Goal: Transaction & Acquisition: Purchase product/service

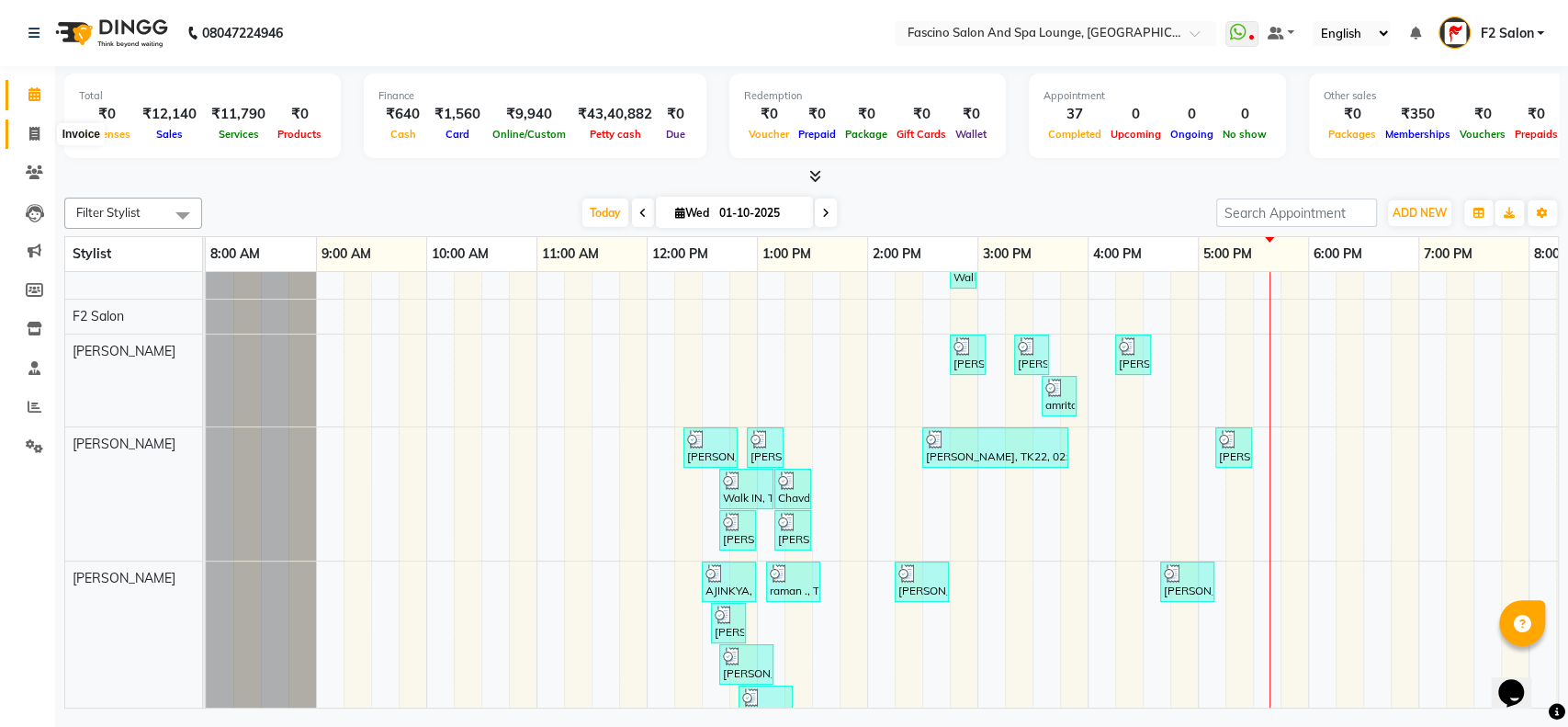
click at [34, 136] on icon at bounding box center [34, 134] width 11 height 13
select select "129"
select select "service"
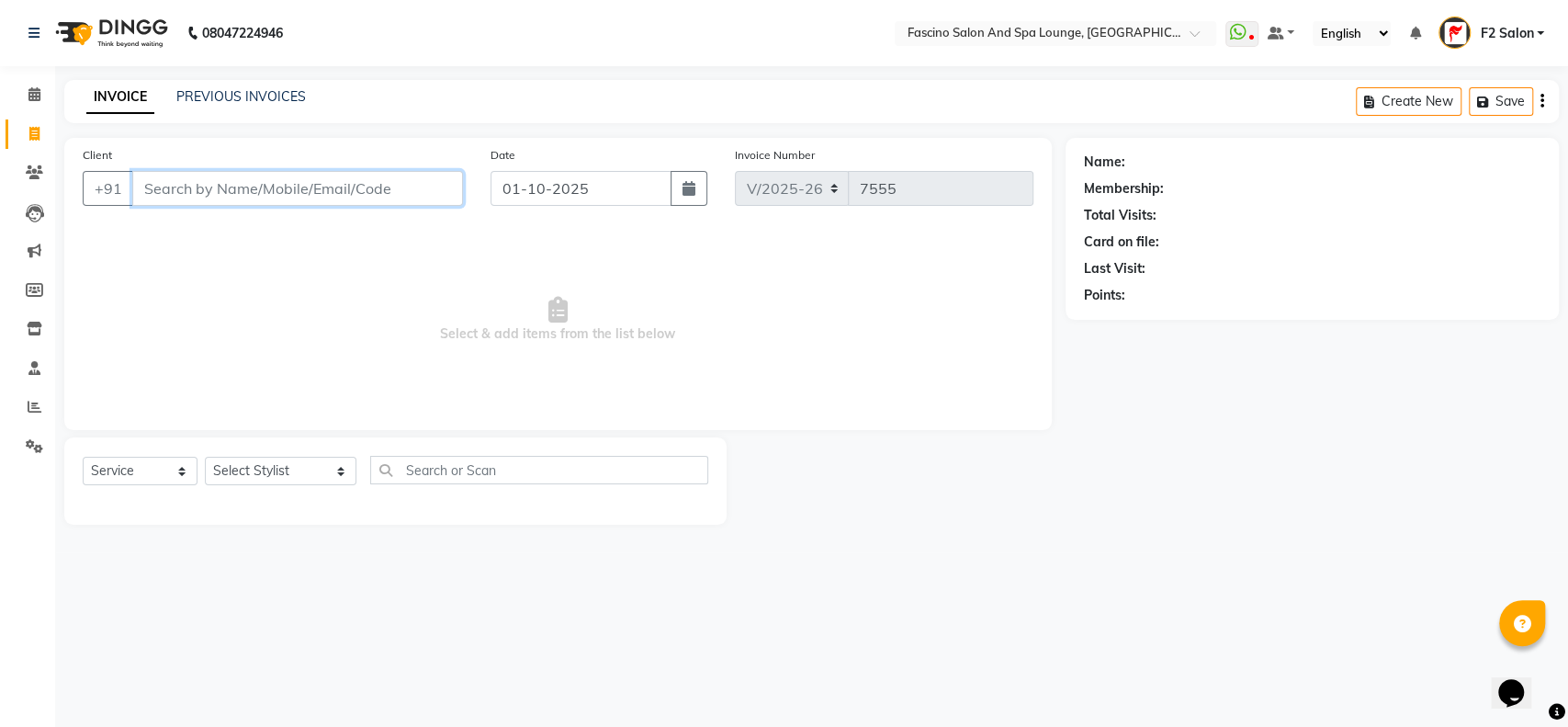
click at [161, 187] on input "Client" at bounding box center [297, 188] width 331 height 35
click at [175, 183] on input "Client" at bounding box center [297, 188] width 331 height 35
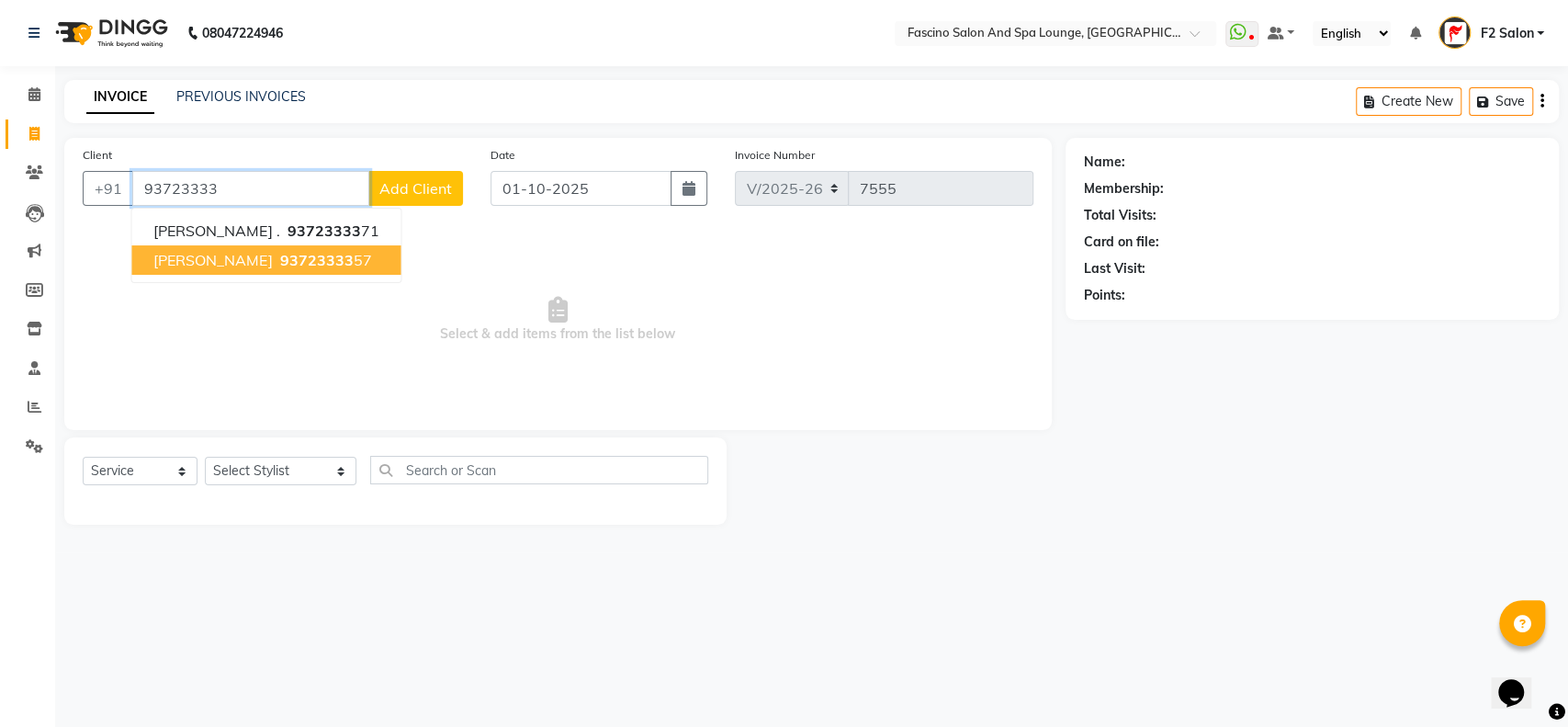
click at [213, 258] on span "[PERSON_NAME]" at bounding box center [212, 259] width 119 height 18
type input "9372333357"
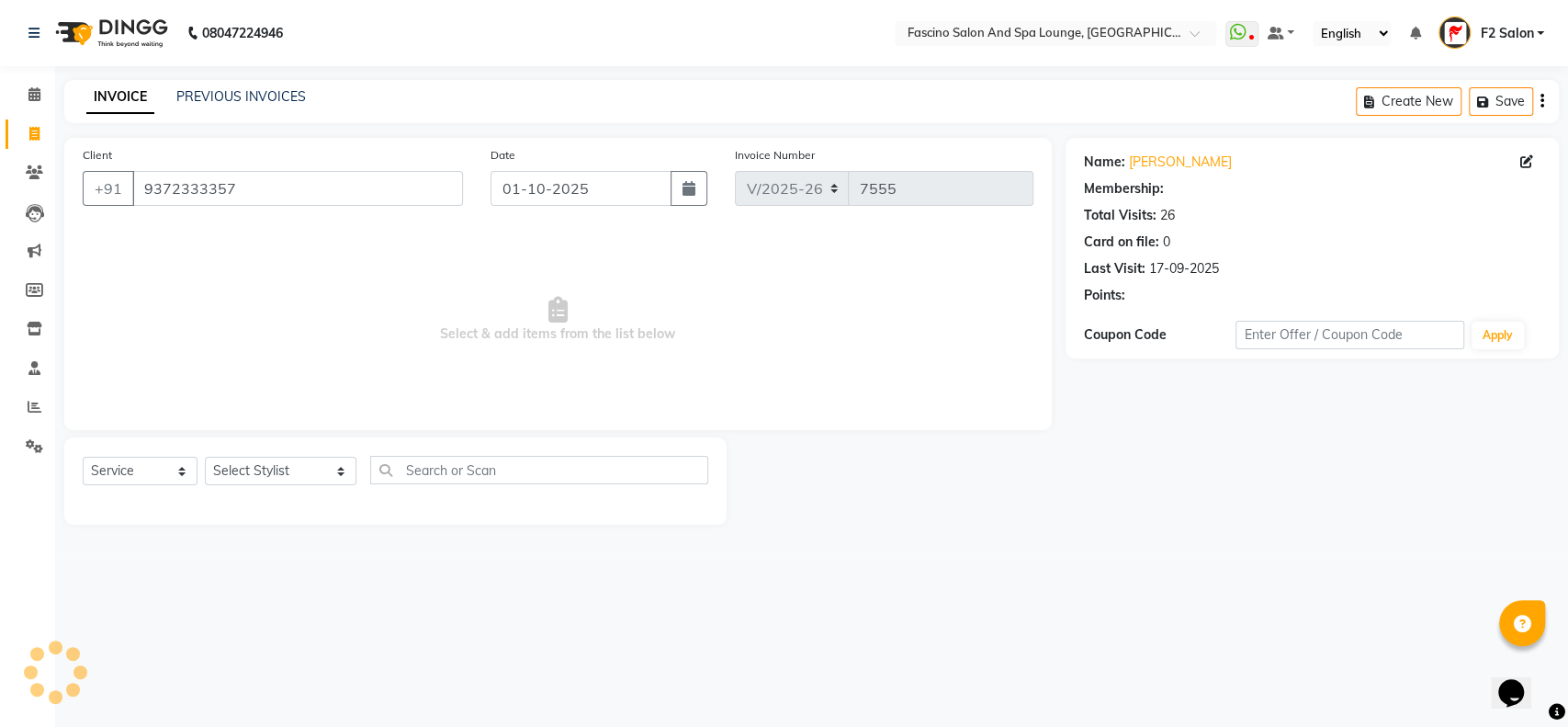
select select "1: Object"
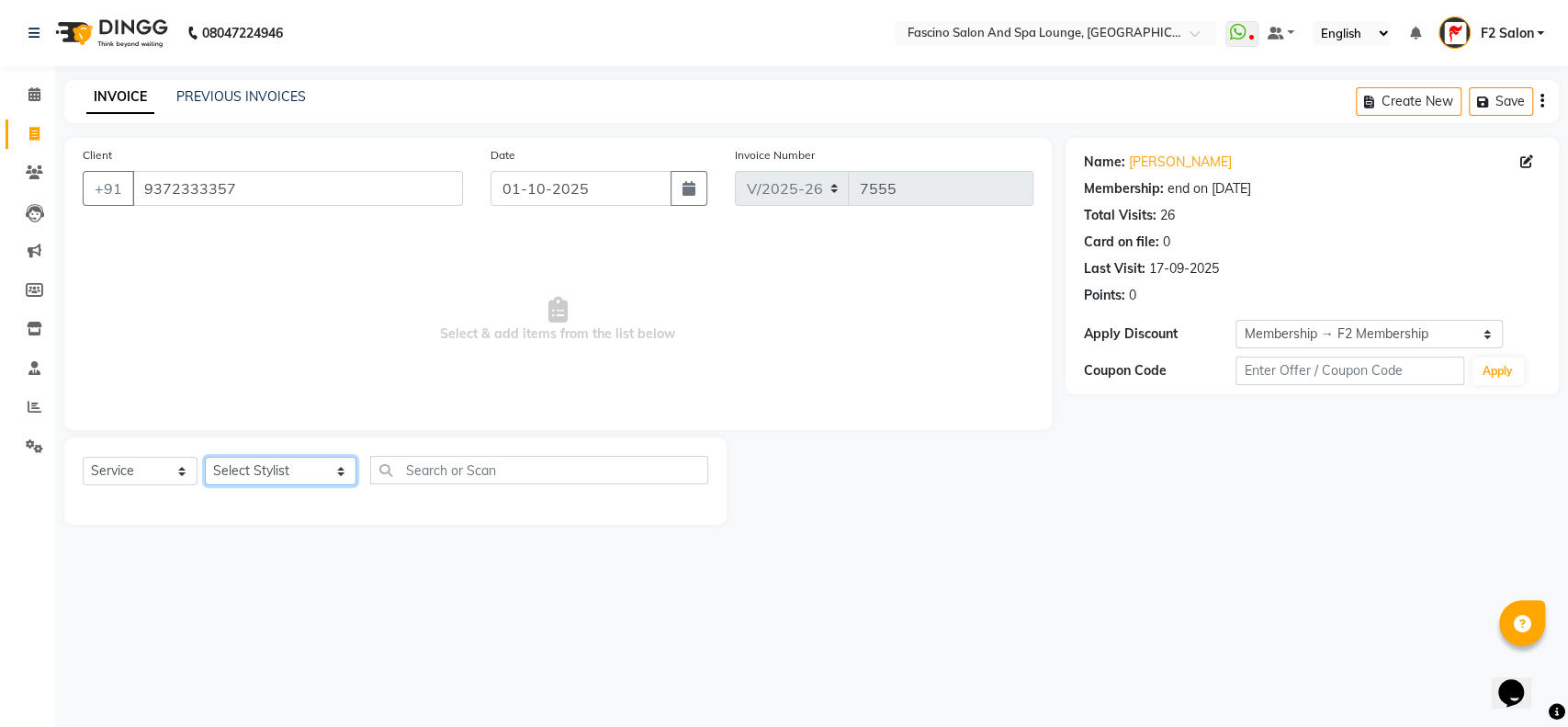
click at [301, 470] on select "Select Stylist akash F3 [PERSON_NAME] [PERSON_NAME] Bhushan [PERSON_NAME] Mam […" at bounding box center [280, 471] width 152 height 29
click at [304, 471] on select "Select Stylist akash F3 [PERSON_NAME] [PERSON_NAME] Bhushan [PERSON_NAME] Mam […" at bounding box center [280, 471] width 152 height 29
select select "74326"
click at [205, 456] on select "Select Stylist akash F3 [PERSON_NAME] [PERSON_NAME] Bhushan [PERSON_NAME] Mam […" at bounding box center [280, 471] width 152 height 29
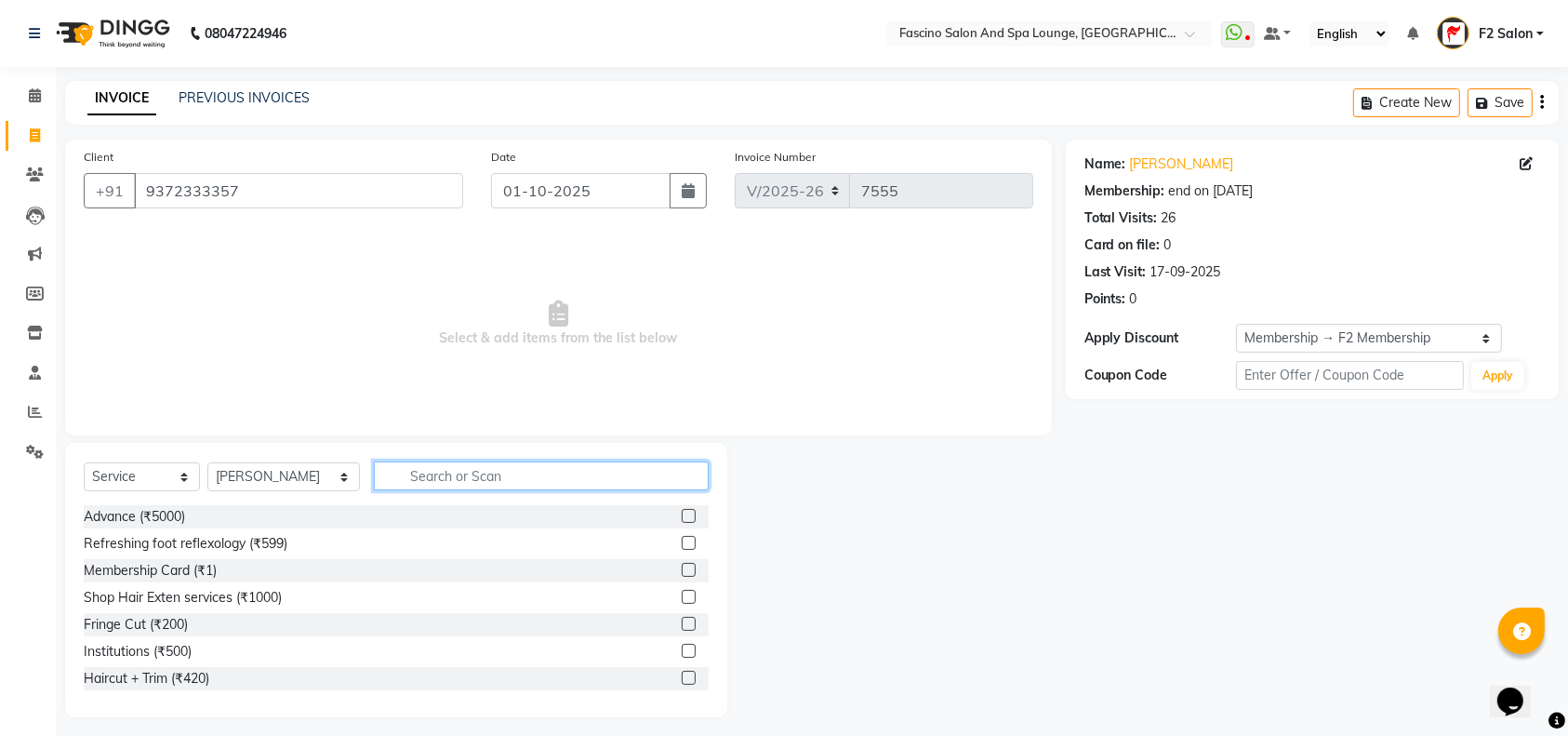
click at [388, 465] on input "text" at bounding box center [541, 475] width 335 height 29
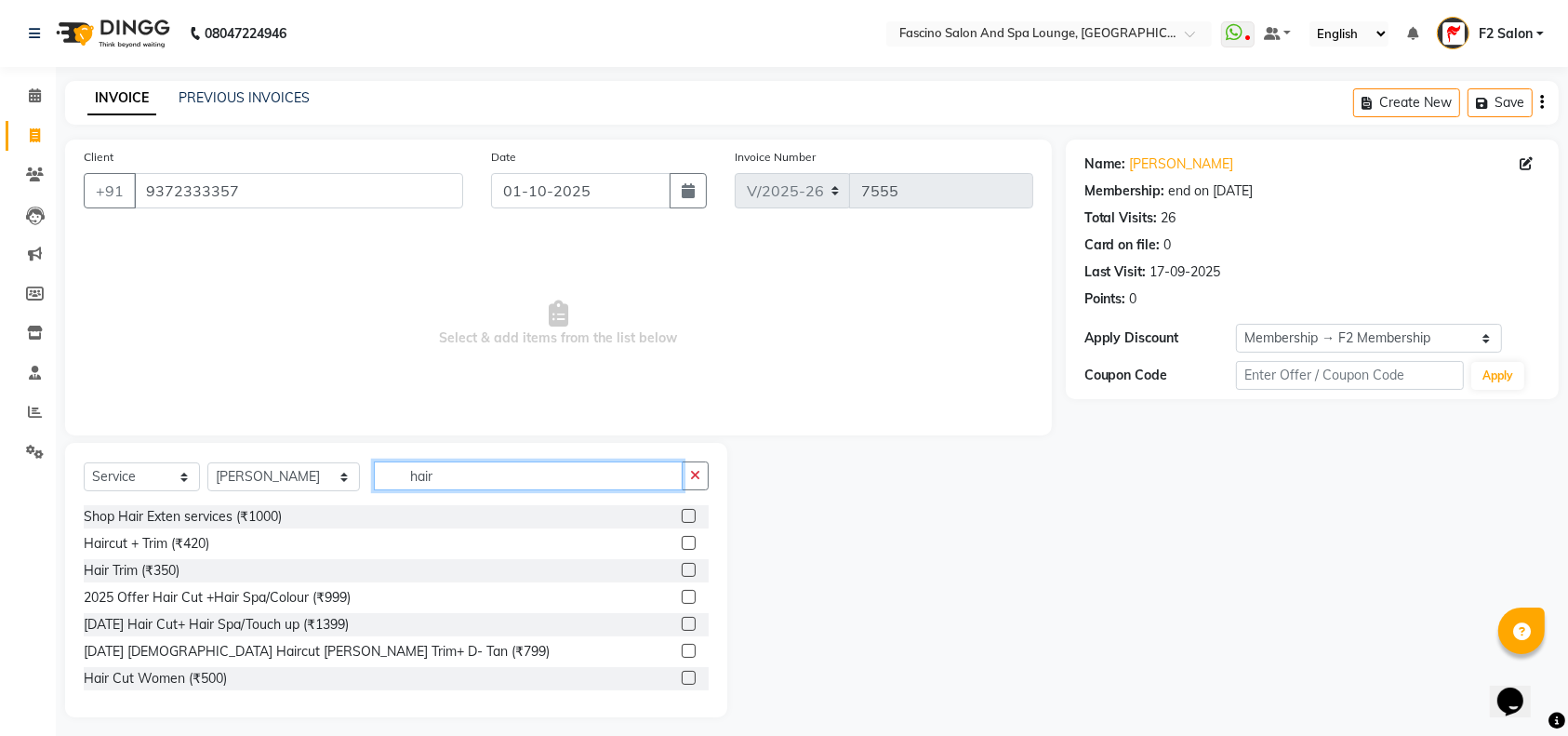
type input "hair"
click at [681, 539] on label at bounding box center [688, 542] width 14 height 14
click at [681, 539] on input "checkbox" at bounding box center [687, 543] width 12 height 12
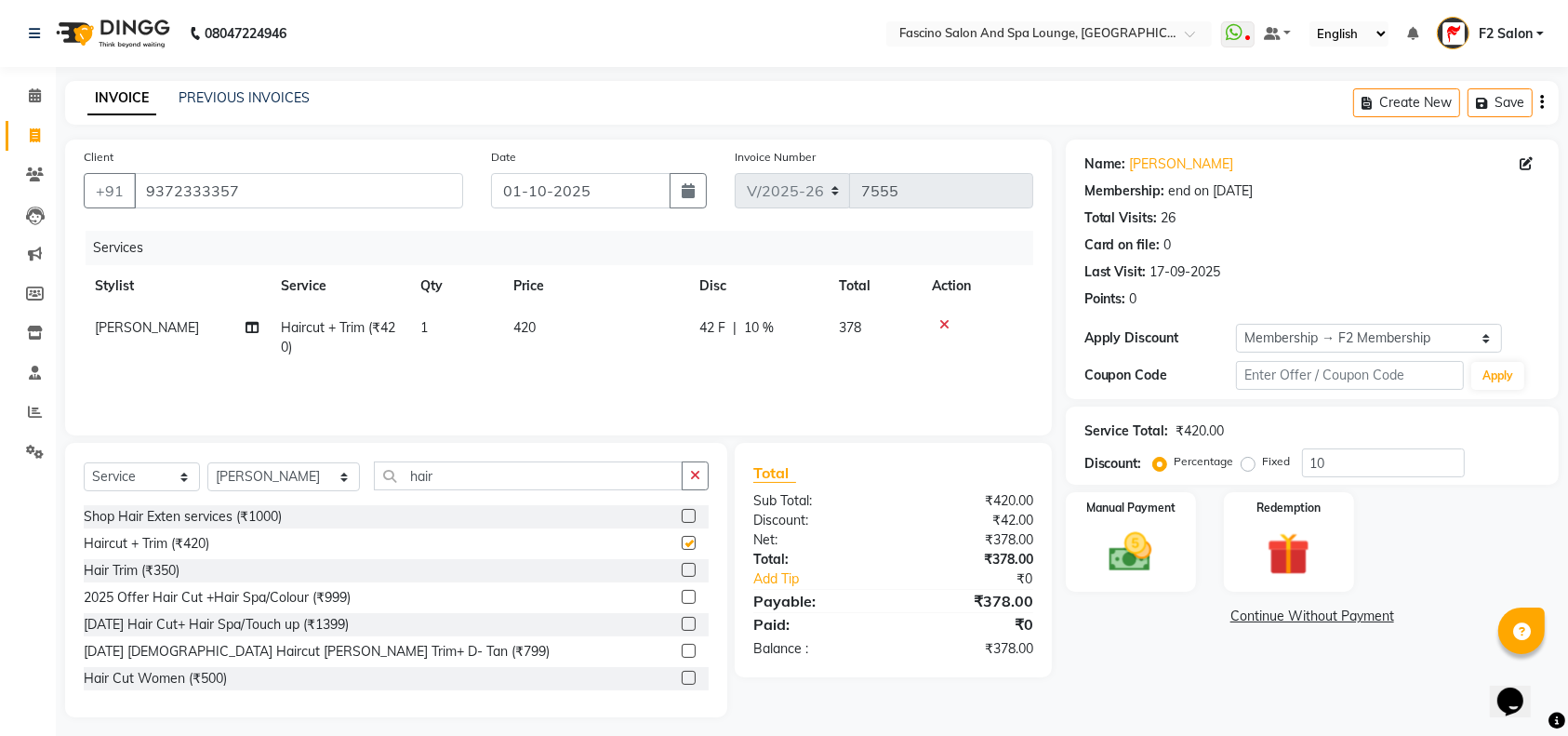
checkbox input "false"
click at [1343, 460] on input "10" at bounding box center [1383, 463] width 163 height 29
type input "1"
click at [1161, 547] on img at bounding box center [1131, 552] width 73 height 51
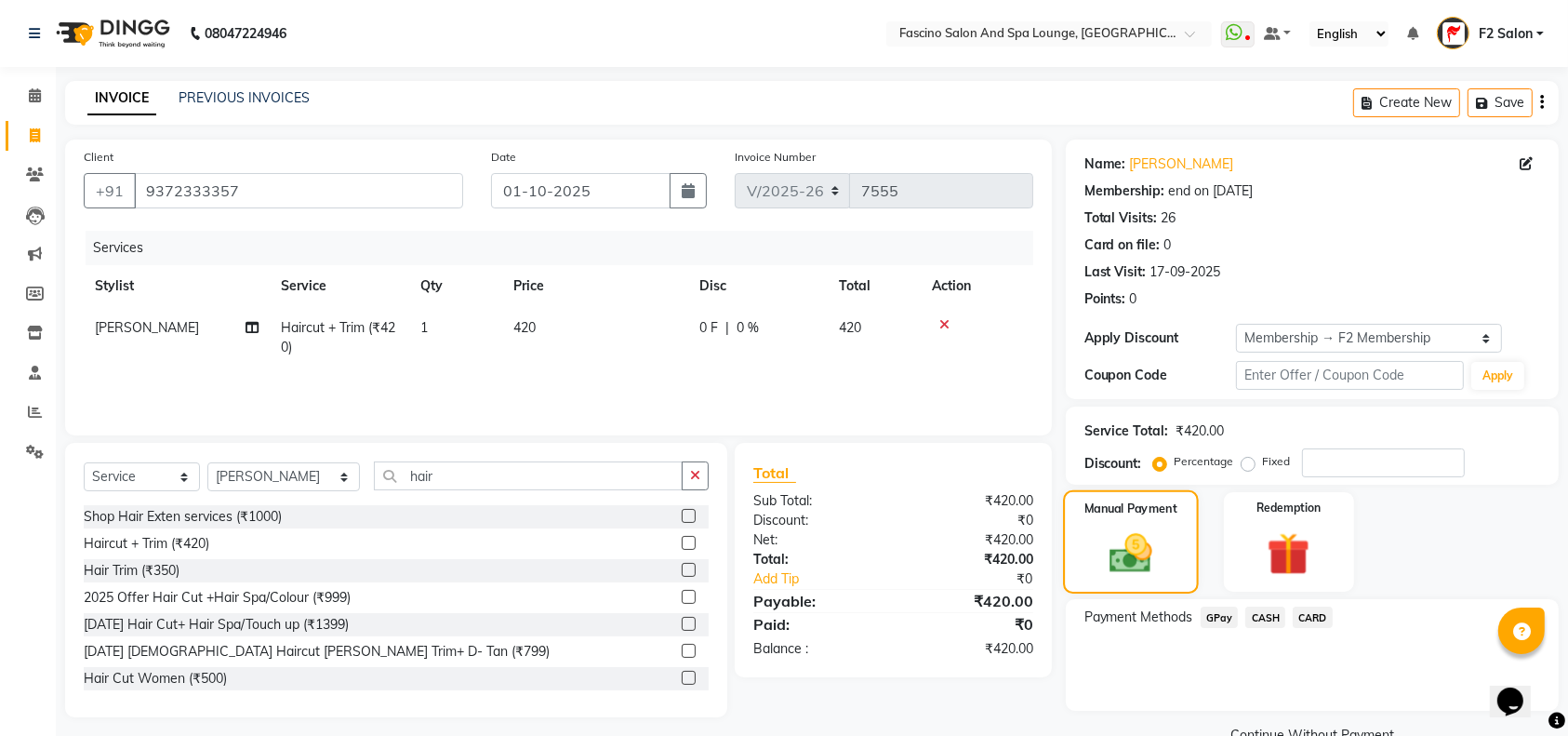
click at [1149, 546] on img at bounding box center [1131, 553] width 70 height 49
click at [1212, 619] on span "GPay" at bounding box center [1219, 617] width 38 height 21
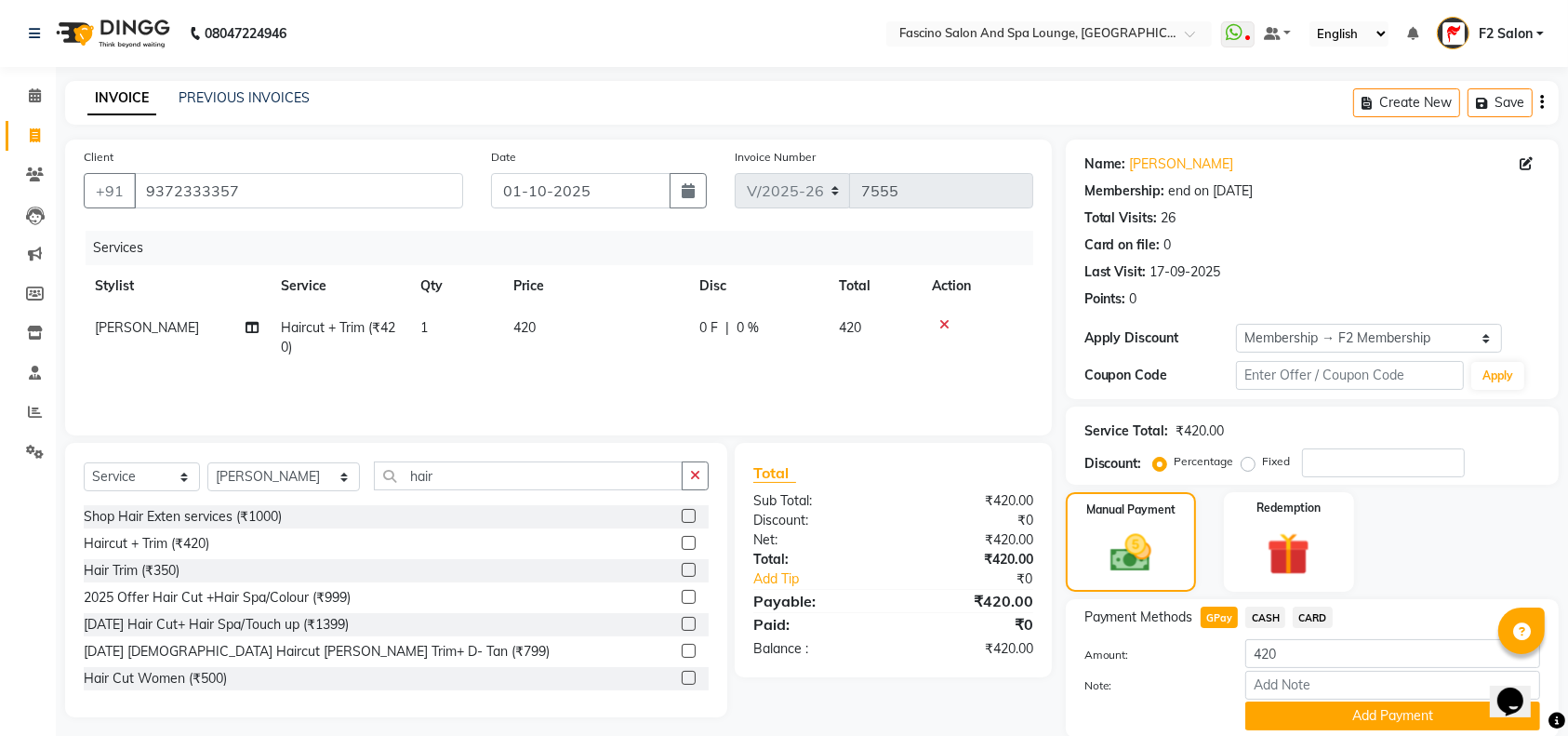
click at [1260, 613] on span "CASH" at bounding box center [1264, 617] width 40 height 21
click at [1322, 715] on button "Add Payment" at bounding box center [1392, 716] width 295 height 29
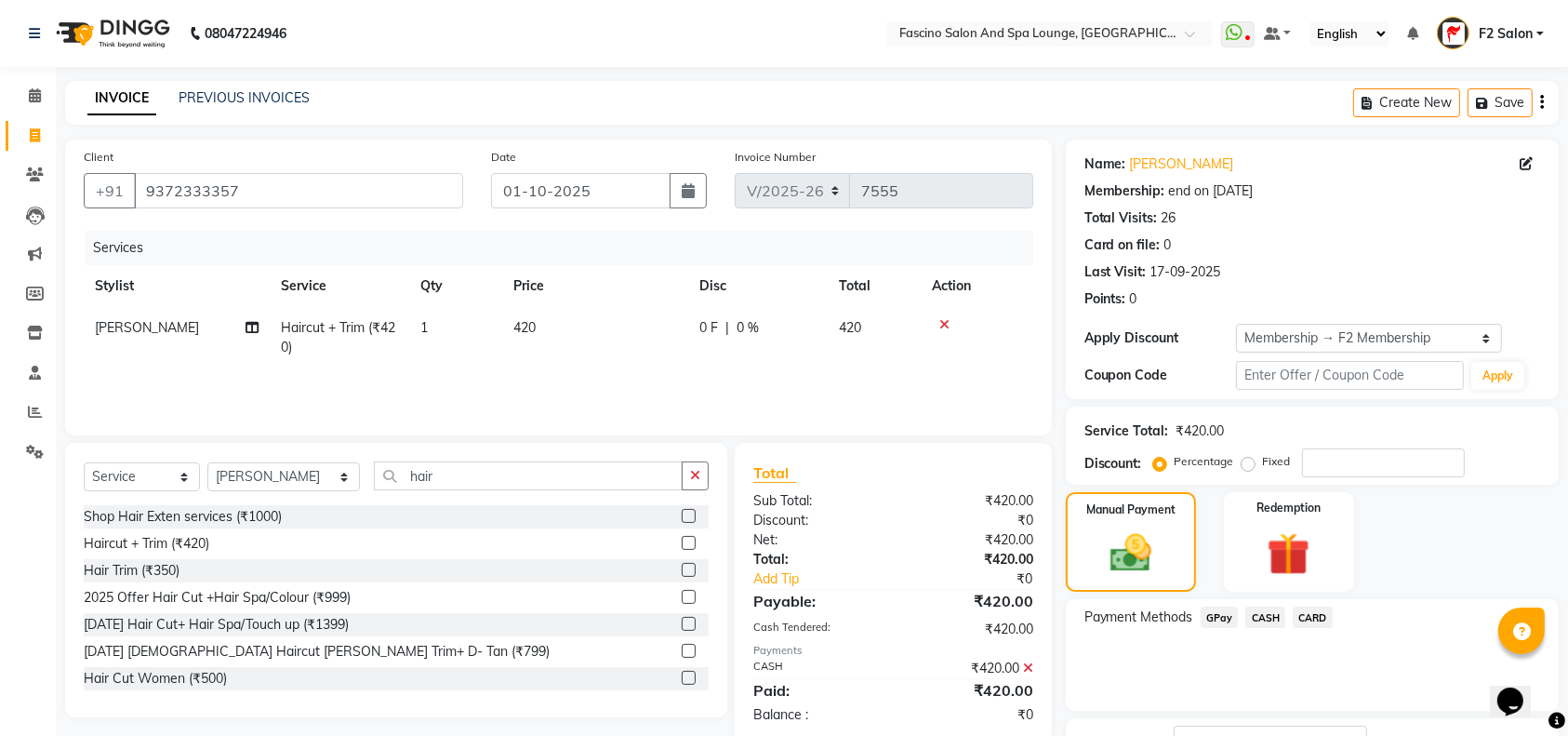
scroll to position [145, 0]
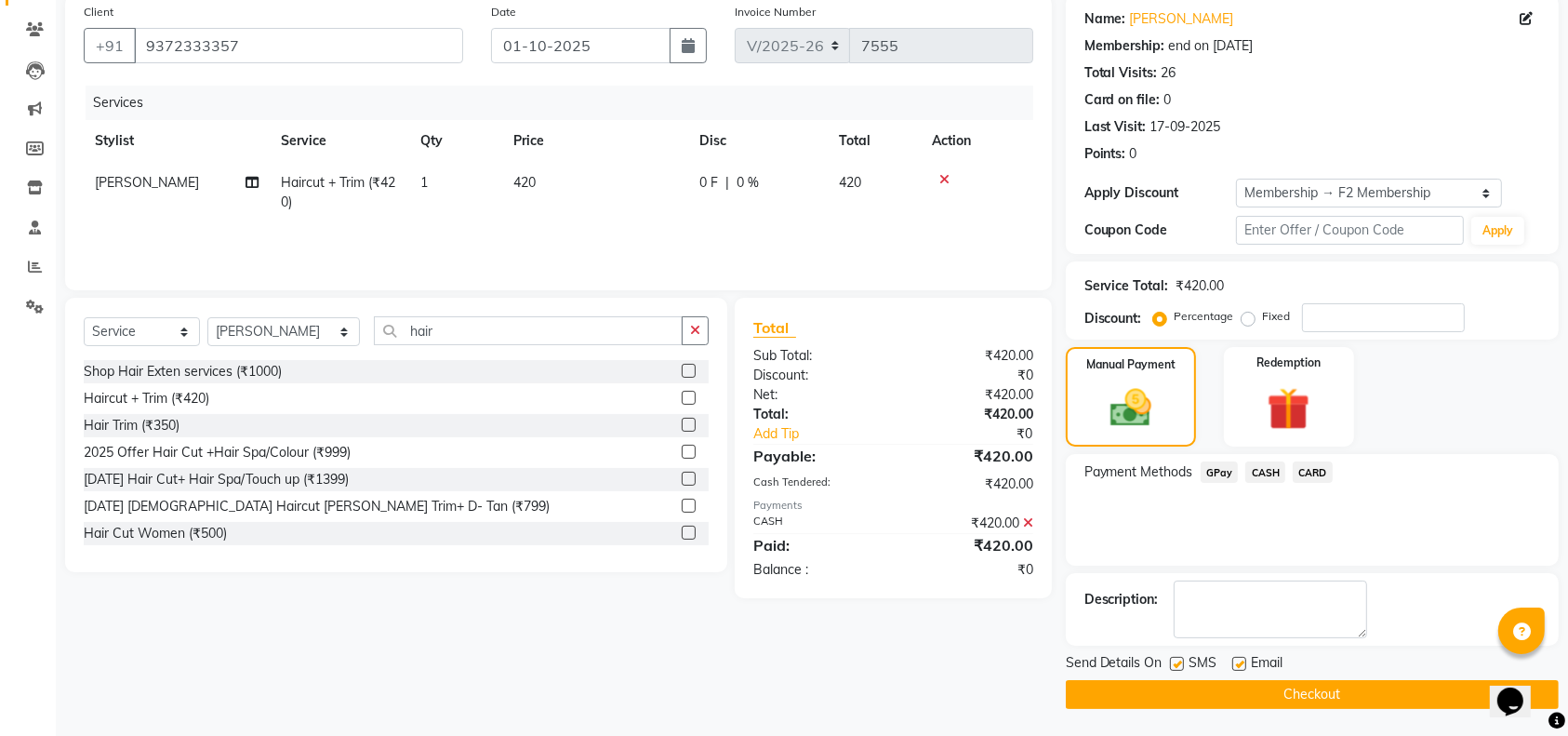
click at [1438, 692] on button "Checkout" at bounding box center [1312, 694] width 493 height 29
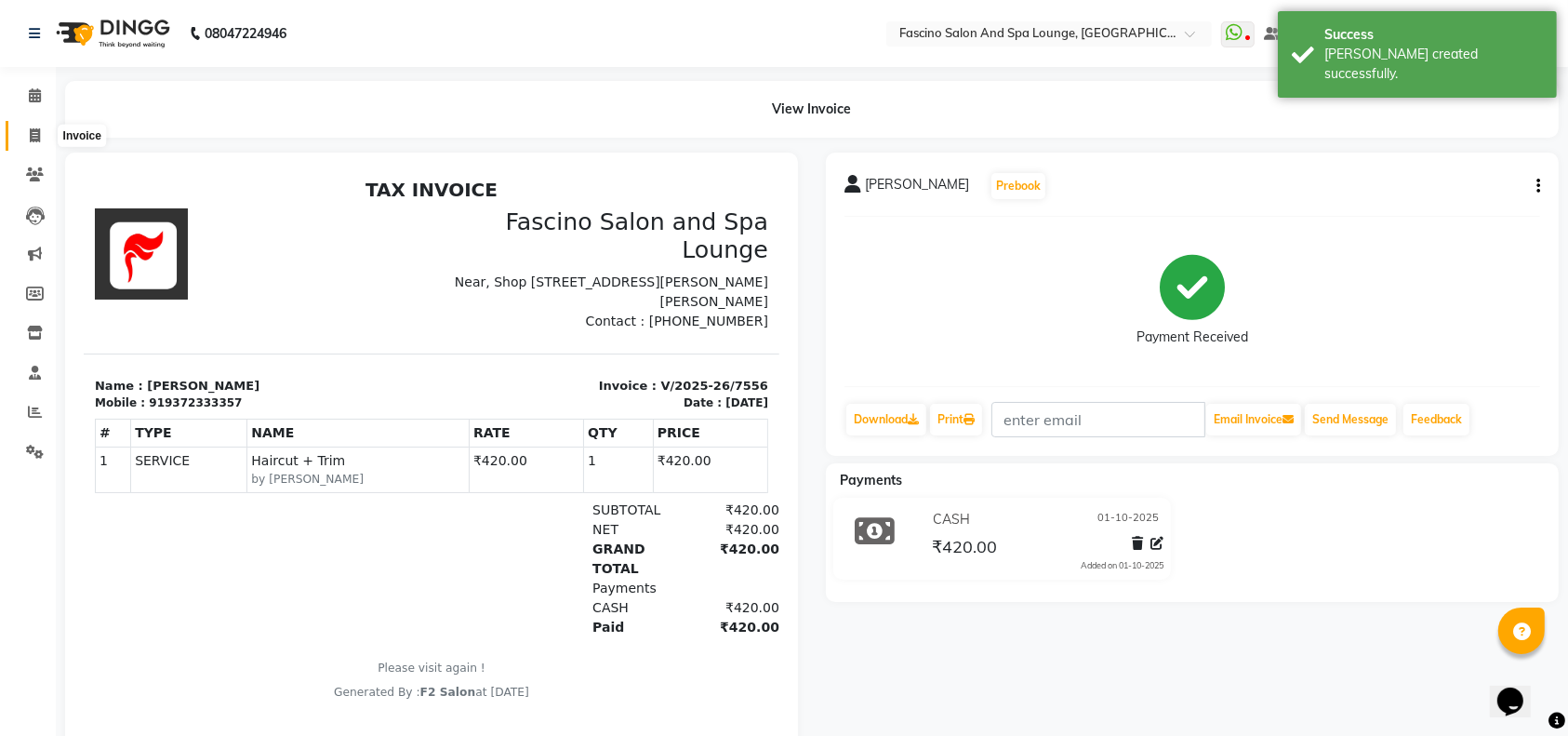
click at [32, 130] on icon at bounding box center [35, 136] width 11 height 14
select select "129"
select select "service"
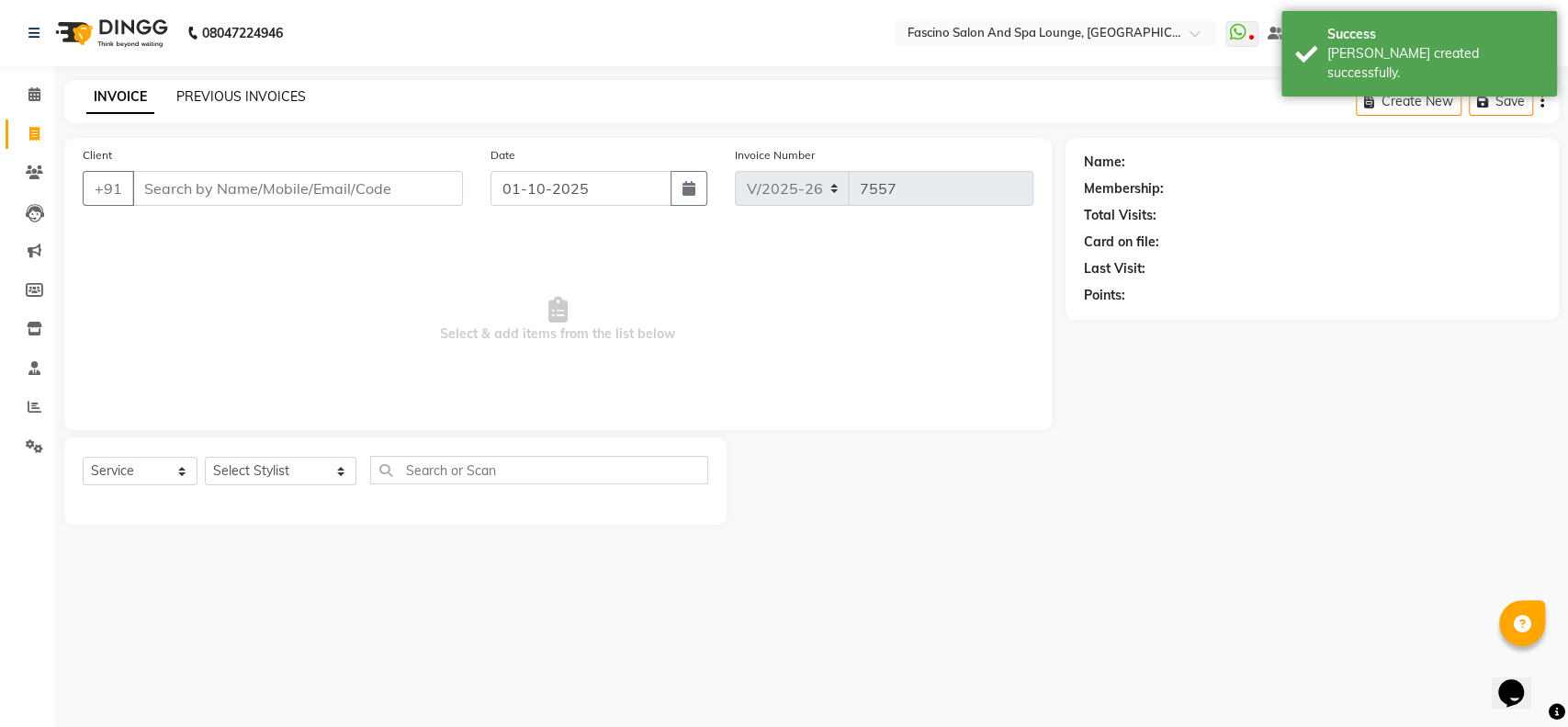
click at [205, 95] on link "PREVIOUS INVOICES" at bounding box center [240, 96] width 129 height 16
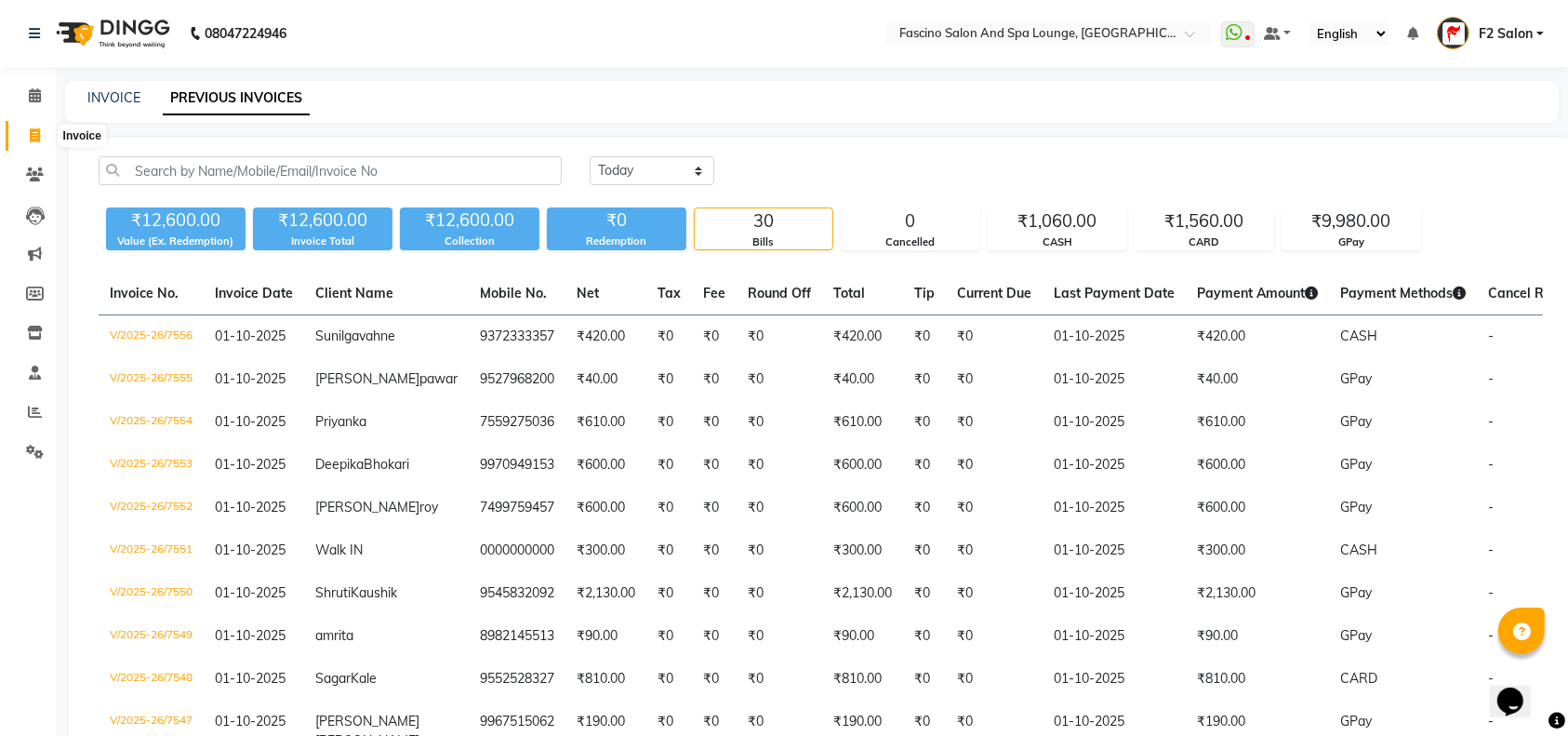
click at [35, 132] on icon at bounding box center [35, 136] width 11 height 14
select select "service"
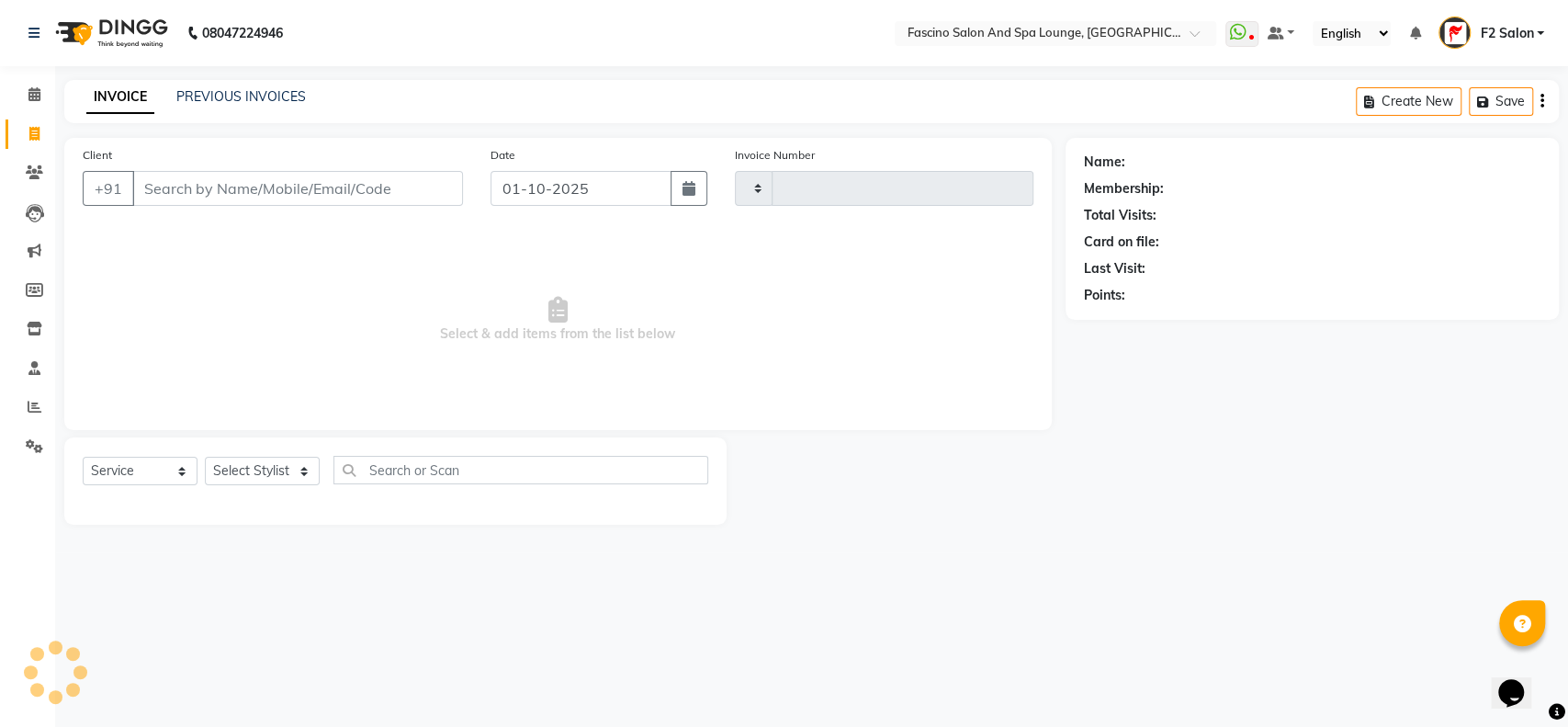
type input "7557"
select select "129"
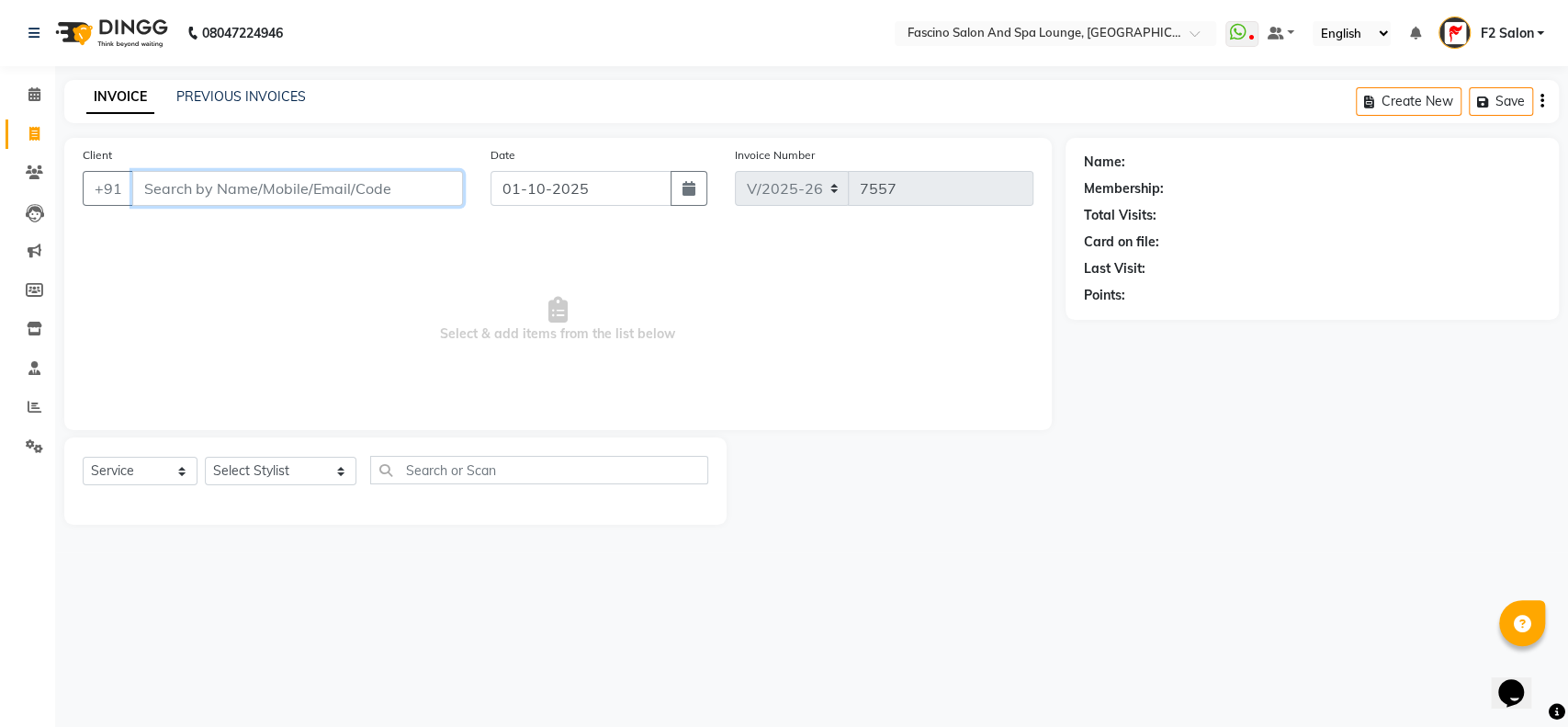
click at [160, 185] on input "Client" at bounding box center [297, 188] width 331 height 35
click at [35, 169] on icon at bounding box center [34, 172] width 17 height 13
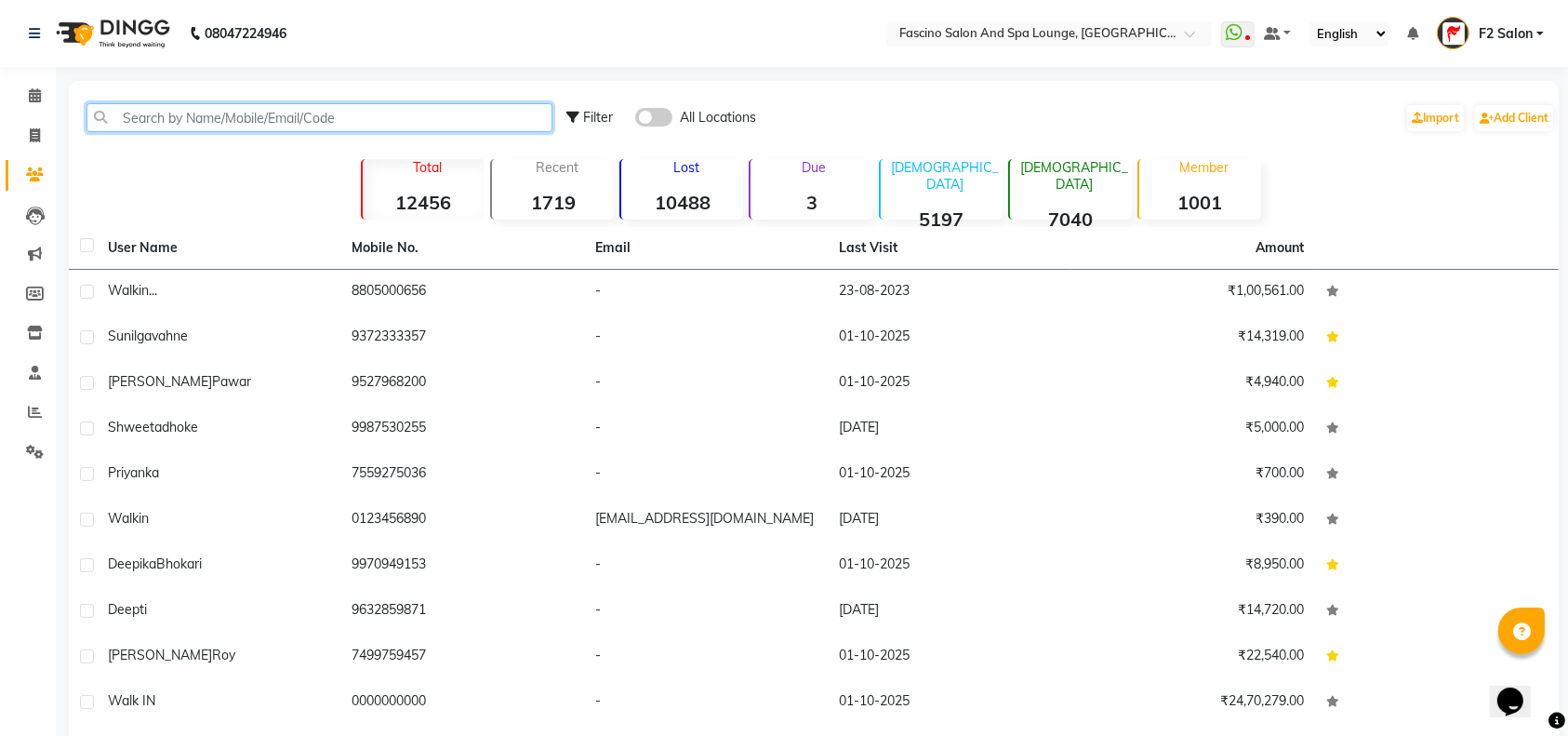
click at [121, 119] on input "text" at bounding box center [318, 118] width 466 height 29
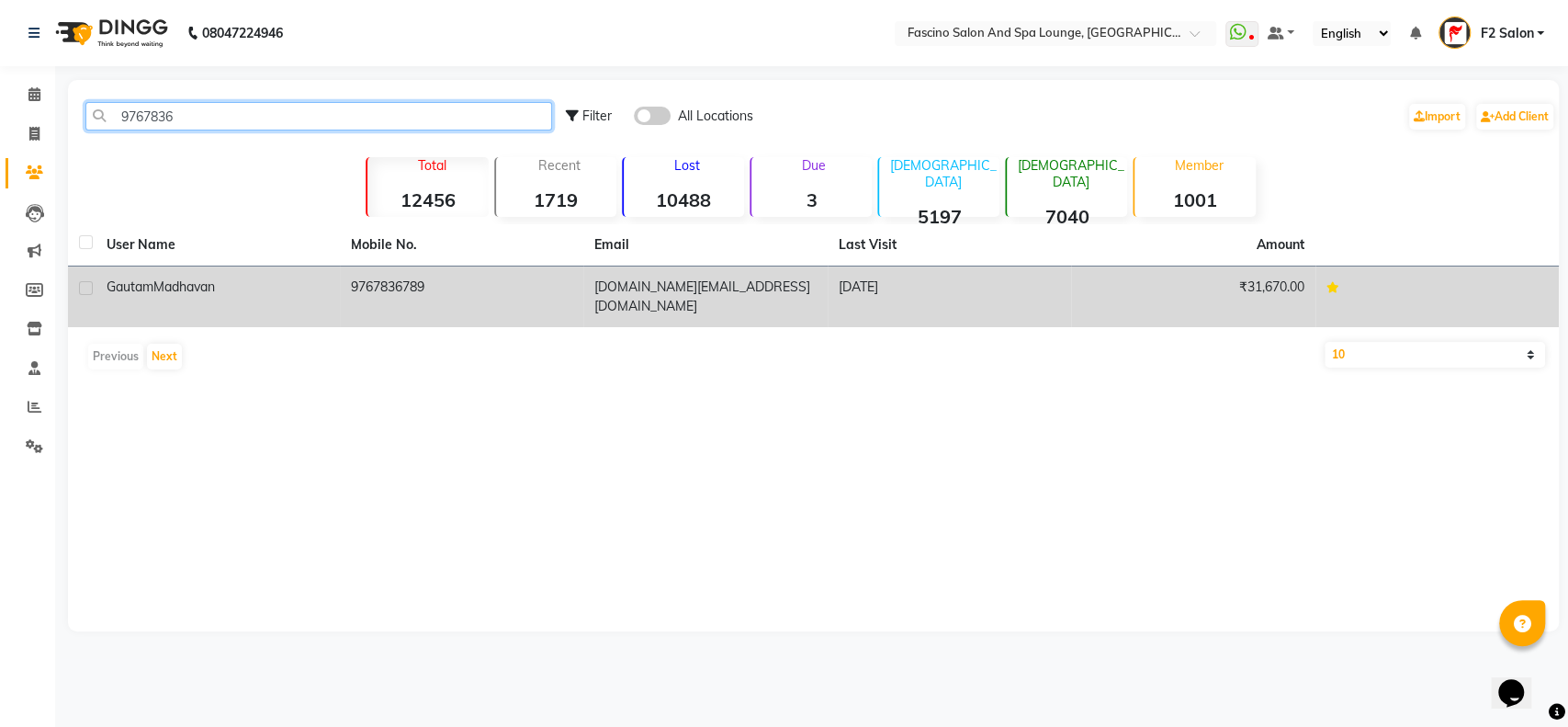
type input "9767836"
click at [427, 292] on td "9767836789" at bounding box center [462, 297] width 245 height 60
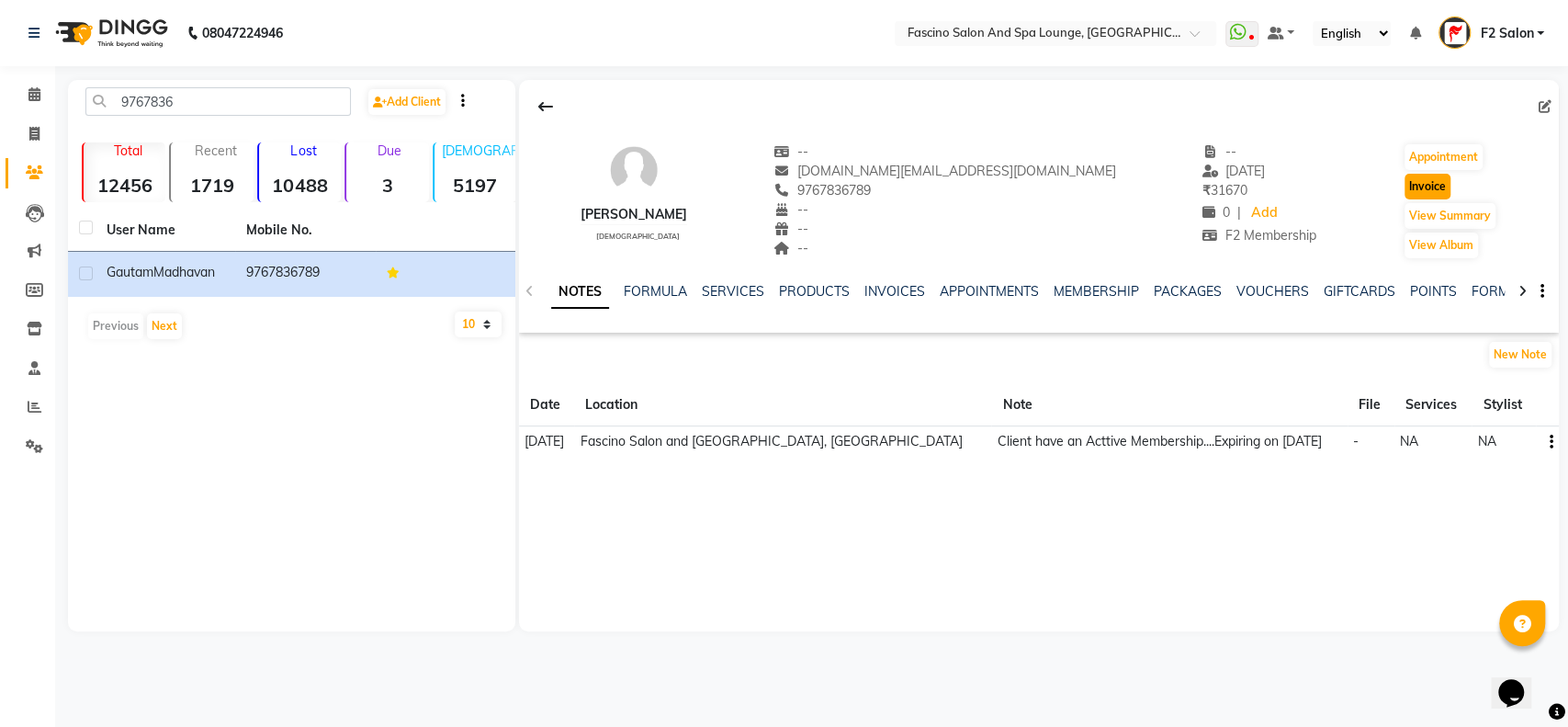
click at [1405, 187] on button "Invoice" at bounding box center [1427, 187] width 46 height 26
select select "service"
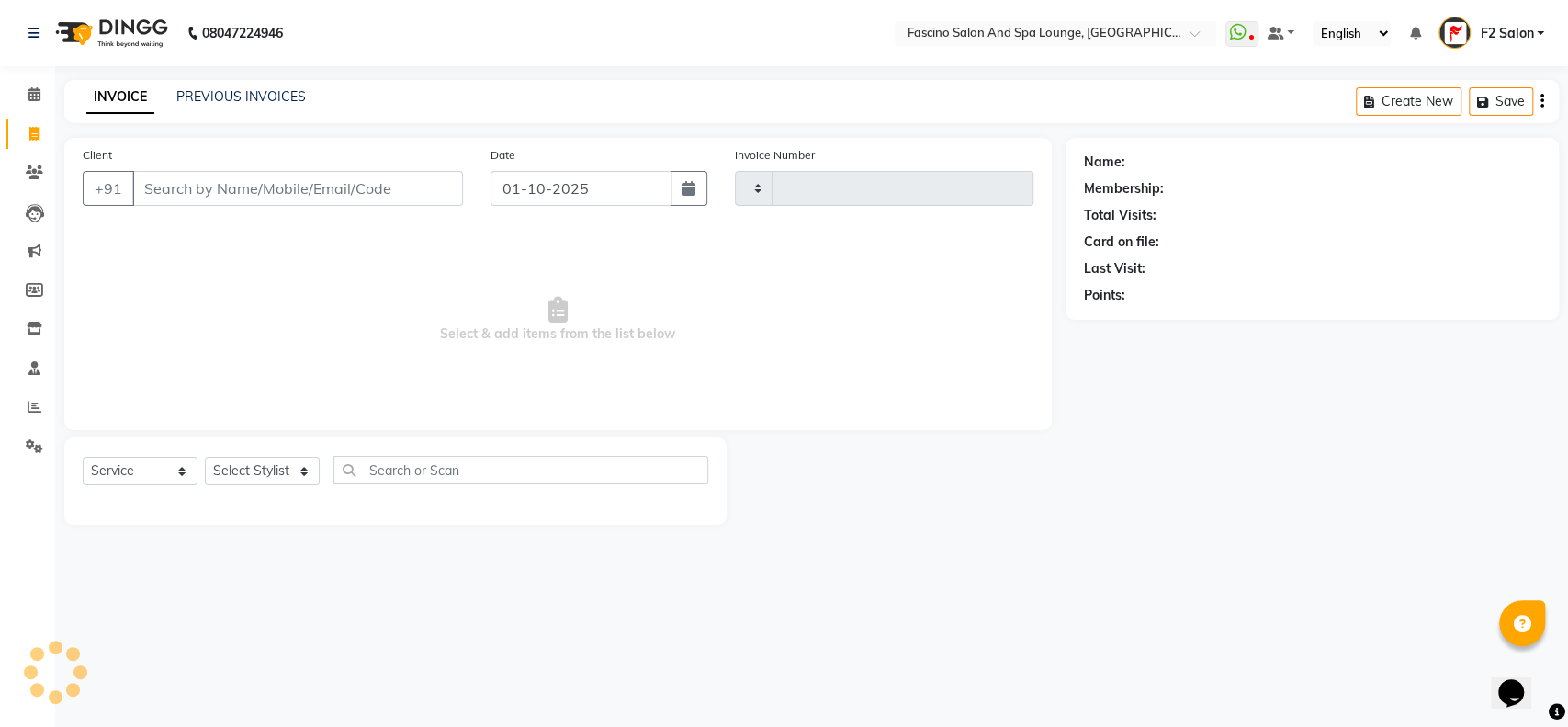
type input "7557"
select select "129"
click at [300, 474] on select "Select Stylist" at bounding box center [262, 471] width 115 height 29
type input "9767836789"
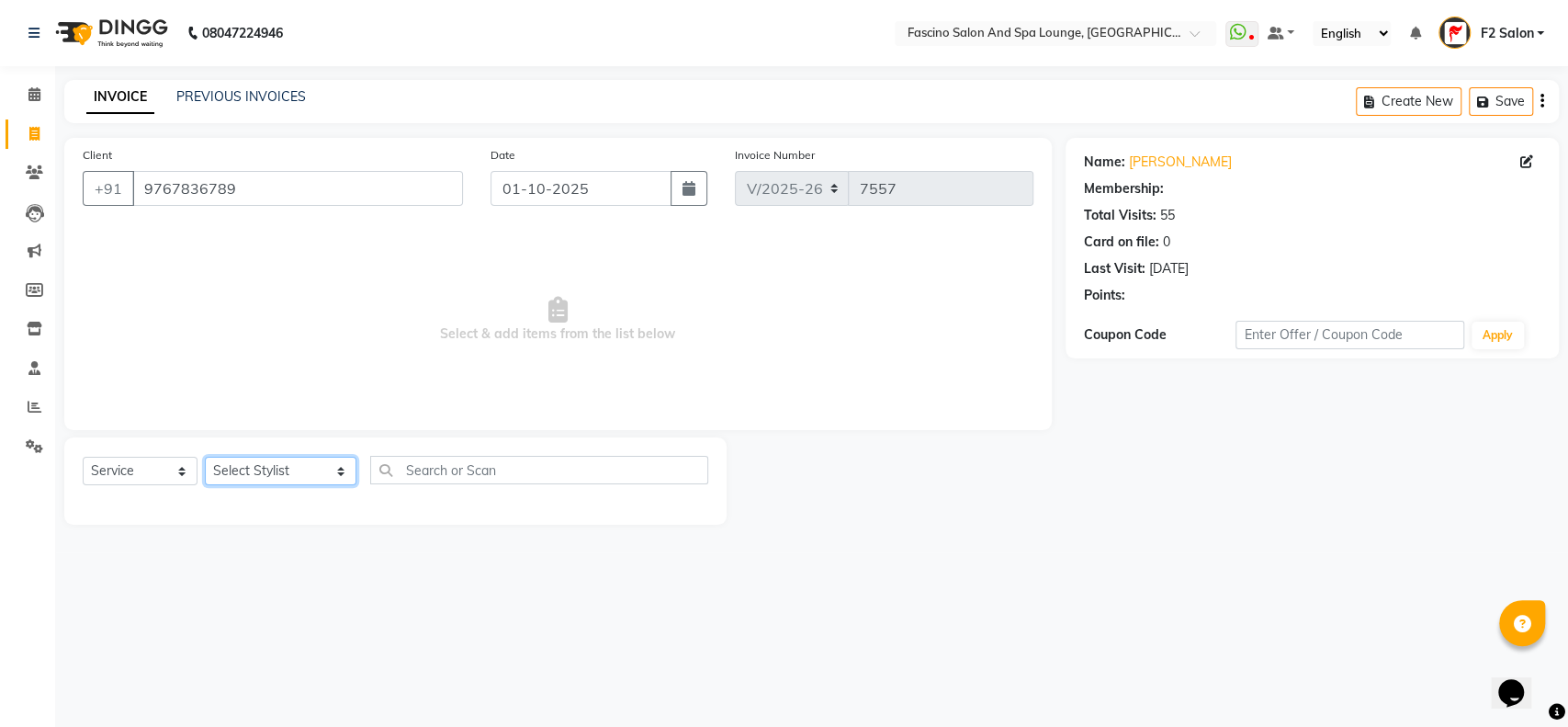
select select "1: Object"
select select "72667"
click at [205, 456] on select "Select Stylist akash F3 [PERSON_NAME] [PERSON_NAME] Bhushan [PERSON_NAME] Mam […" at bounding box center [280, 471] width 152 height 29
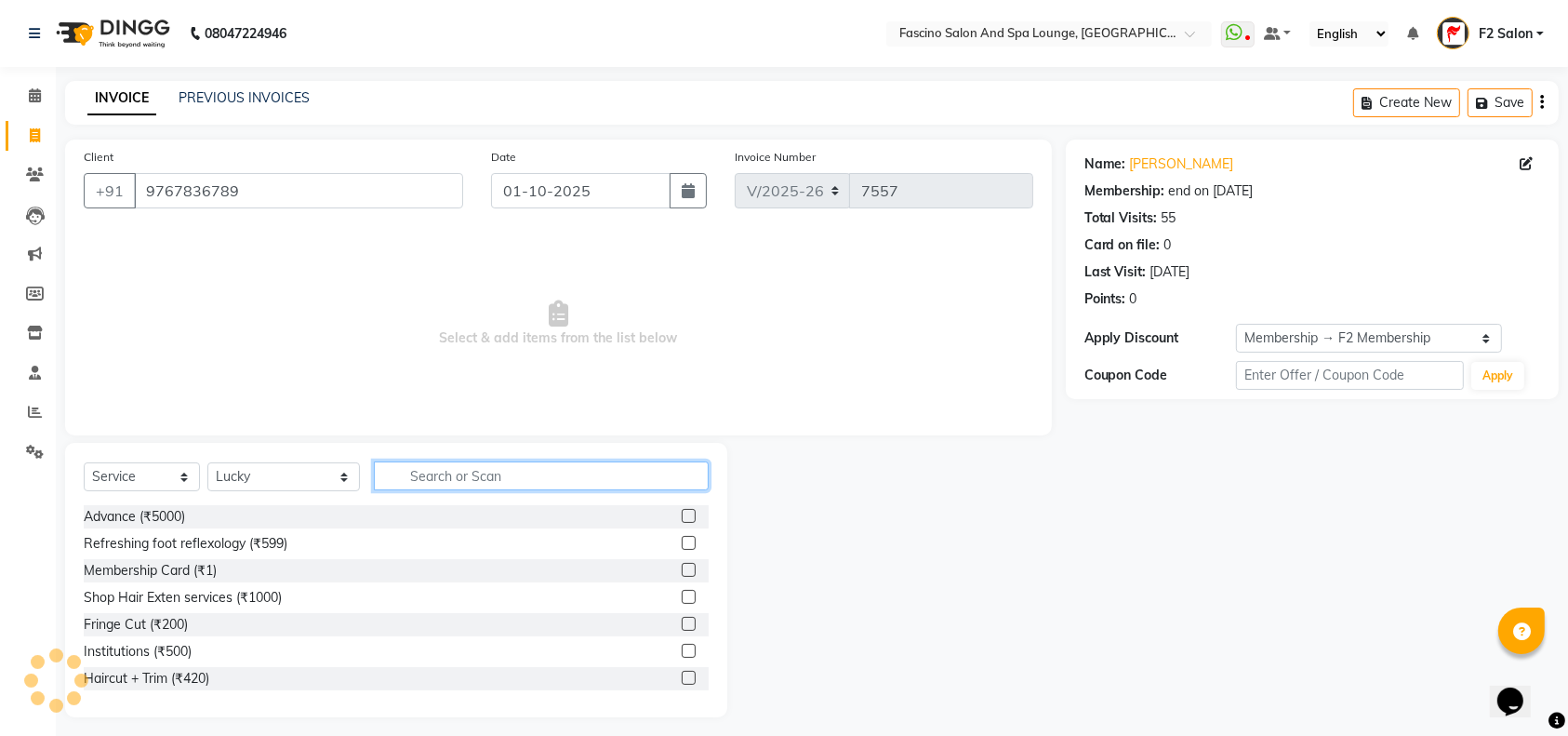
click at [382, 473] on input "text" at bounding box center [541, 475] width 335 height 29
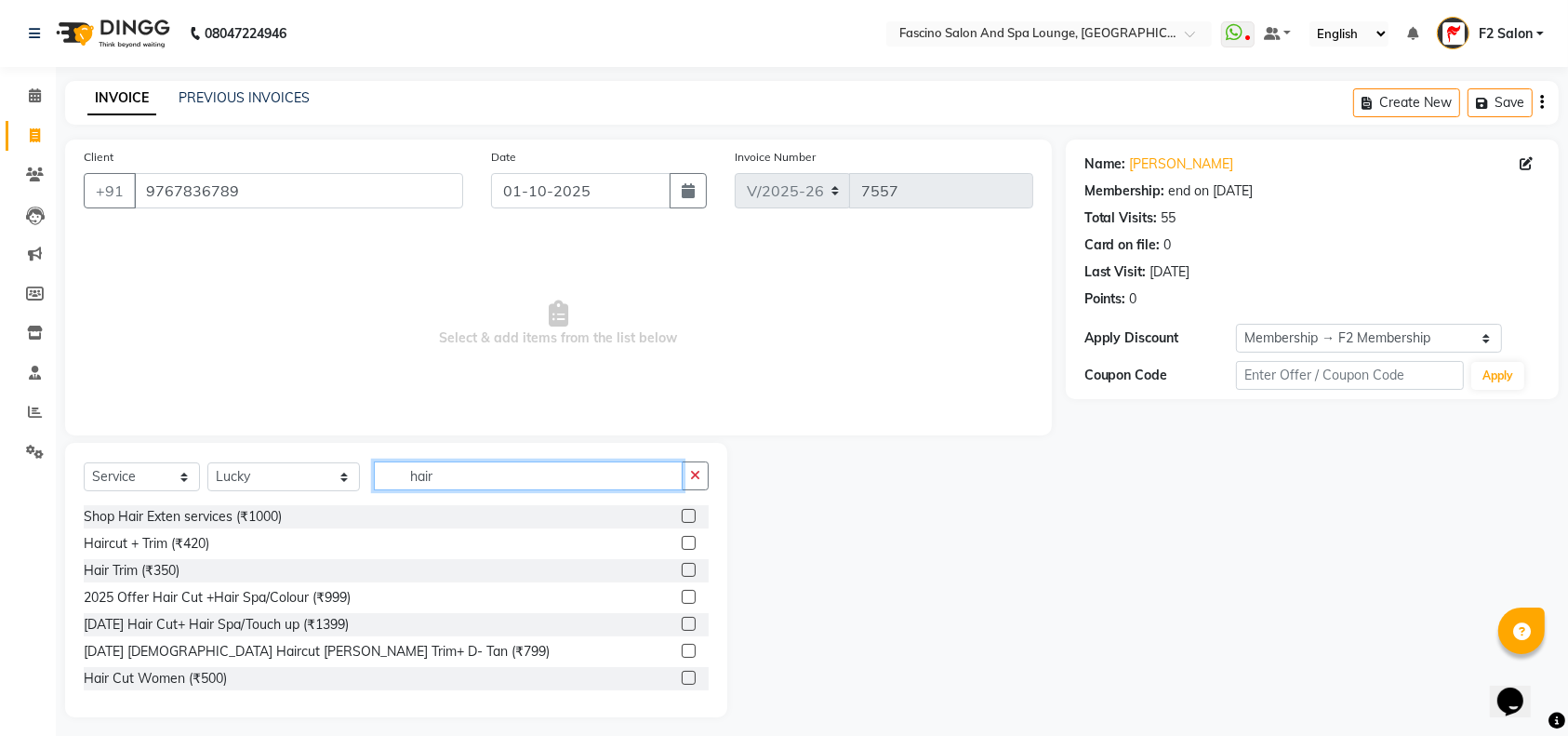
type input "hair"
click at [681, 540] on label at bounding box center [688, 542] width 14 height 14
click at [681, 540] on input "checkbox" at bounding box center [687, 543] width 12 height 12
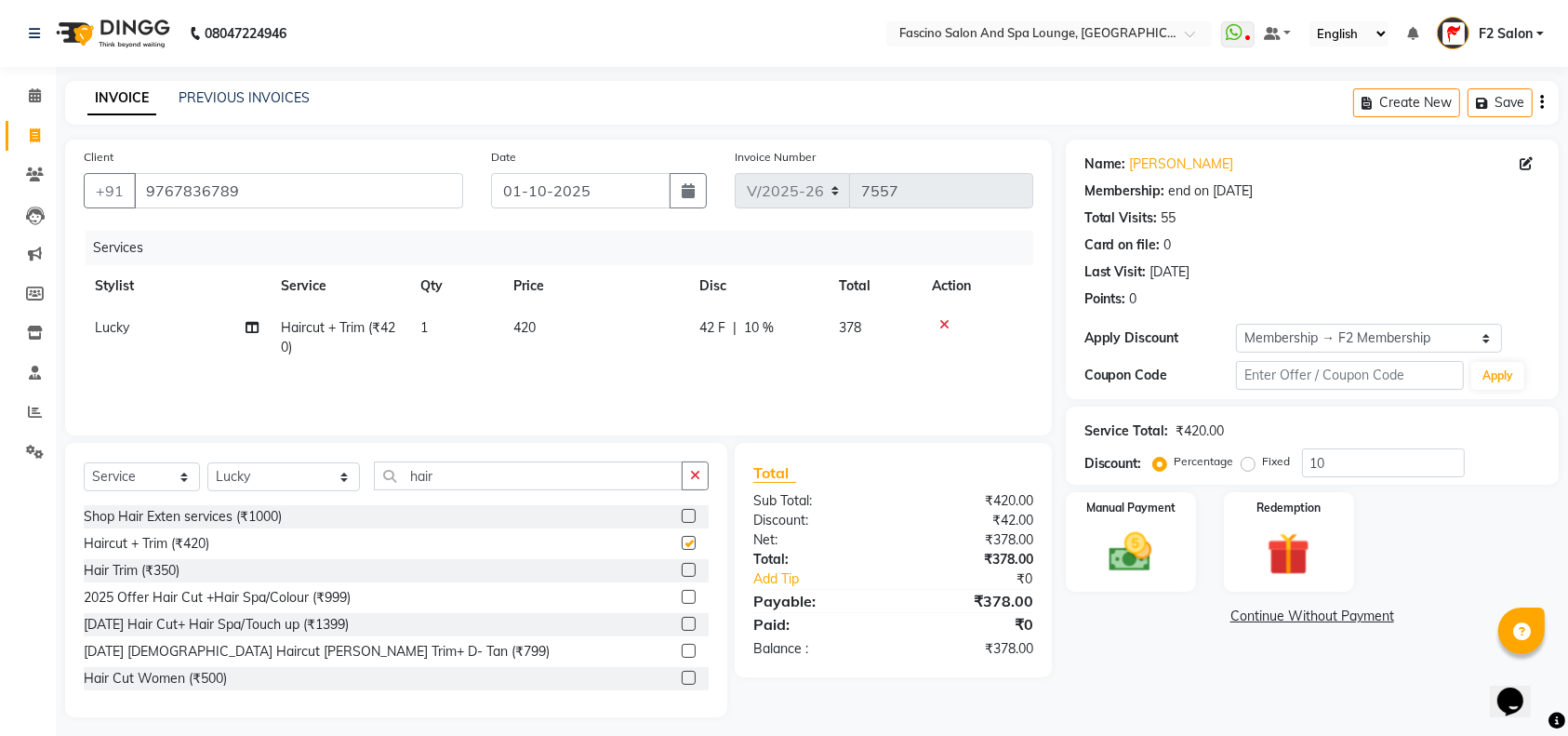
checkbox input "false"
click at [1333, 458] on input "10" at bounding box center [1383, 463] width 163 height 29
type input "1"
click at [1116, 532] on img at bounding box center [1131, 552] width 73 height 51
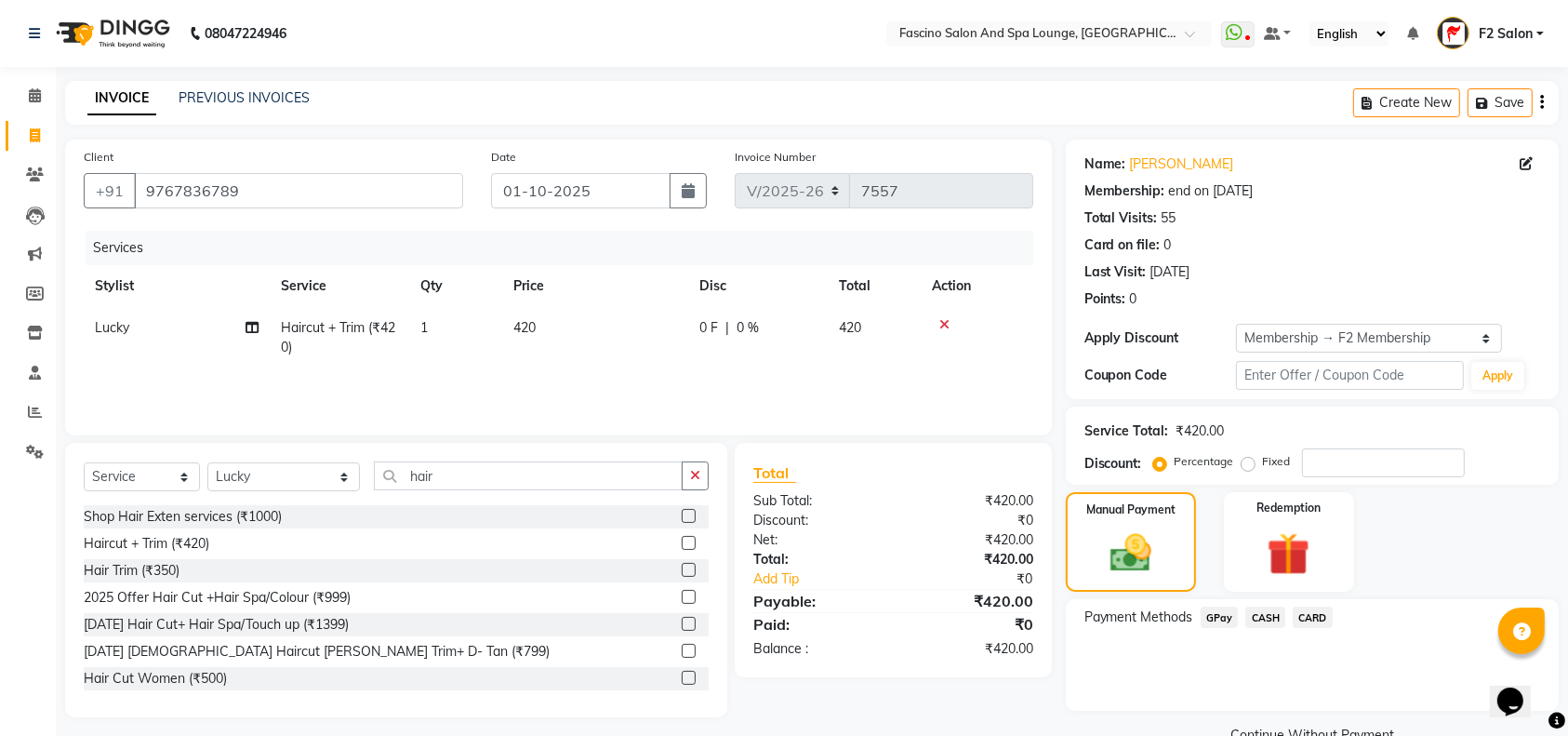
click at [1218, 616] on span "GPay" at bounding box center [1219, 617] width 38 height 21
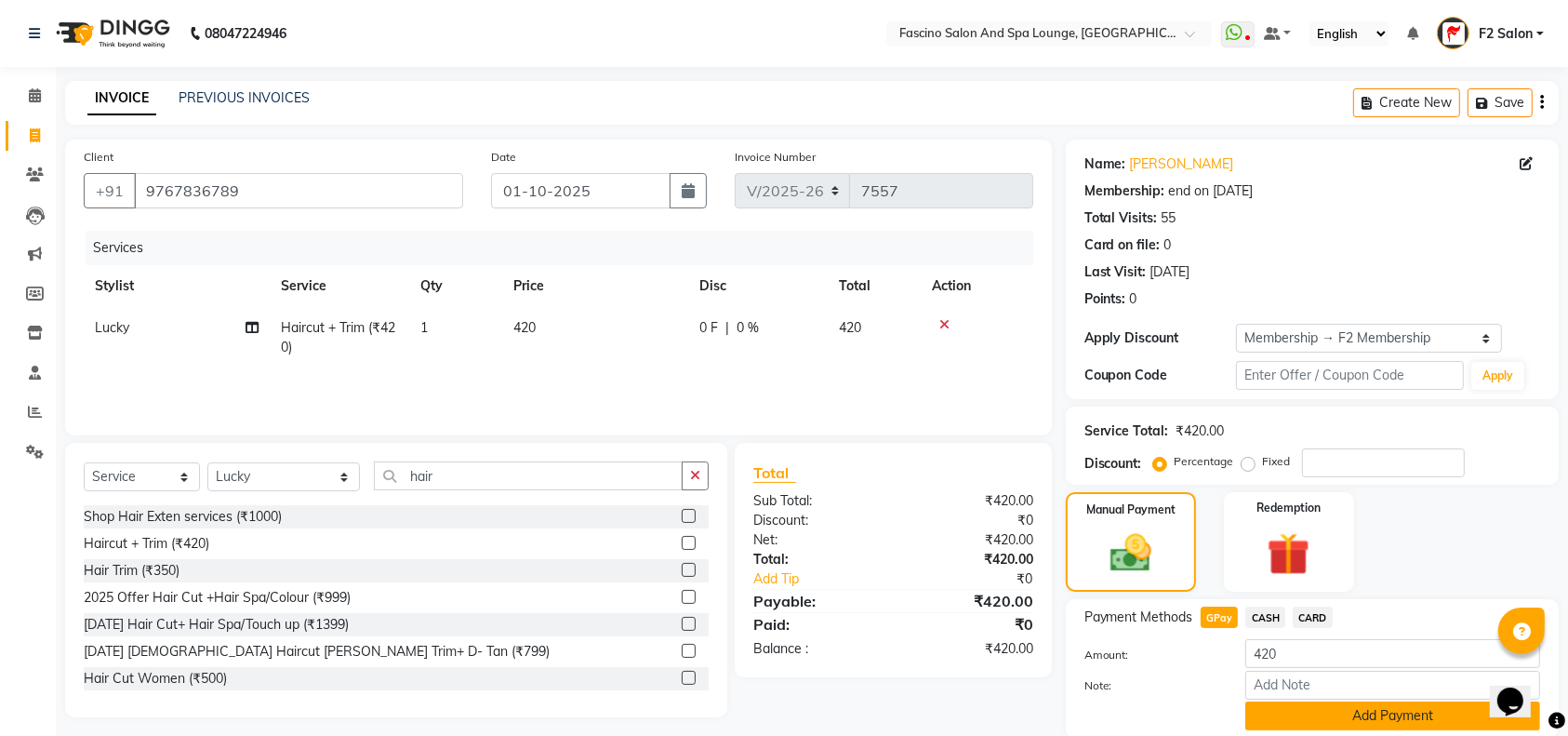
click at [1354, 709] on button "Add Payment" at bounding box center [1392, 716] width 295 height 29
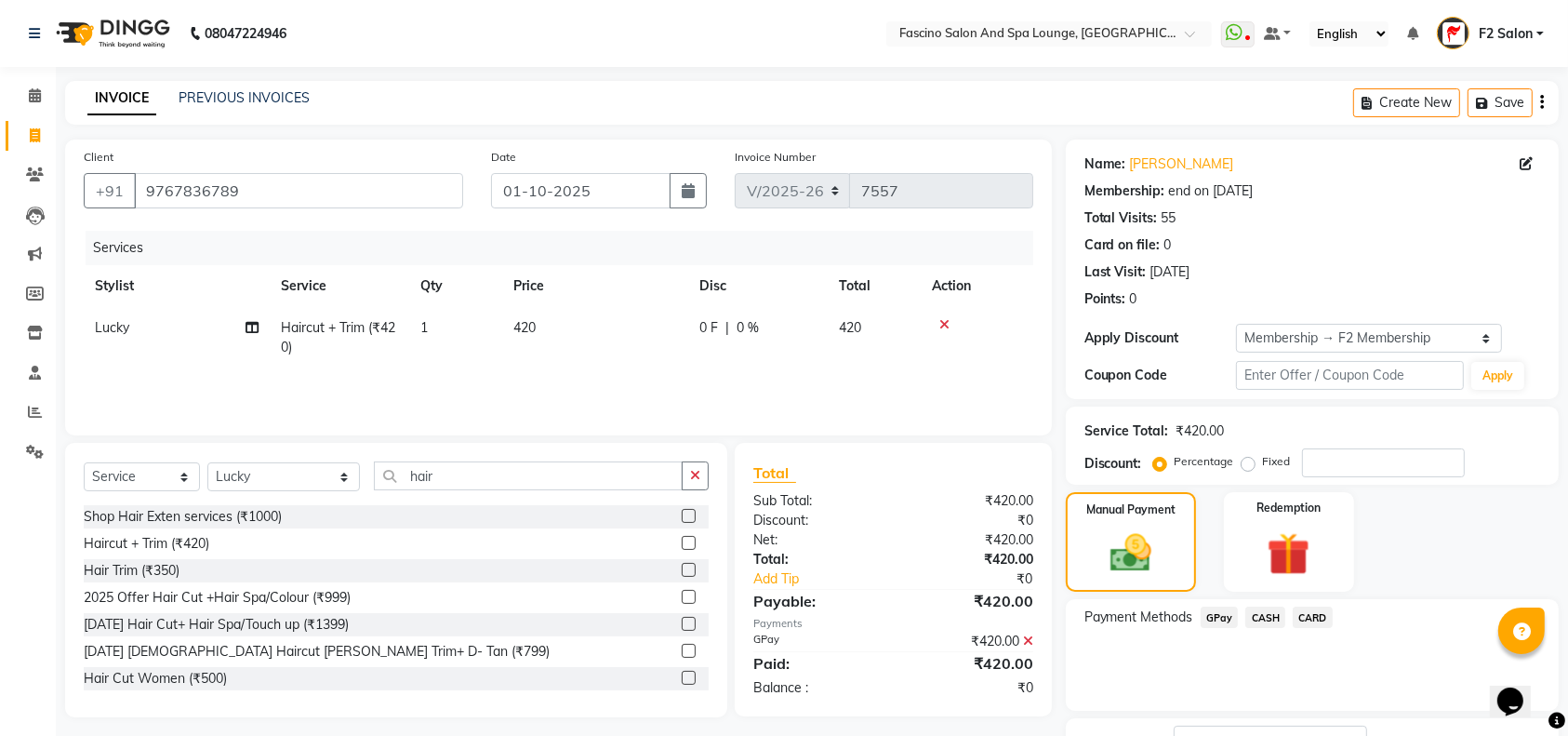
scroll to position [145, 0]
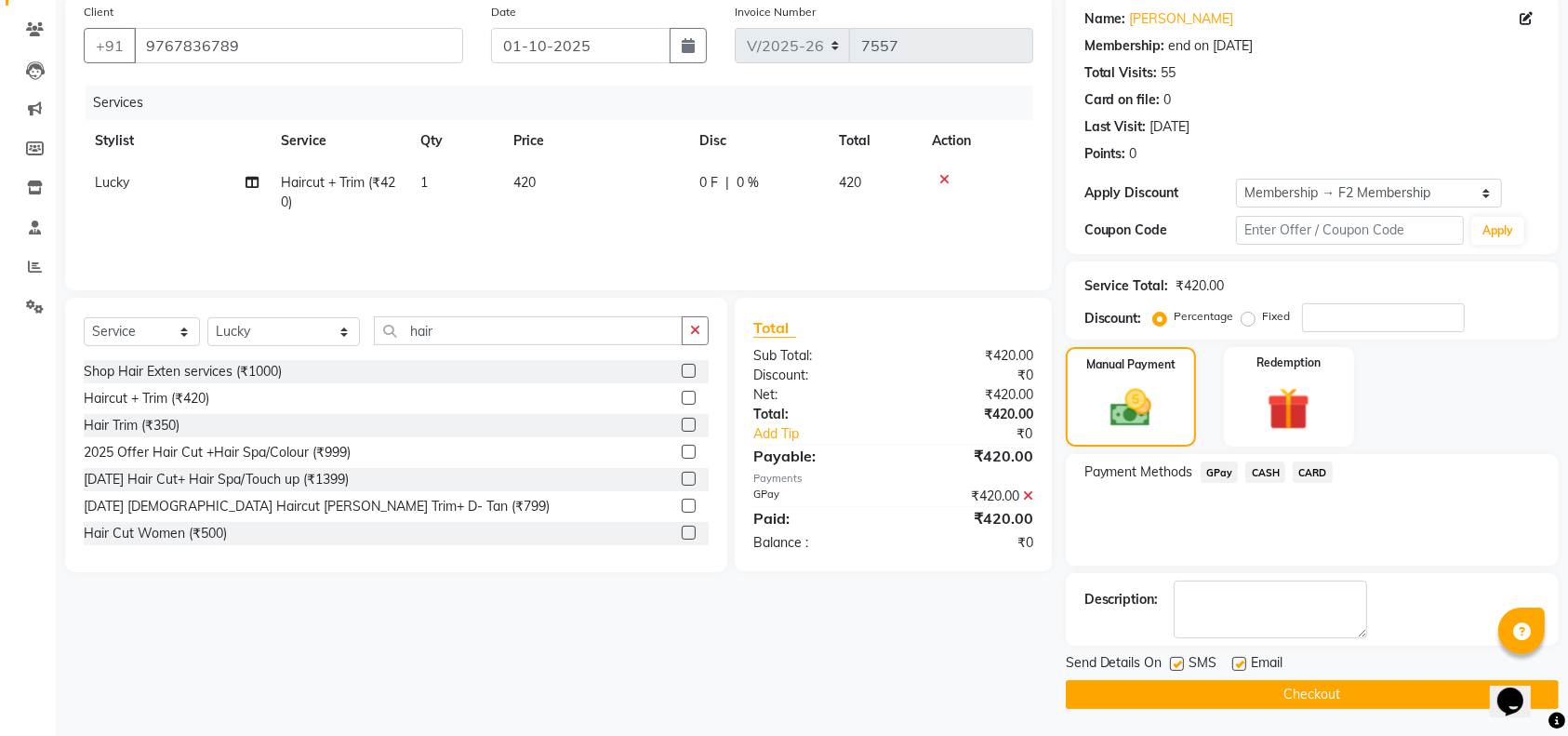
click at [1434, 688] on button "Checkout" at bounding box center [1312, 694] width 493 height 29
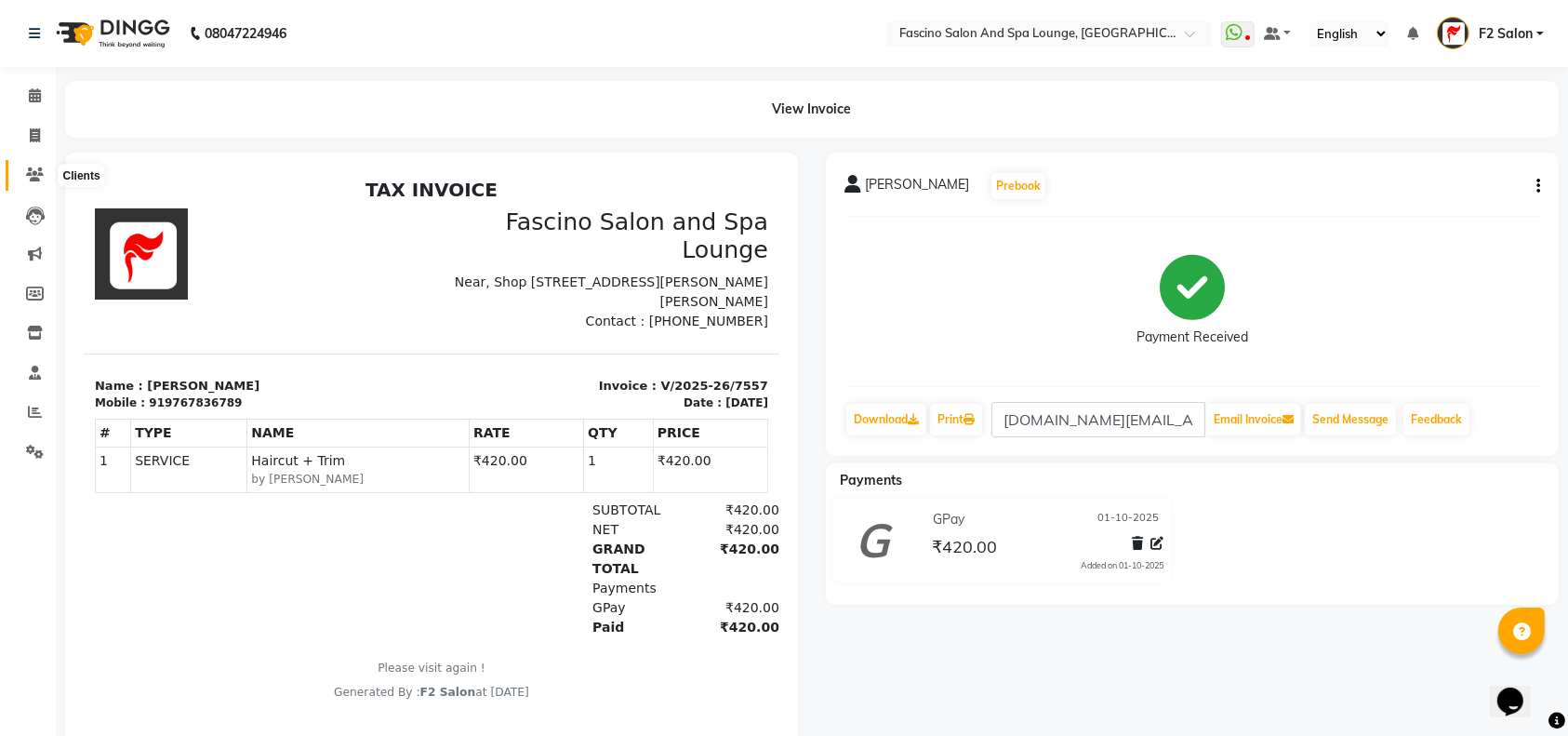
click at [35, 175] on icon at bounding box center [35, 174] width 17 height 14
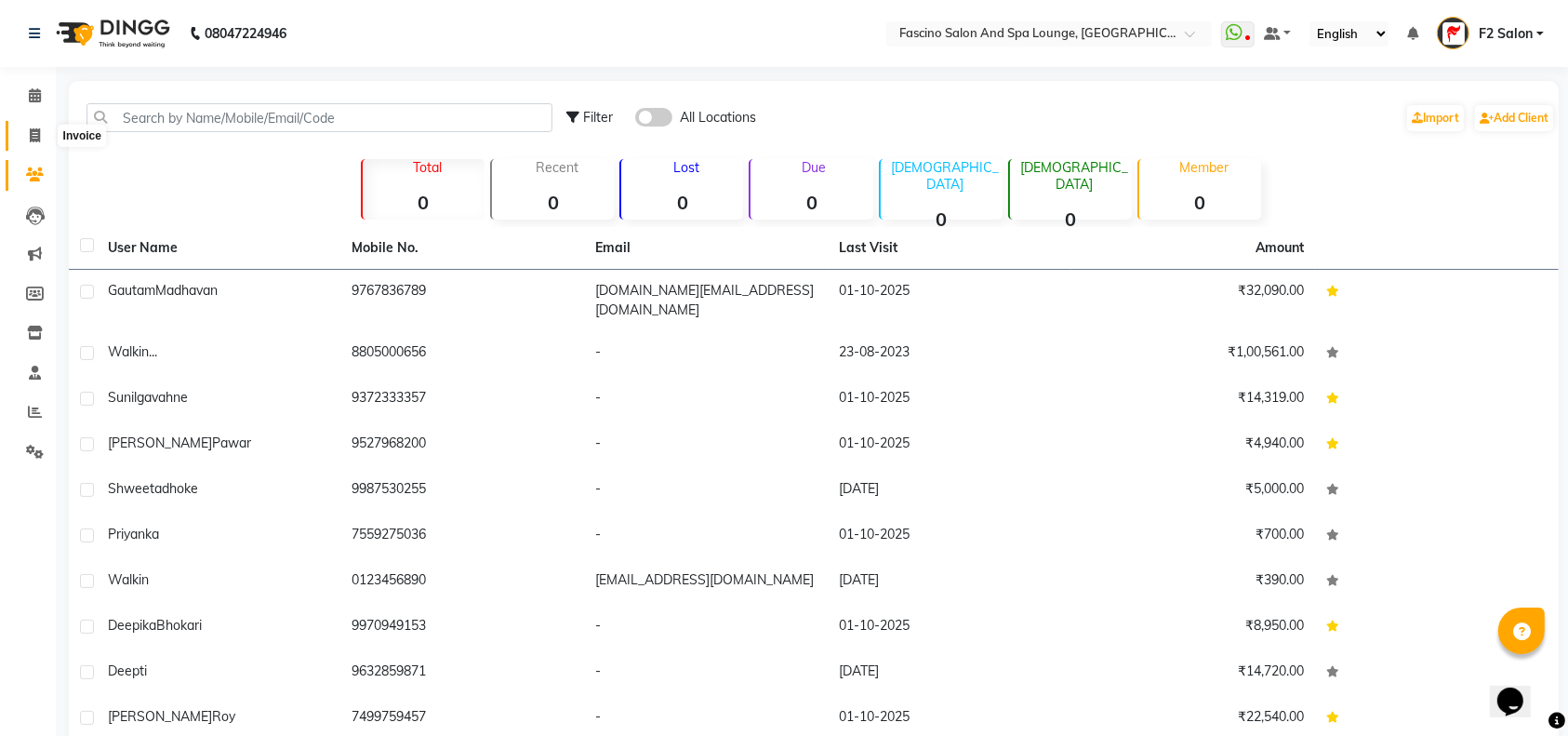
click at [36, 138] on icon at bounding box center [35, 136] width 11 height 14
select select "service"
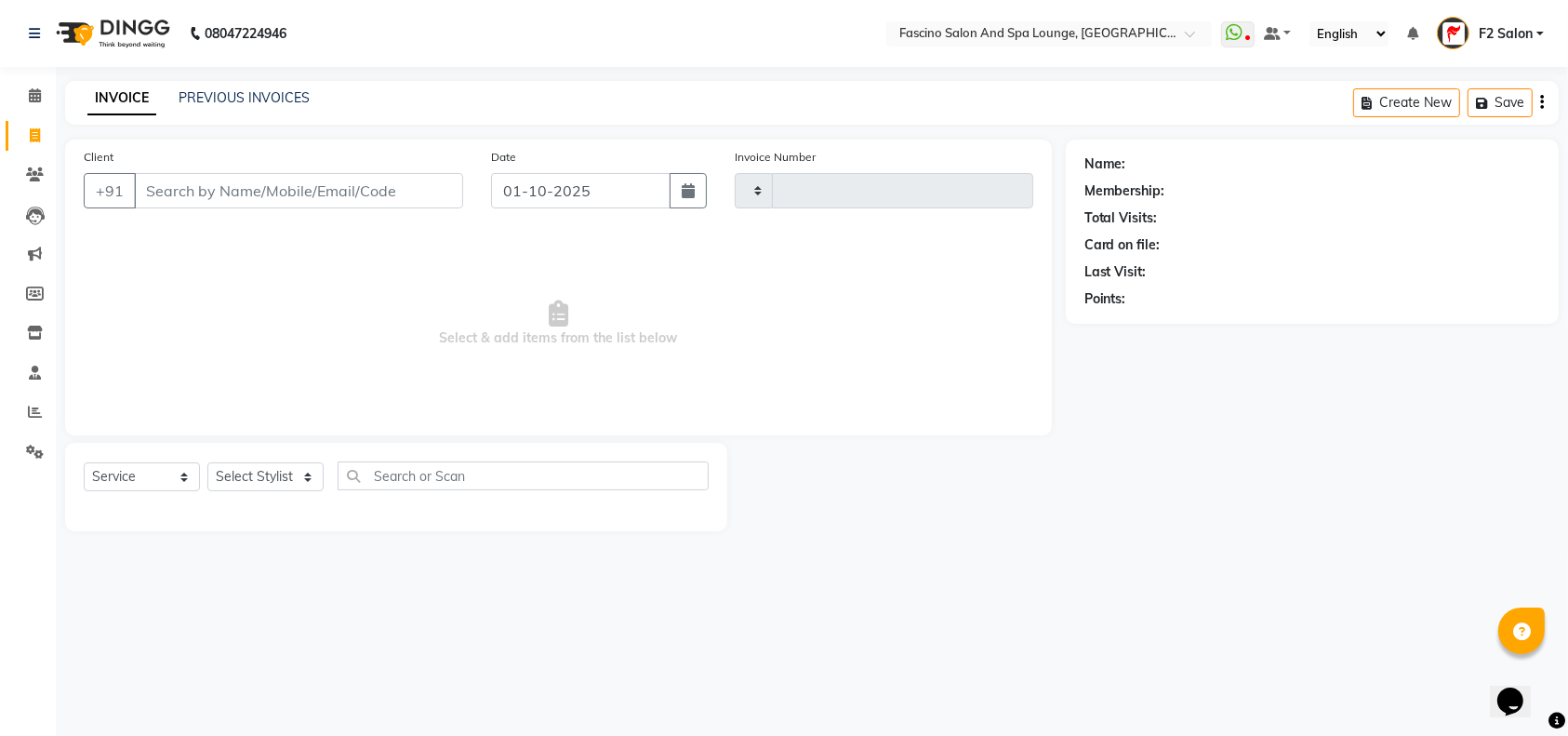
type input "7558"
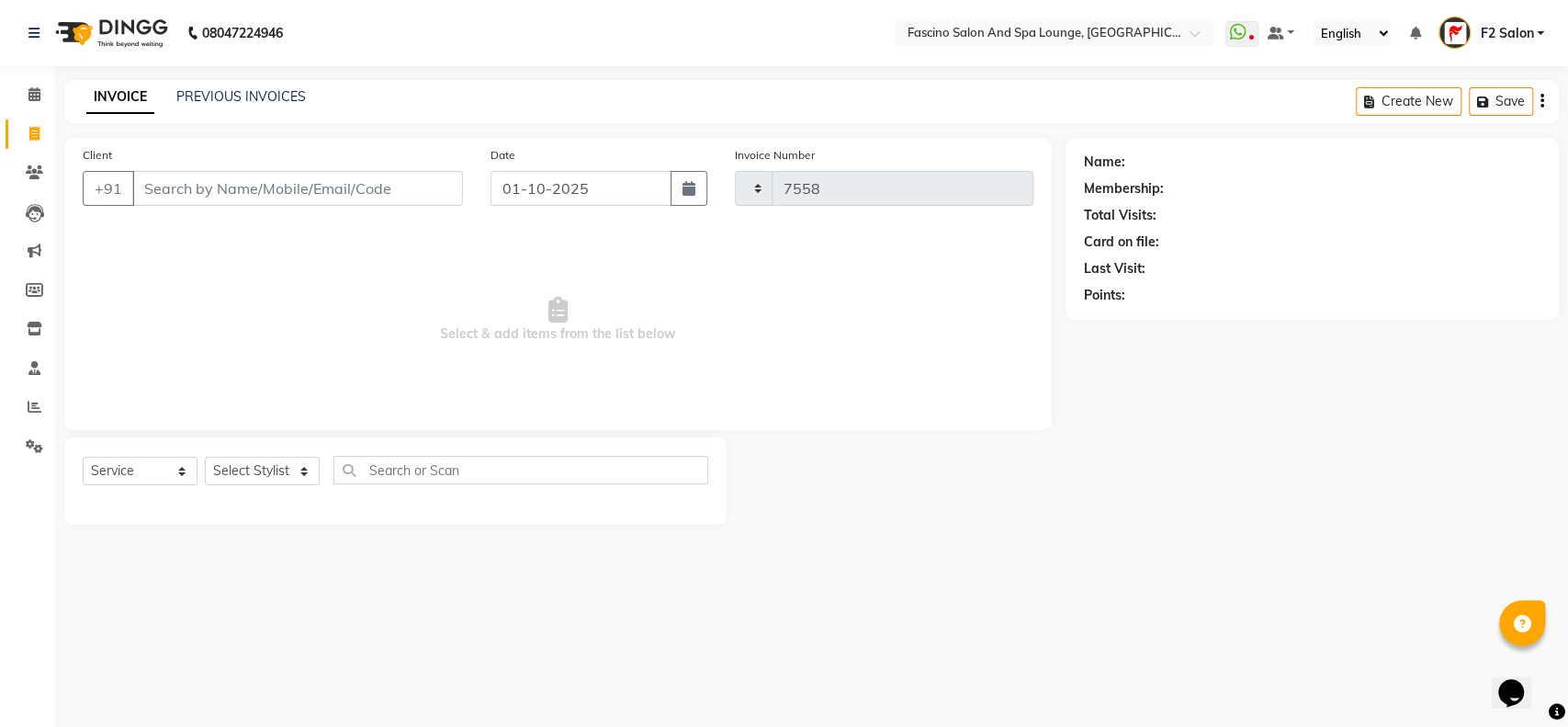
select select "129"
click at [150, 187] on input "Client" at bounding box center [297, 188] width 331 height 35
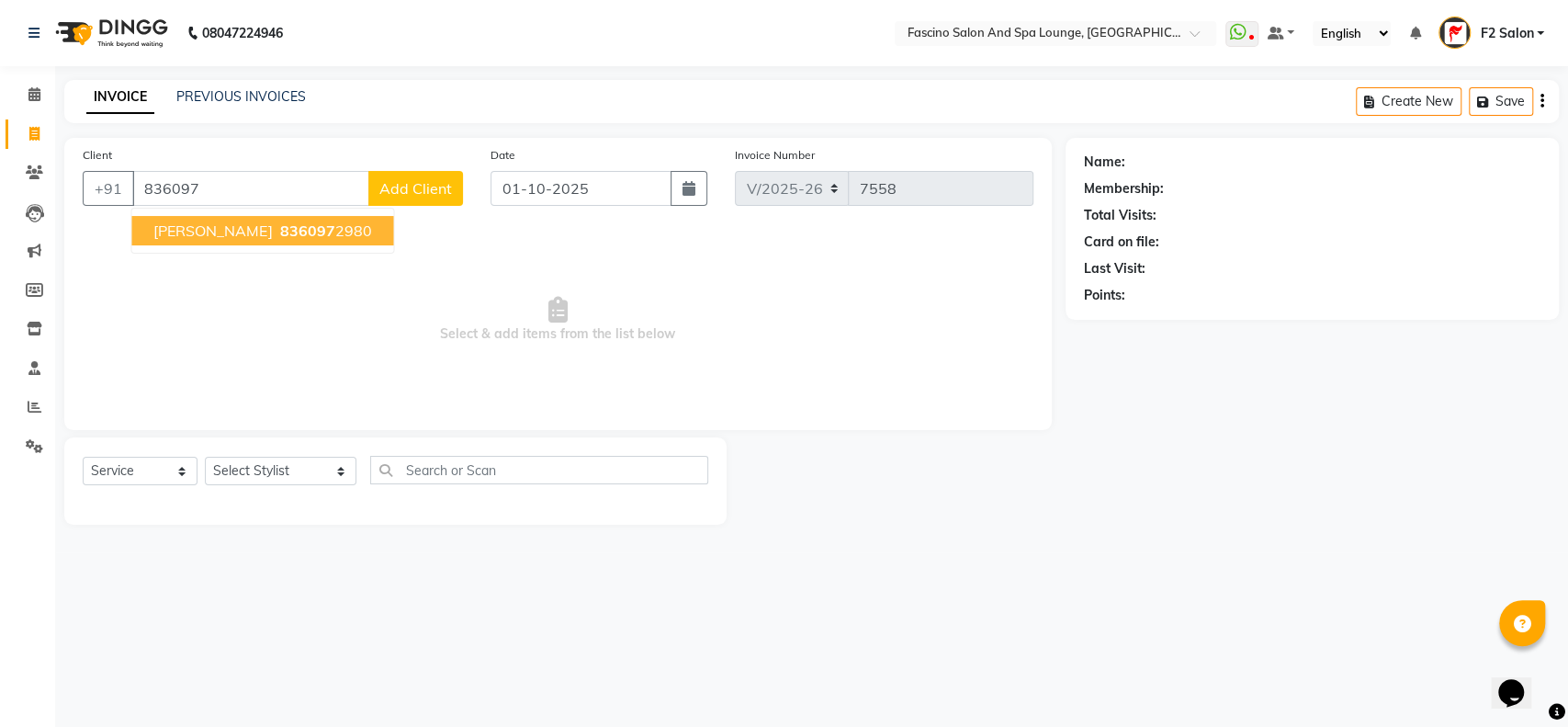
click at [275, 231] on ngb-highlight "836097 2980" at bounding box center [323, 231] width 96 height 18
type input "8360972980"
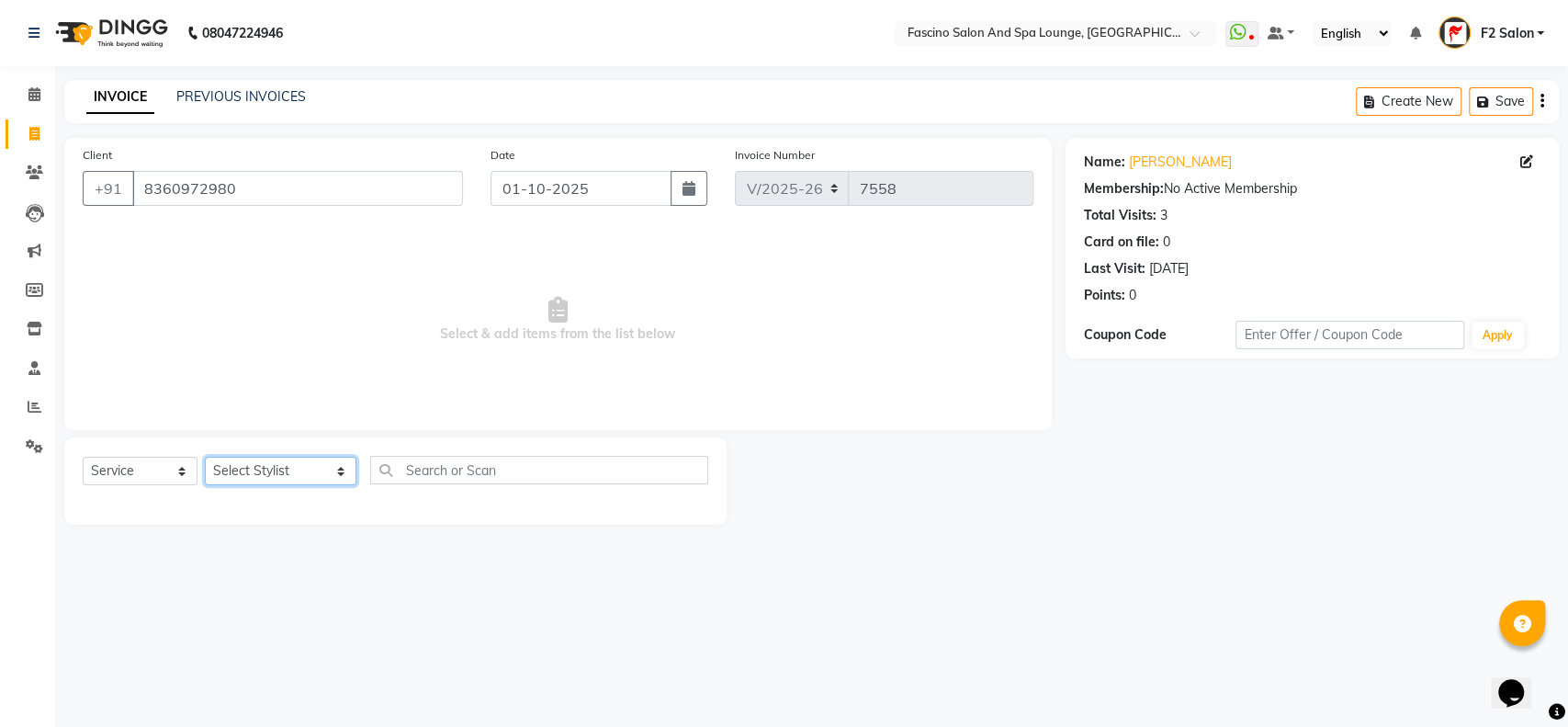
click at [301, 471] on select "Select Stylist akash F3 [PERSON_NAME] [PERSON_NAME] Bhushan [PERSON_NAME] Mam […" at bounding box center [280, 471] width 152 height 29
select select "23065"
click at [205, 456] on select "Select Stylist akash F3 [PERSON_NAME] [PERSON_NAME] Bhushan [PERSON_NAME] Mam […" at bounding box center [280, 471] width 152 height 29
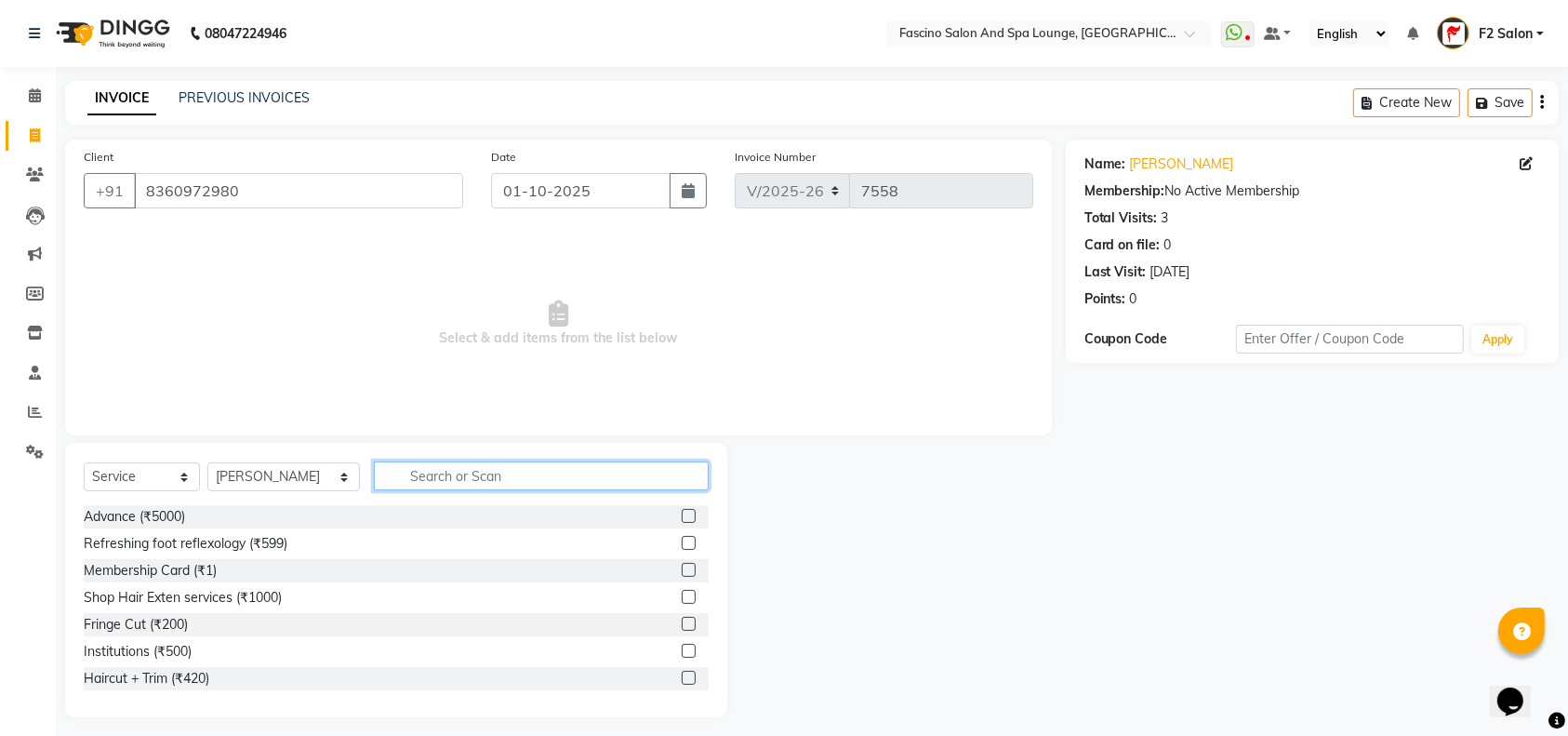
click at [375, 471] on input "text" at bounding box center [541, 475] width 335 height 29
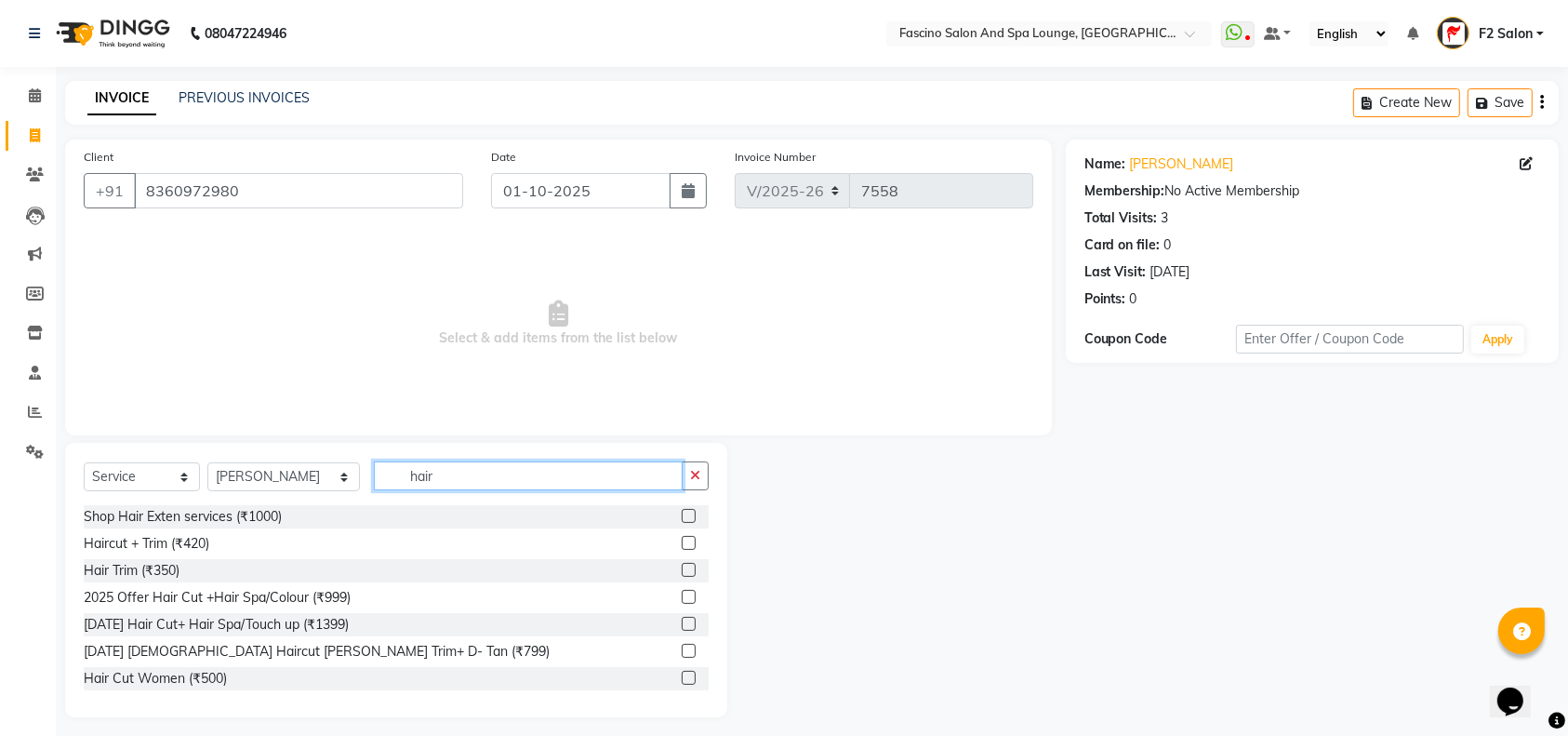
type input "hair"
click at [681, 543] on label at bounding box center [688, 542] width 14 height 14
click at [681, 543] on input "checkbox" at bounding box center [687, 543] width 12 height 12
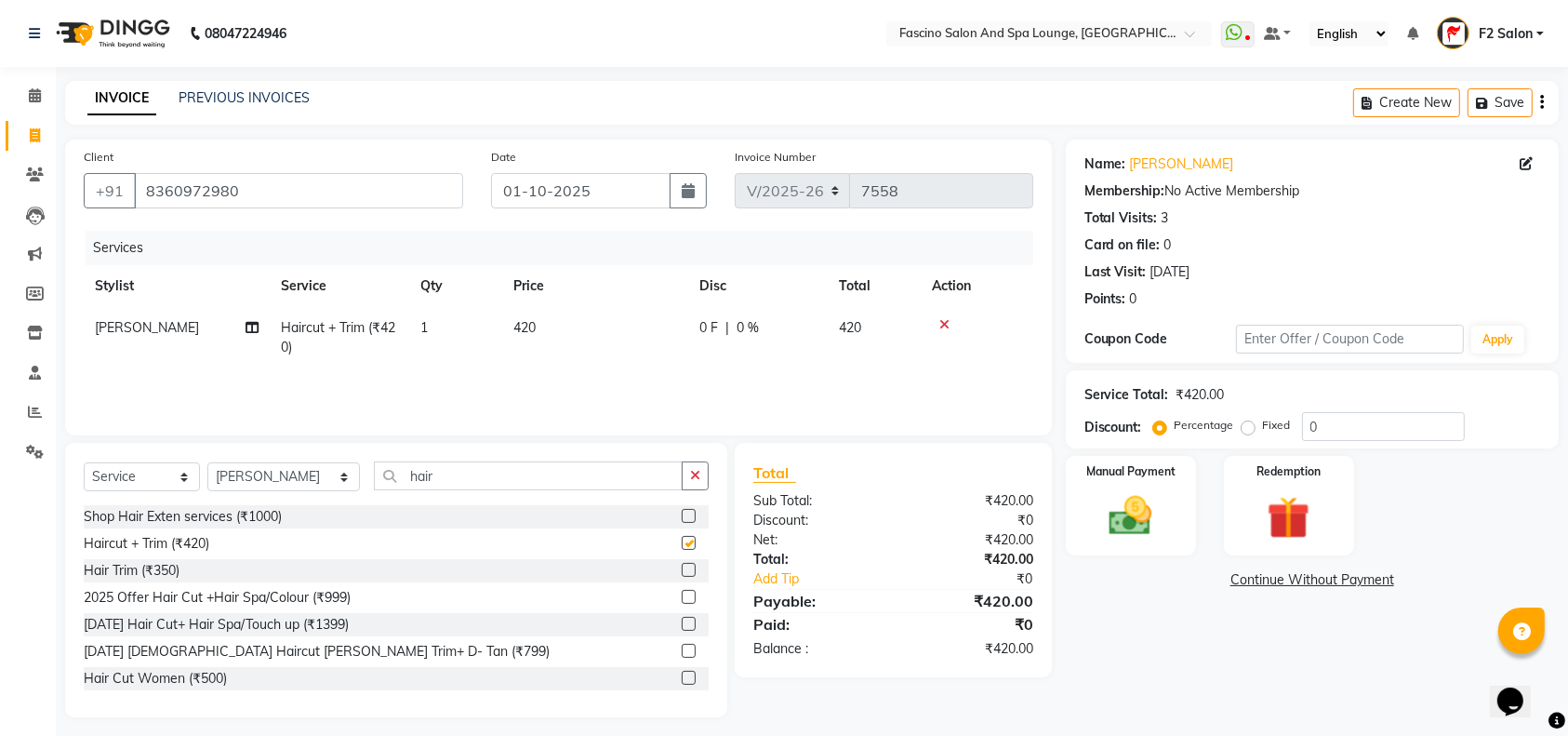
checkbox input "false"
click at [554, 316] on td "420" at bounding box center [595, 337] width 186 height 61
select select "23065"
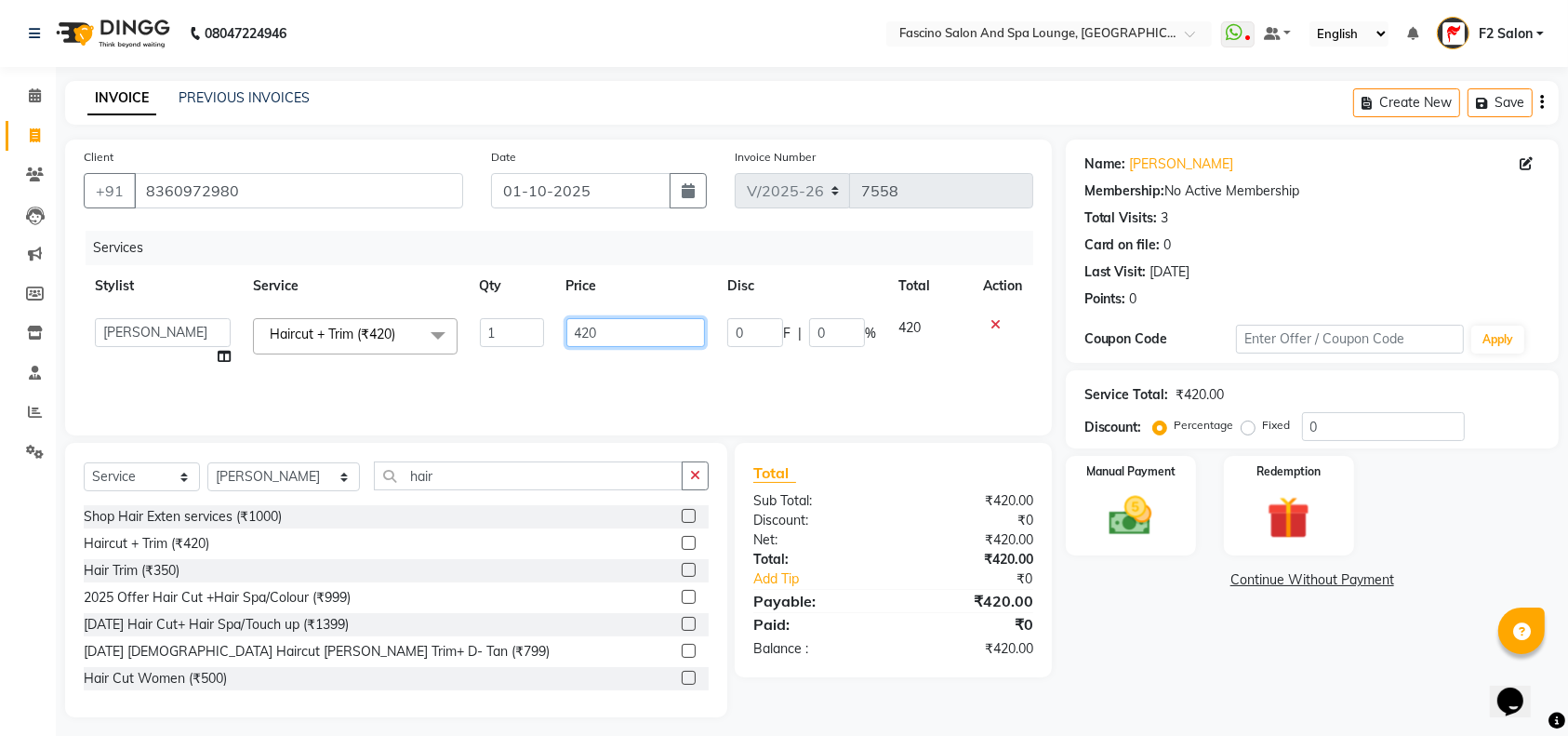
click at [616, 325] on input "420" at bounding box center [636, 333] width 139 height 29
type input "4"
type input "500"
click at [1145, 513] on img at bounding box center [1131, 515] width 73 height 51
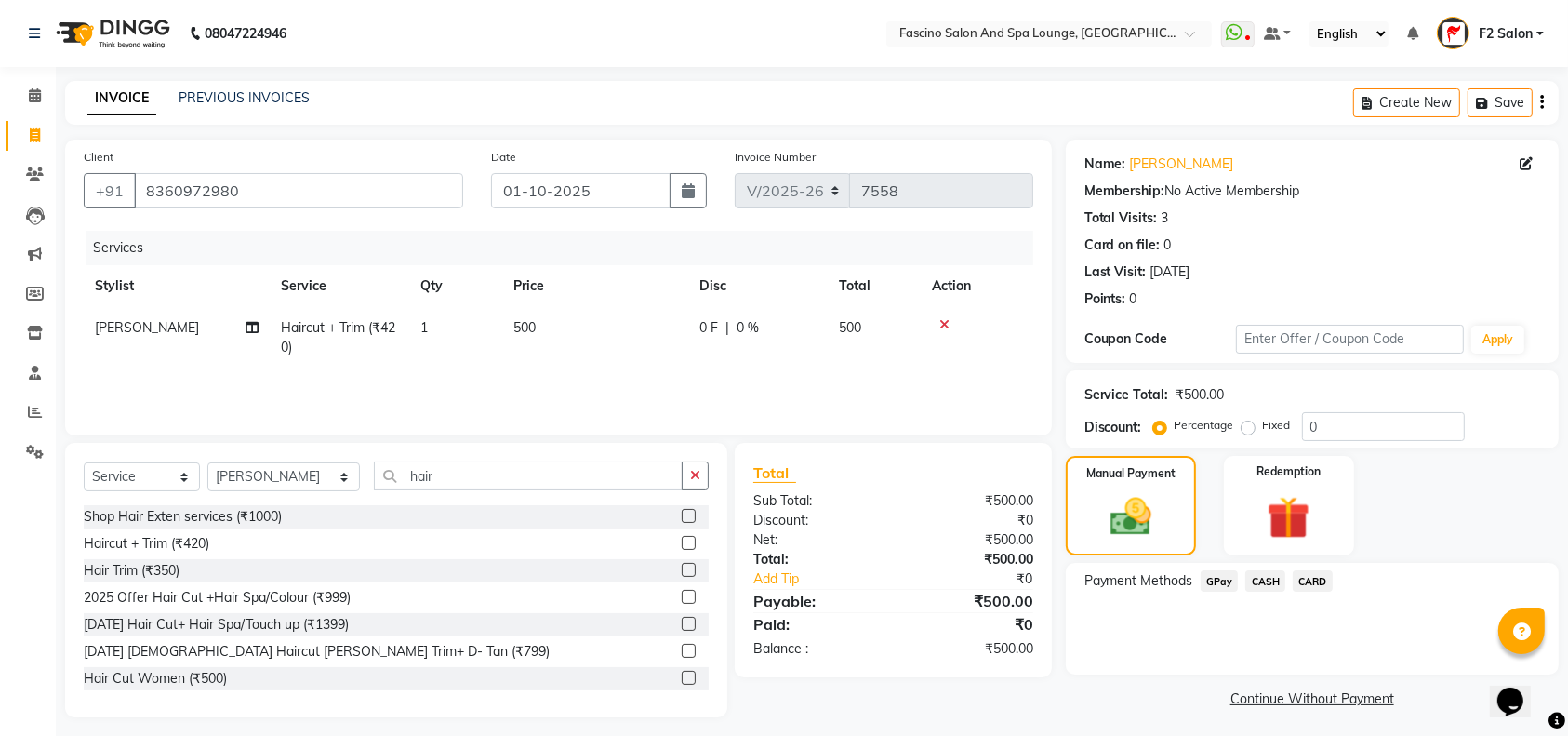
click at [1221, 580] on span "GPay" at bounding box center [1219, 581] width 38 height 21
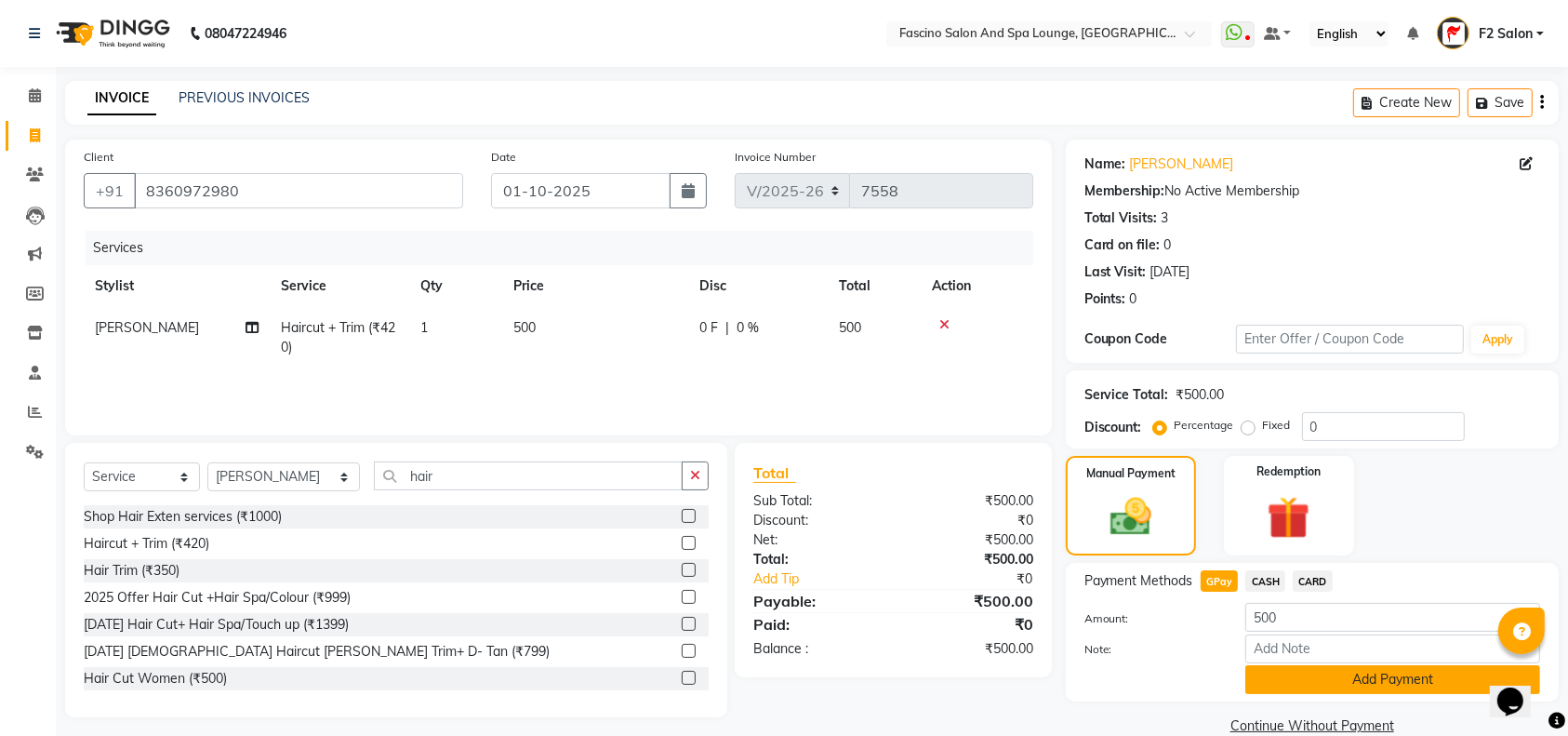
click at [1302, 681] on button "Add Payment" at bounding box center [1392, 680] width 295 height 29
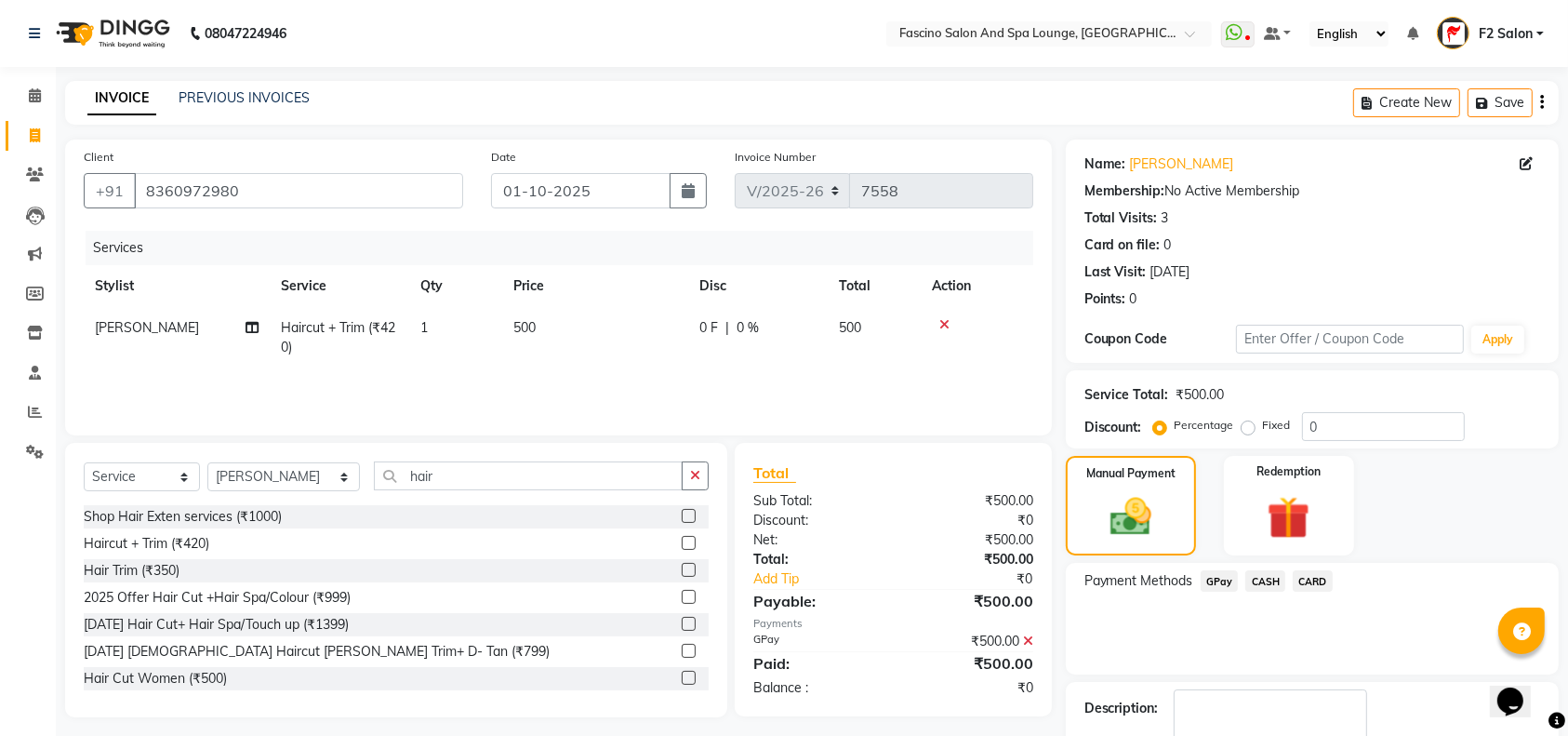
scroll to position [108, 0]
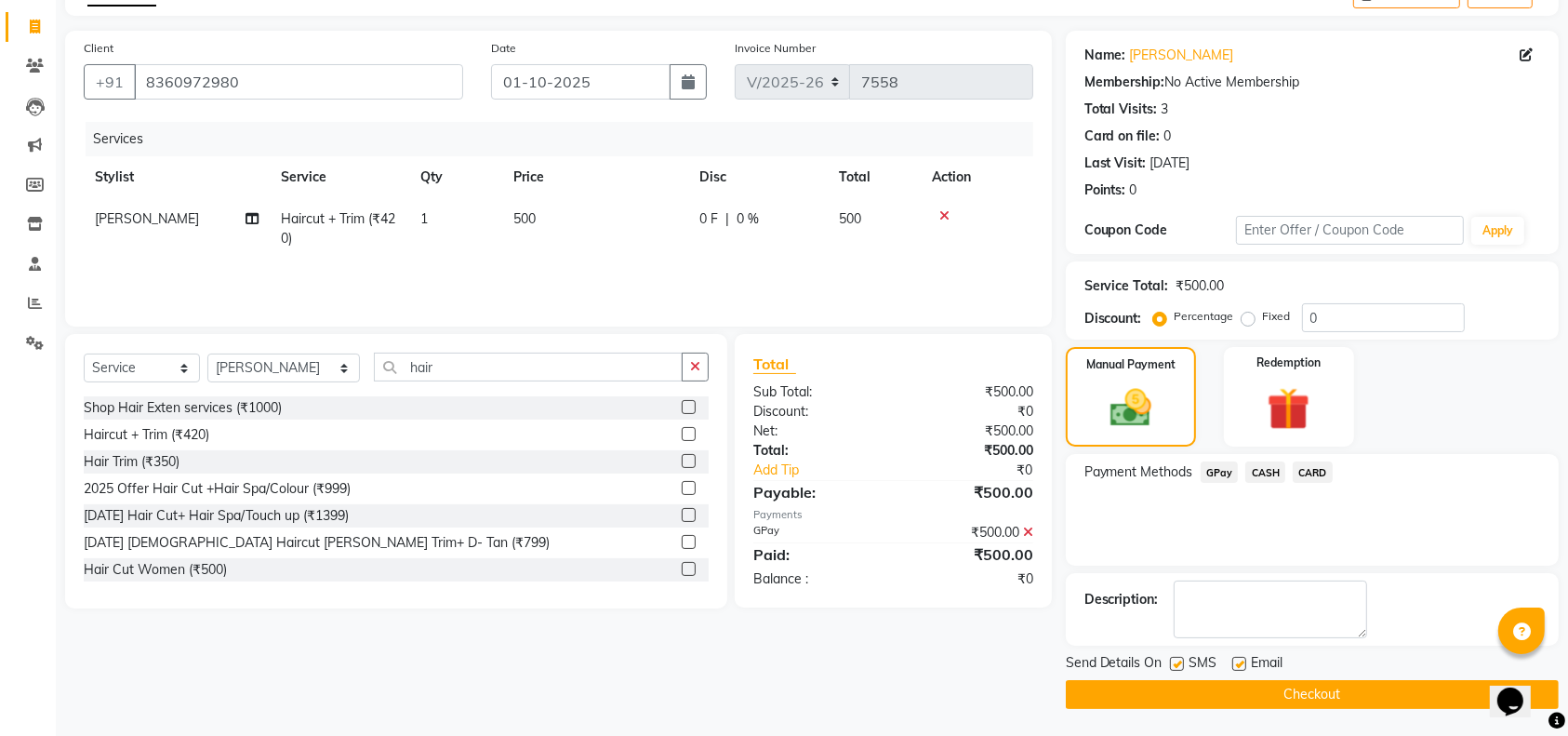
click at [1428, 681] on button "Checkout" at bounding box center [1312, 694] width 493 height 29
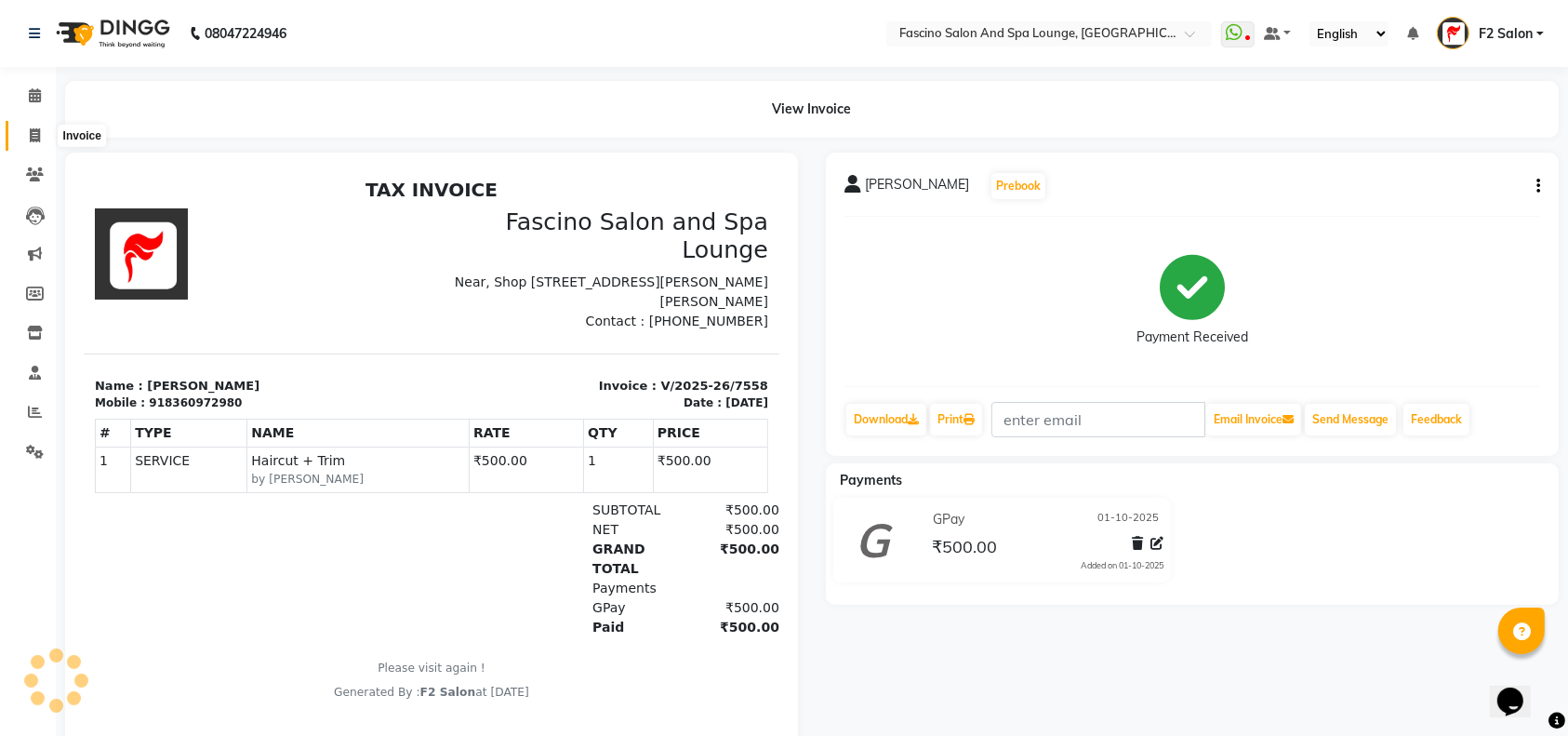
click at [36, 133] on icon at bounding box center [35, 136] width 11 height 14
select select "129"
select select "service"
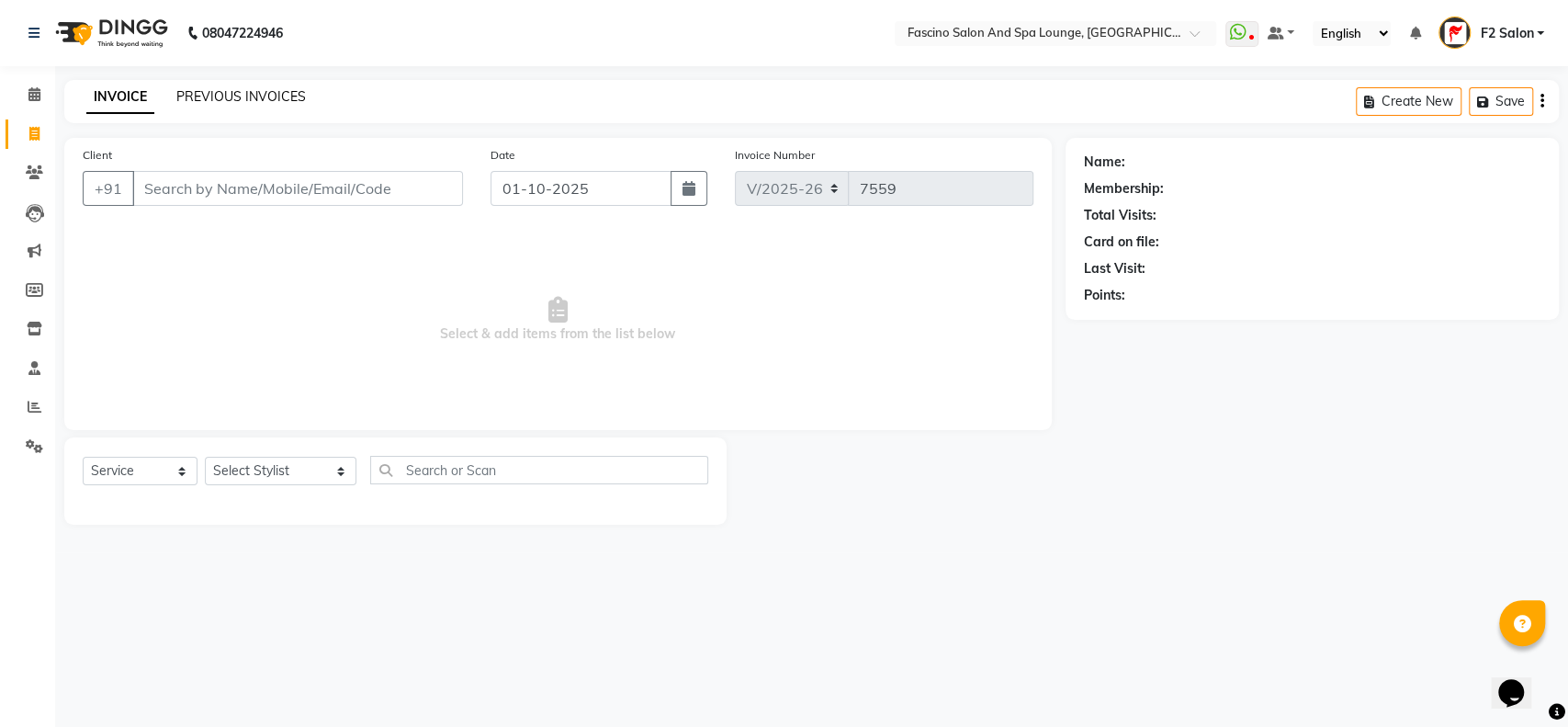
click at [266, 94] on link "PREVIOUS INVOICES" at bounding box center [240, 96] width 129 height 16
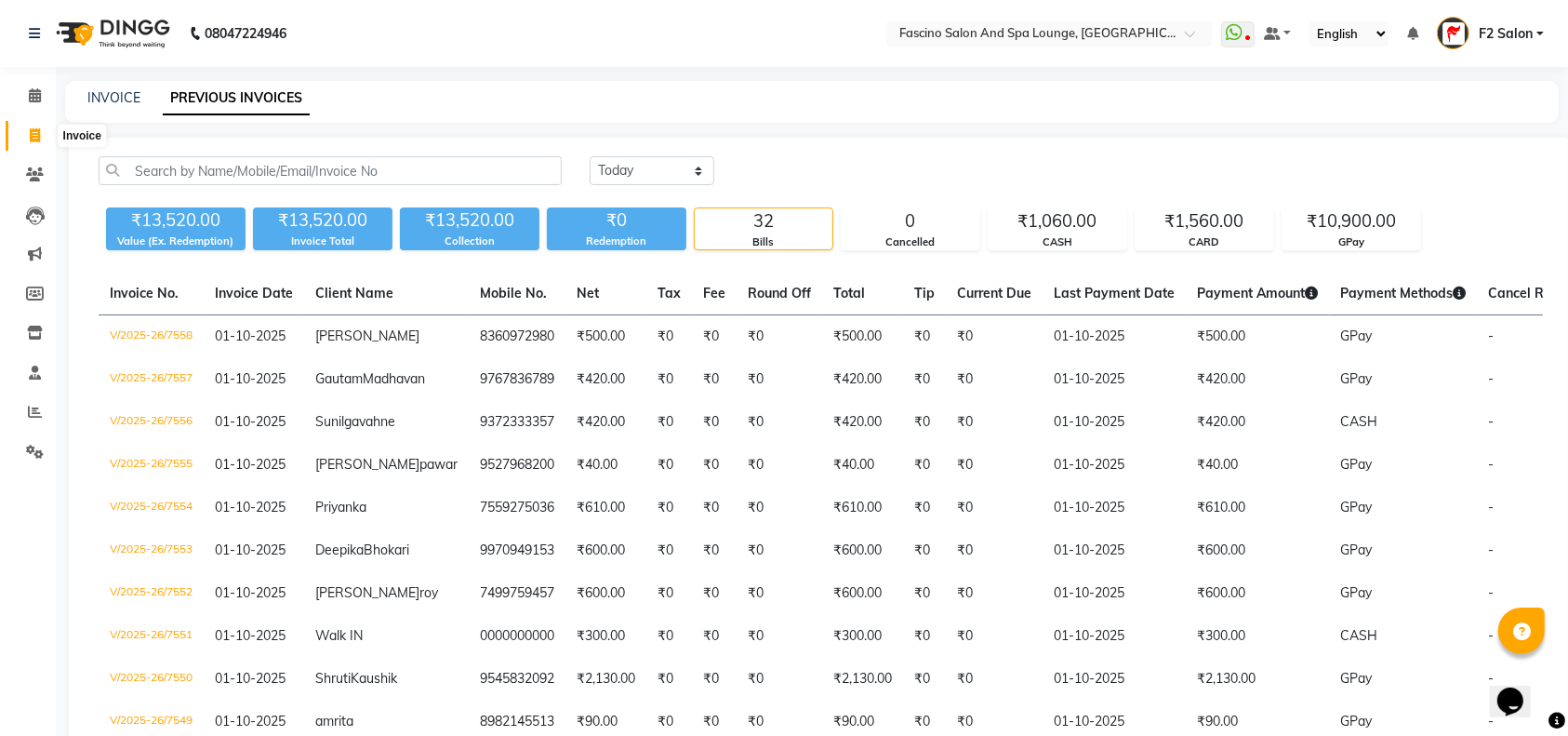
click at [38, 138] on icon at bounding box center [35, 136] width 11 height 14
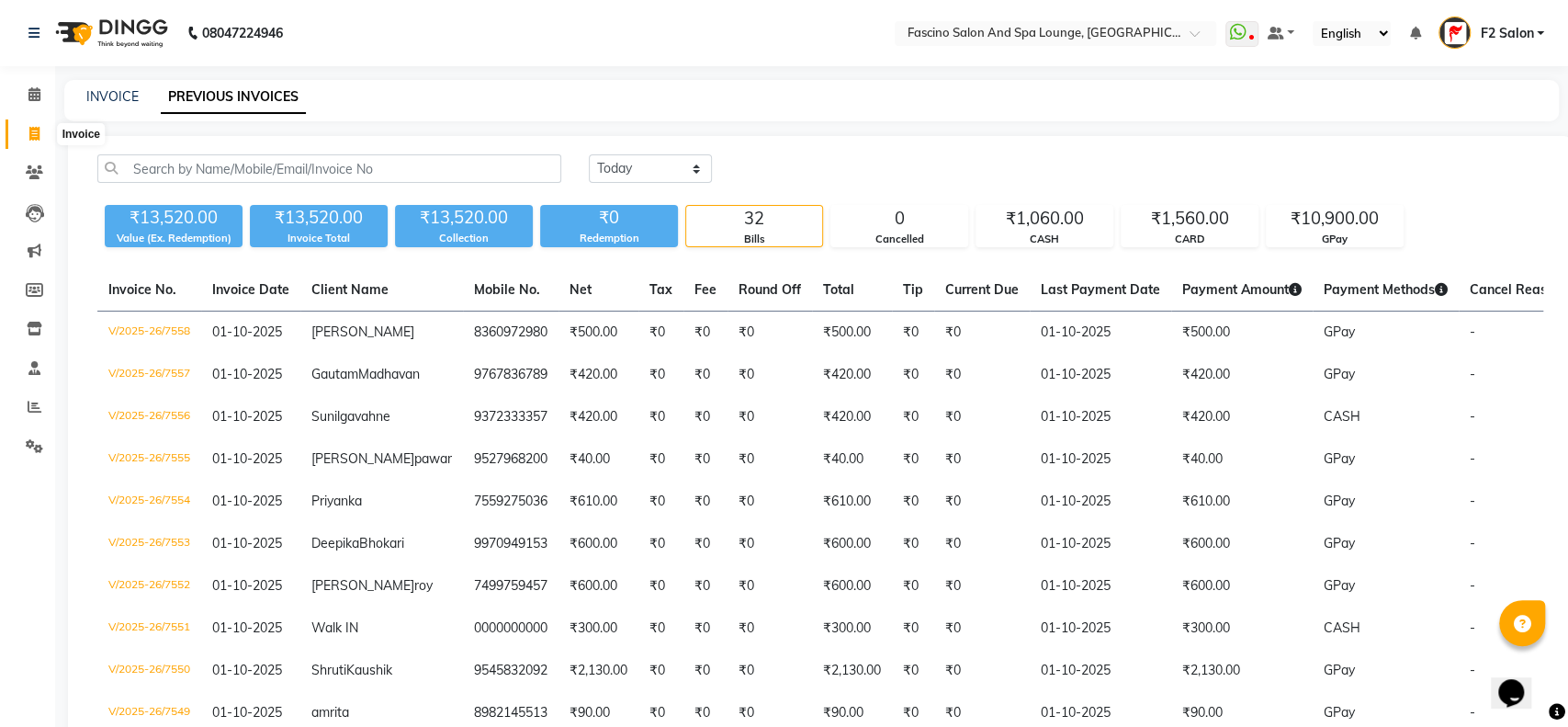
select select "service"
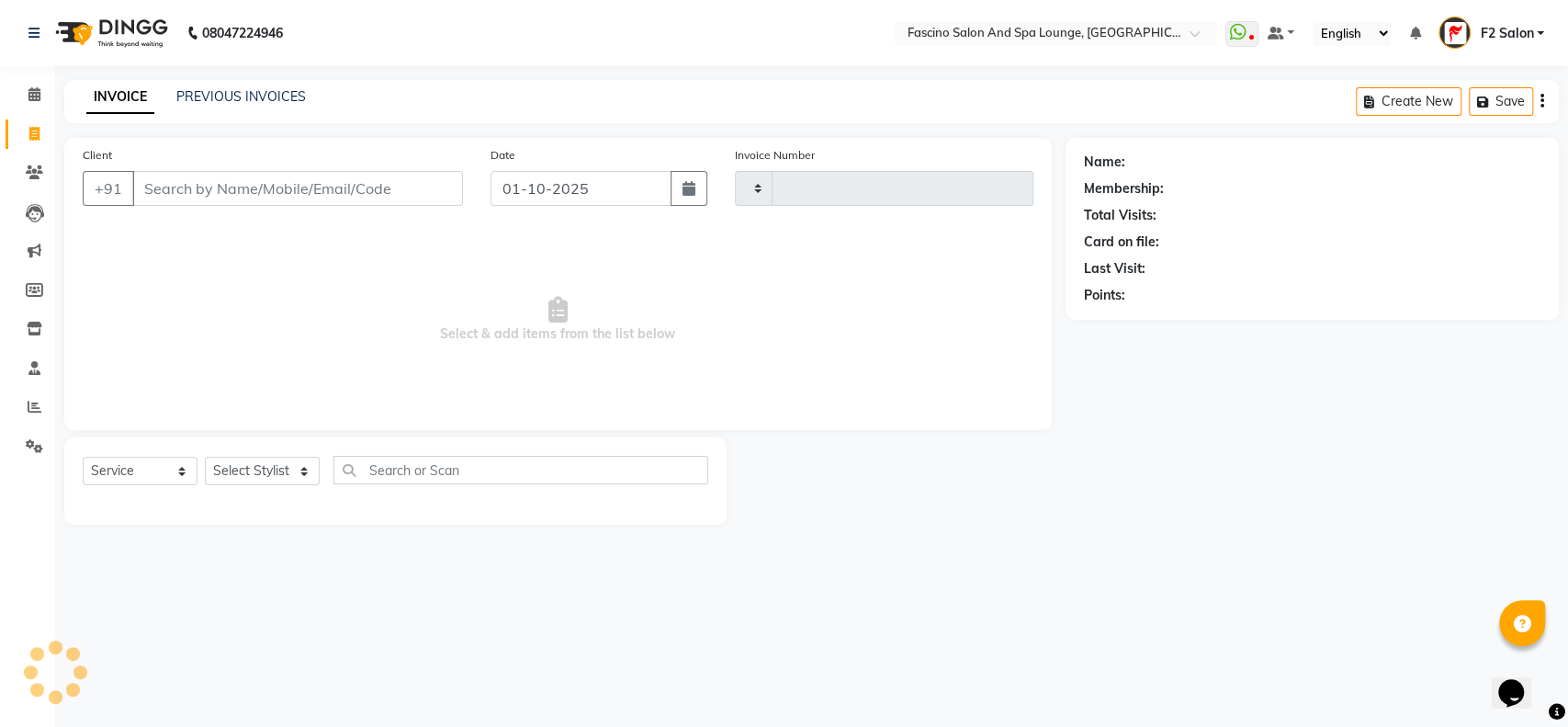
type input "7559"
select select "129"
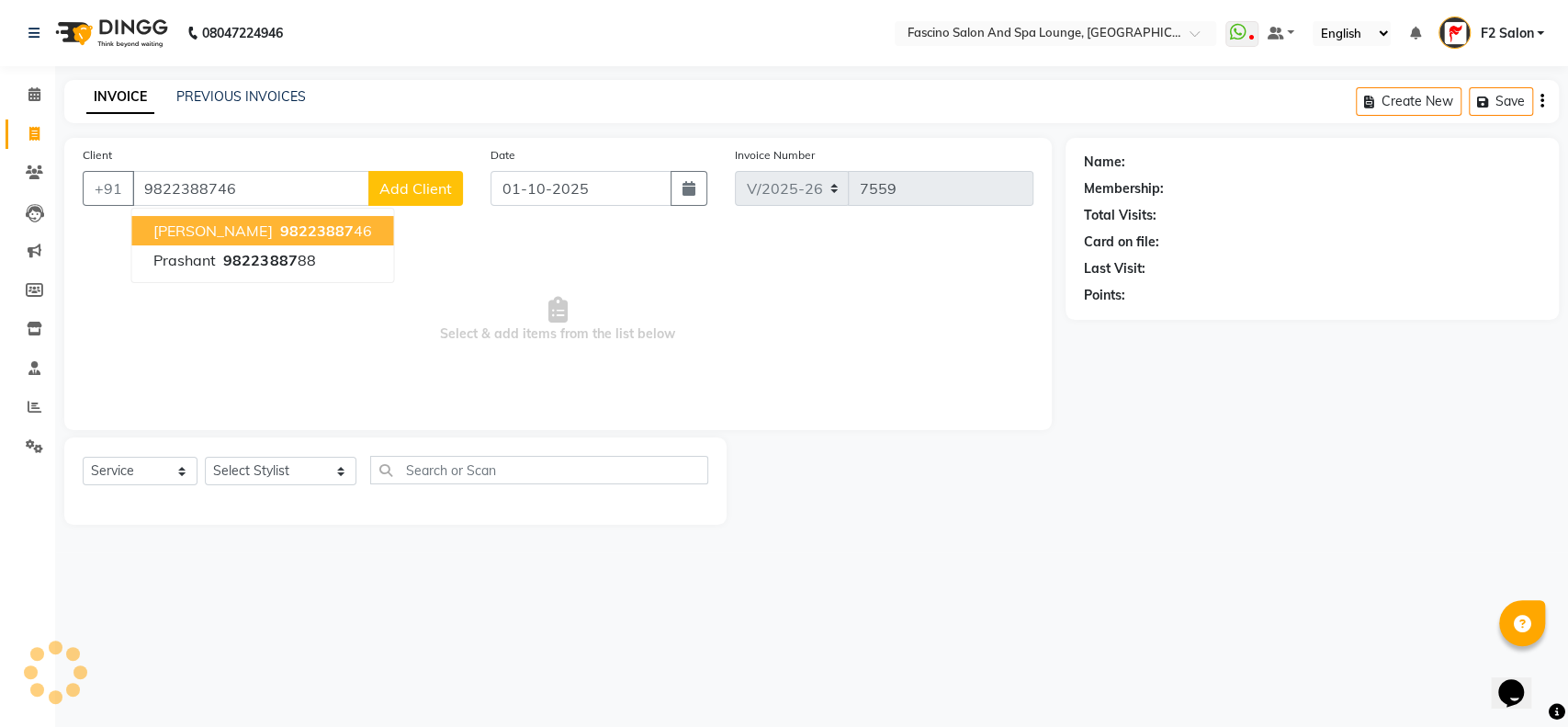
type input "9822388746"
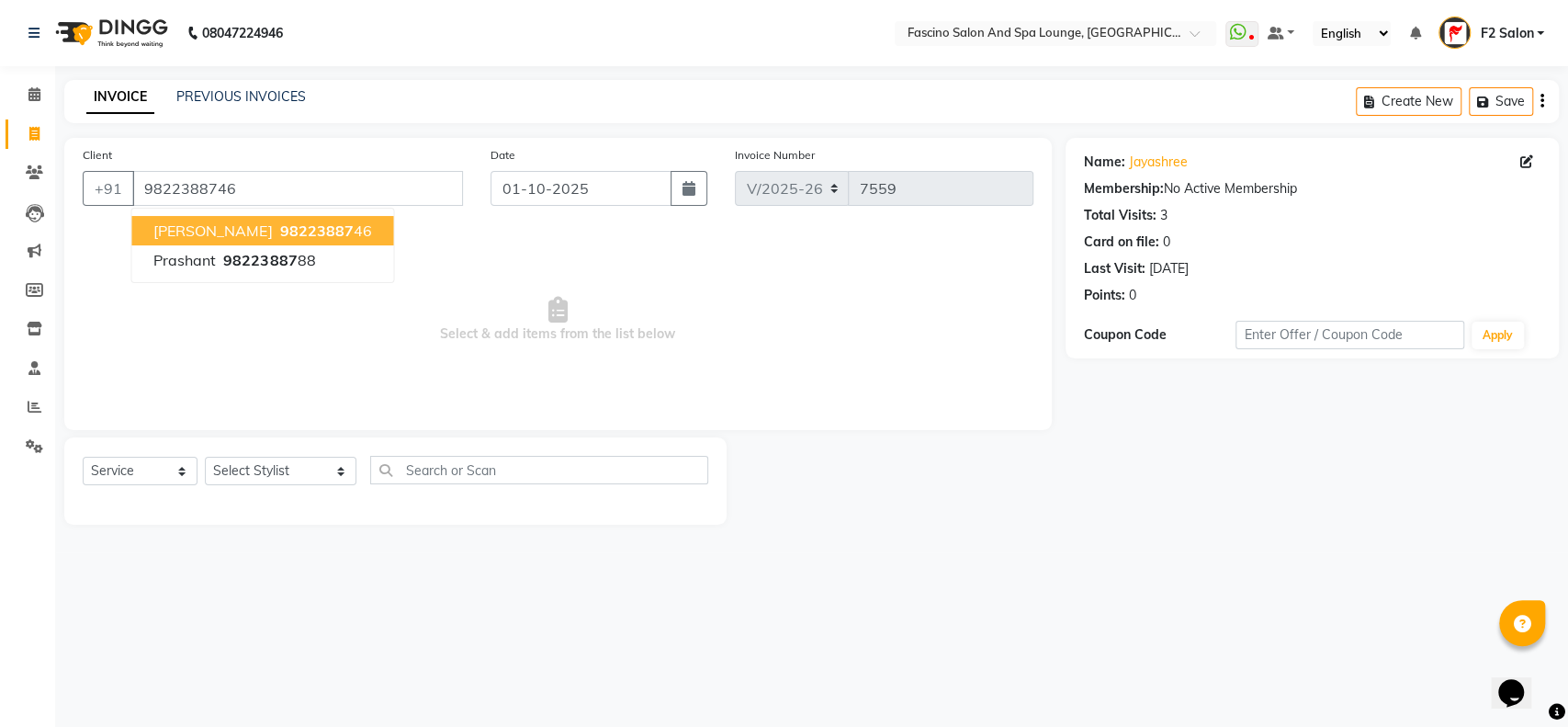
click at [185, 241] on button "[PERSON_NAME] 98223887 46" at bounding box center [262, 231] width 262 height 30
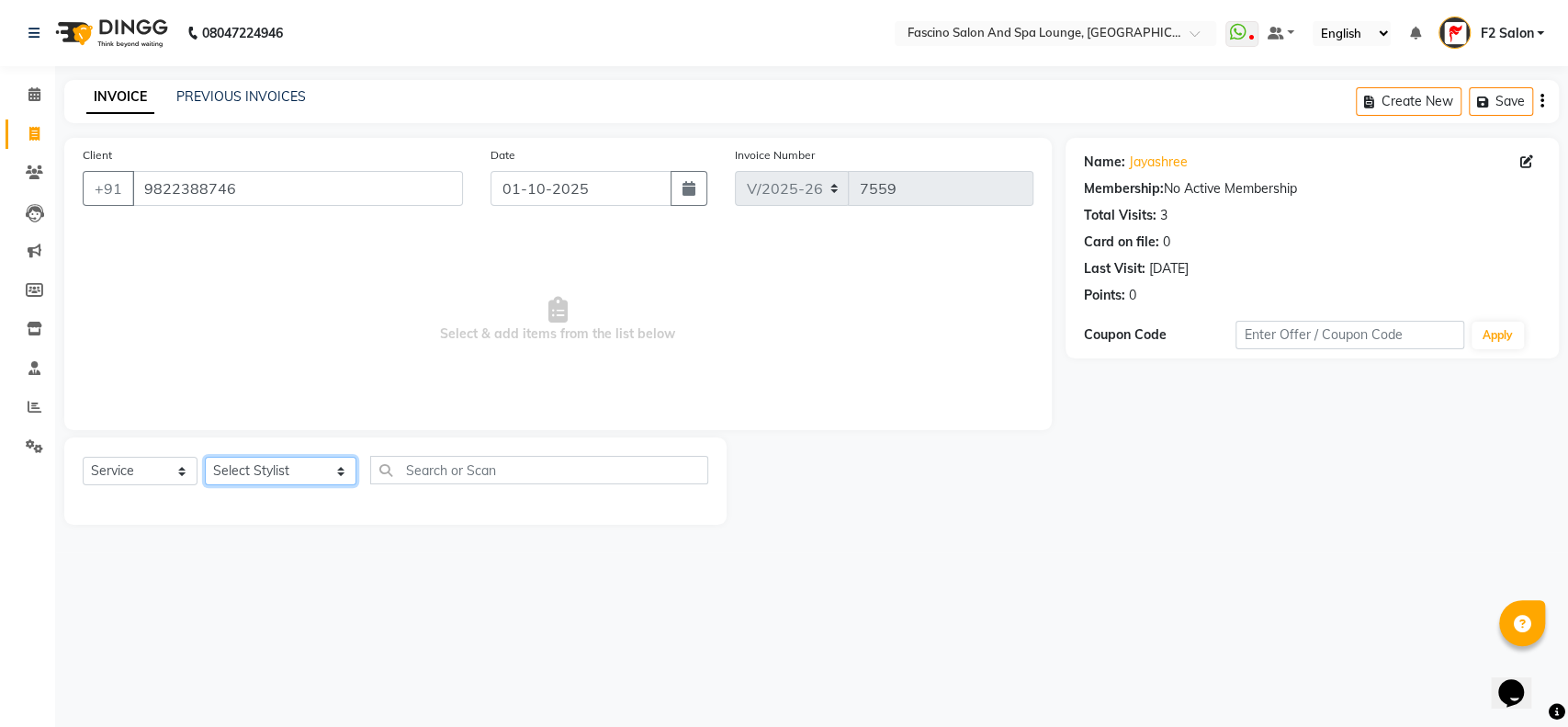
click at [304, 469] on select "Select Stylist akash F3 [PERSON_NAME] [PERSON_NAME] Bhushan [PERSON_NAME] Mam […" at bounding box center [280, 471] width 152 height 29
select select "16063"
click at [205, 456] on select "Select Stylist akash F3 [PERSON_NAME] [PERSON_NAME] Bhushan [PERSON_NAME] Mam […" at bounding box center [280, 471] width 152 height 29
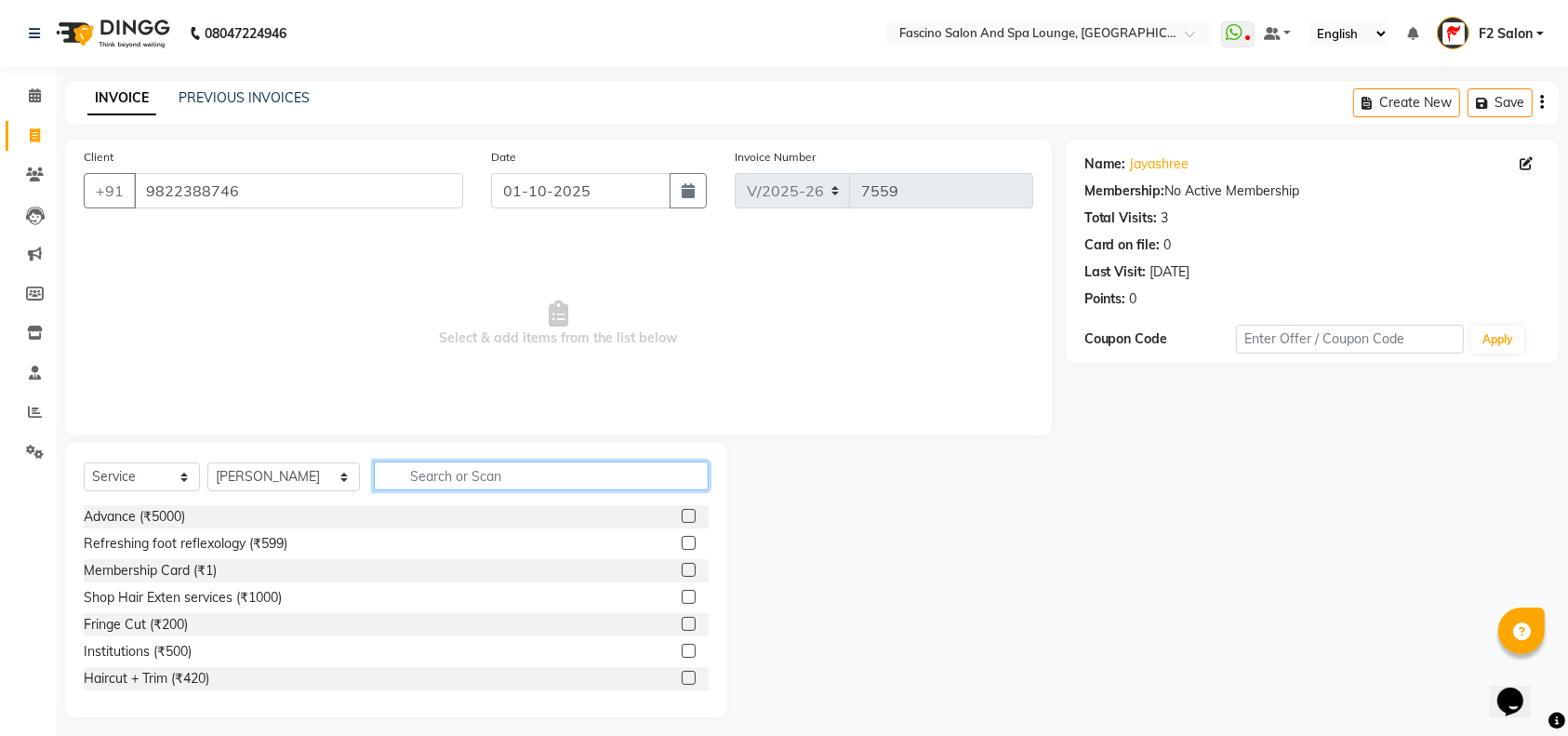
click at [384, 473] on input "text" at bounding box center [541, 475] width 335 height 29
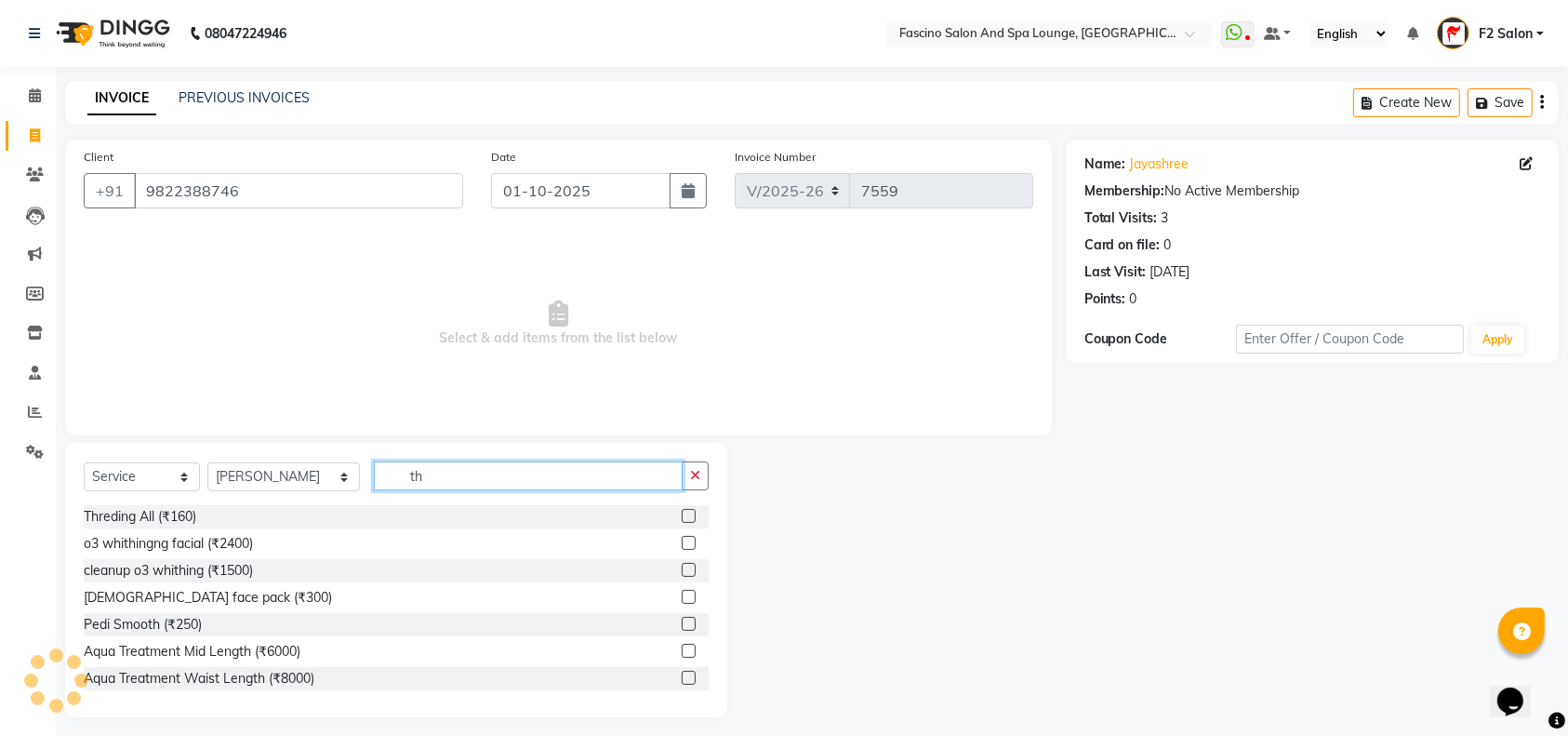
type input "th"
click at [681, 513] on label at bounding box center [688, 515] width 14 height 14
click at [681, 513] on input "checkbox" at bounding box center [687, 516] width 12 height 12
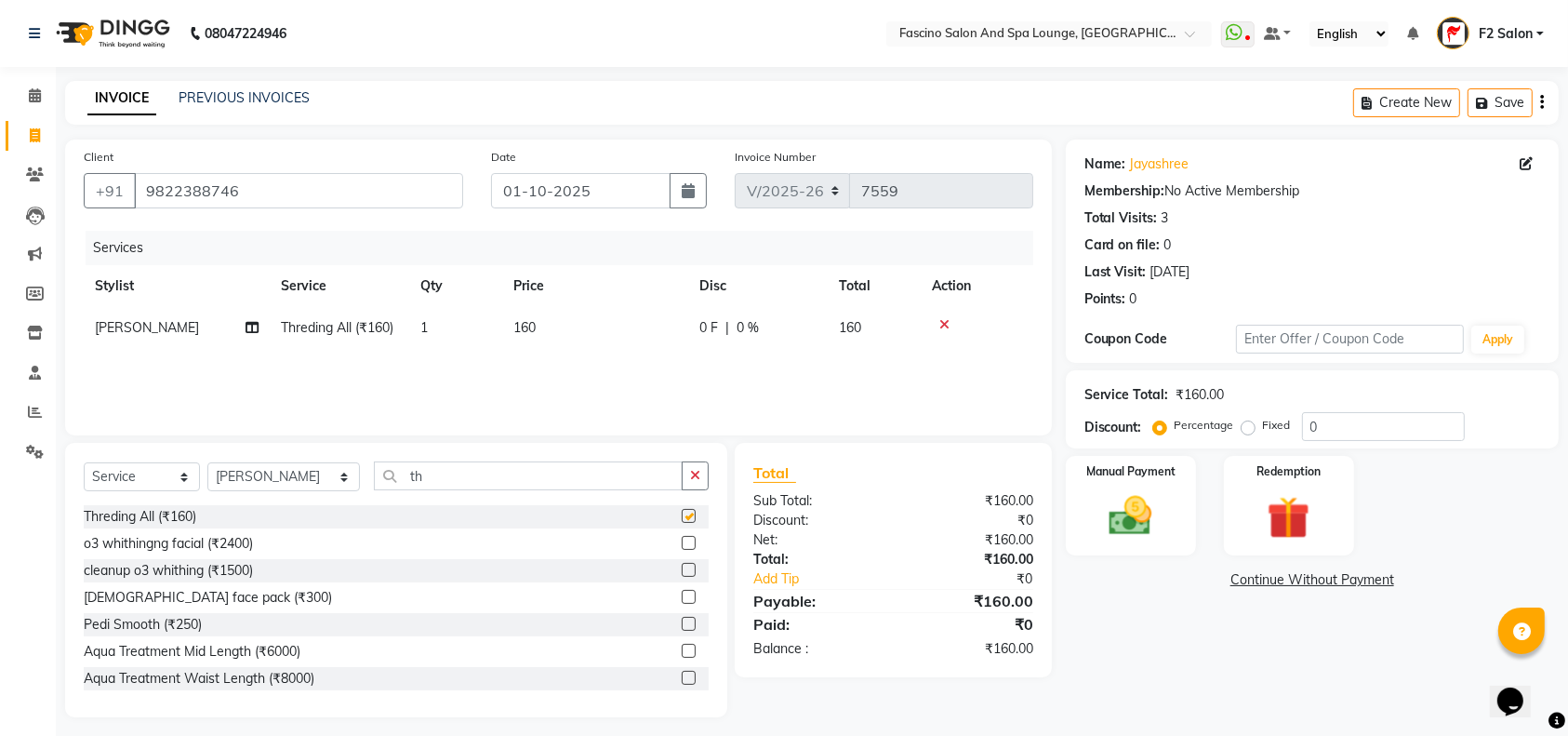
checkbox input "false"
click at [568, 326] on td "160" at bounding box center [595, 327] width 186 height 42
select select "16063"
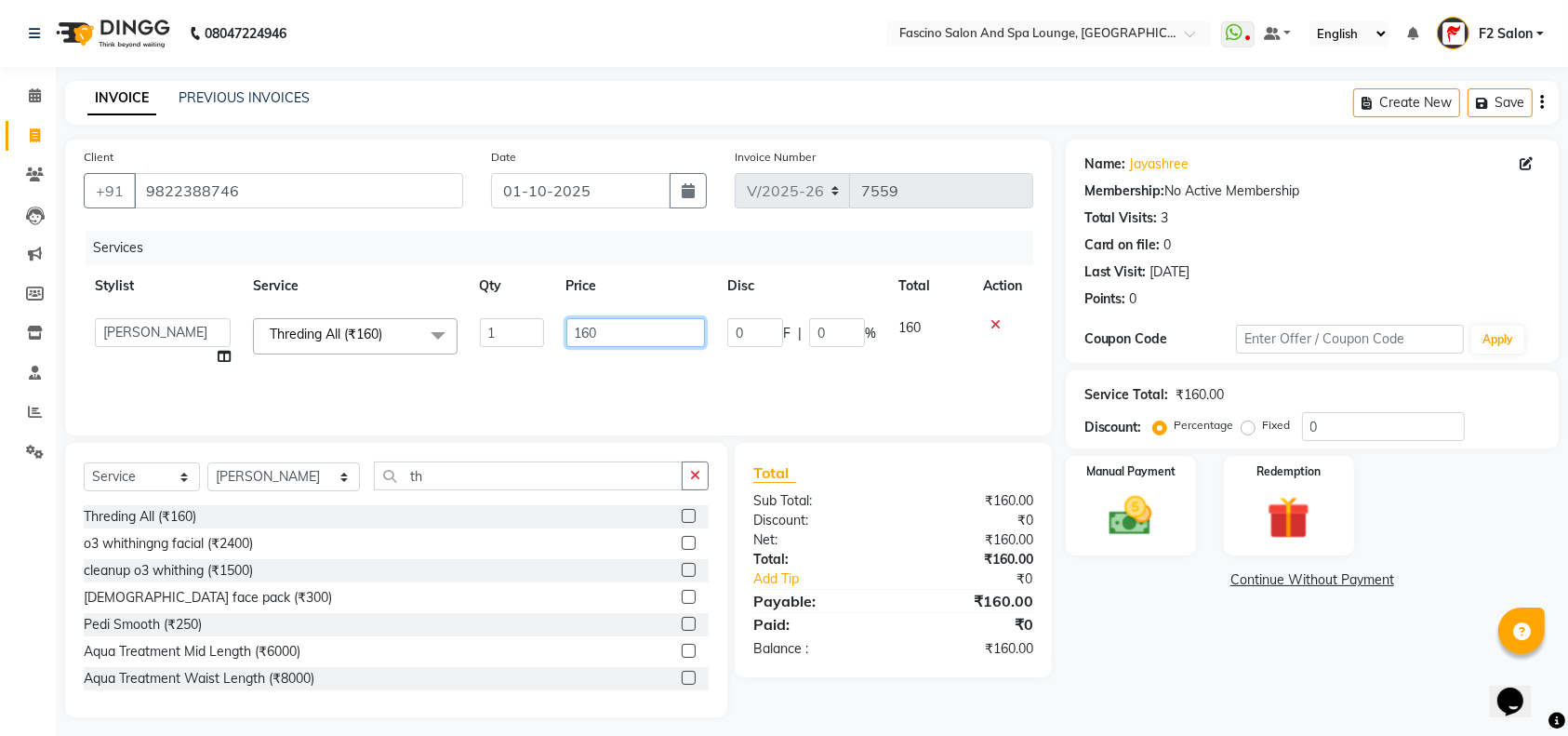
click at [623, 328] on input "160" at bounding box center [636, 333] width 139 height 29
type input "1"
type input "190"
click at [1153, 506] on img at bounding box center [1131, 515] width 73 height 51
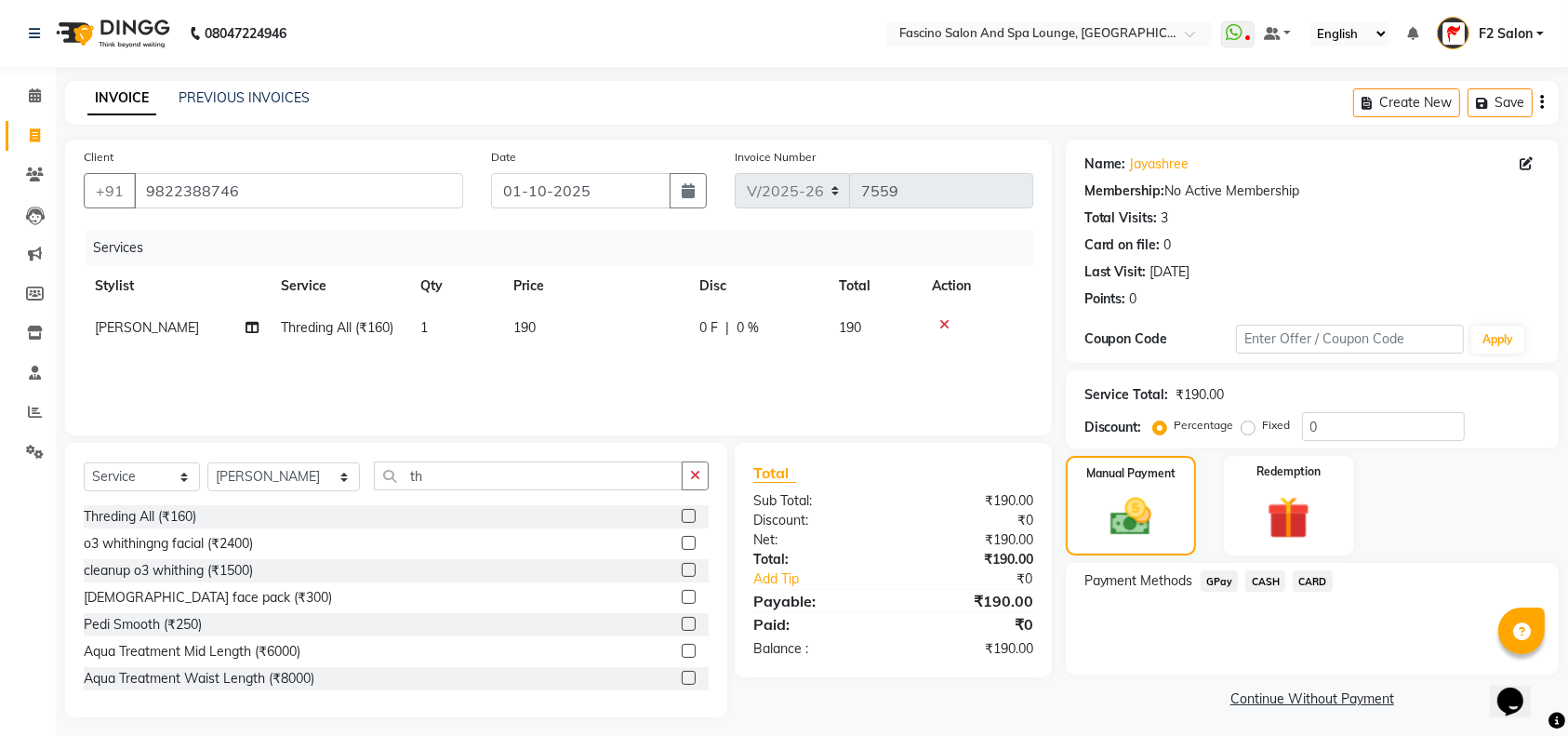
click at [1223, 582] on span "GPay" at bounding box center [1219, 581] width 38 height 21
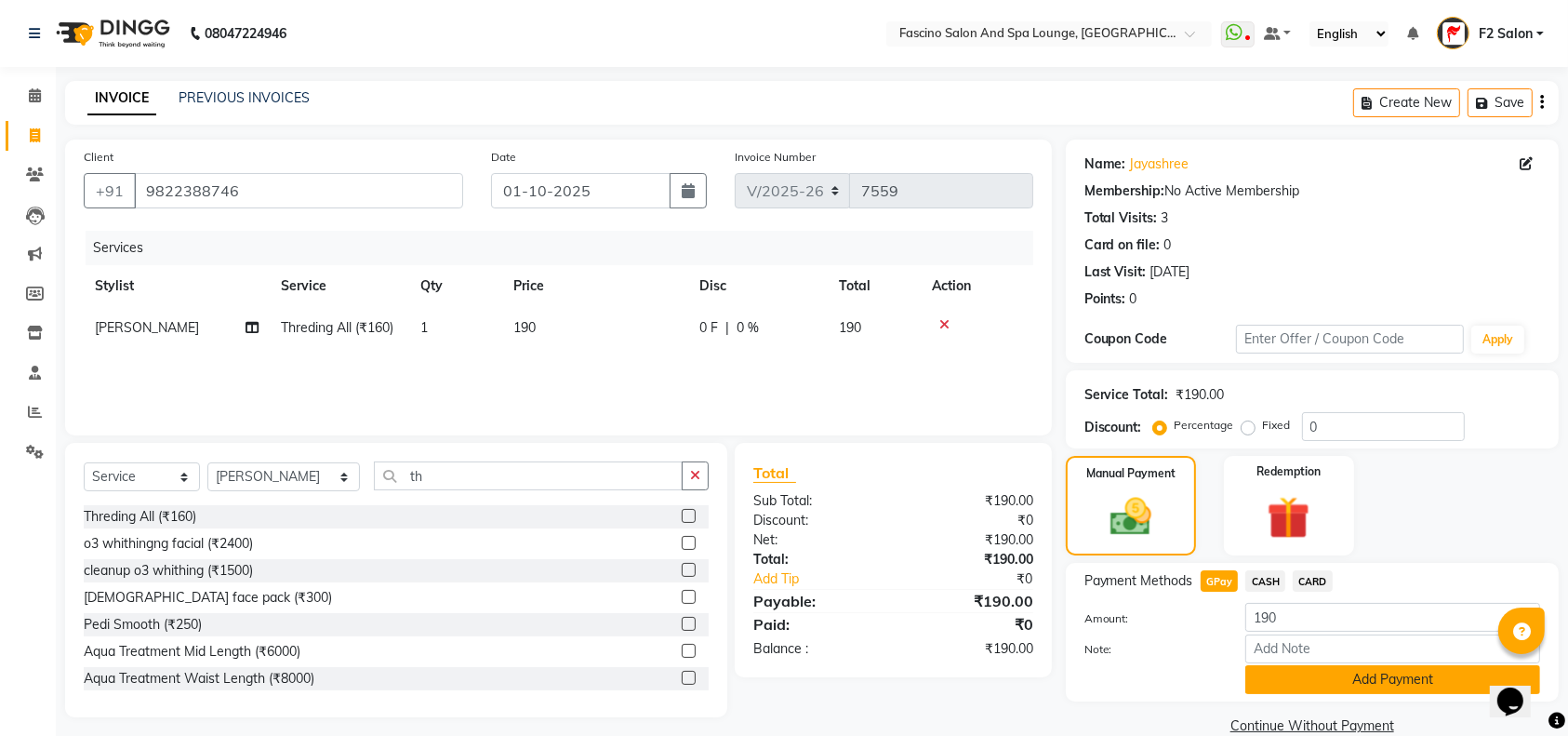
click at [1311, 681] on button "Add Payment" at bounding box center [1392, 680] width 295 height 29
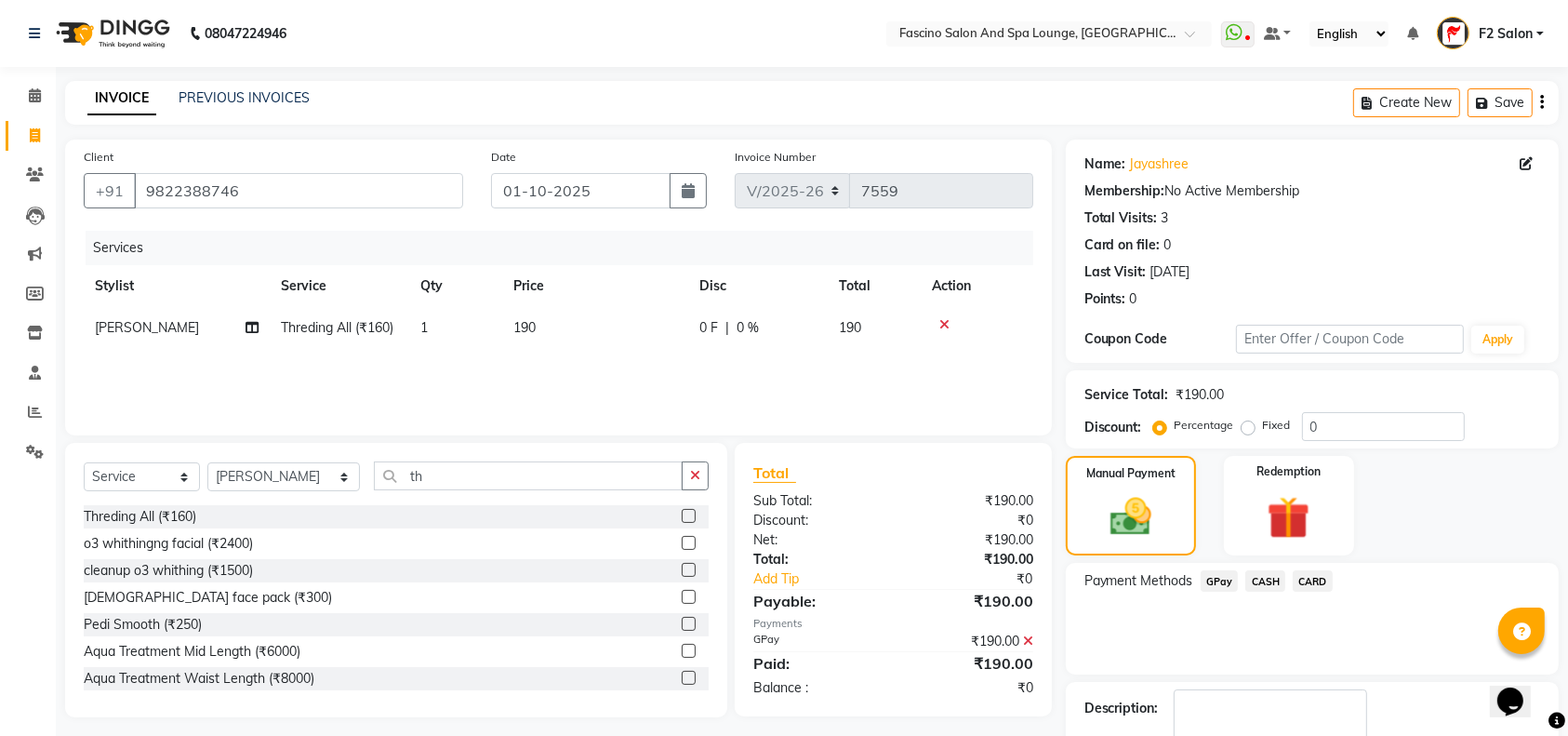
scroll to position [108, 0]
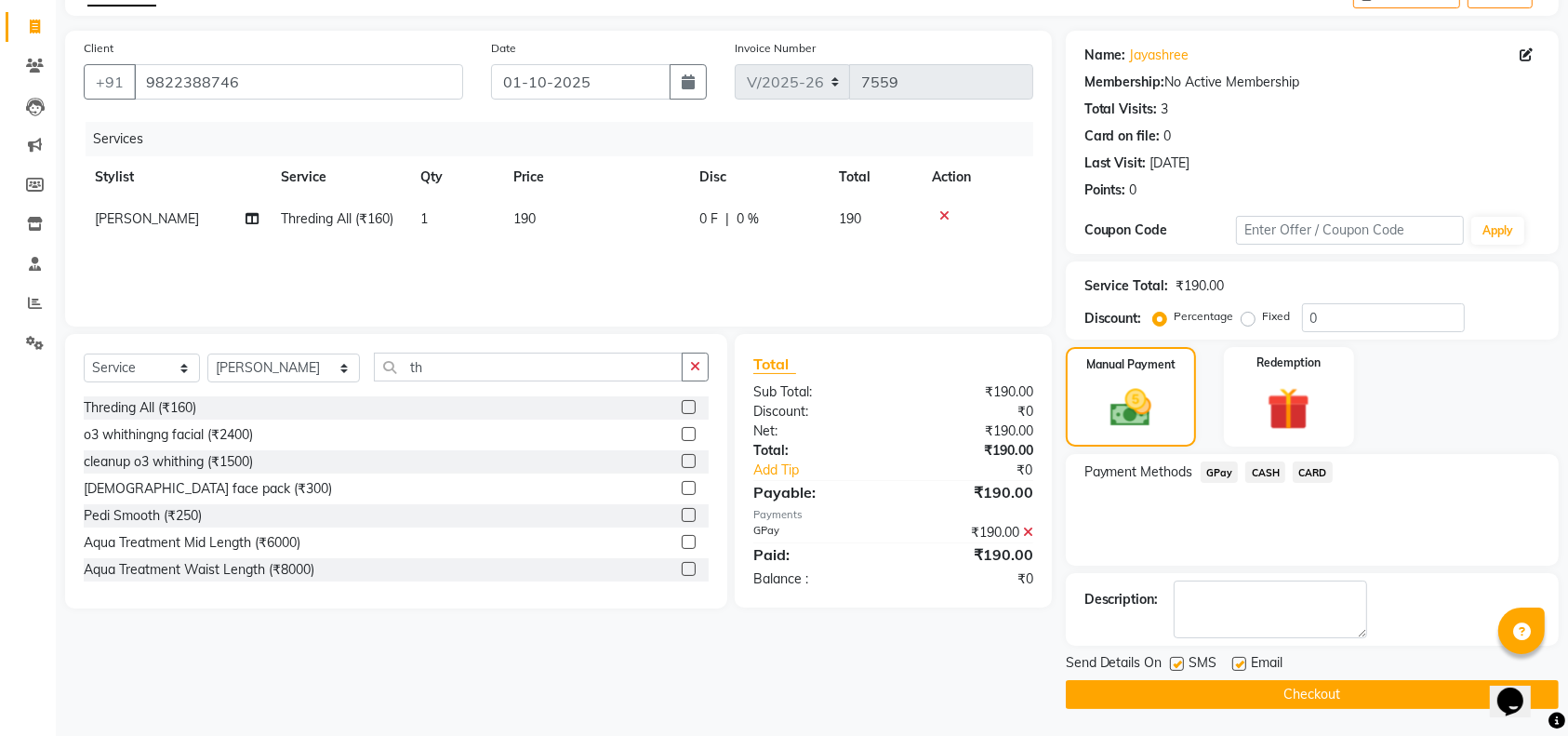
click at [1449, 687] on button "Checkout" at bounding box center [1312, 694] width 493 height 29
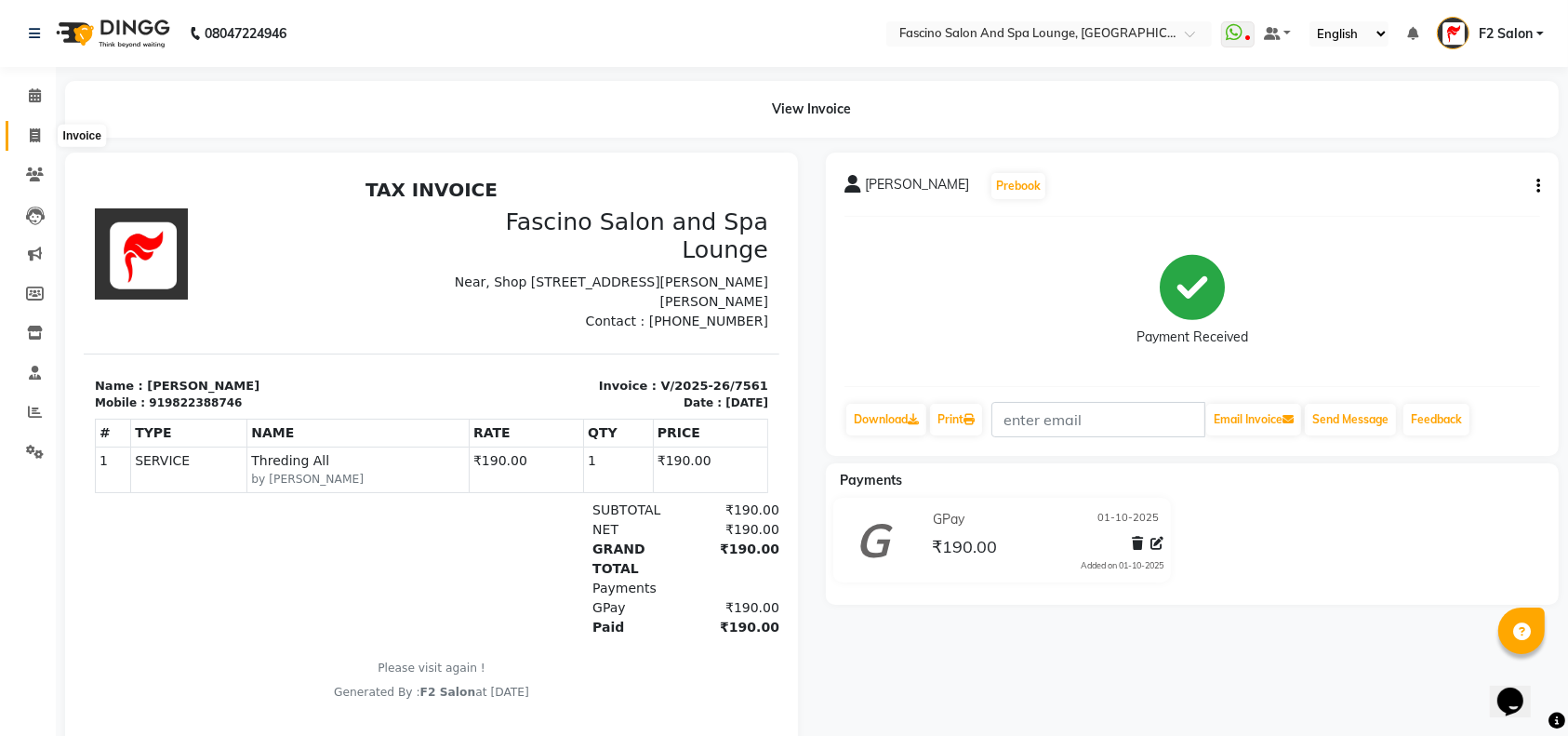
click at [32, 138] on icon at bounding box center [35, 136] width 11 height 14
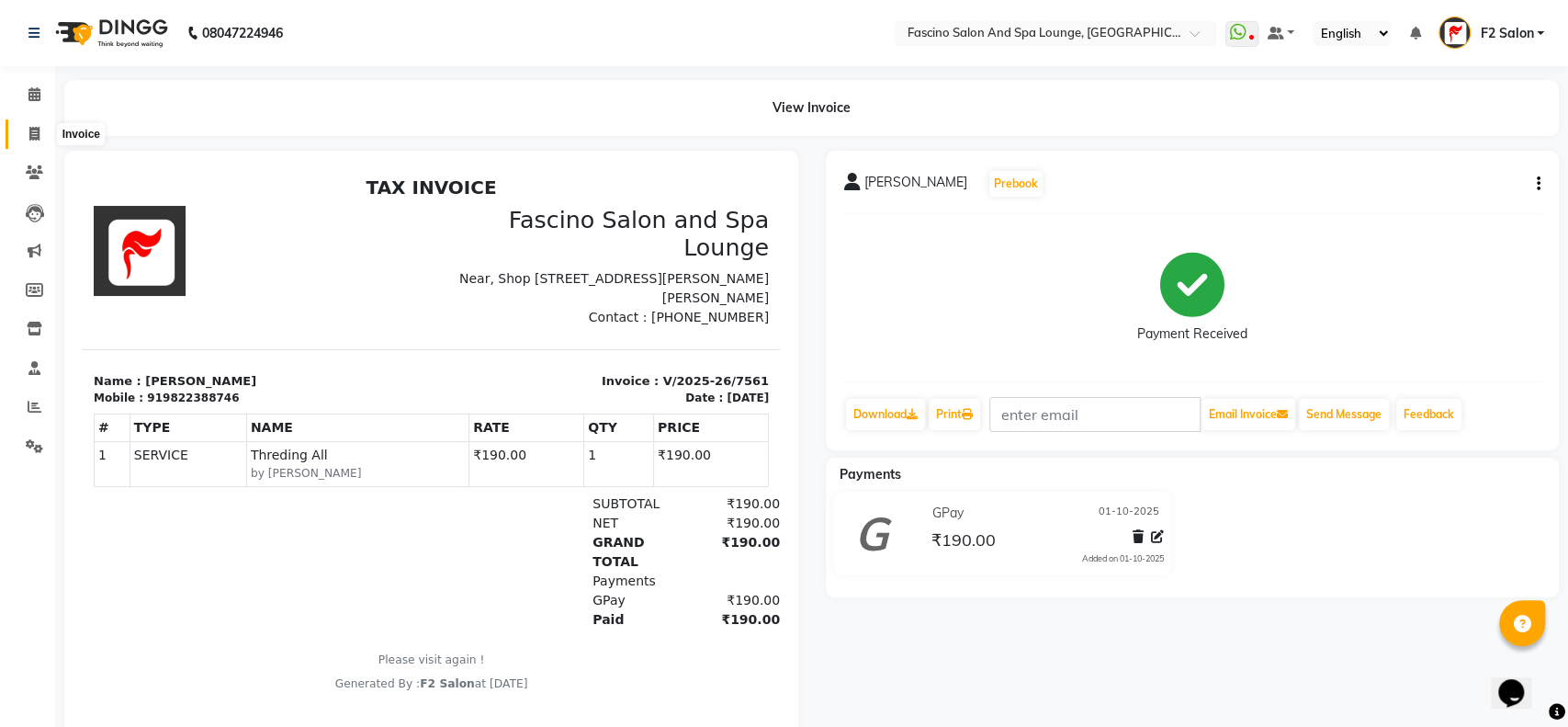
select select "129"
select select "service"
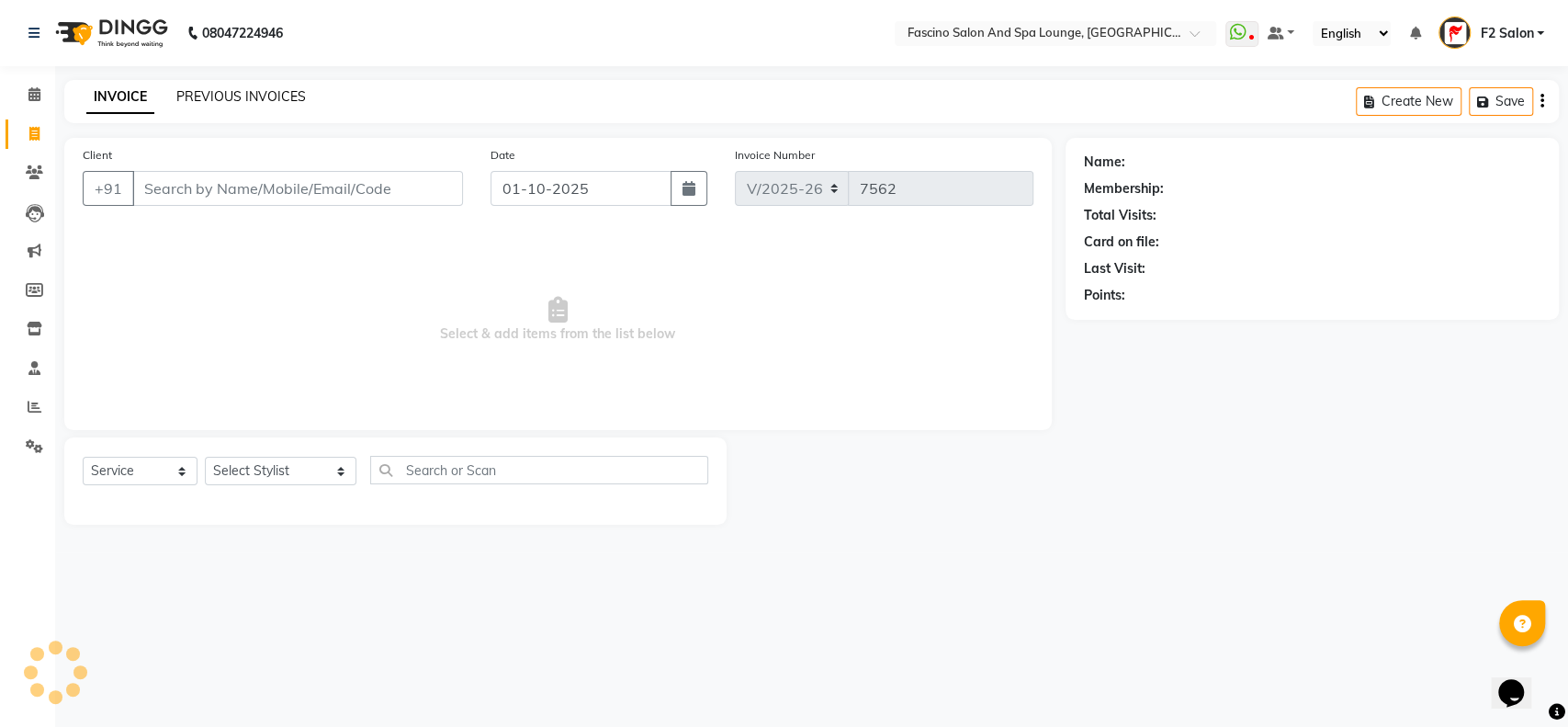
click at [258, 92] on link "PREVIOUS INVOICES" at bounding box center [240, 96] width 129 height 16
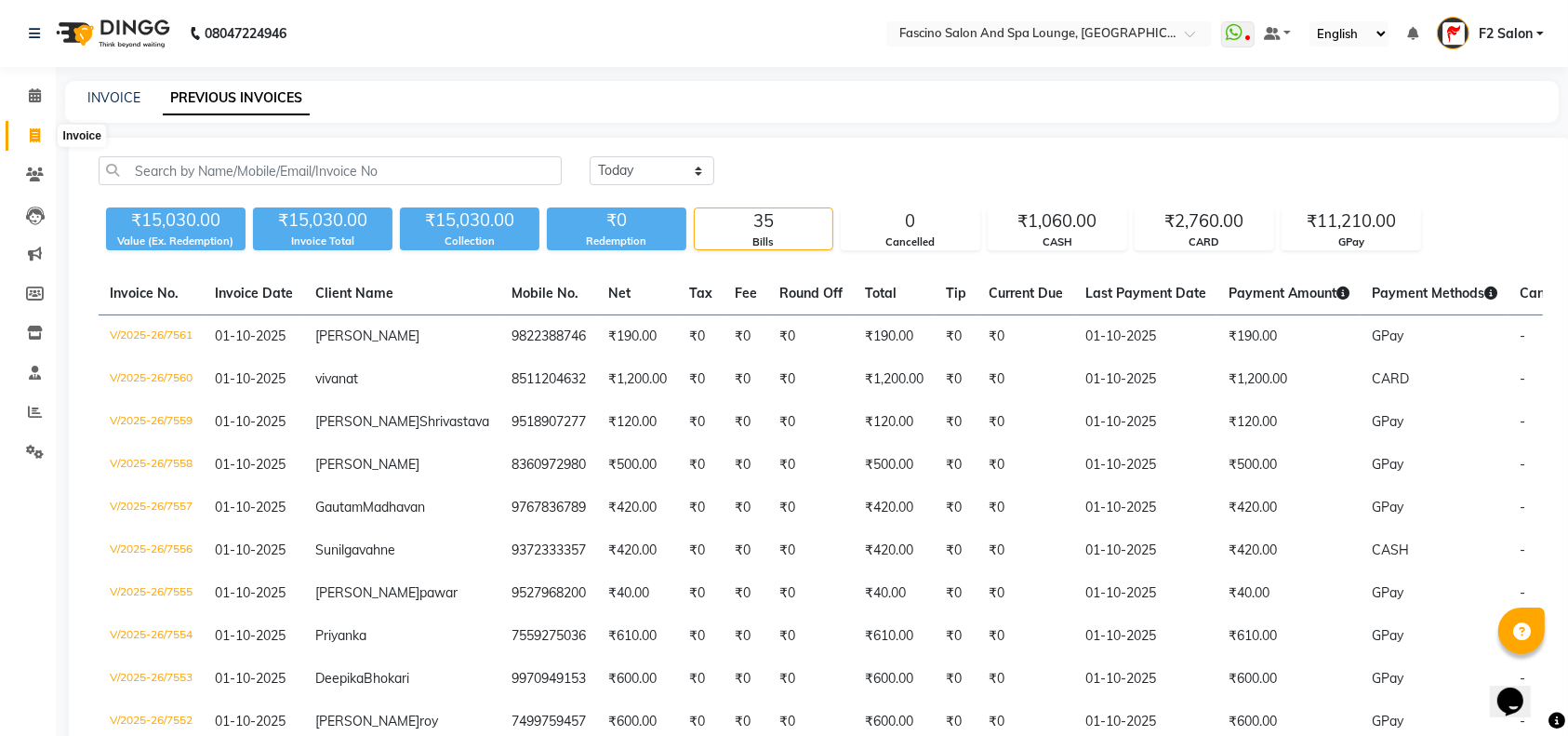
click at [30, 136] on icon at bounding box center [35, 136] width 11 height 14
select select "service"
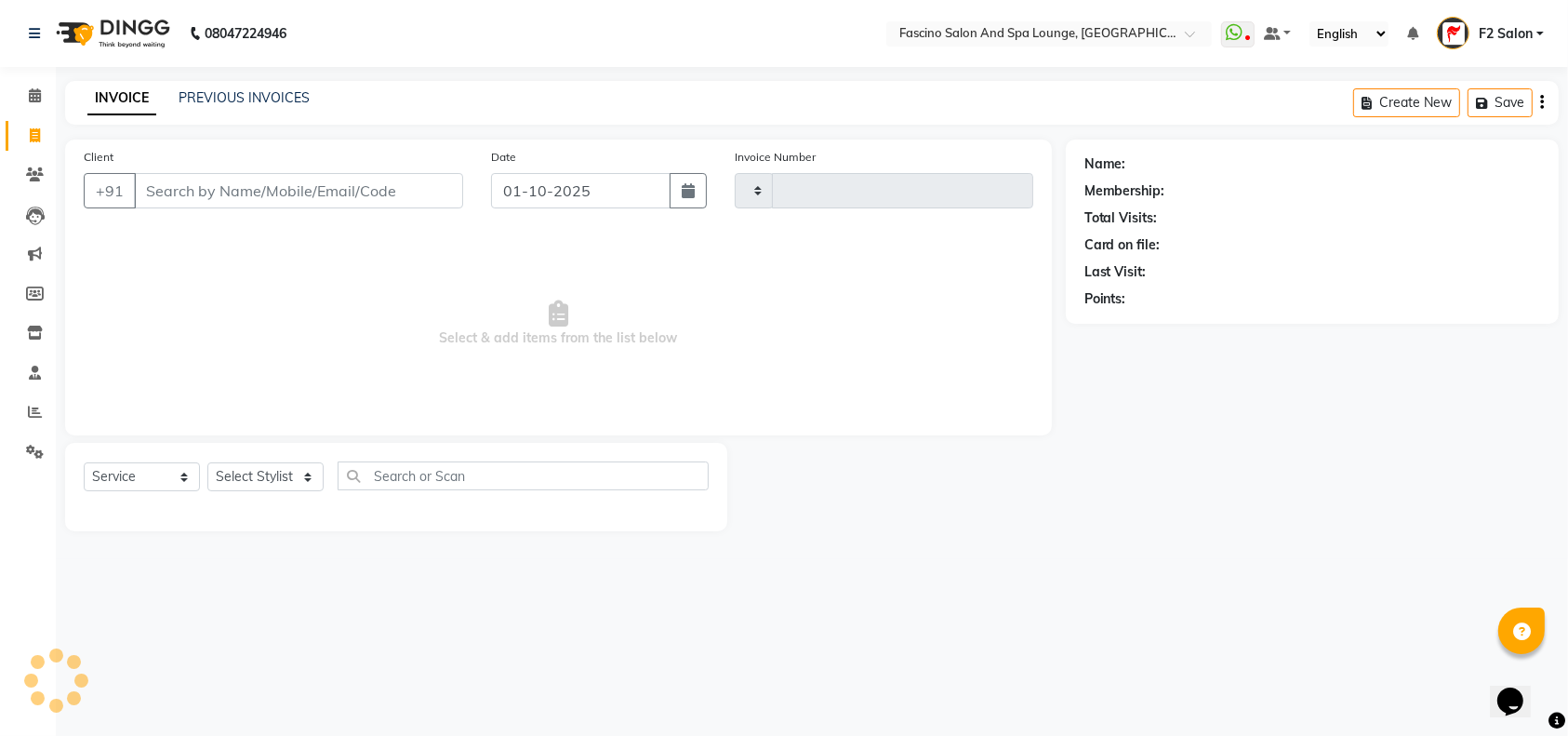
type input "7562"
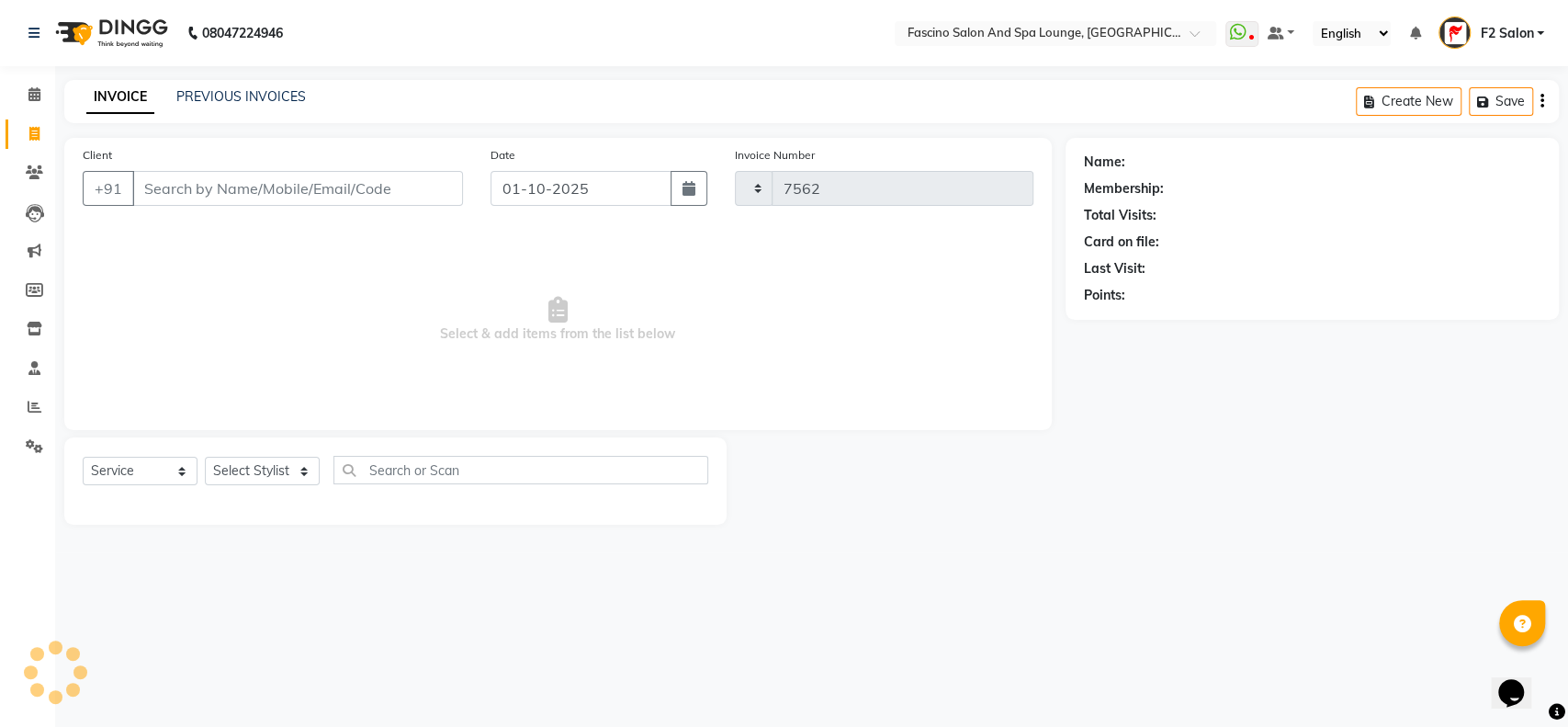
select select "129"
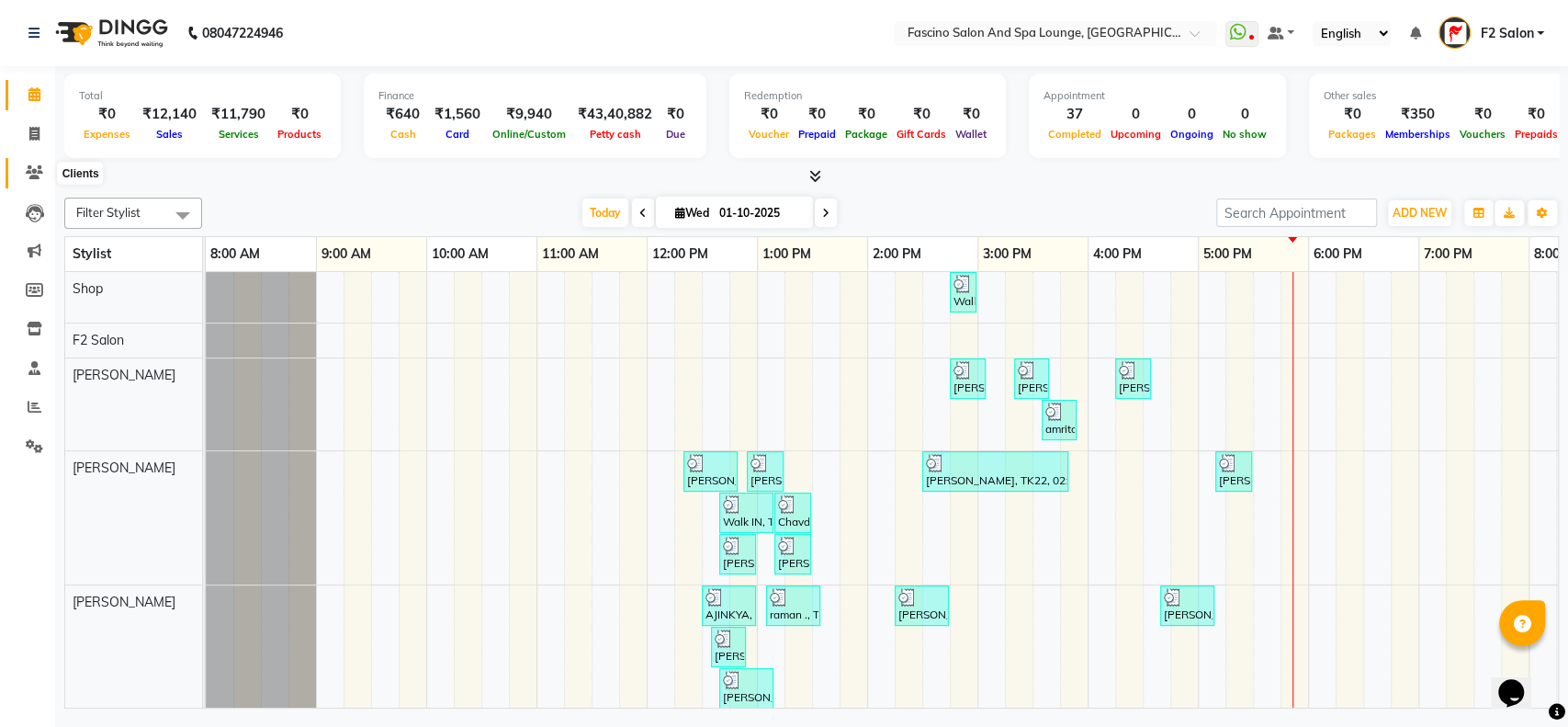
click at [36, 168] on icon at bounding box center [34, 172] width 17 height 13
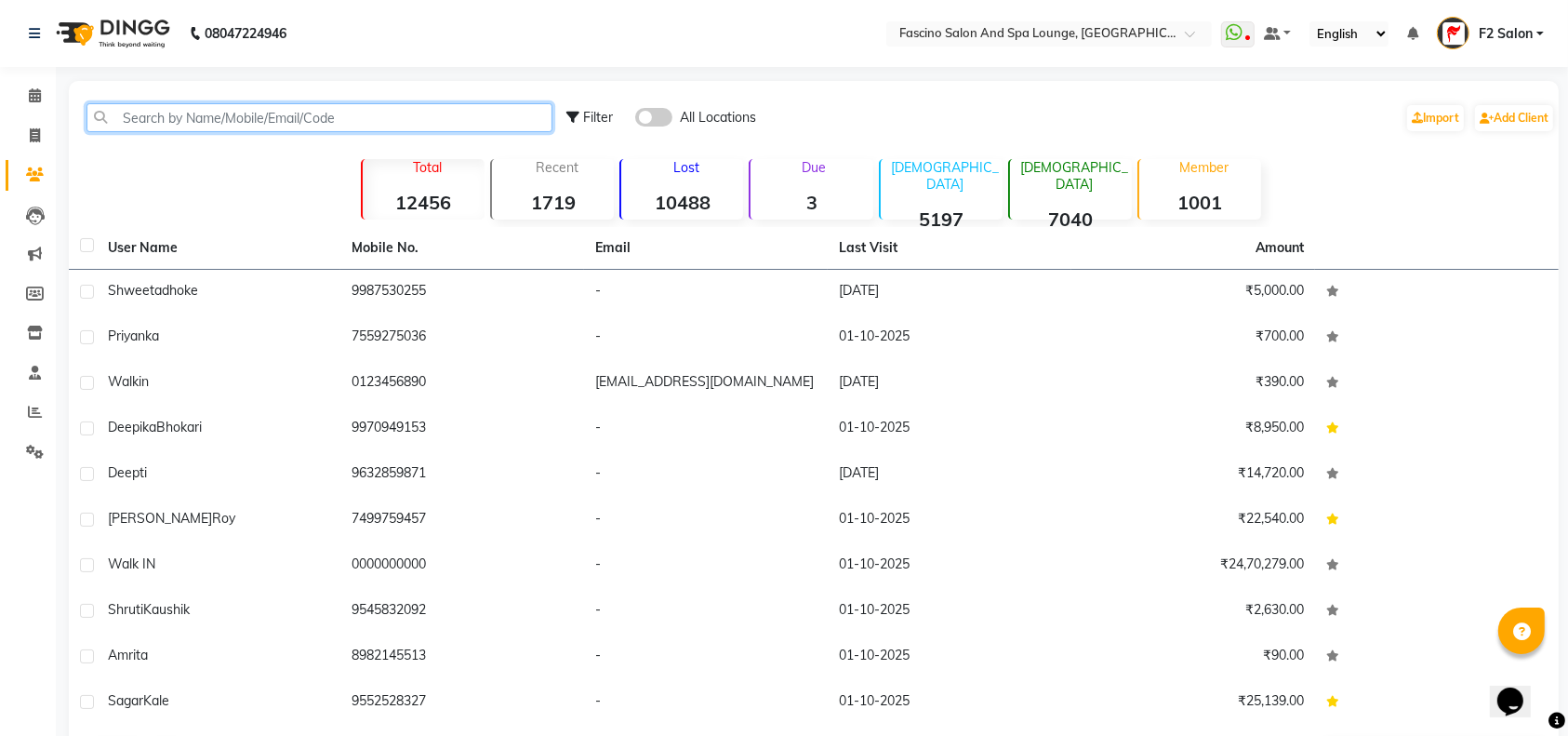
click at [125, 107] on input "text" at bounding box center [318, 118] width 466 height 29
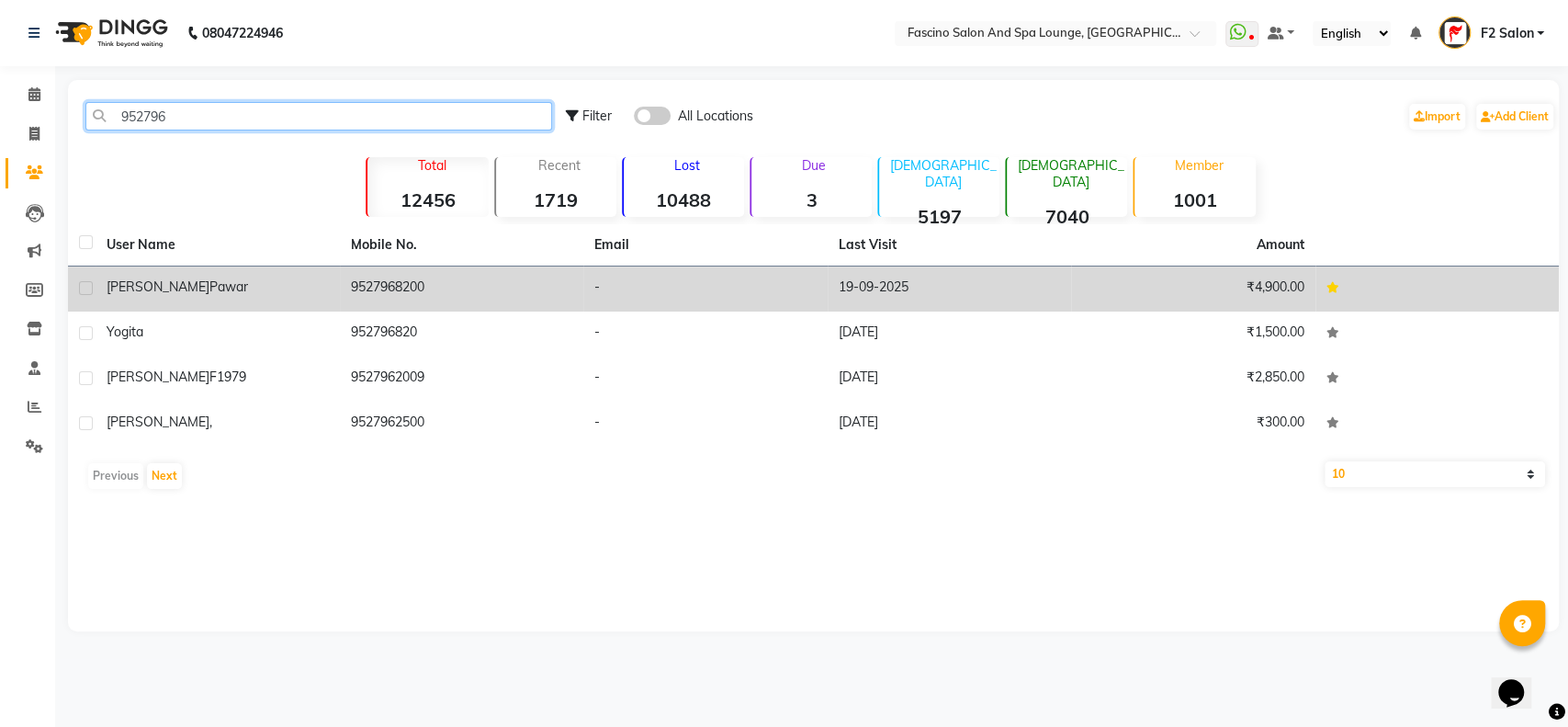
type input "952796"
click at [393, 284] on td "9527968200" at bounding box center [462, 289] width 245 height 45
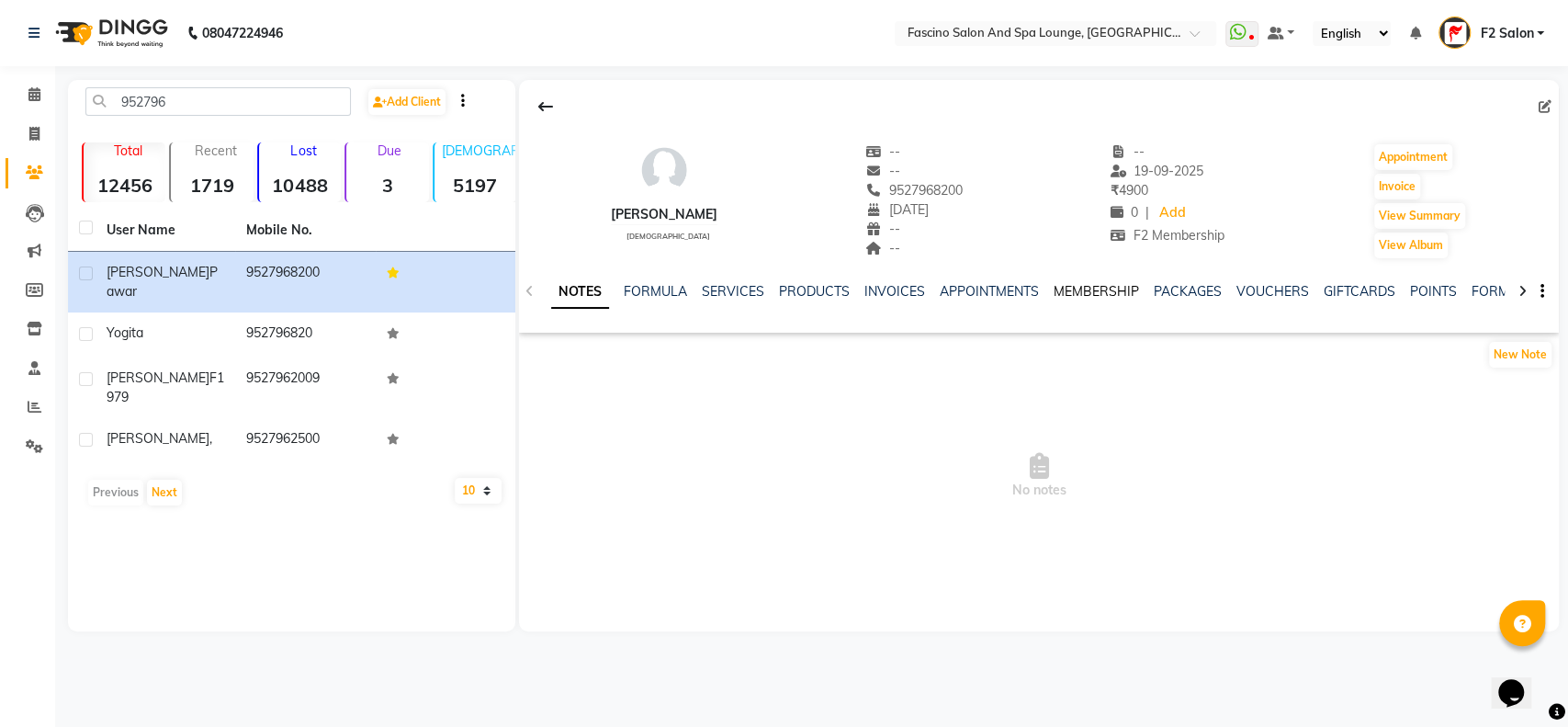
click at [1072, 286] on link "MEMBERSHIP" at bounding box center [1096, 291] width 85 height 16
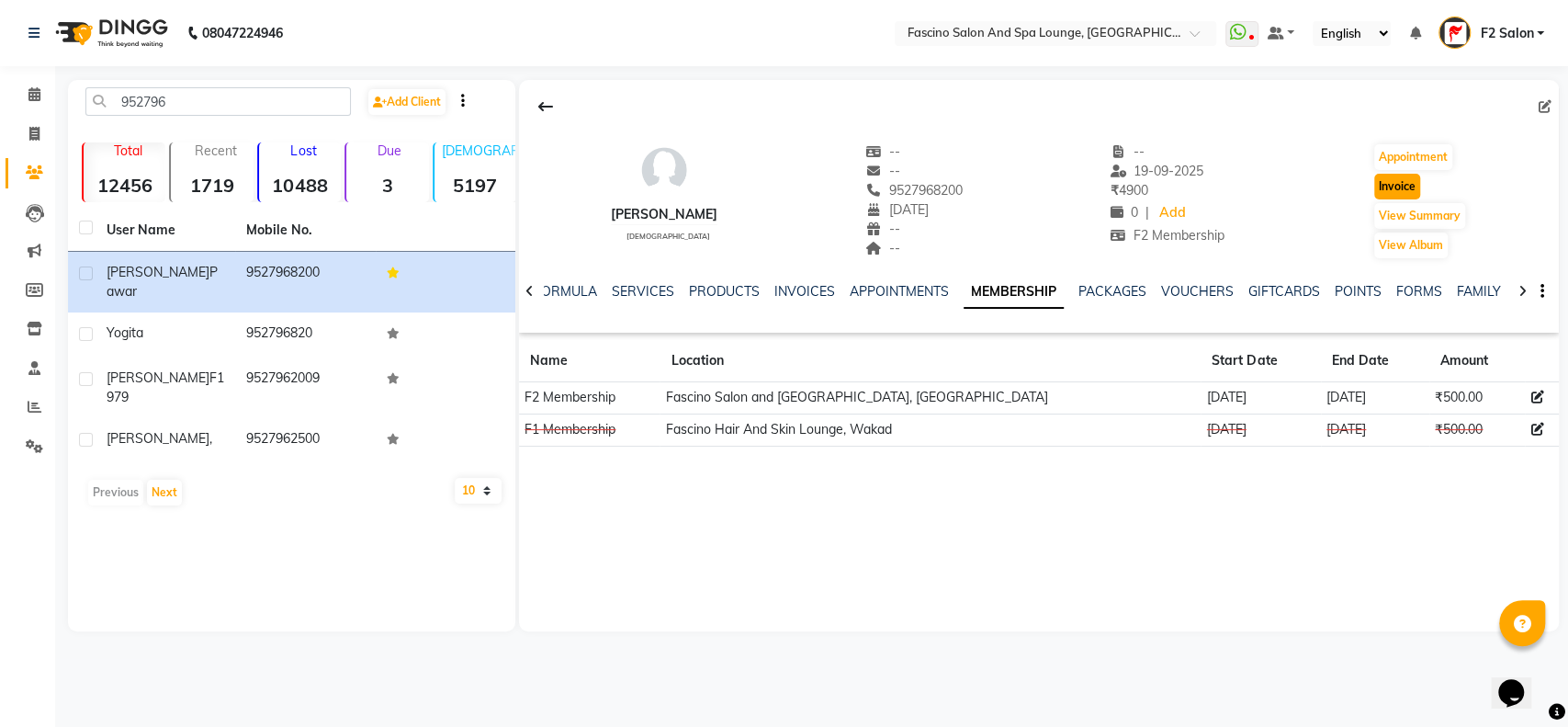
click at [1387, 184] on button "Invoice" at bounding box center [1397, 187] width 46 height 26
select select "129"
select select "service"
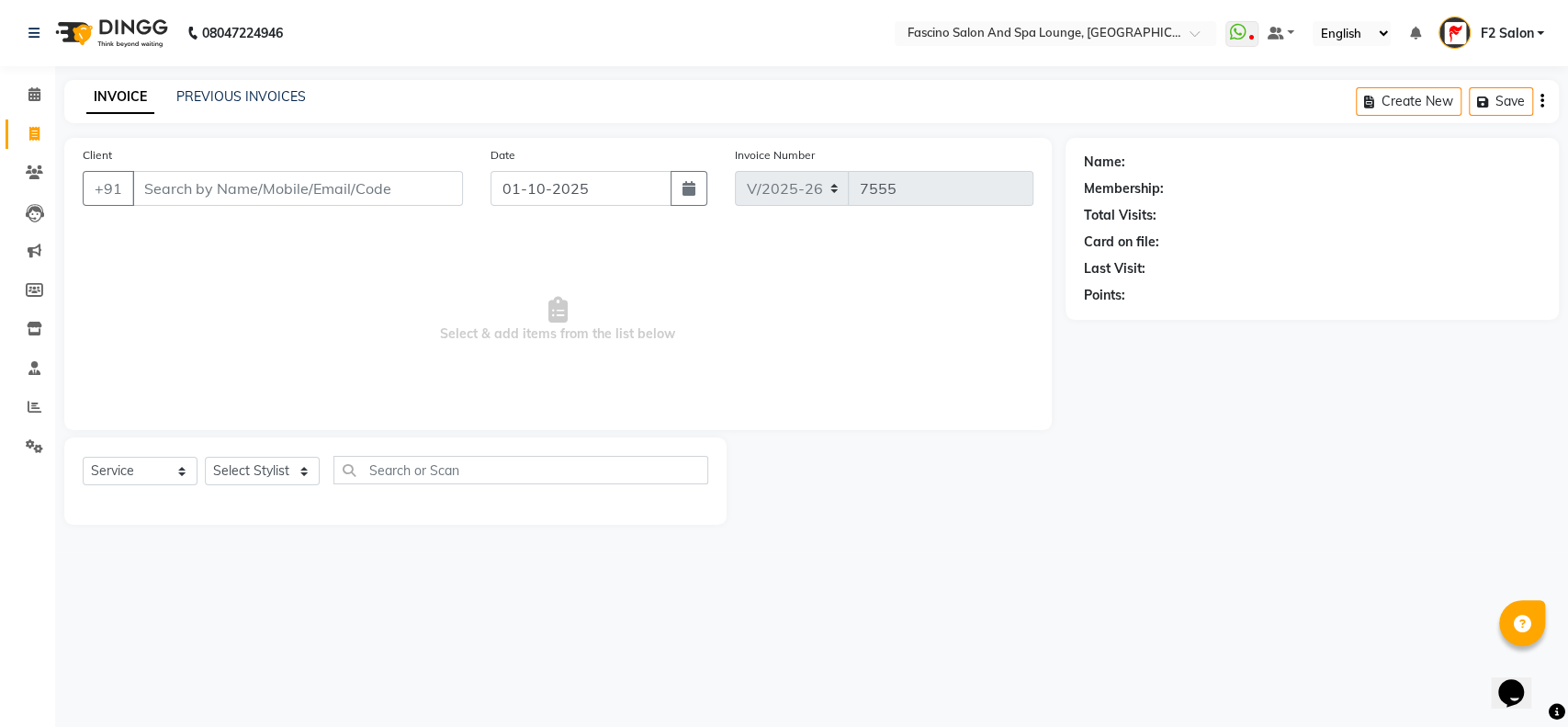
type input "9527968200"
select select "1: Object"
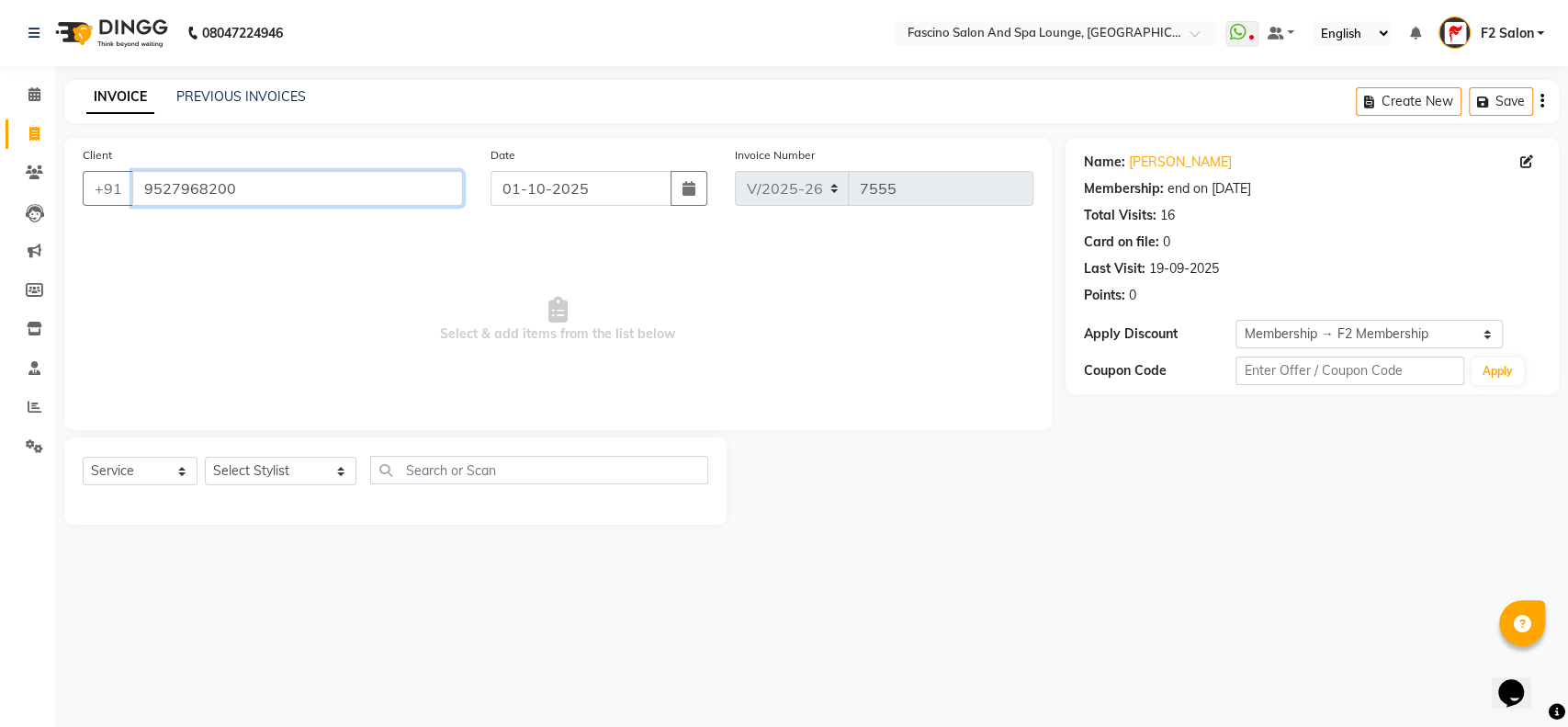
click at [198, 195] on input "9527968200" at bounding box center [297, 188] width 331 height 35
click at [301, 467] on select "Select Stylist akash F3 [PERSON_NAME] [PERSON_NAME] Bhushan [PERSON_NAME] Mam […" at bounding box center [280, 471] width 152 height 29
select select "76334"
click at [205, 456] on select "Select Stylist akash F3 [PERSON_NAME] [PERSON_NAME] Bhushan [PERSON_NAME] Mam […" at bounding box center [280, 471] width 152 height 29
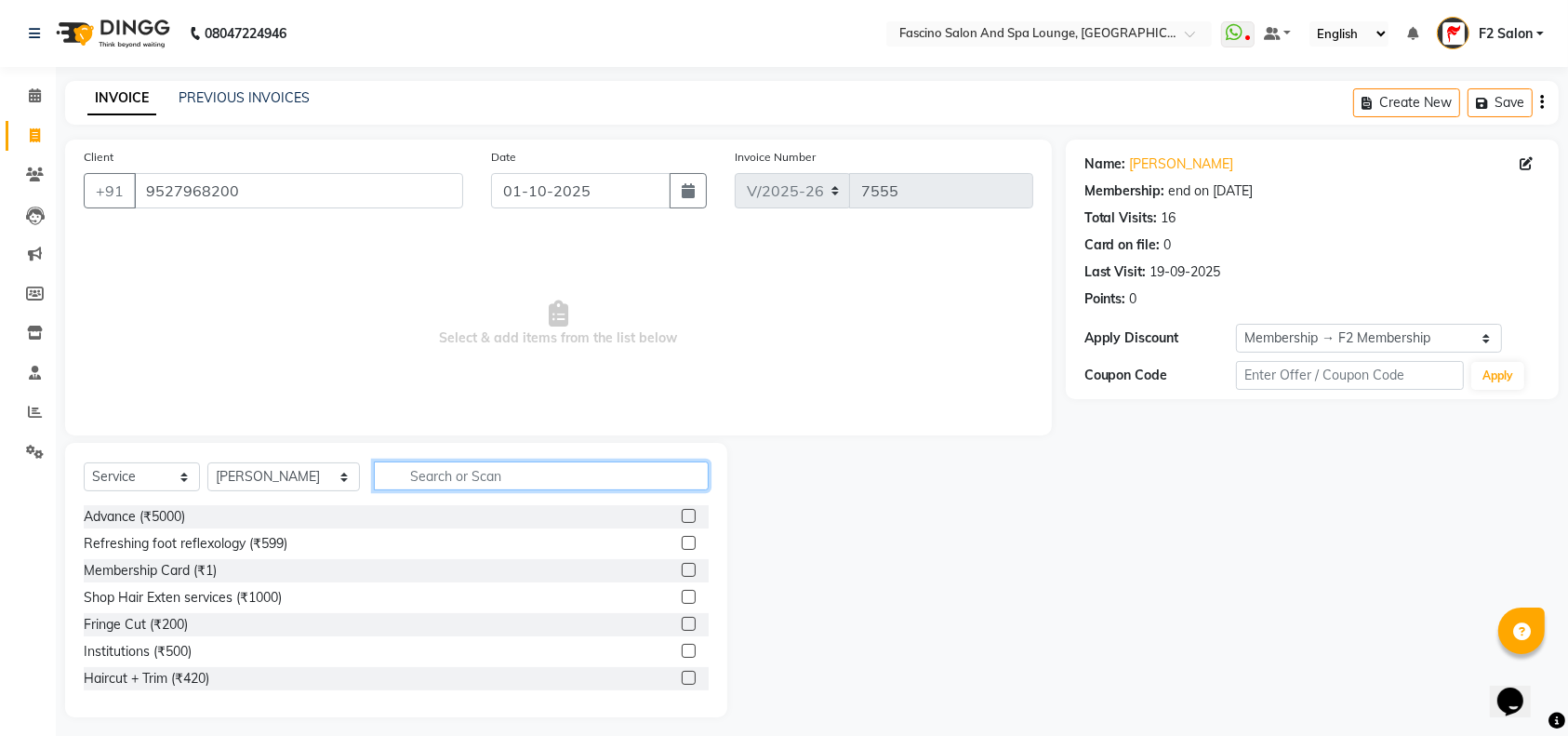
click at [416, 464] on input "text" at bounding box center [541, 475] width 335 height 29
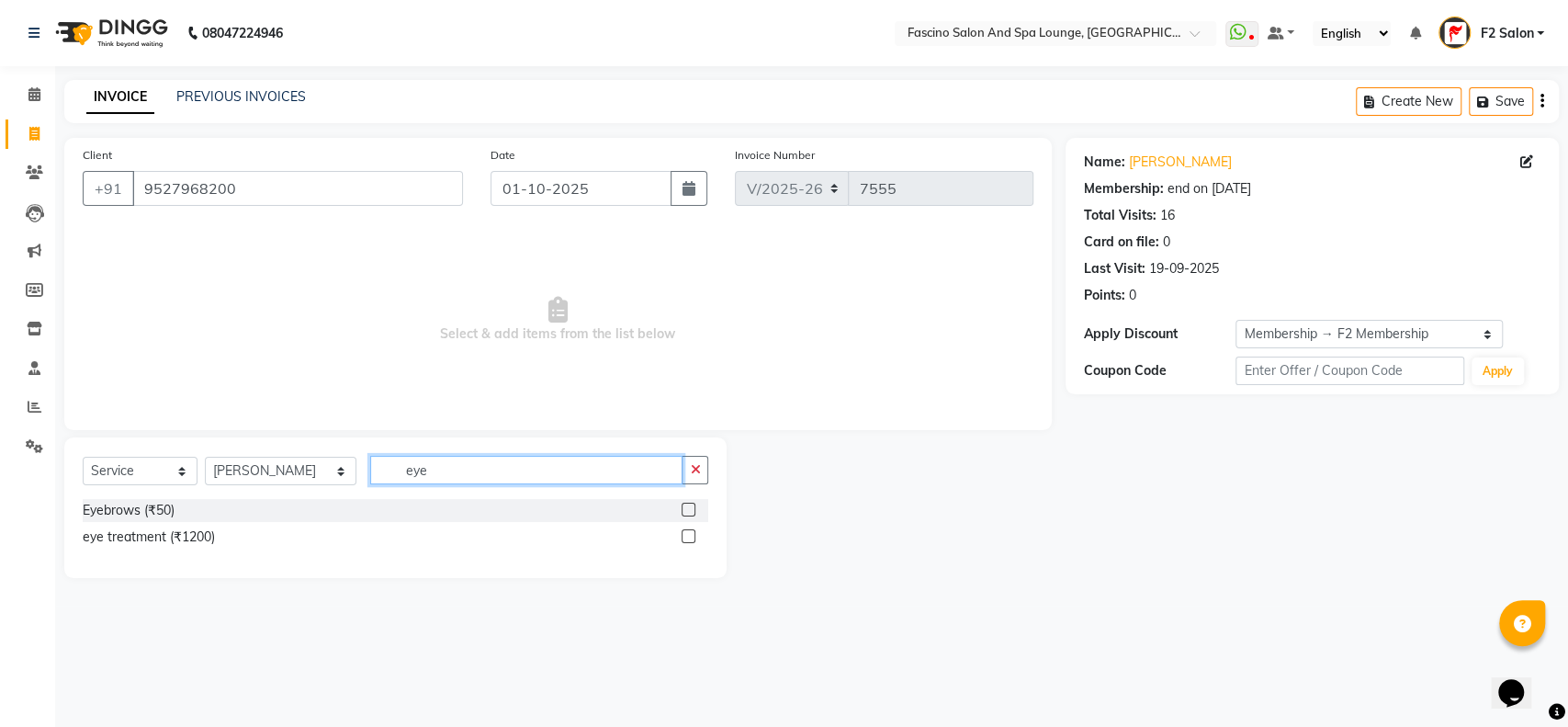
type input "eye"
click at [688, 511] on label at bounding box center [688, 509] width 13 height 13
click at [688, 511] on input "checkbox" at bounding box center [687, 510] width 11 height 11
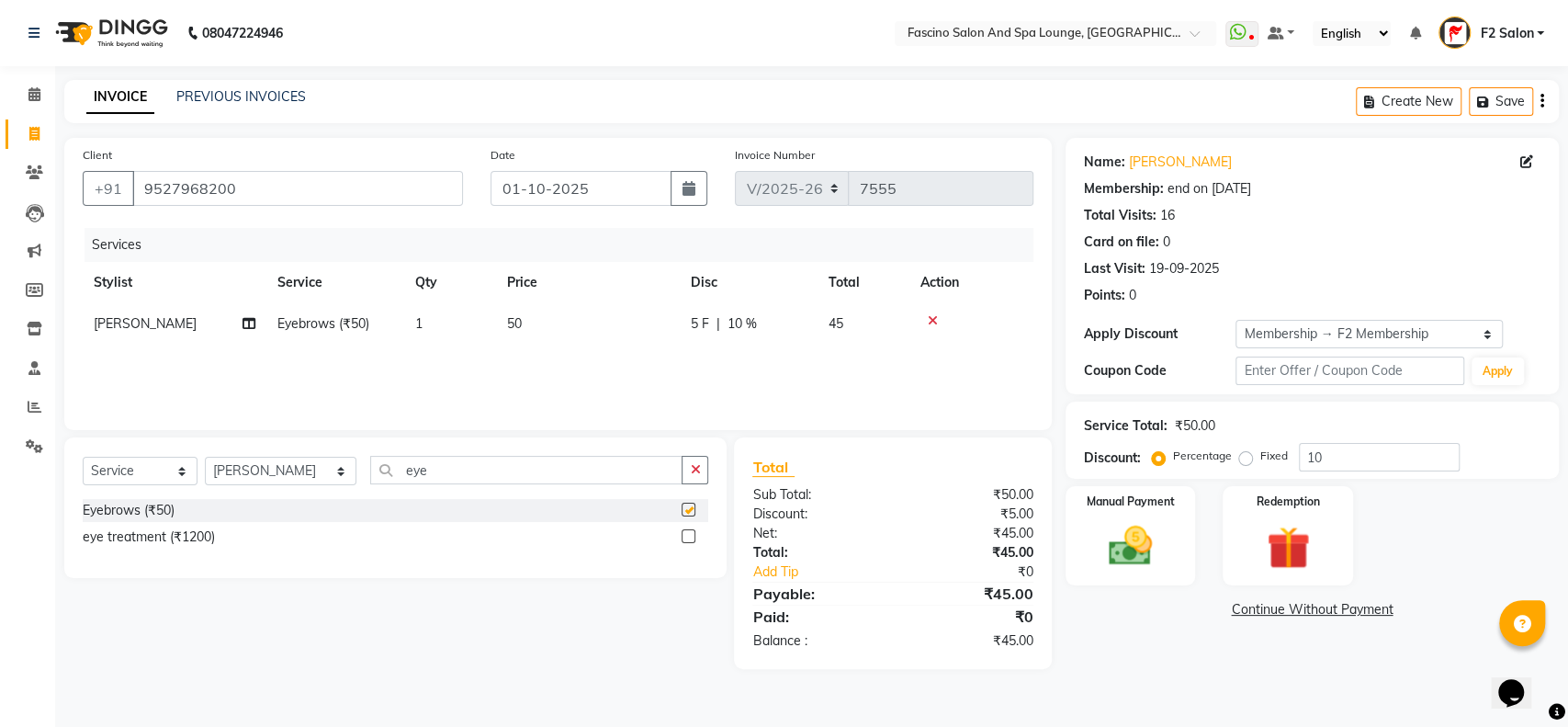
checkbox input "false"
click at [562, 327] on td "50" at bounding box center [588, 323] width 184 height 41
select select "76334"
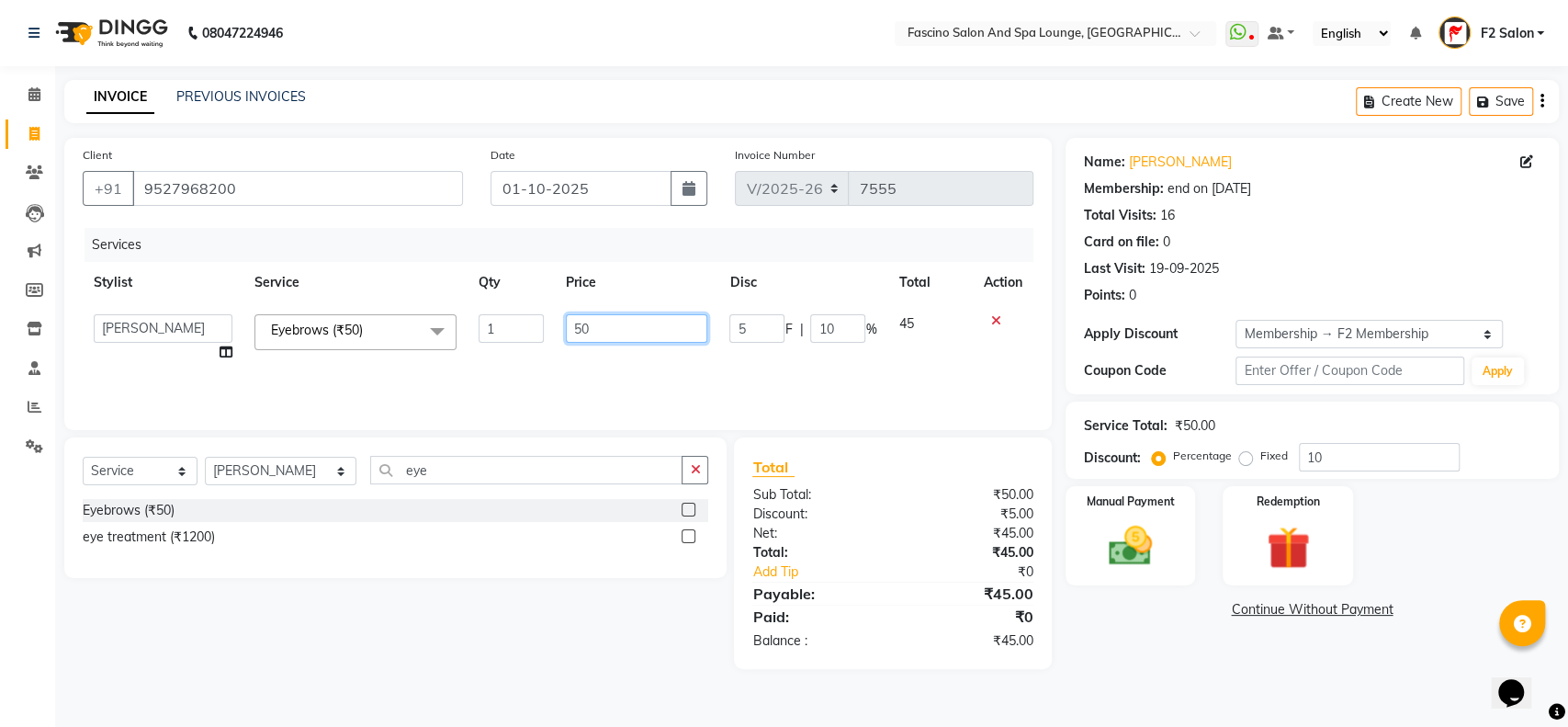
click at [612, 316] on input "50" at bounding box center [637, 329] width 142 height 29
type input "5"
type input "40"
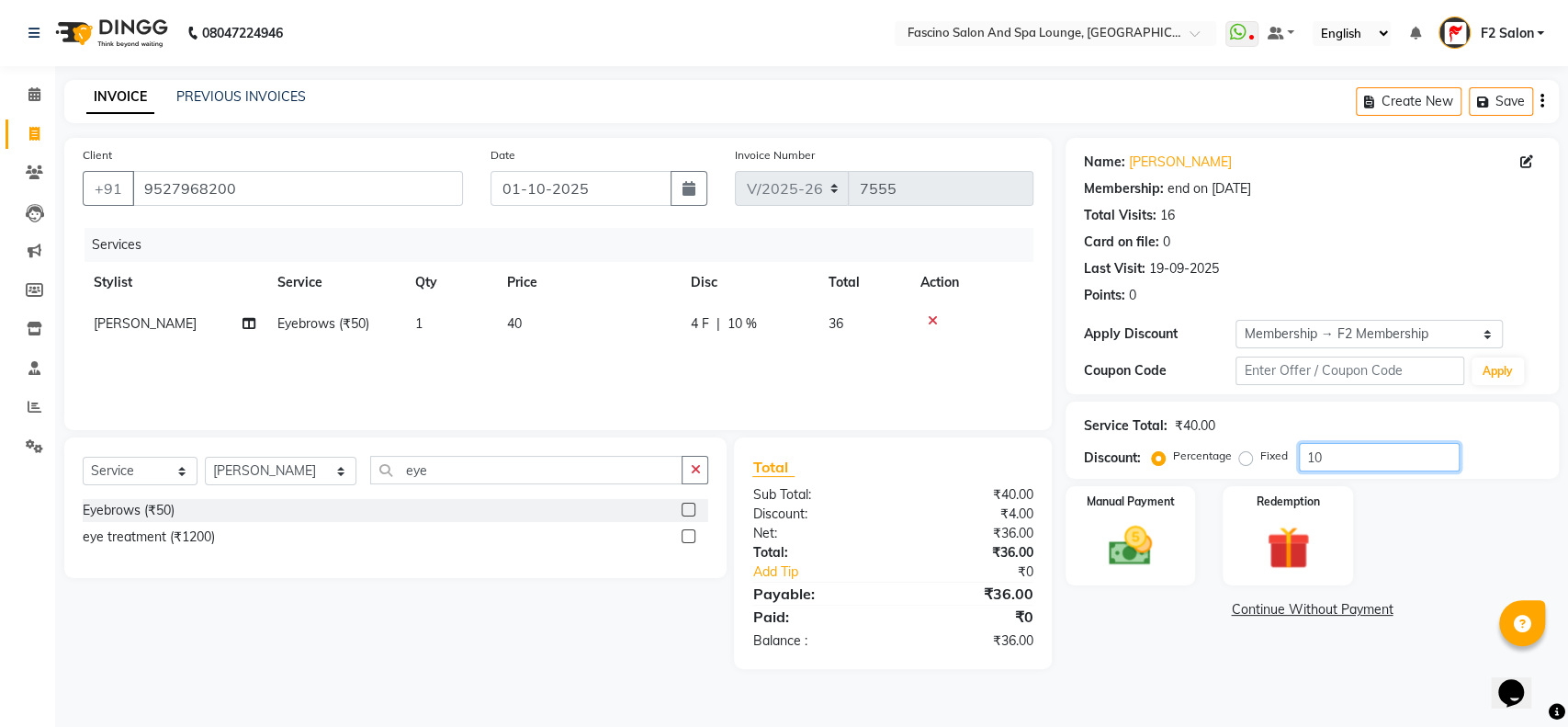
click at [1334, 458] on input "10" at bounding box center [1379, 457] width 161 height 29
type input "1"
click at [1140, 550] on img at bounding box center [1130, 546] width 73 height 52
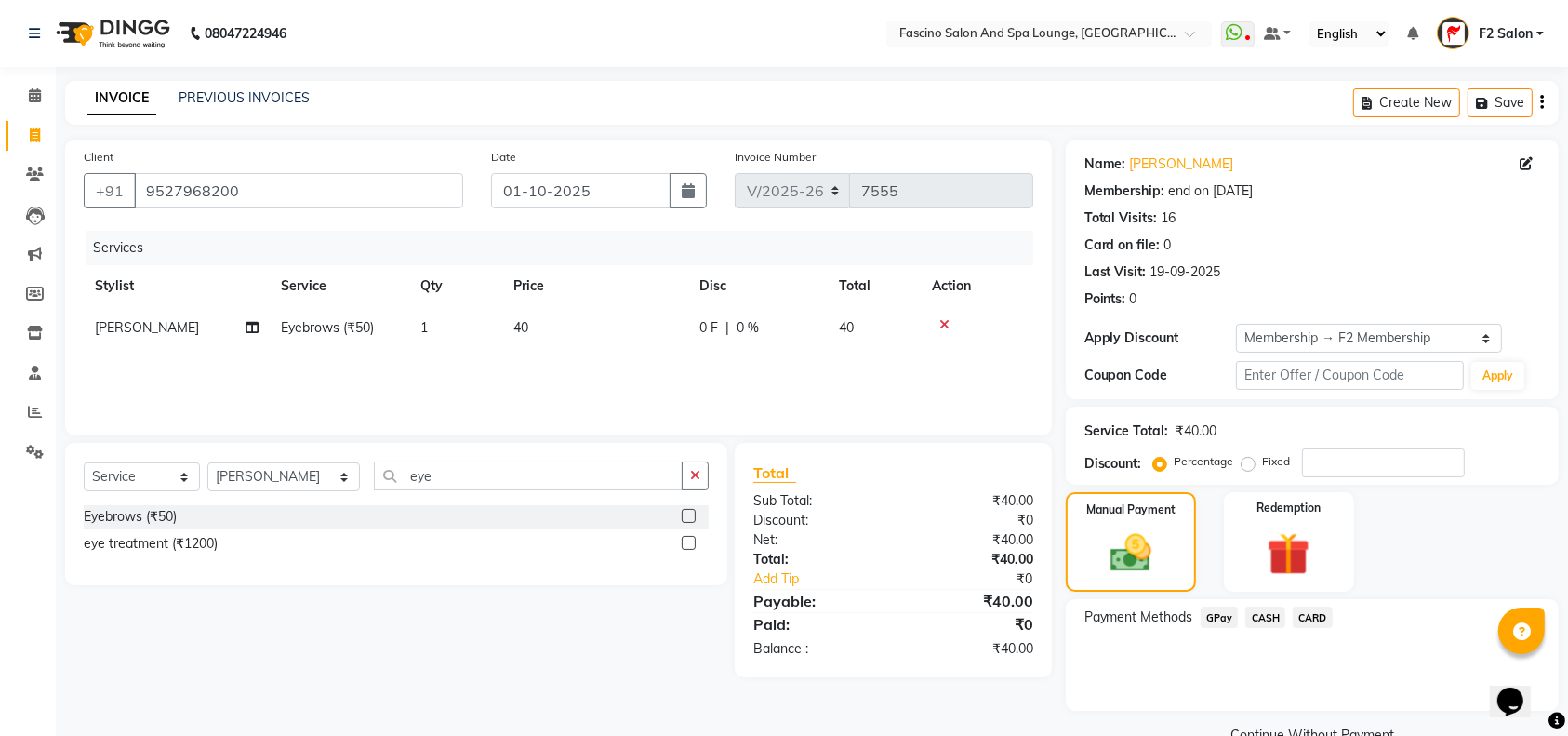
click at [1217, 617] on span "GPay" at bounding box center [1219, 617] width 38 height 21
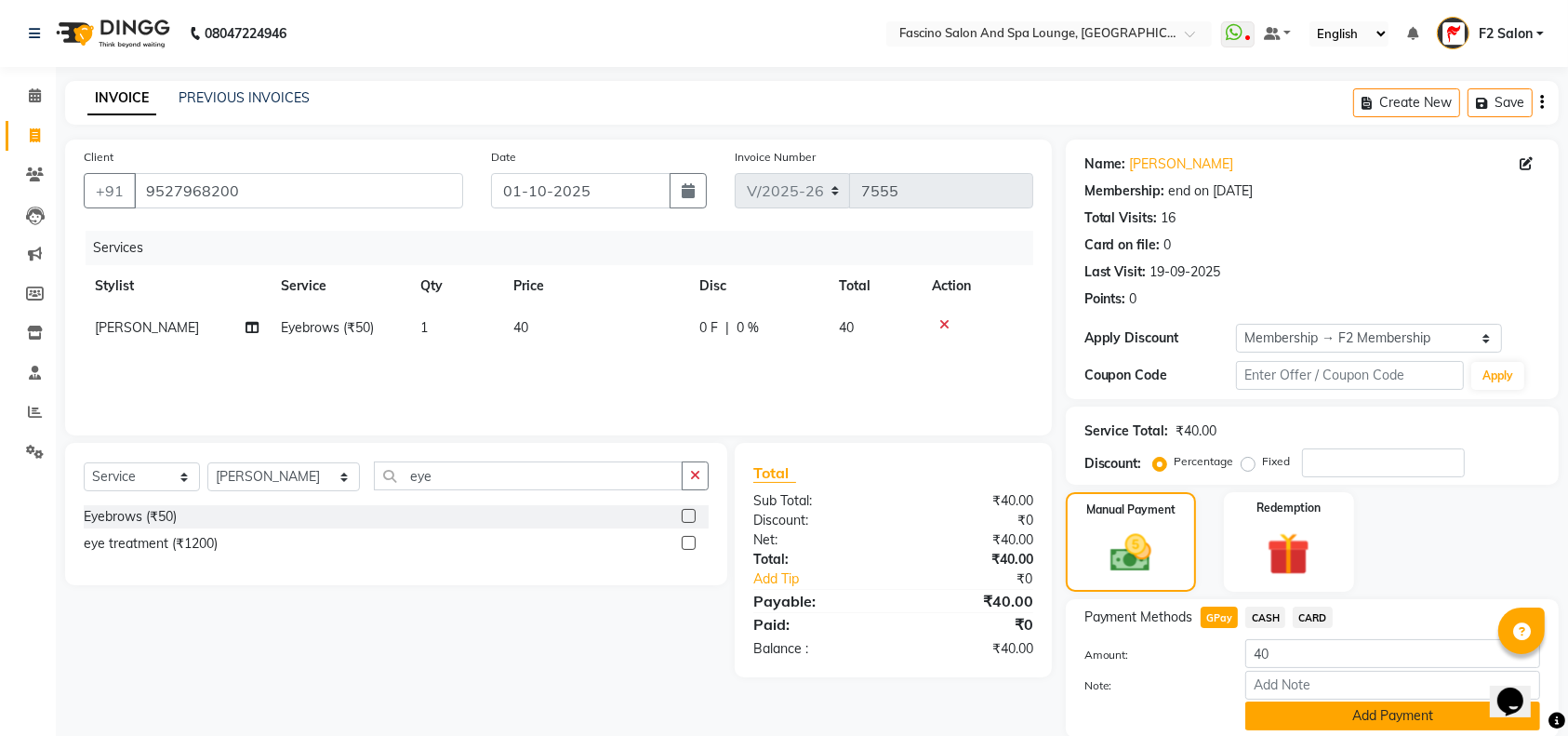
click at [1320, 711] on button "Add Payment" at bounding box center [1392, 716] width 295 height 29
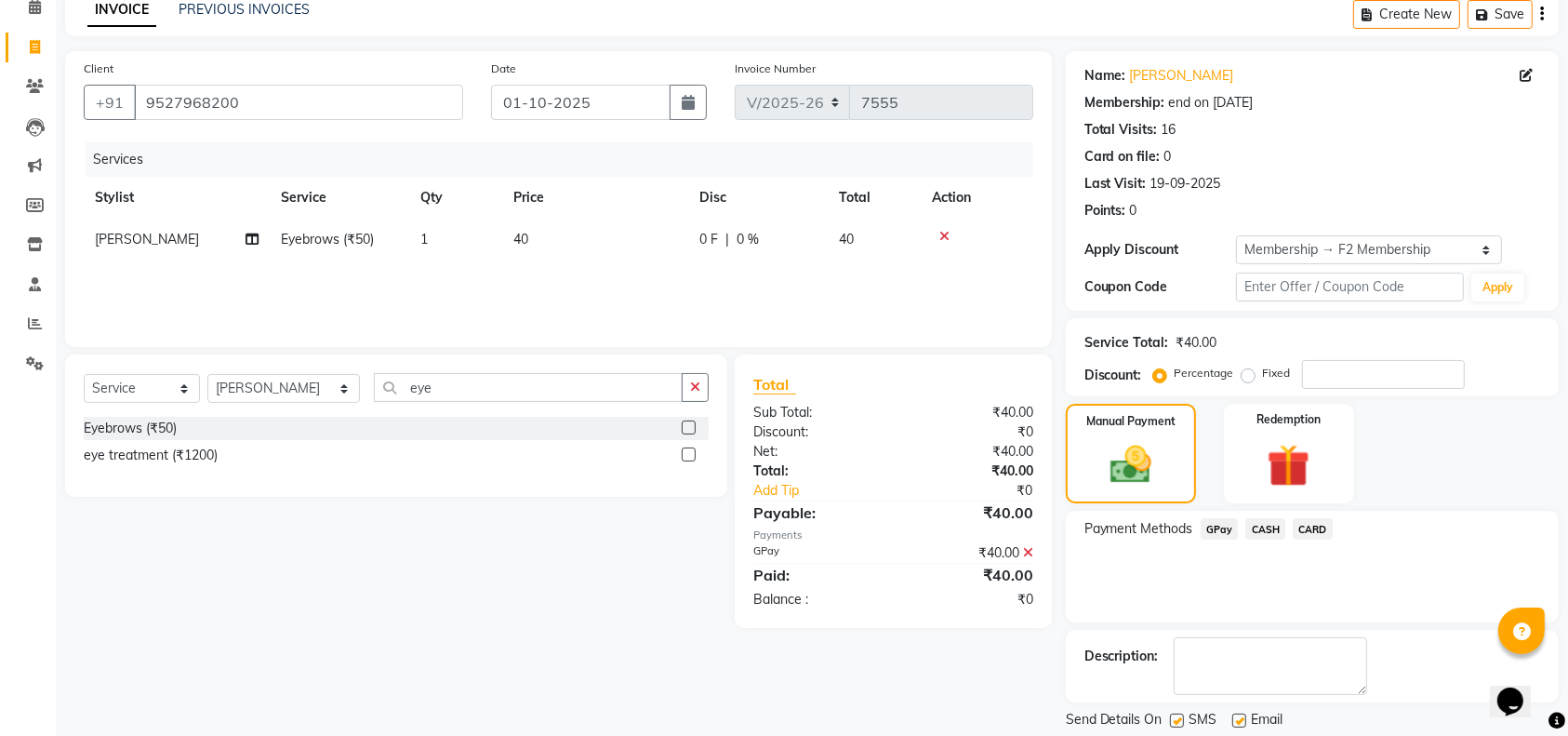
scroll to position [145, 0]
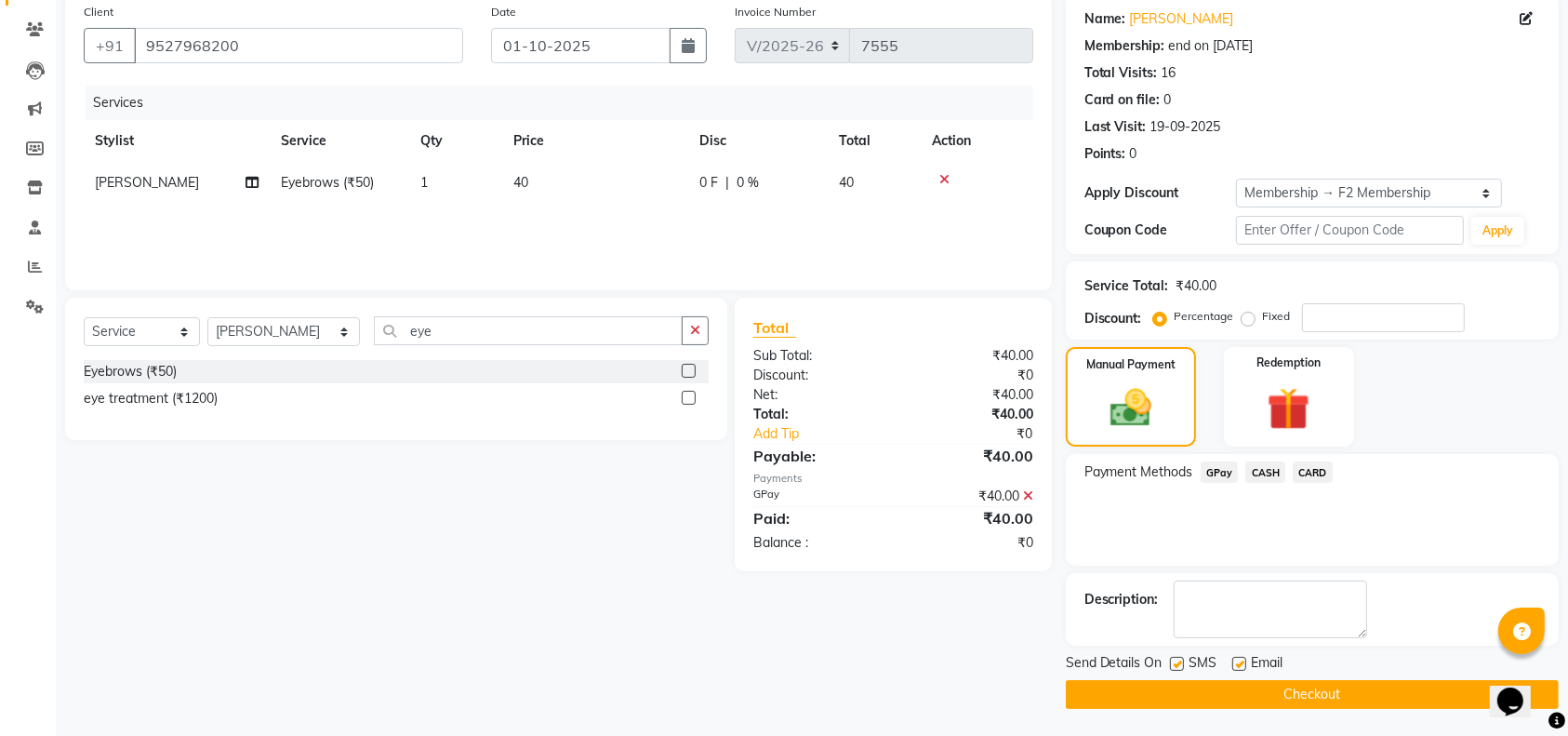
click at [1451, 691] on button "Checkout" at bounding box center [1312, 694] width 493 height 29
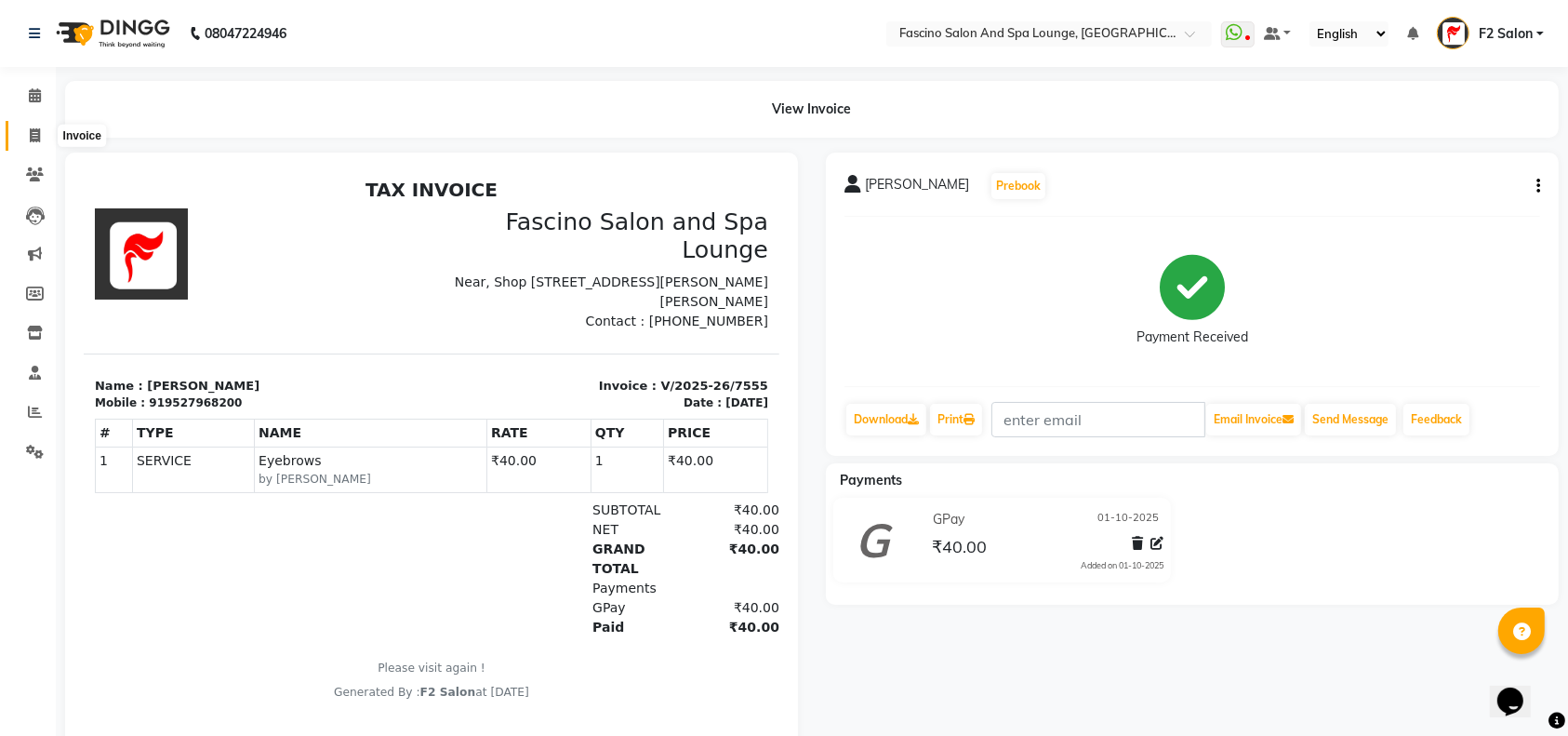
click at [31, 130] on icon at bounding box center [35, 136] width 11 height 14
select select "service"
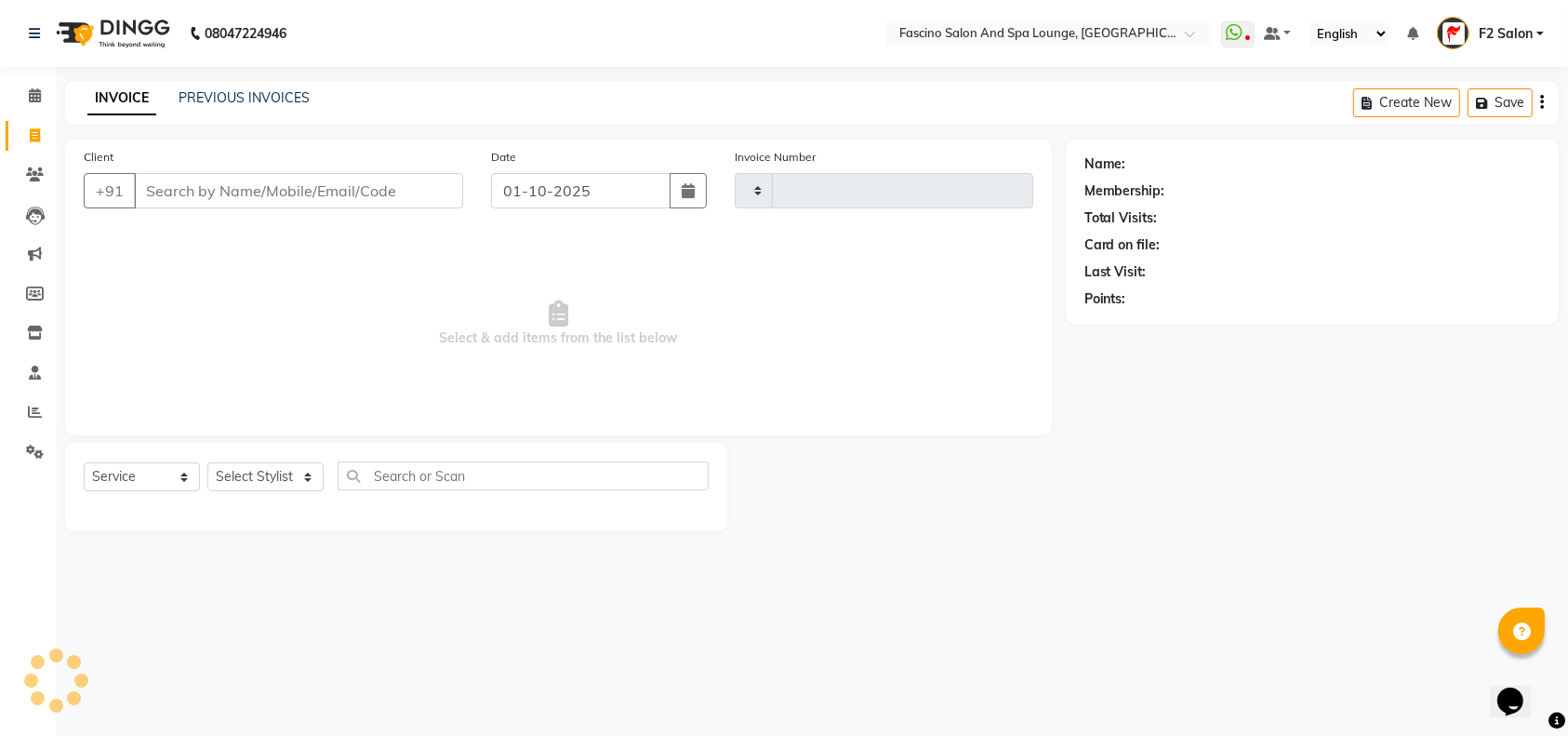
type input "7559"
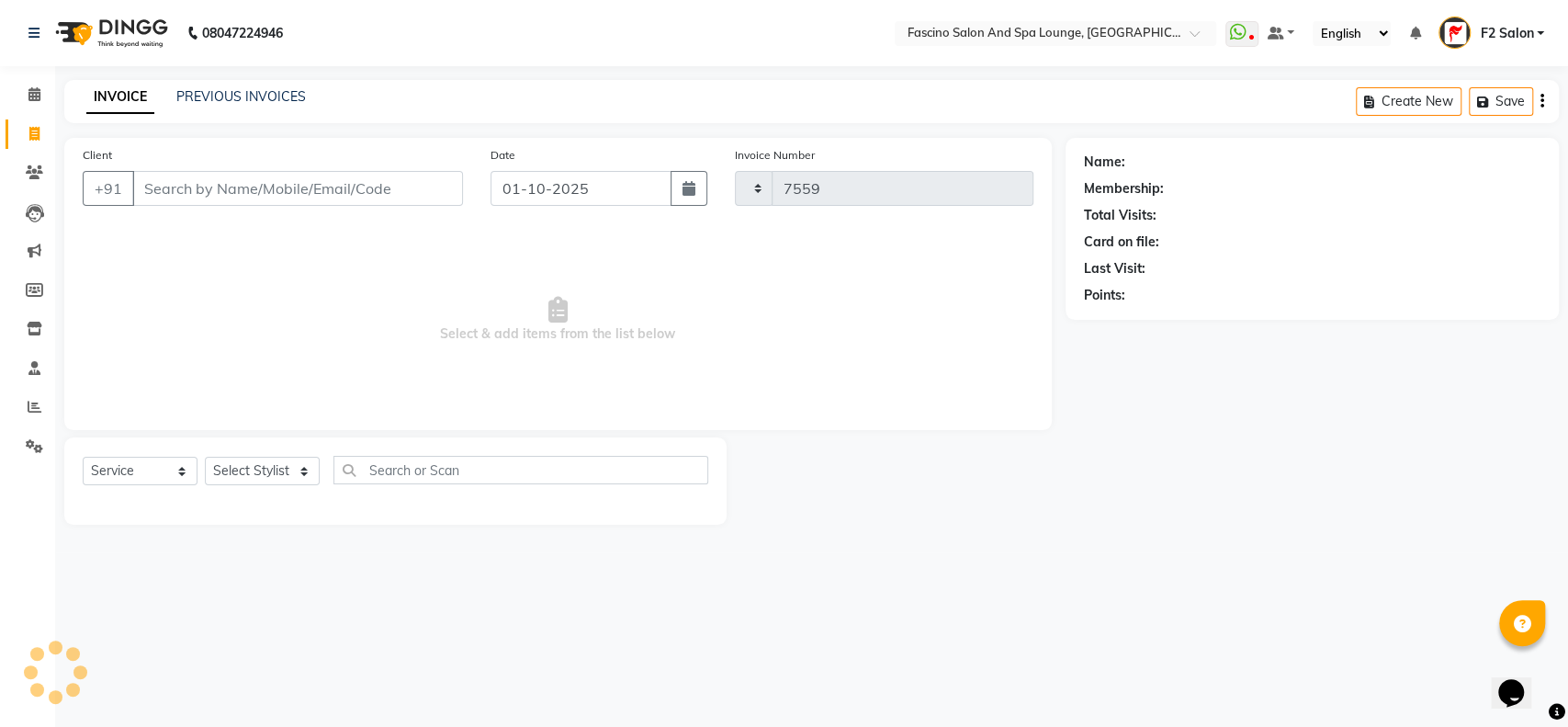
select select "129"
click at [152, 178] on input "Client" at bounding box center [297, 188] width 331 height 35
type input "8511204632"
click at [407, 185] on span "Add Client" at bounding box center [416, 187] width 73 height 18
select select "22"
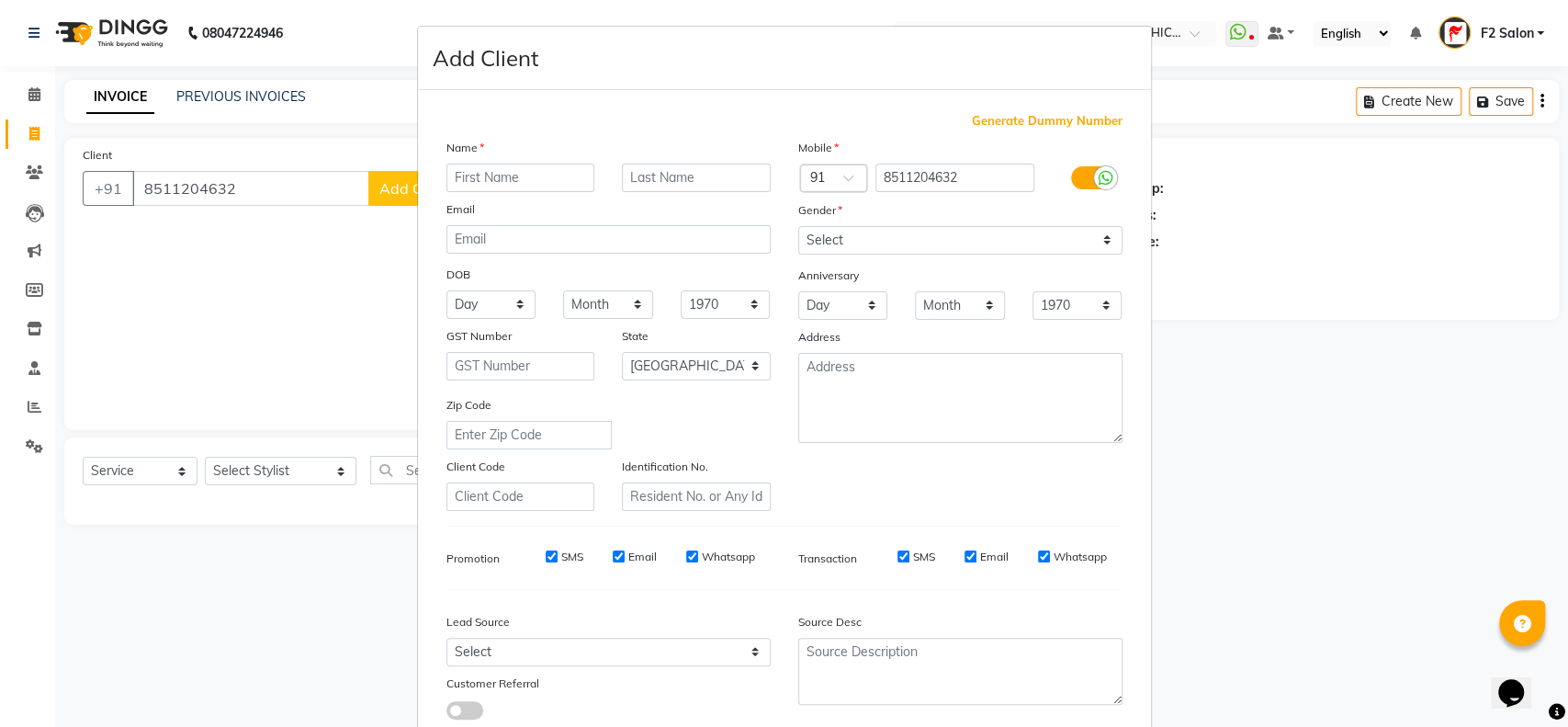
click at [468, 173] on input "text" at bounding box center [521, 178] width 149 height 29
type input "vivanat"
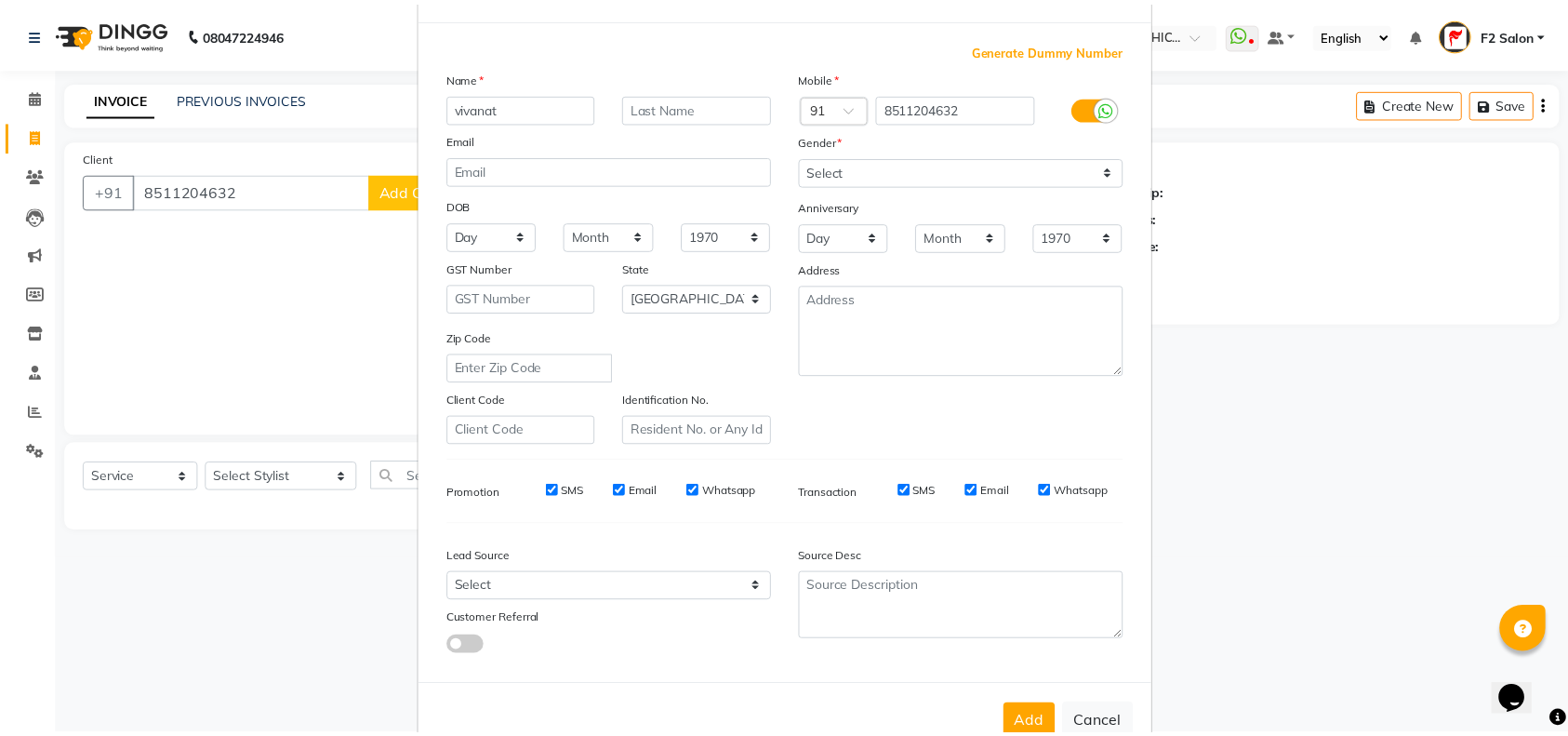
scroll to position [119, 0]
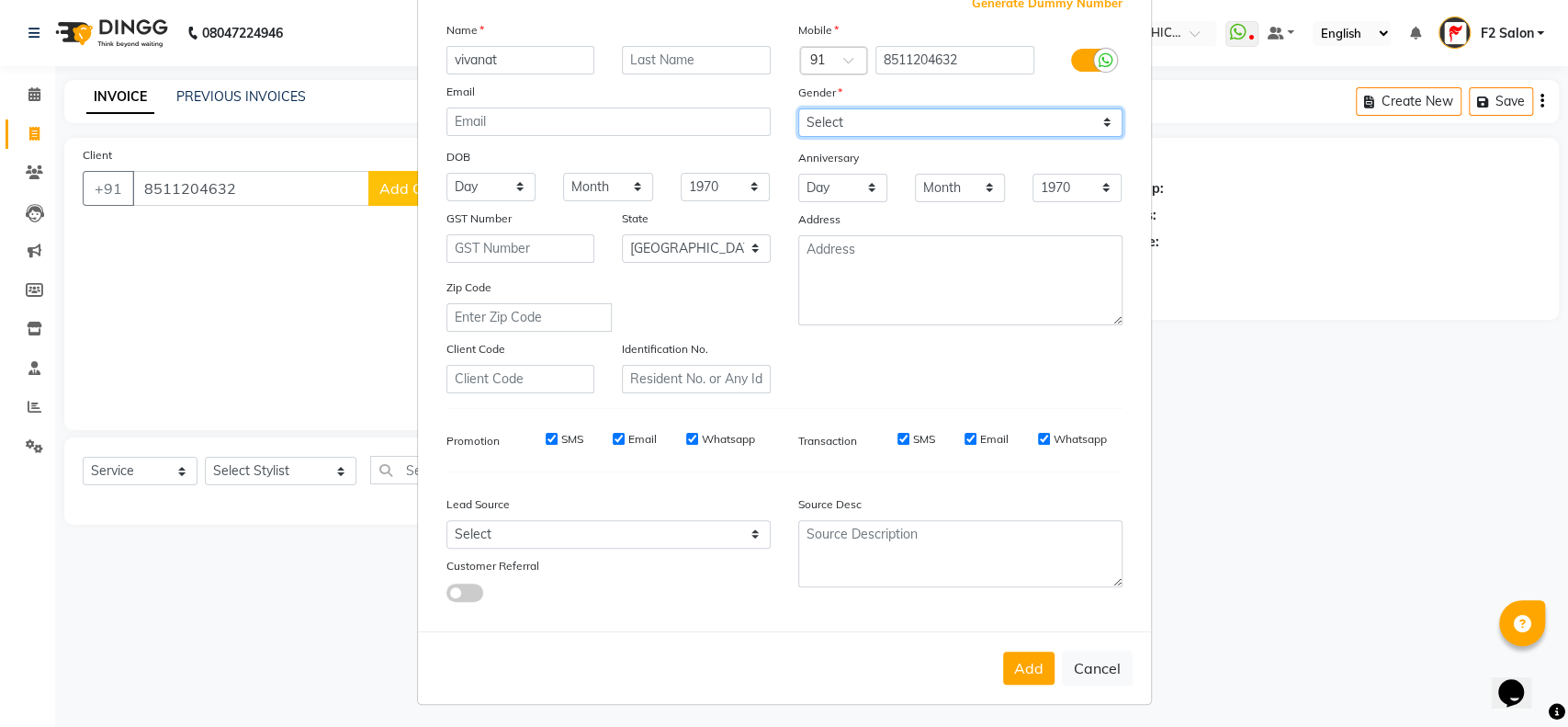
click at [1108, 124] on select "Select Male Female Other Prefer Not To Say" at bounding box center [960, 122] width 324 height 29
select select "[DEMOGRAPHIC_DATA]"
click at [798, 108] on select "Select Male Female Other Prefer Not To Say" at bounding box center [960, 122] width 324 height 29
click at [1016, 658] on button "Add" at bounding box center [1029, 668] width 52 height 33
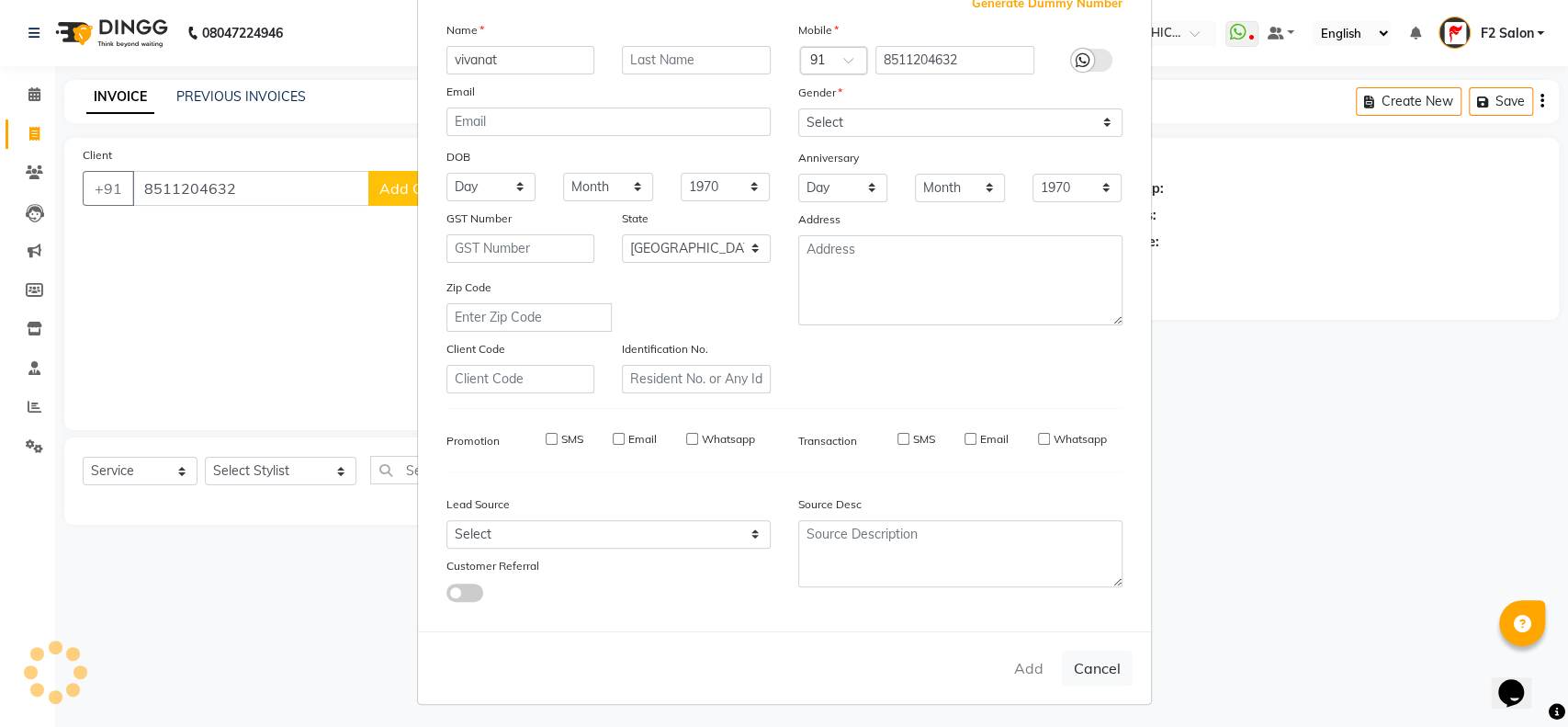
select select
select select "null"
select select
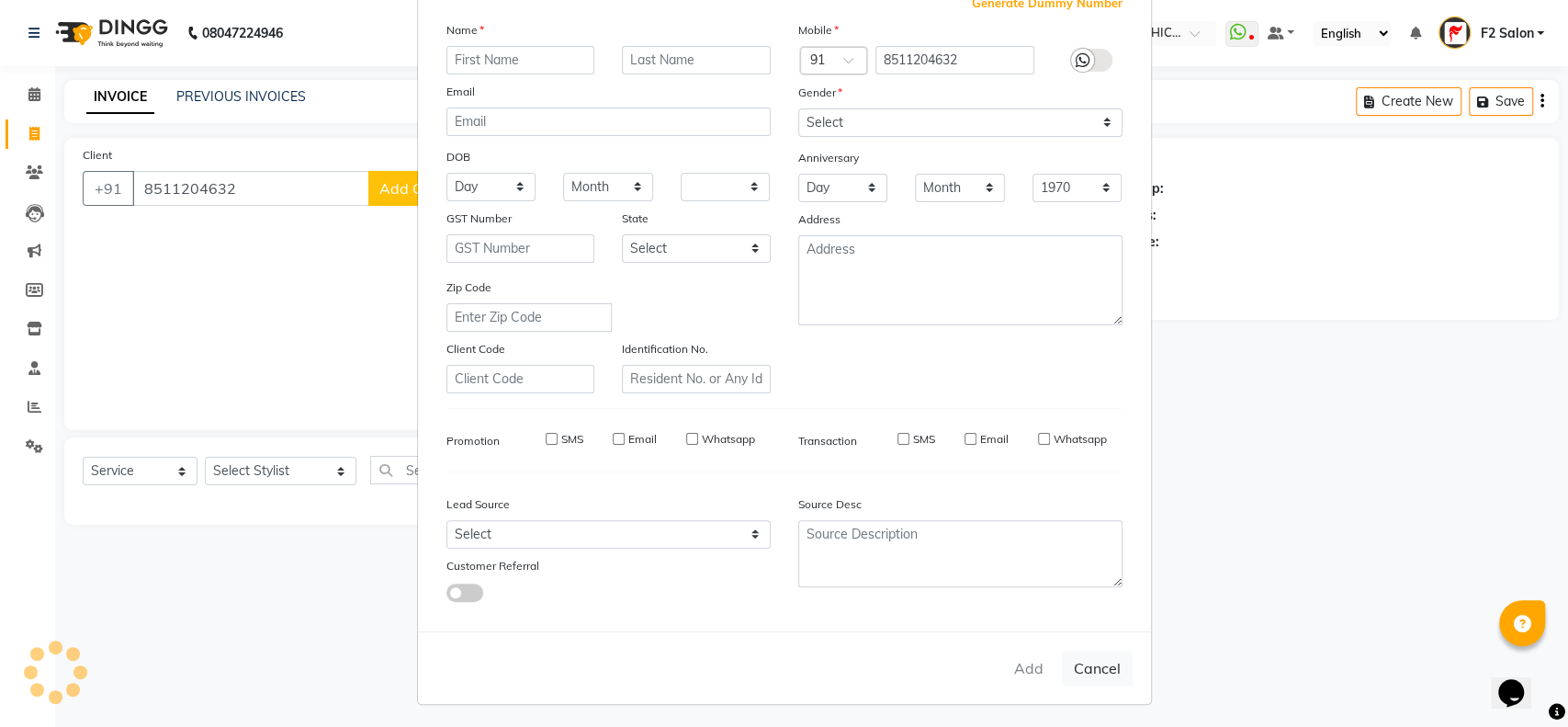
select select
checkbox input "false"
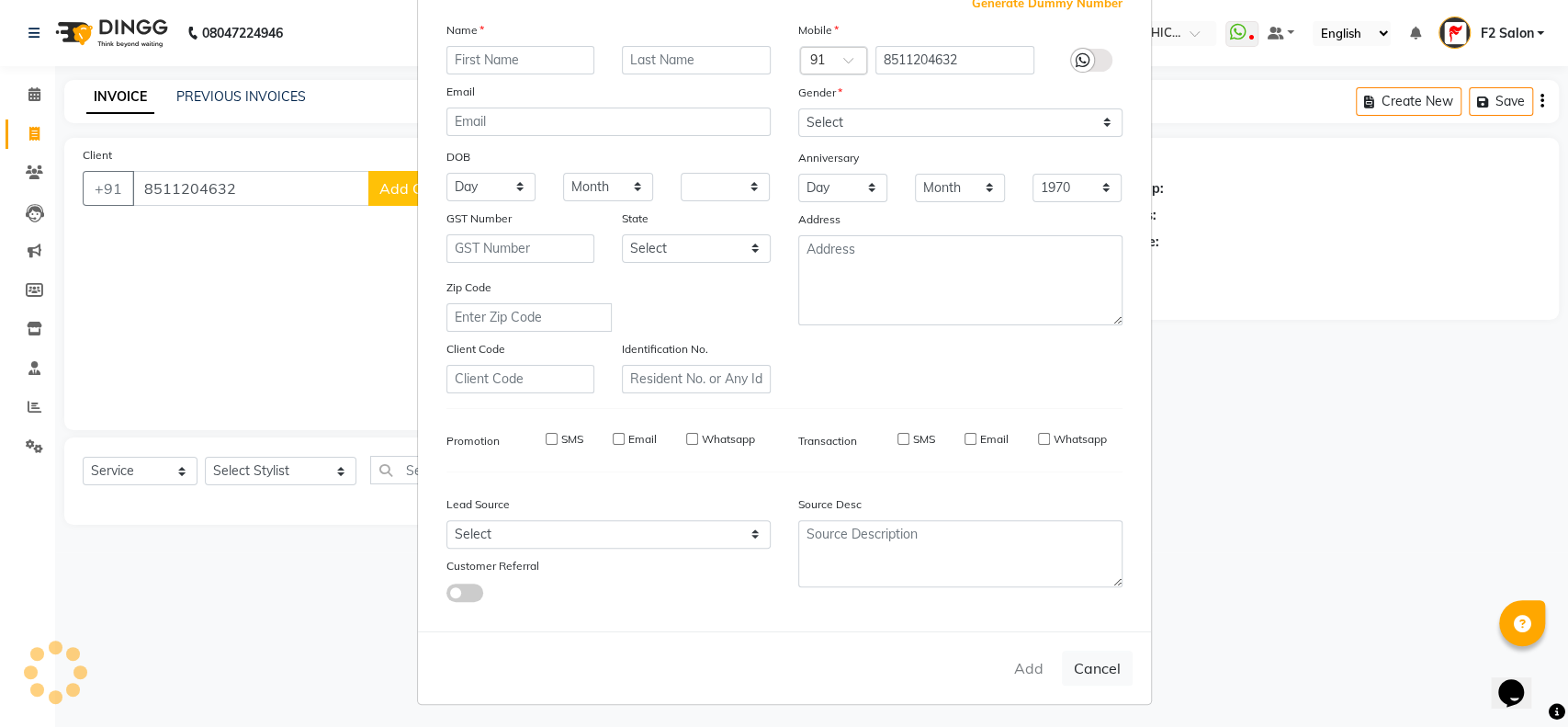
checkbox input "false"
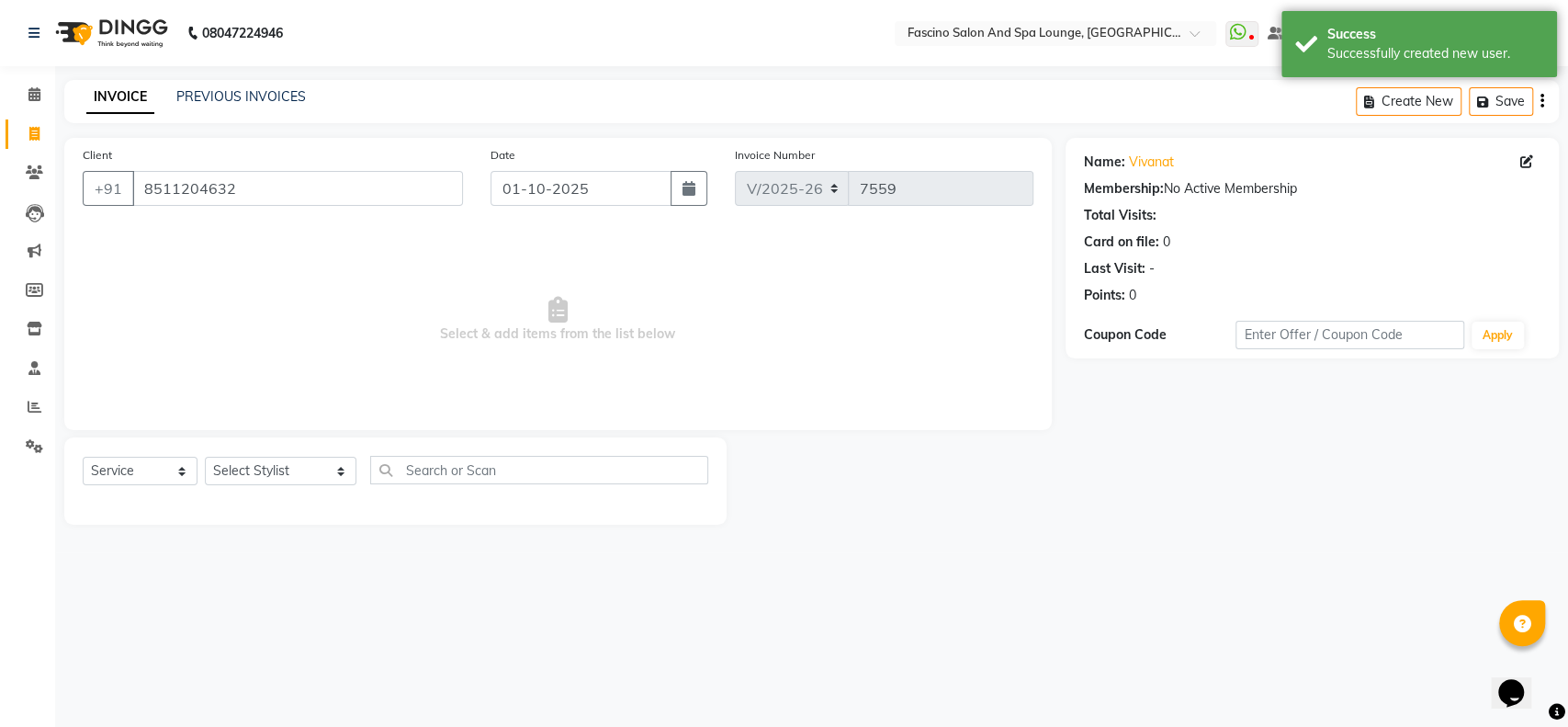
click at [440, 291] on span "Select & add items from the list below" at bounding box center [557, 319] width 950 height 184
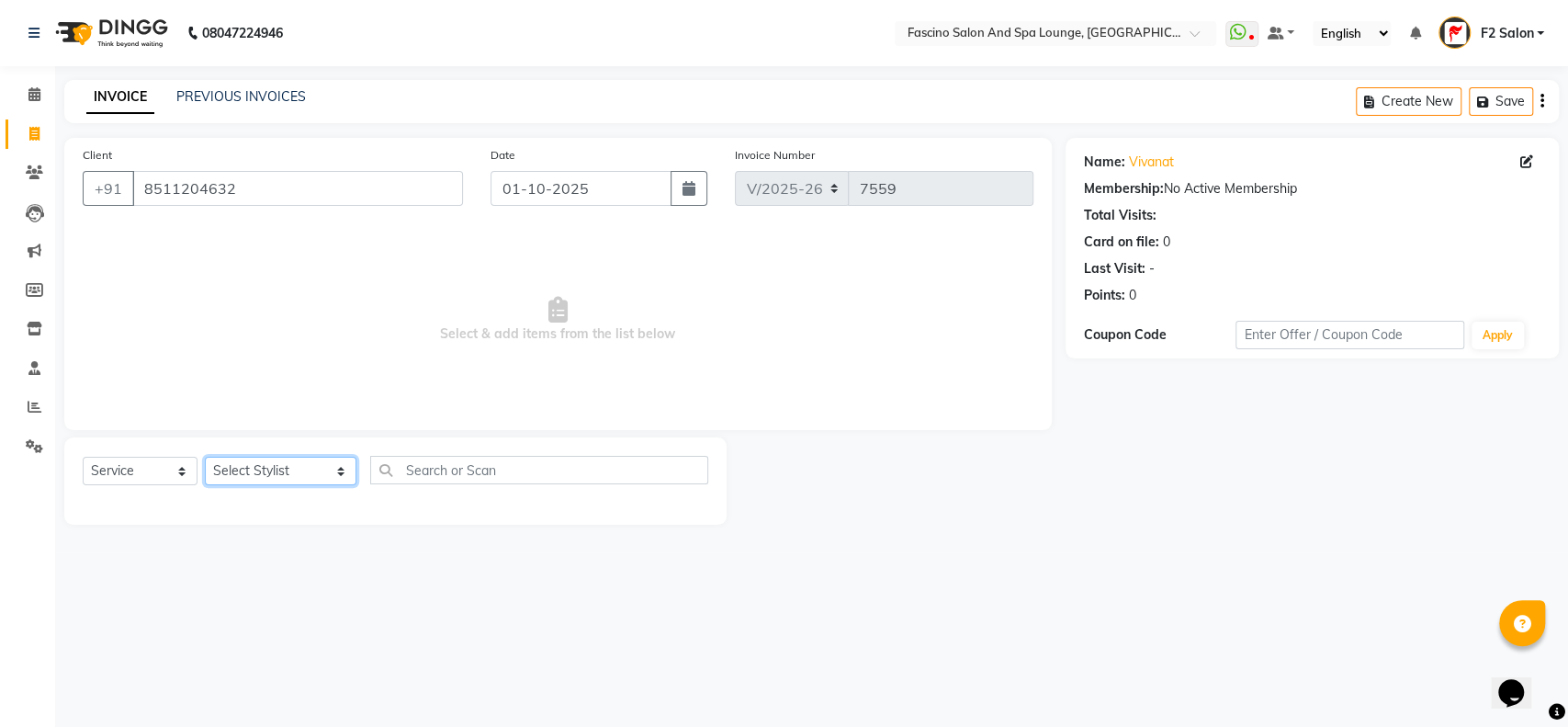
click at [310, 462] on select "Select Stylist akash F3 [PERSON_NAME] [PERSON_NAME] Bhushan [PERSON_NAME] Mam […" at bounding box center [280, 471] width 152 height 29
select select "23065"
click at [205, 456] on select "Select Stylist akash F3 [PERSON_NAME] [PERSON_NAME] Bhushan [PERSON_NAME] Mam […" at bounding box center [280, 471] width 152 height 29
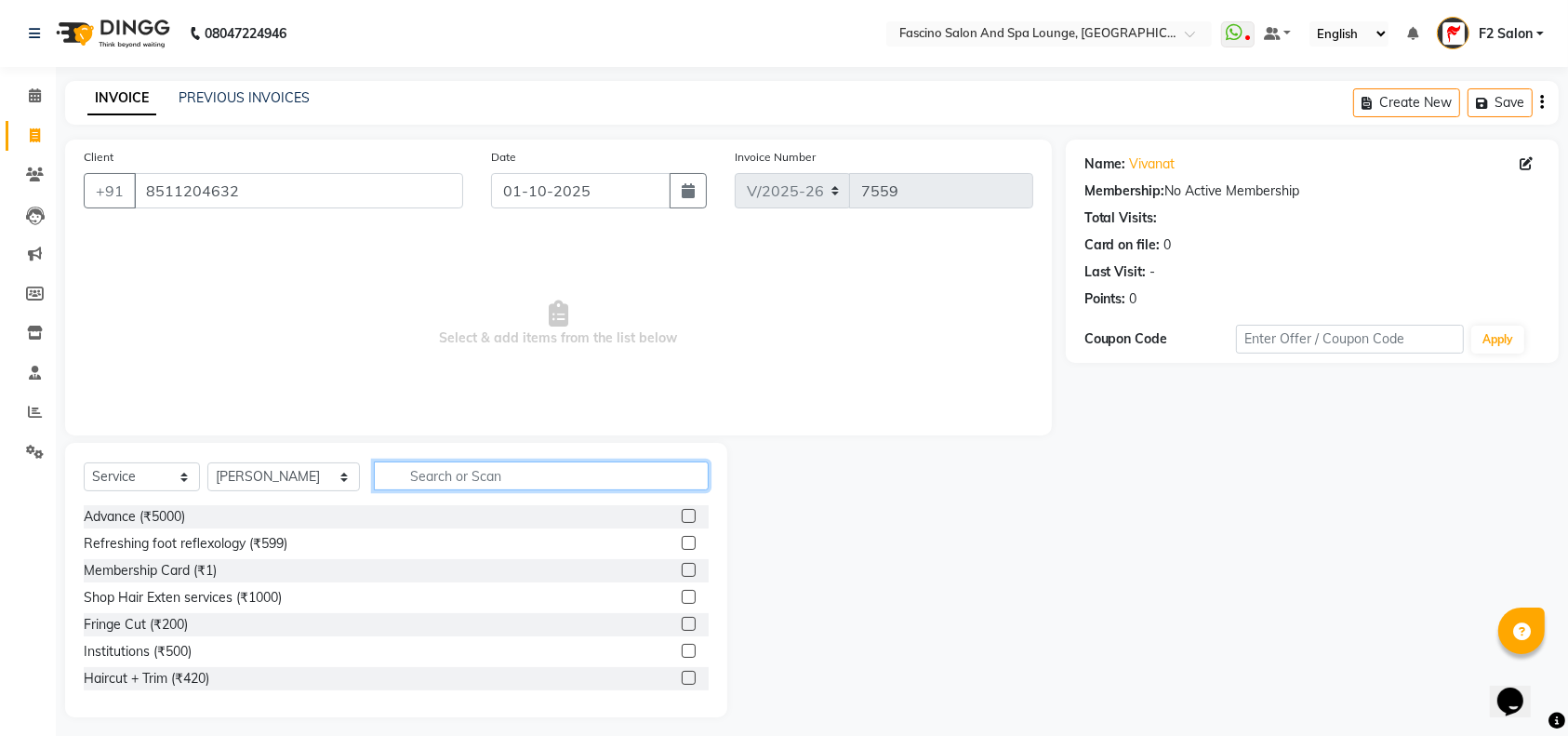
click at [383, 470] on input "text" at bounding box center [541, 475] width 335 height 29
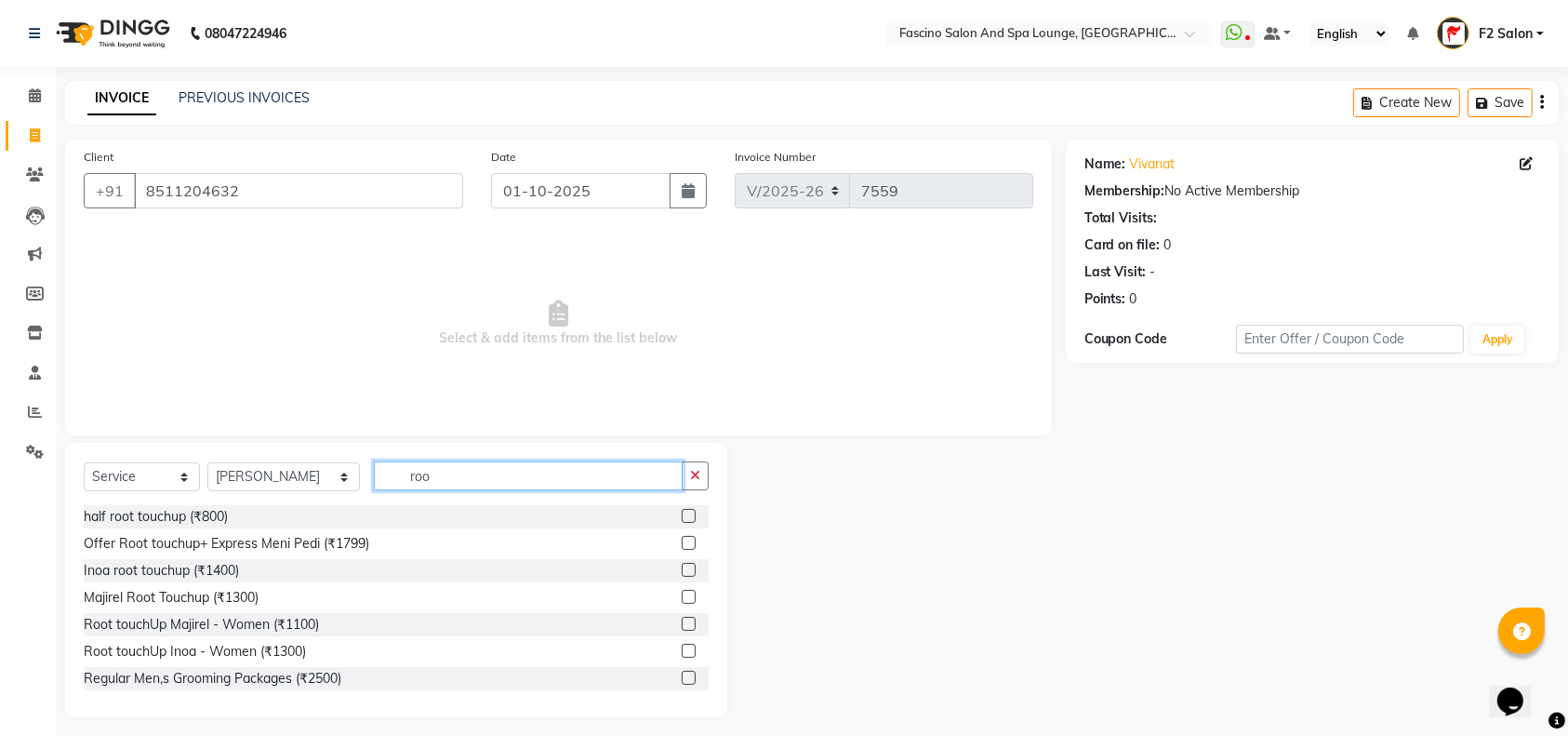
type input "roo"
click at [681, 596] on label at bounding box center [688, 597] width 14 height 14
click at [681, 596] on input "checkbox" at bounding box center [687, 598] width 12 height 12
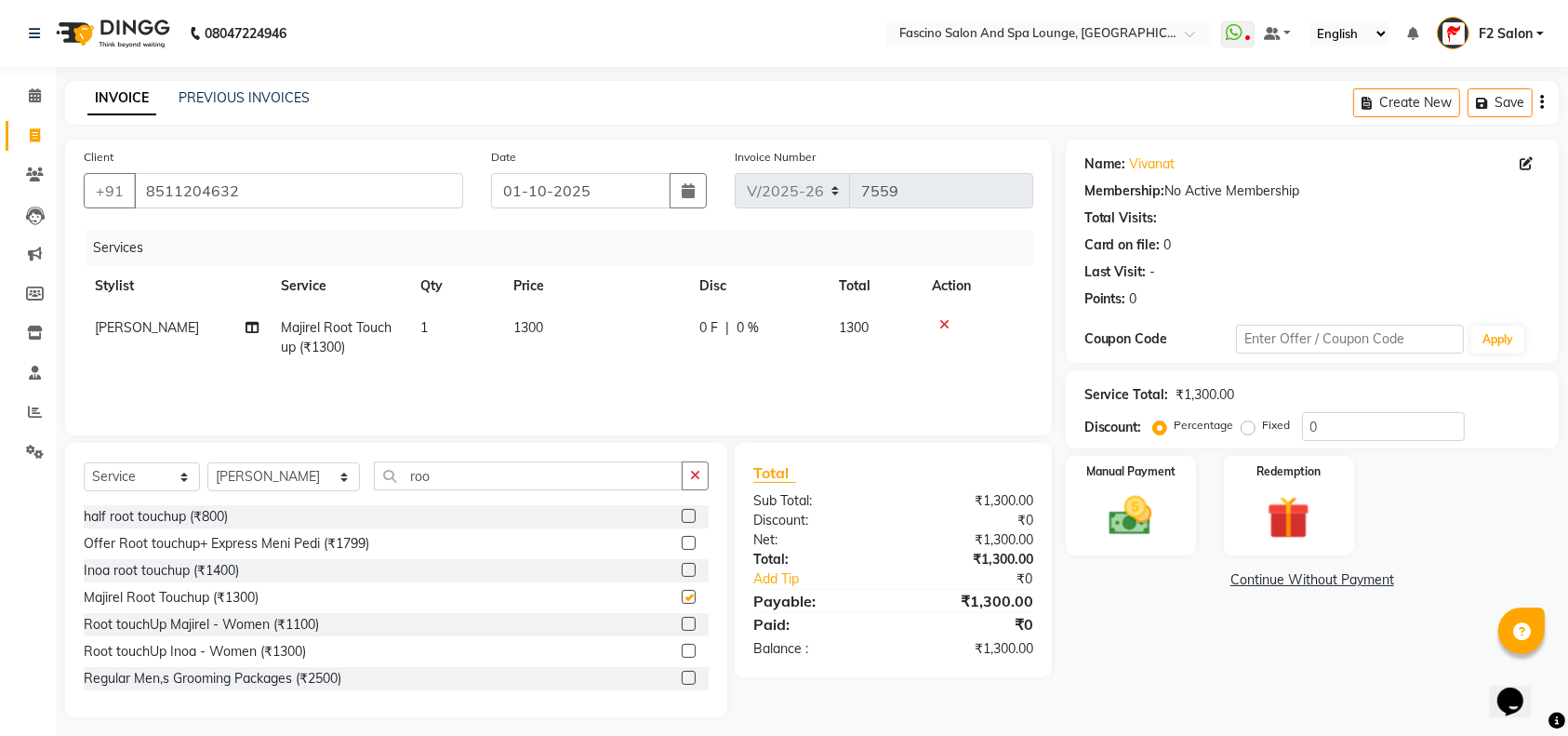
checkbox input "false"
click at [551, 322] on td "1300" at bounding box center [595, 337] width 186 height 61
select select "23065"
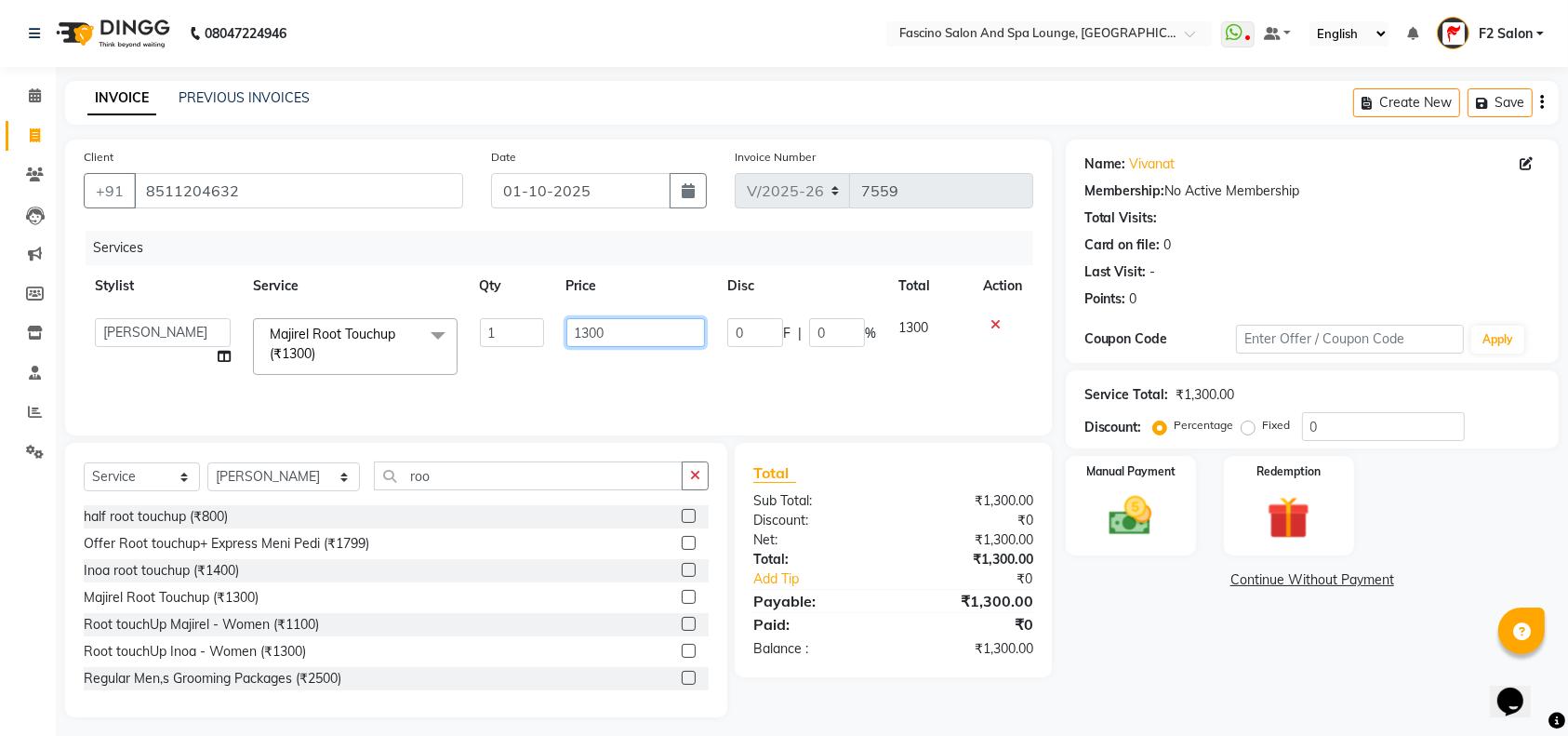
click at [620, 328] on input "1300" at bounding box center [636, 333] width 139 height 29
type input "1"
type input "1200"
click at [1158, 503] on img at bounding box center [1131, 515] width 73 height 51
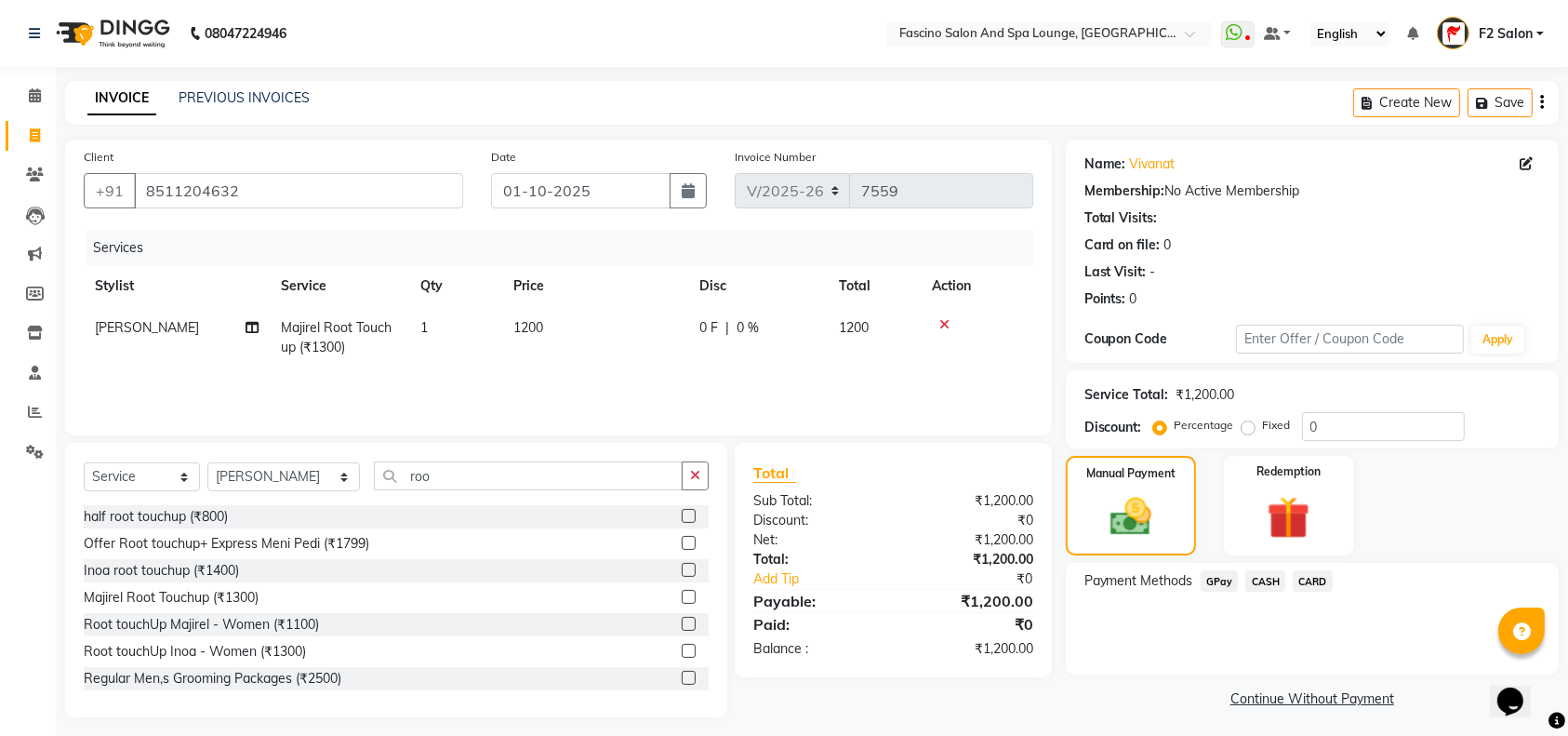
click at [1310, 579] on span "CARD" at bounding box center [1312, 581] width 40 height 21
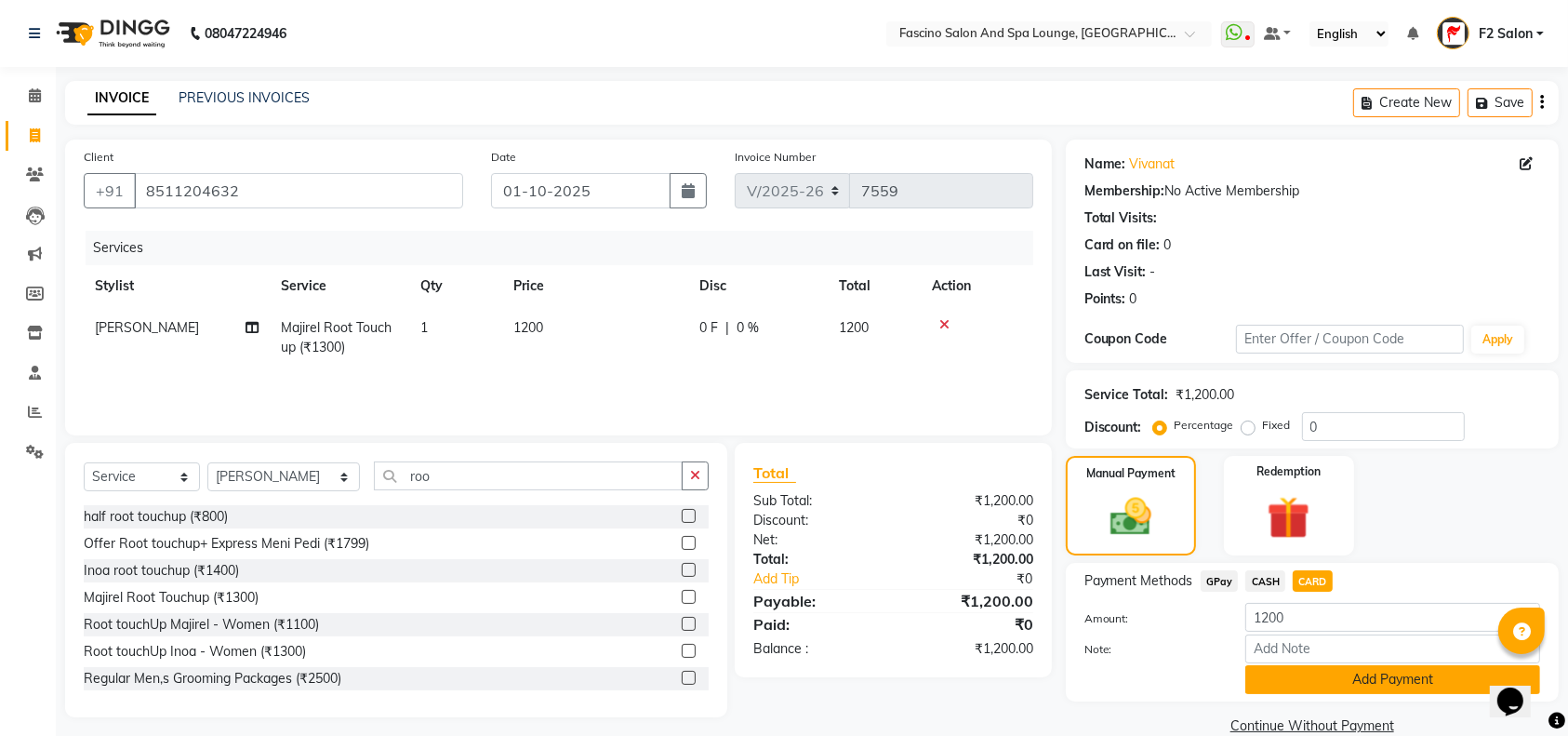
click at [1337, 679] on button "Add Payment" at bounding box center [1392, 680] width 295 height 29
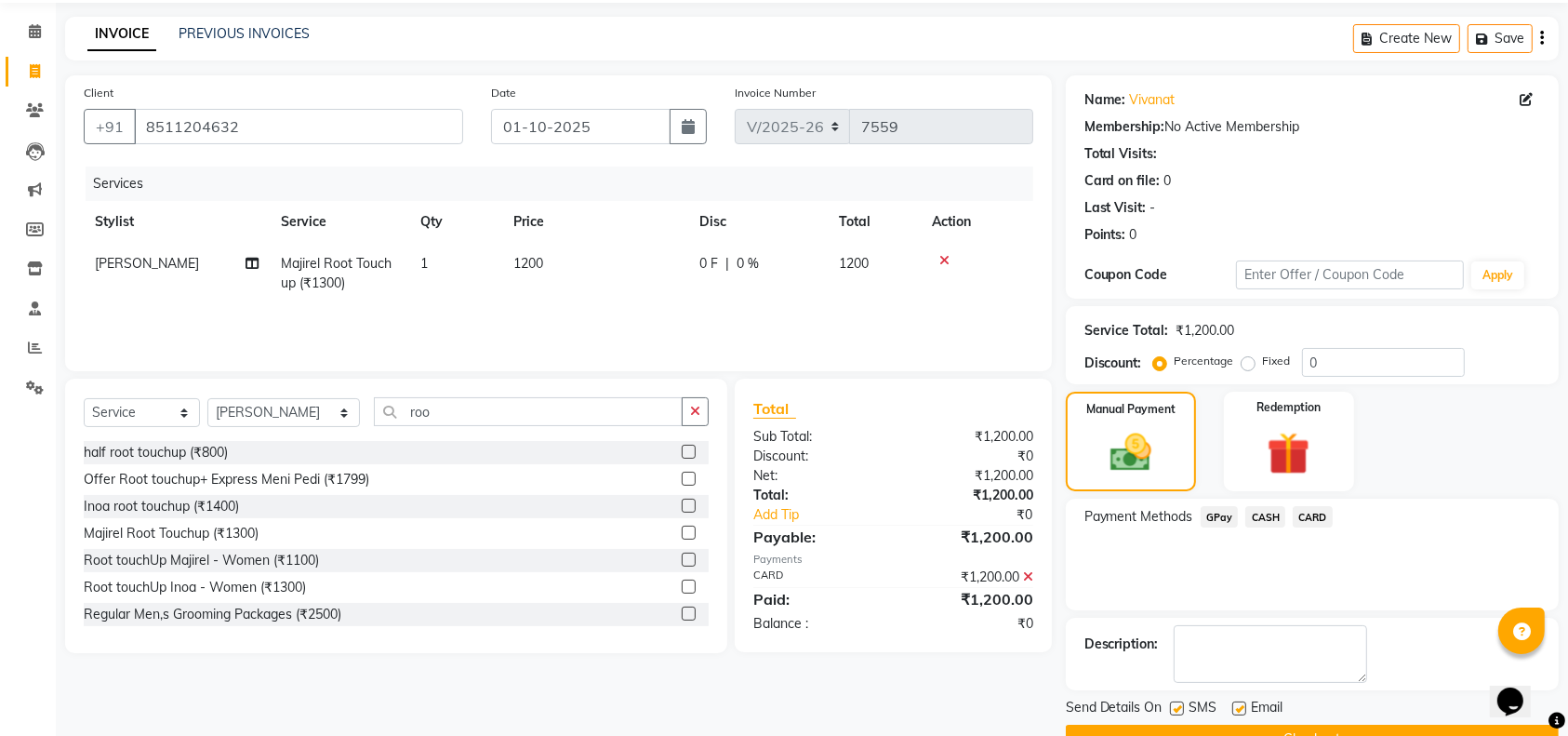
scroll to position [108, 0]
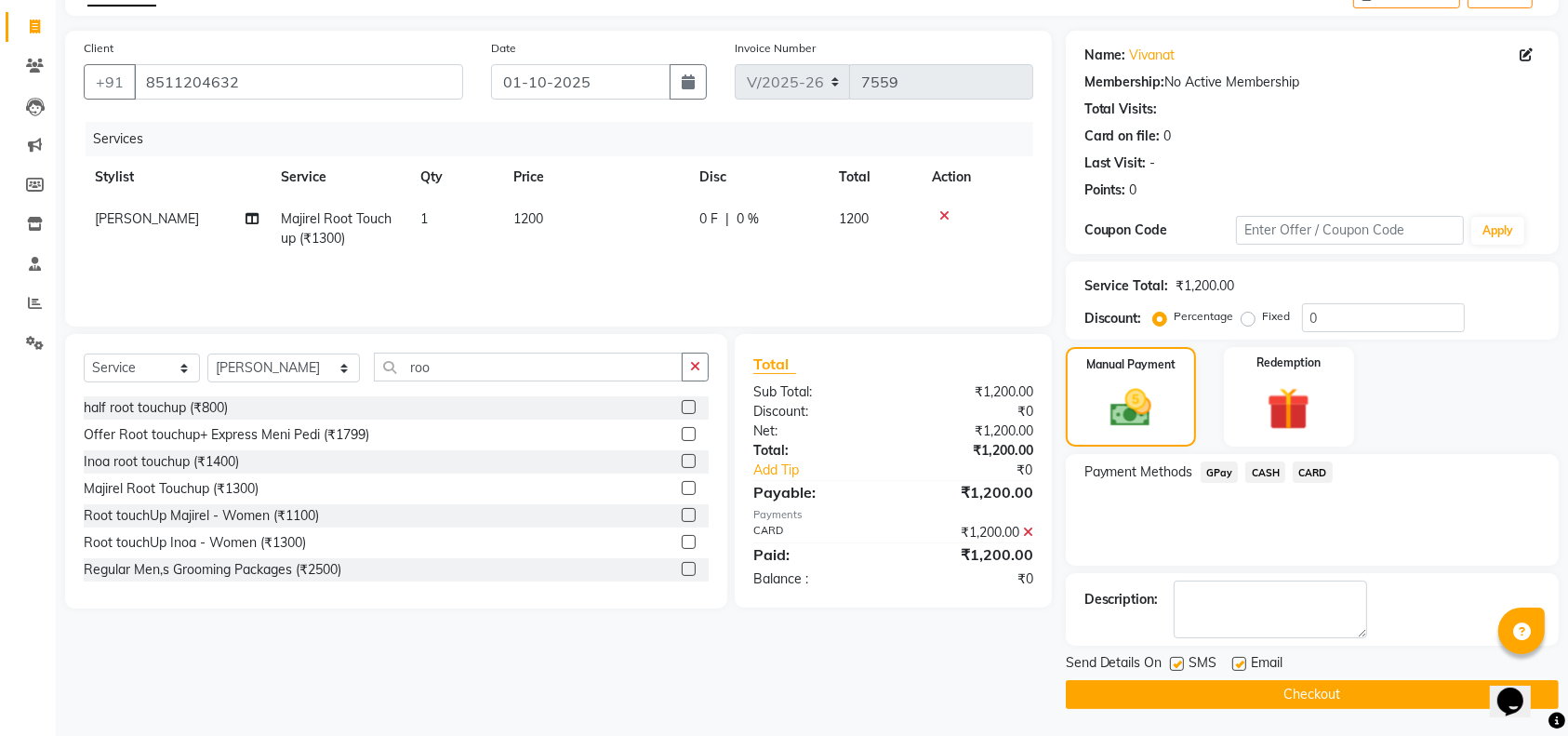
click at [1414, 697] on button "Checkout" at bounding box center [1312, 694] width 493 height 29
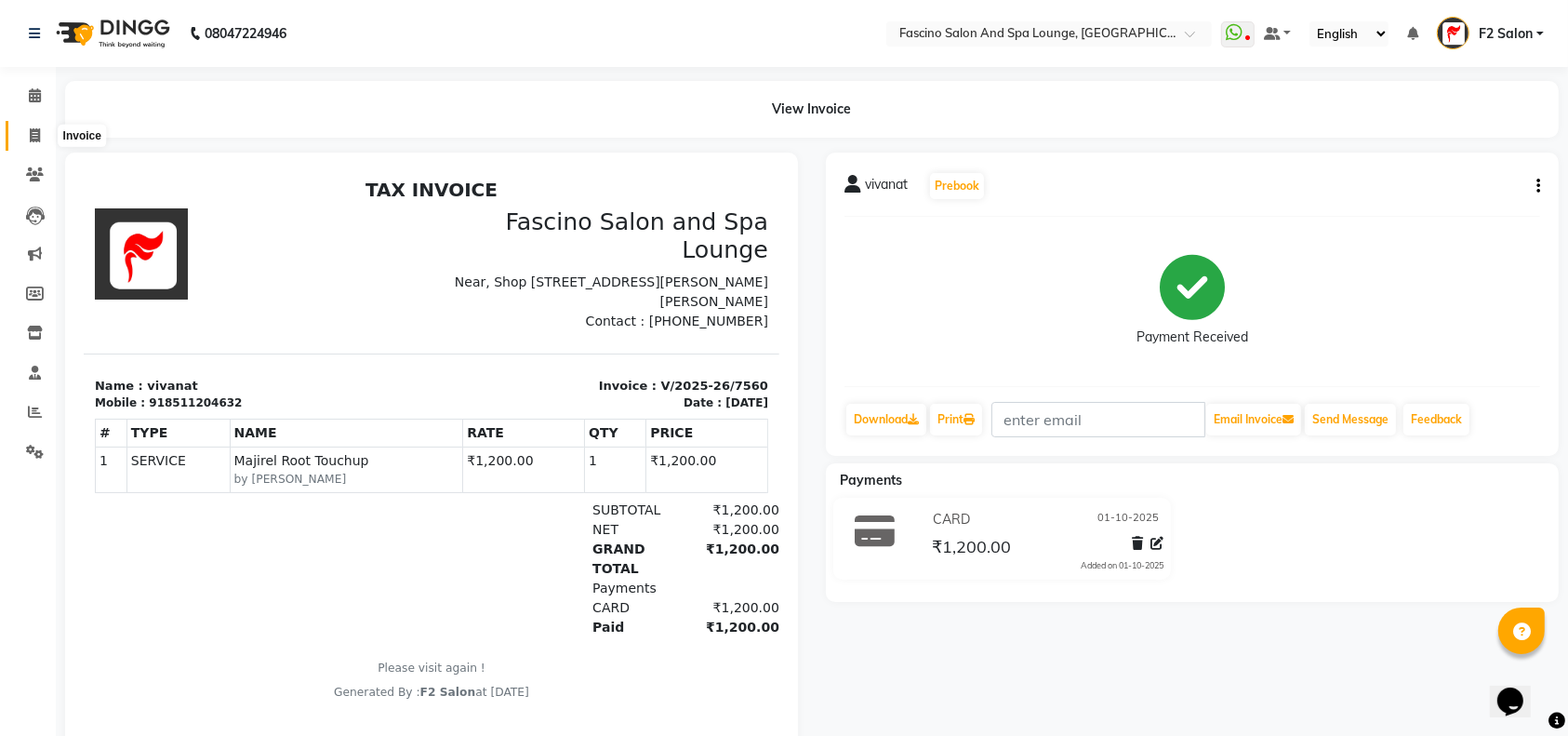
click at [35, 130] on icon at bounding box center [35, 136] width 11 height 14
select select "service"
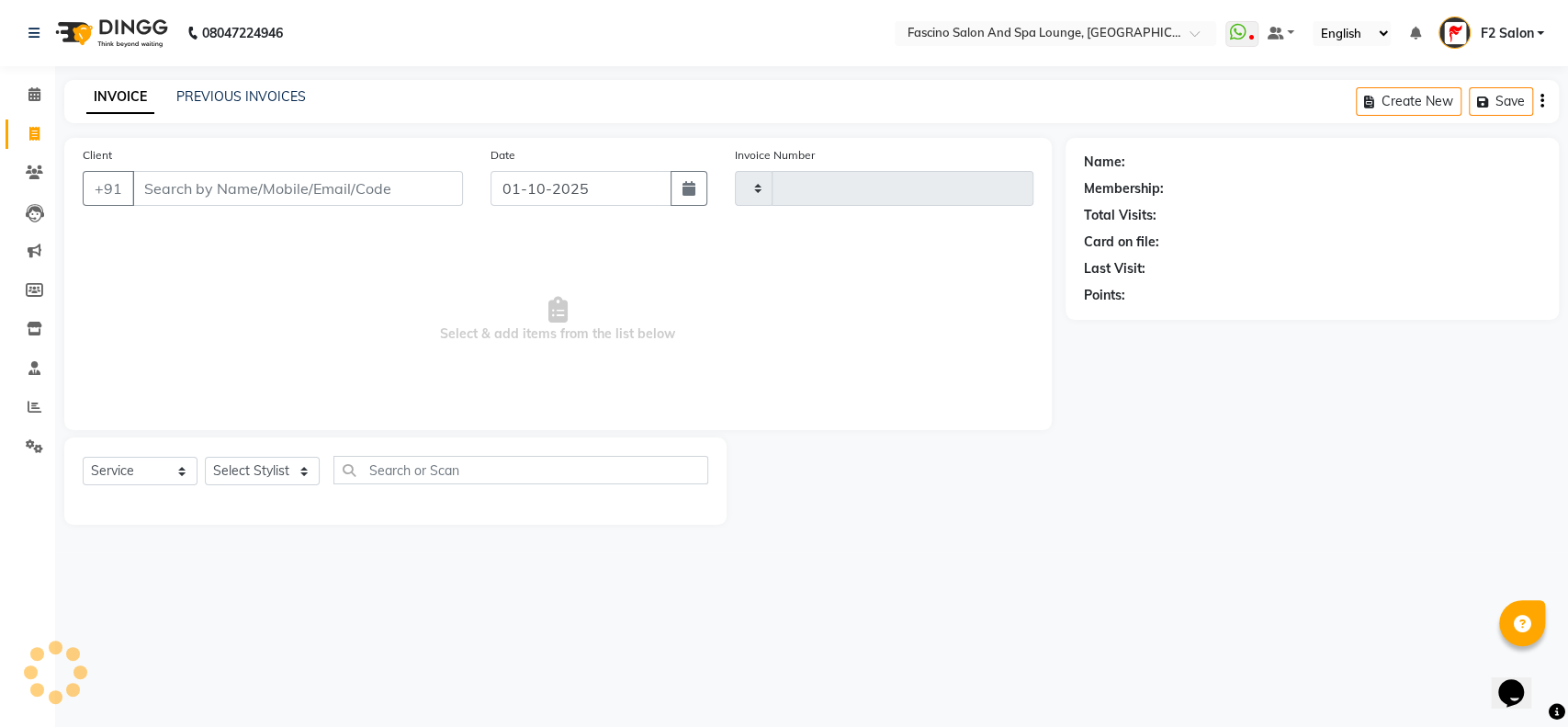
type input "7561"
select select "129"
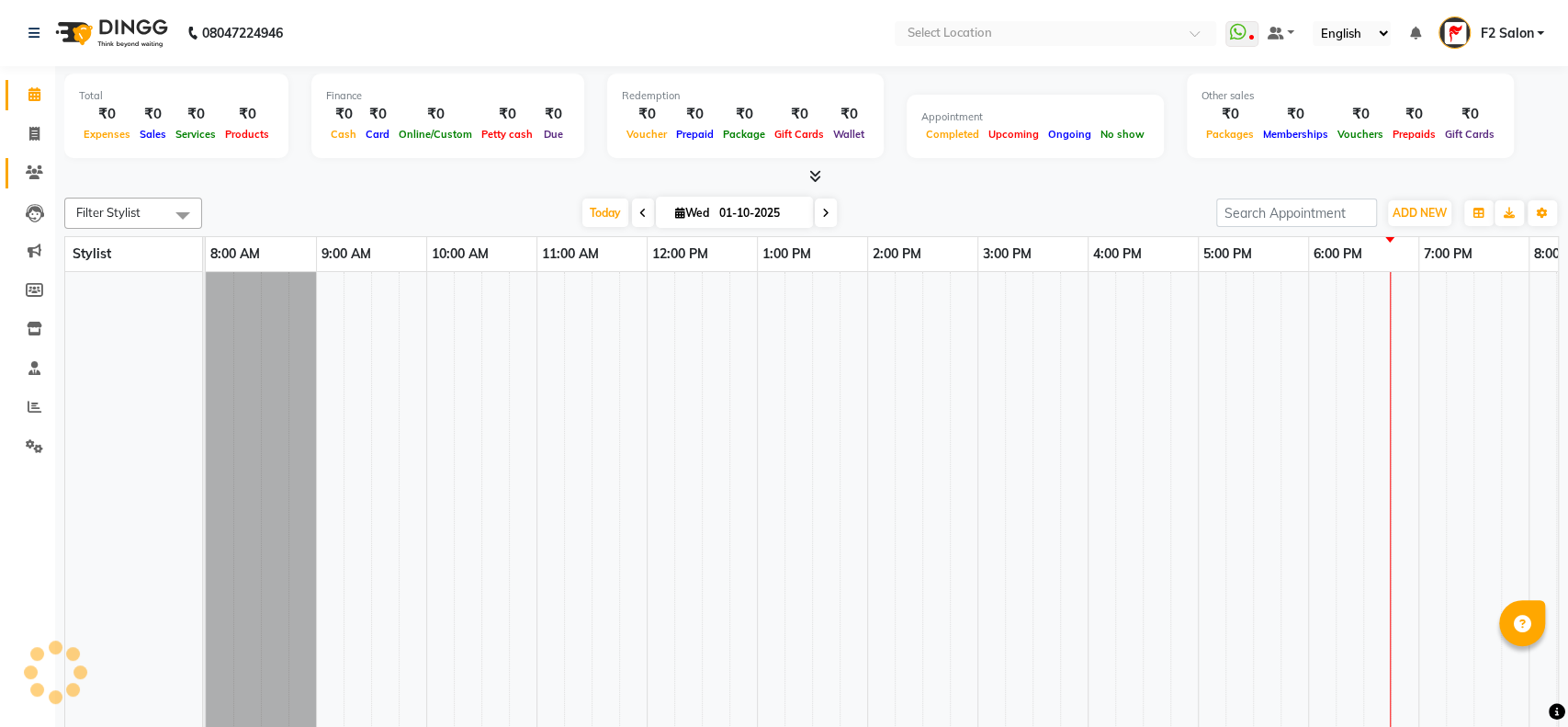
scroll to position [24, 0]
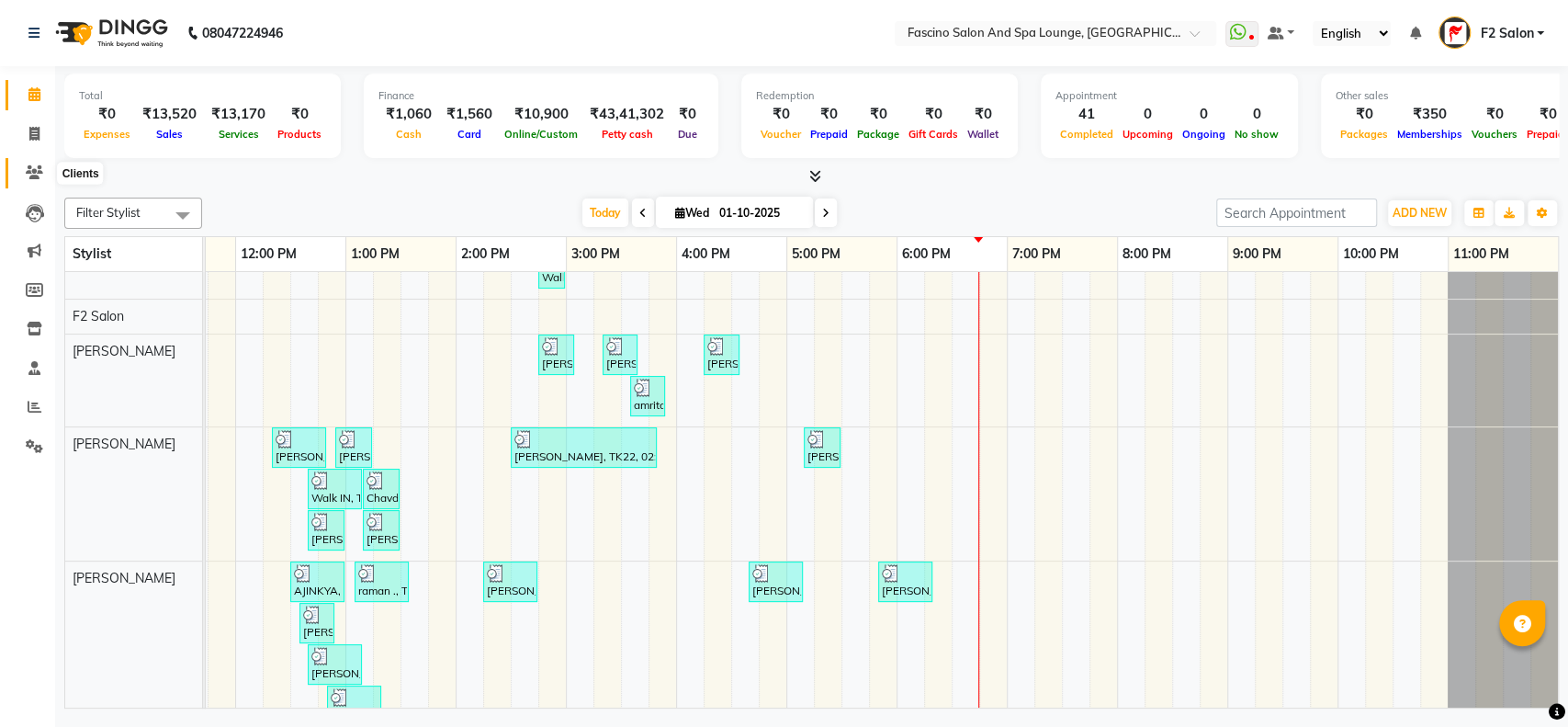
click at [35, 167] on icon at bounding box center [34, 172] width 17 height 13
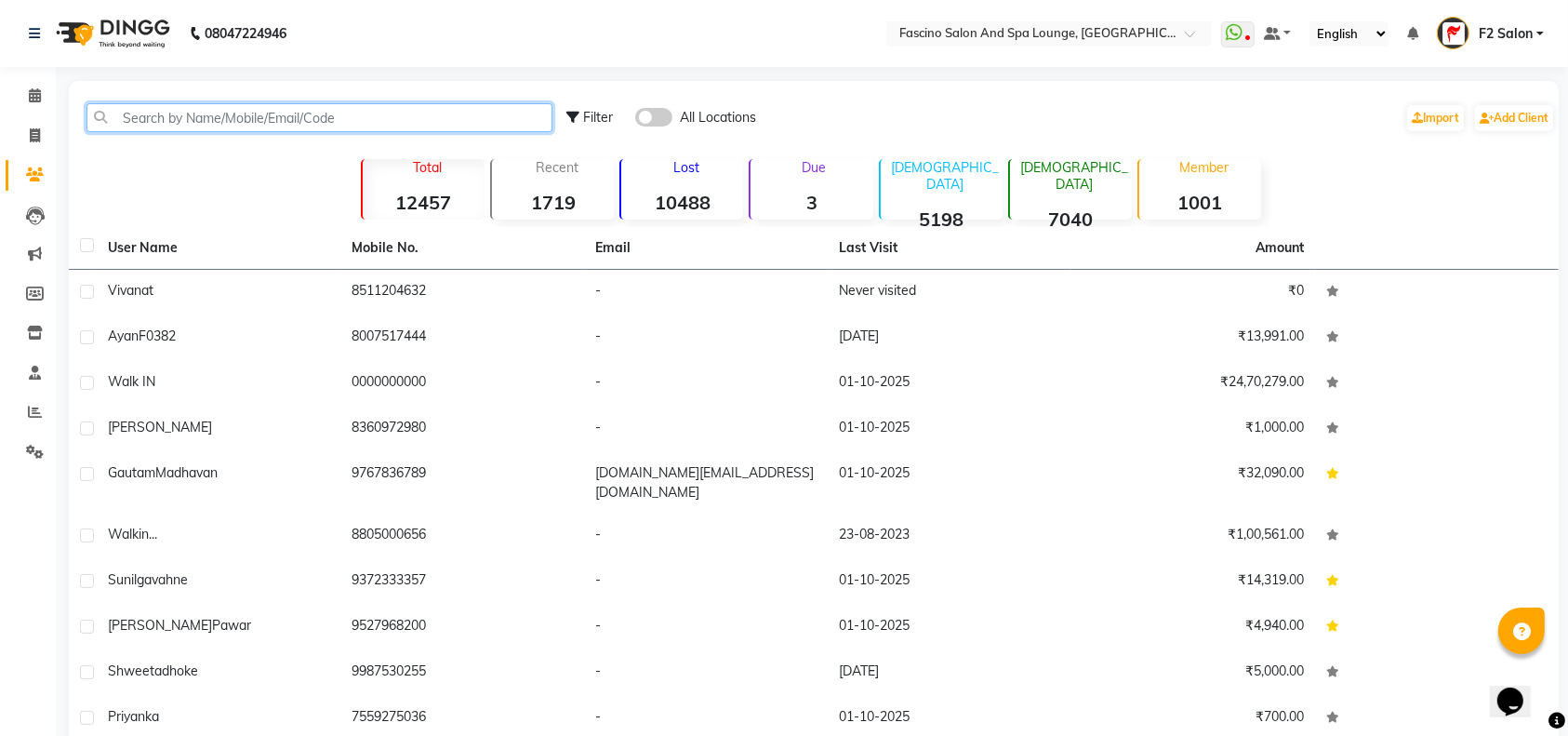
click at [153, 108] on input "text" at bounding box center [318, 118] width 466 height 29
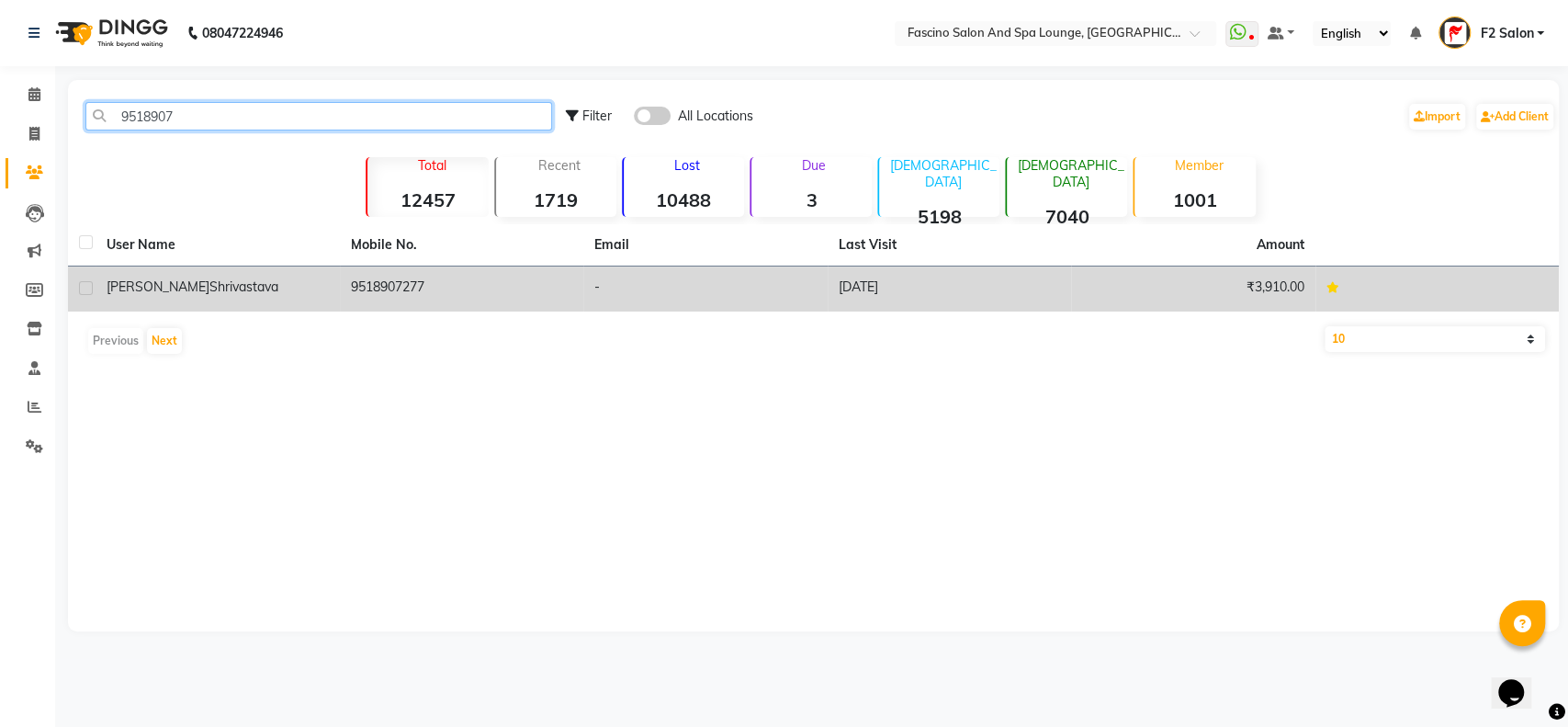
type input "9518907"
click at [401, 288] on td "9518907277" at bounding box center [462, 289] width 245 height 45
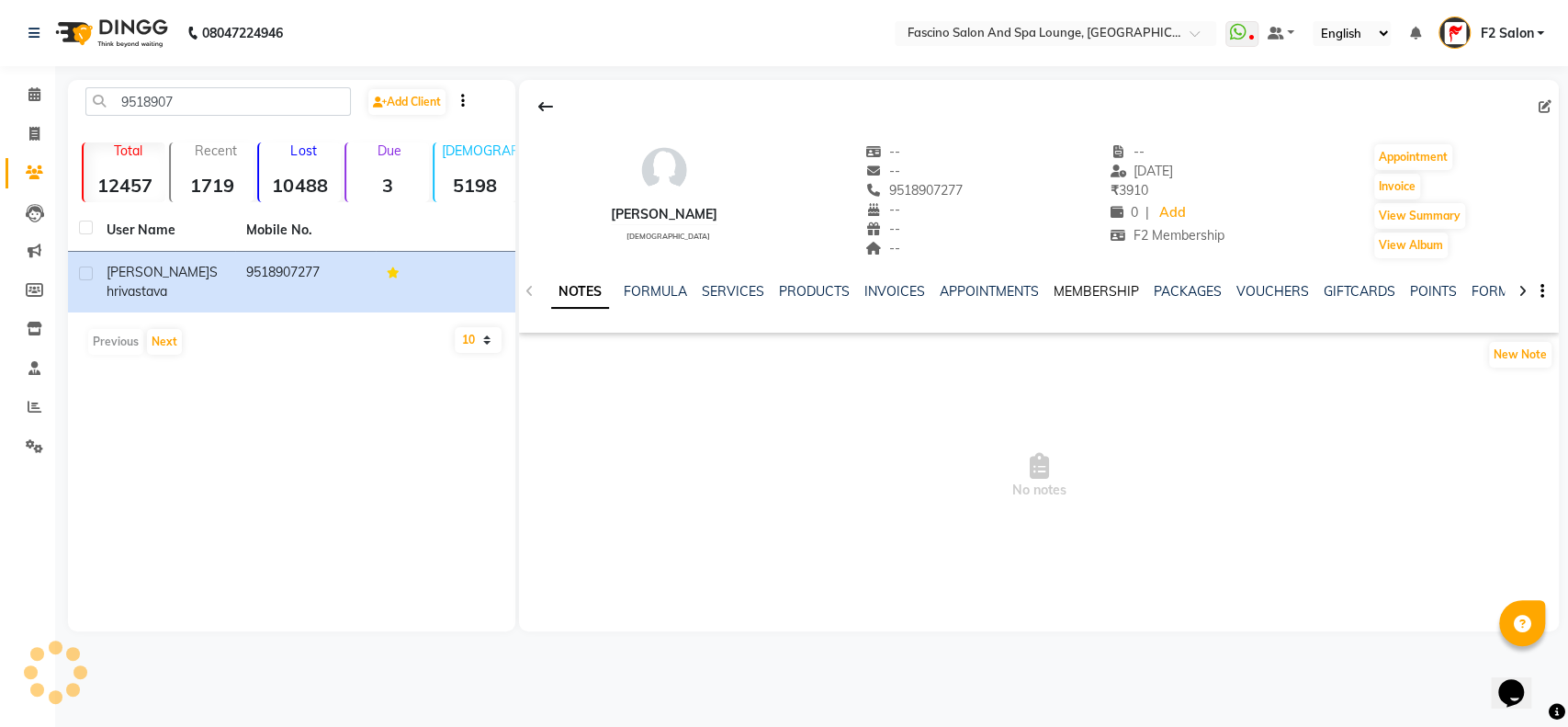
click at [1070, 296] on link "MEMBERSHIP" at bounding box center [1096, 291] width 85 height 16
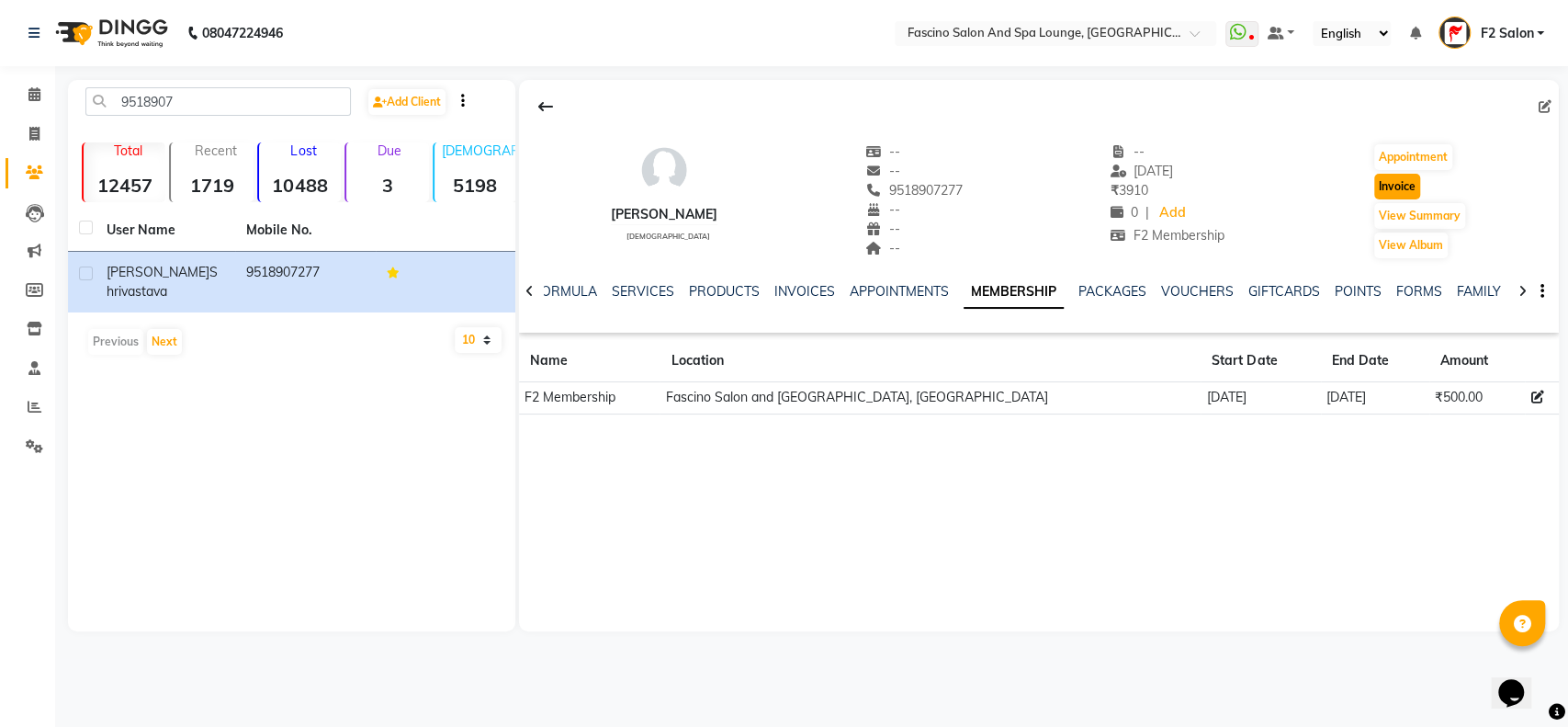
click at [1391, 183] on button "Invoice" at bounding box center [1397, 187] width 46 height 26
select select "129"
select select "service"
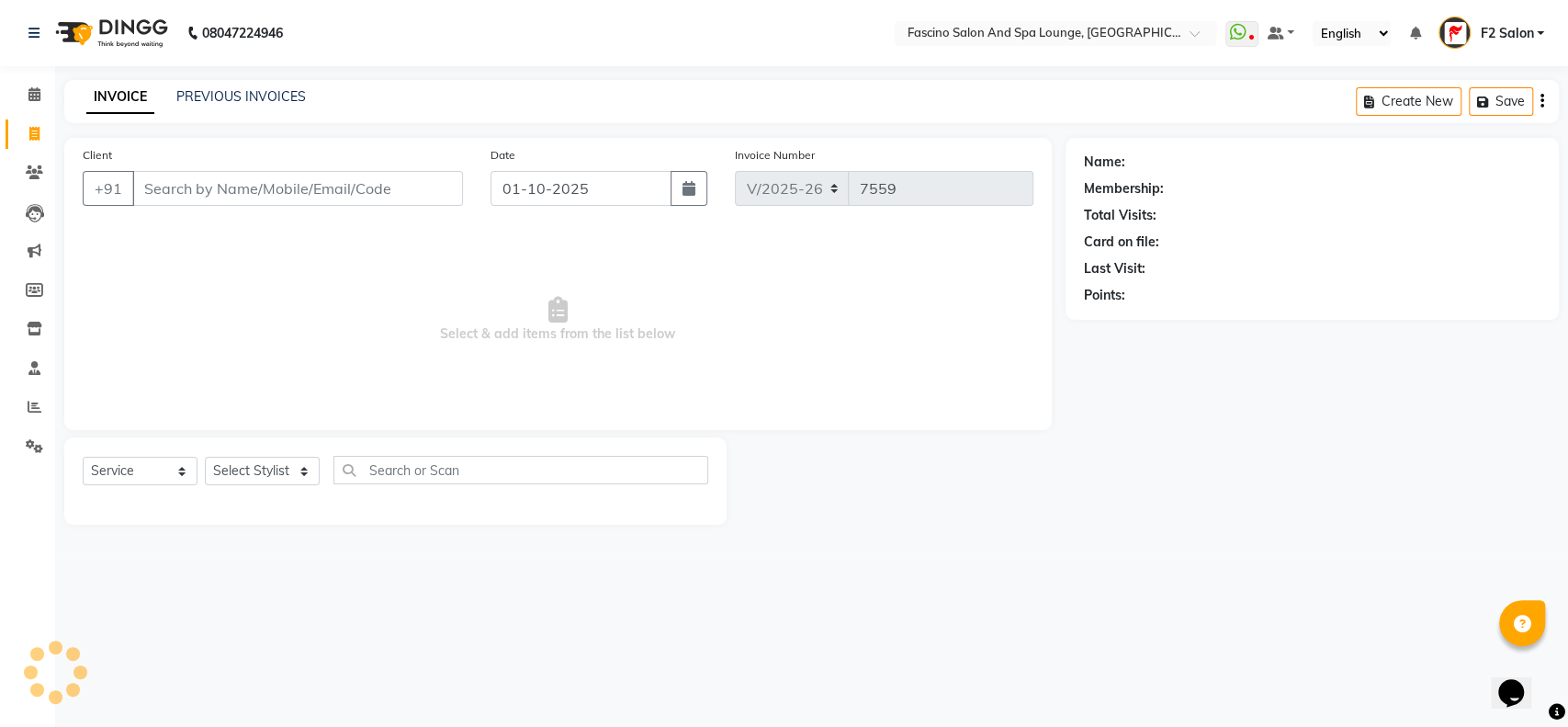
type input "9518907277"
select select "1: Object"
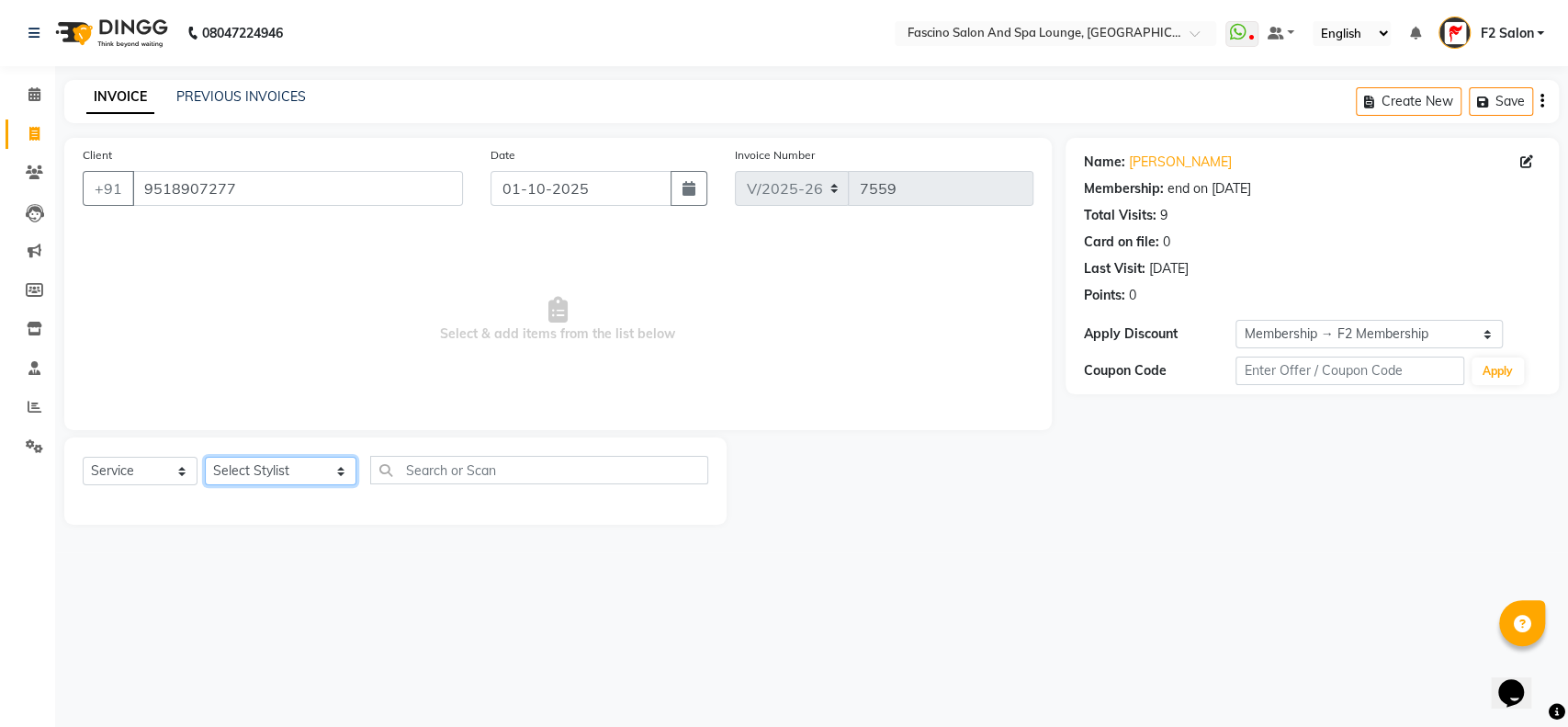
click at [299, 468] on select "Select Stylist akash F3 [PERSON_NAME] [PERSON_NAME] Bhushan [PERSON_NAME] Mam […" at bounding box center [280, 471] width 152 height 29
select select "76334"
click at [205, 456] on select "Select Stylist akash F3 [PERSON_NAME] [PERSON_NAME] Bhushan [PERSON_NAME] Mam […" at bounding box center [280, 471] width 152 height 29
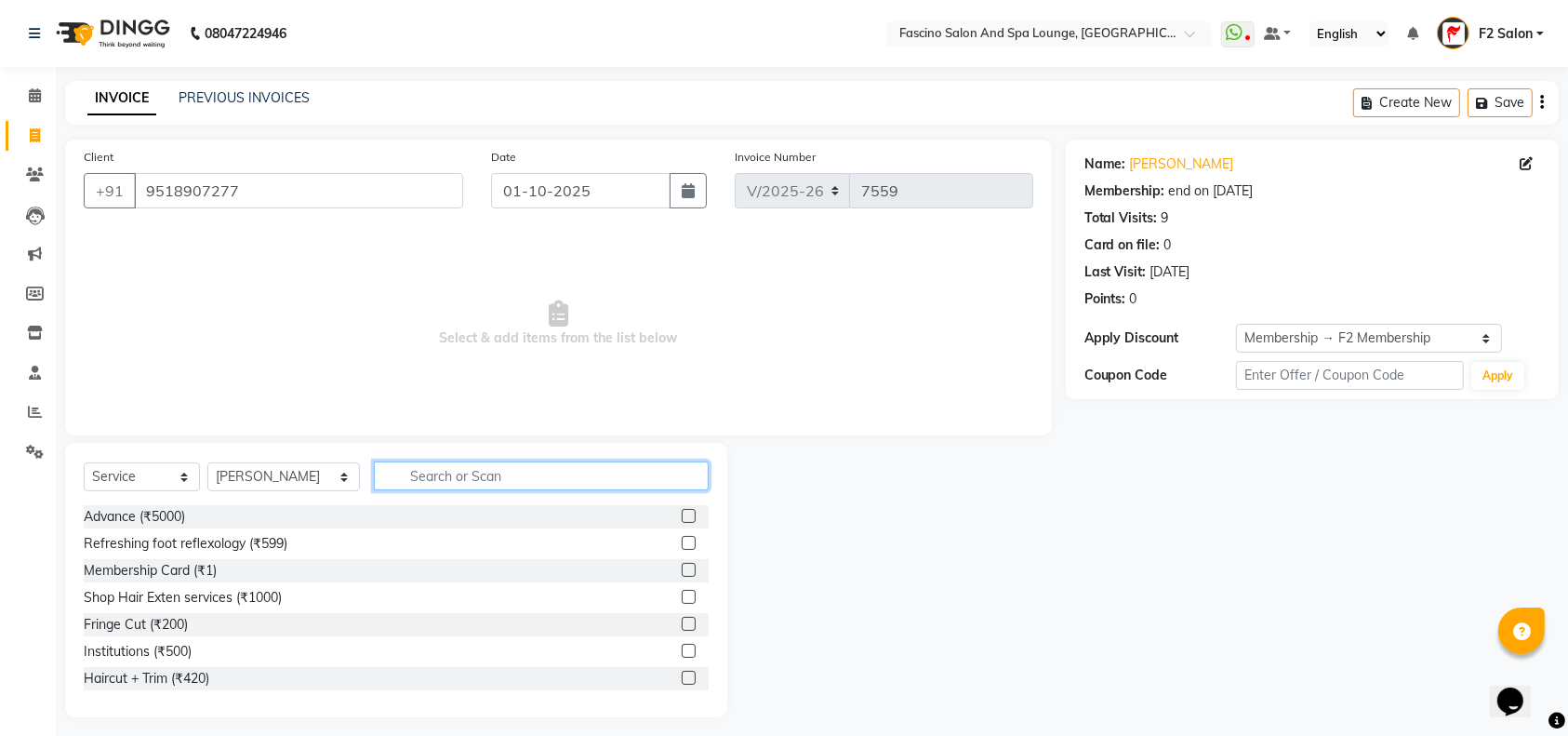
click at [379, 473] on input "text" at bounding box center [541, 475] width 335 height 29
type input "th"
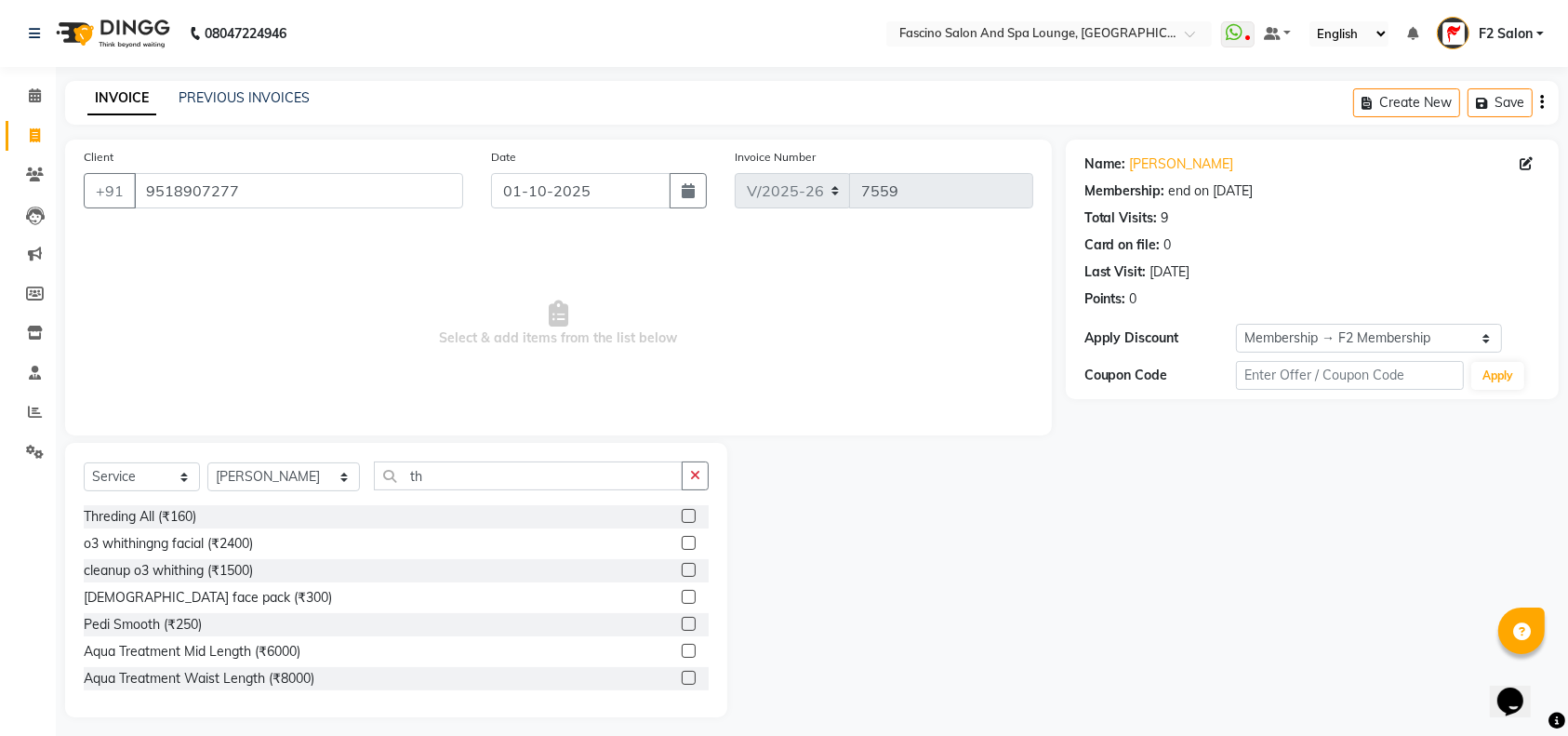
click at [681, 518] on label at bounding box center [688, 515] width 14 height 14
click at [681, 518] on input "checkbox" at bounding box center [687, 516] width 12 height 12
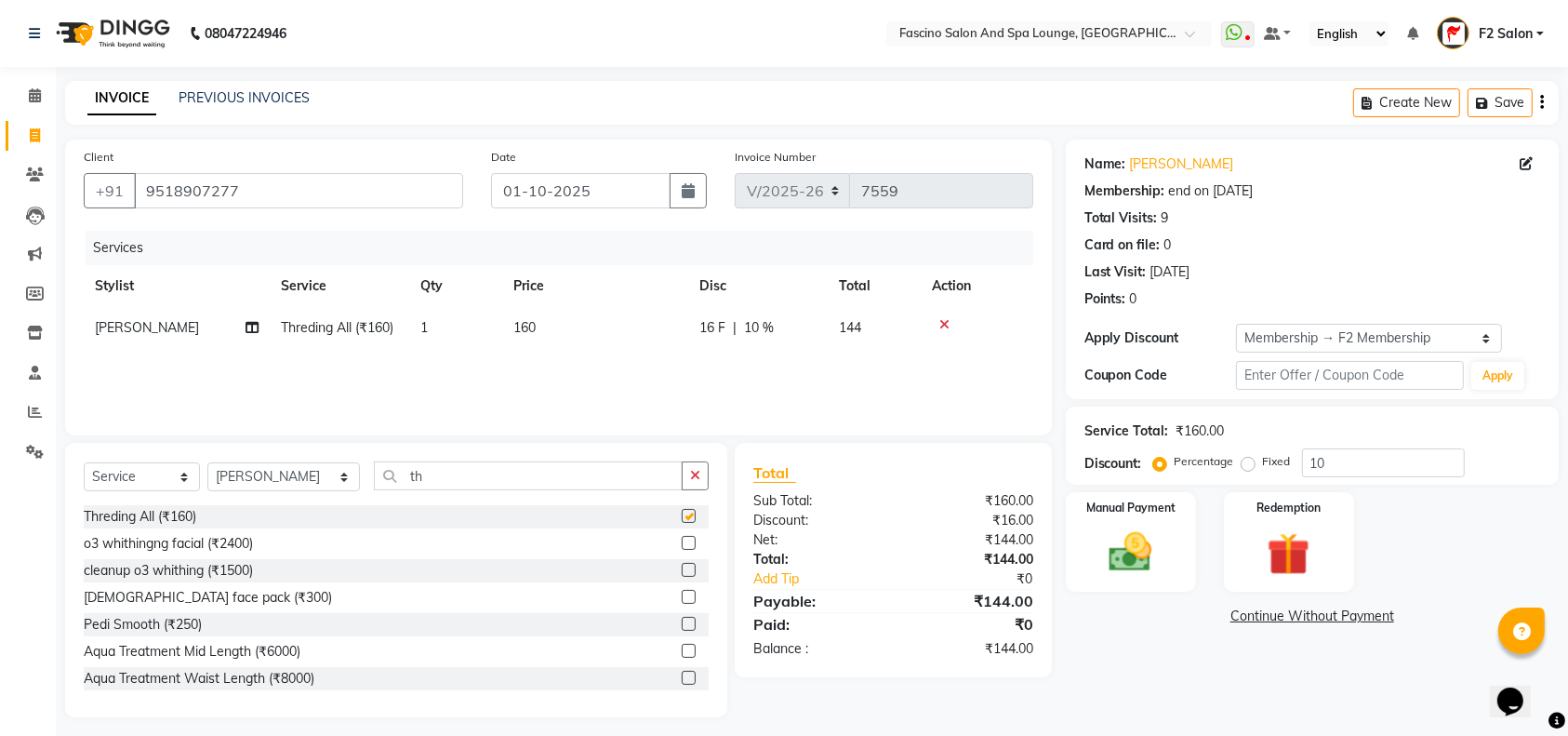
checkbox input "false"
click at [564, 328] on td "160" at bounding box center [595, 327] width 186 height 42
select select "76334"
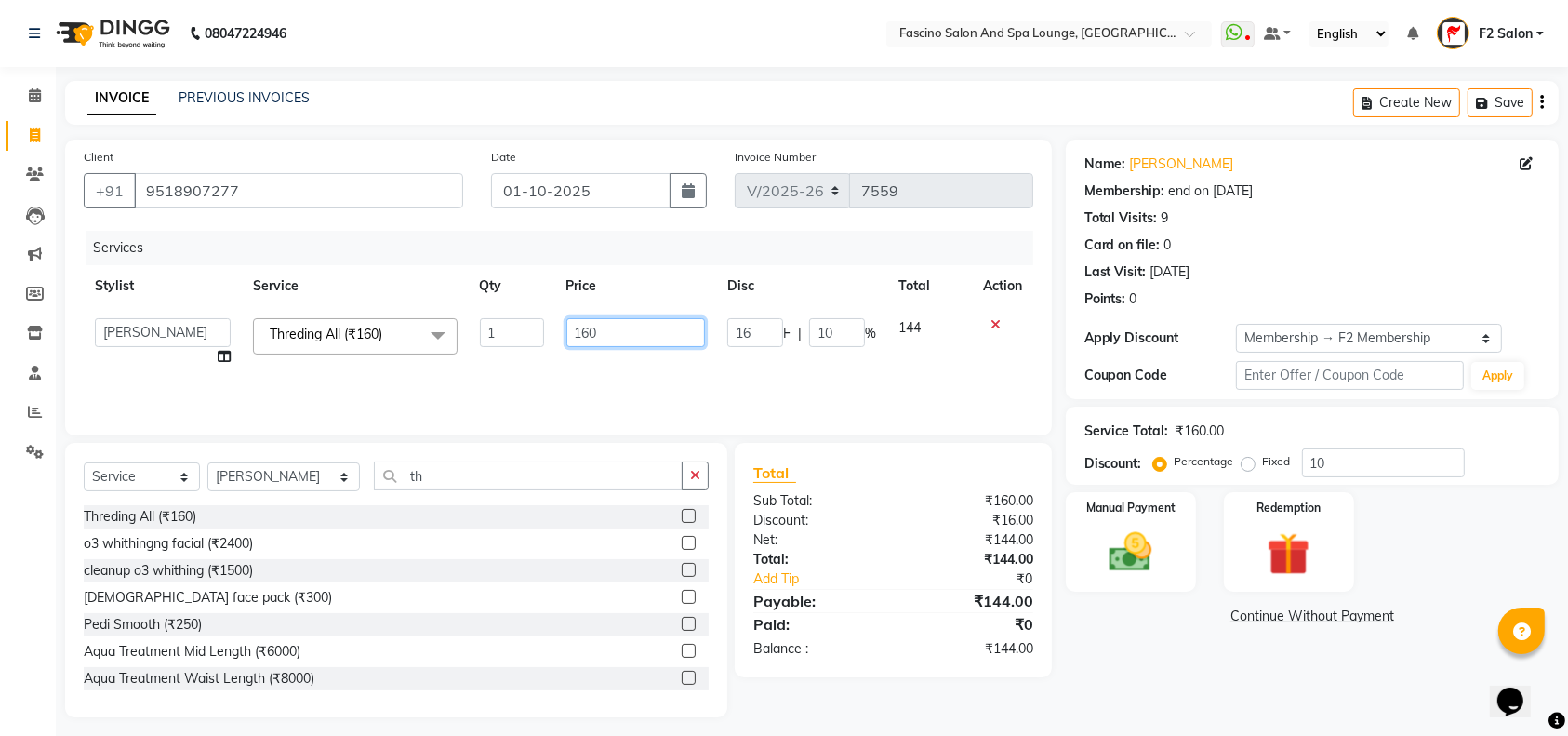
click at [617, 323] on input "160" at bounding box center [636, 333] width 139 height 29
type input "1"
type input "120"
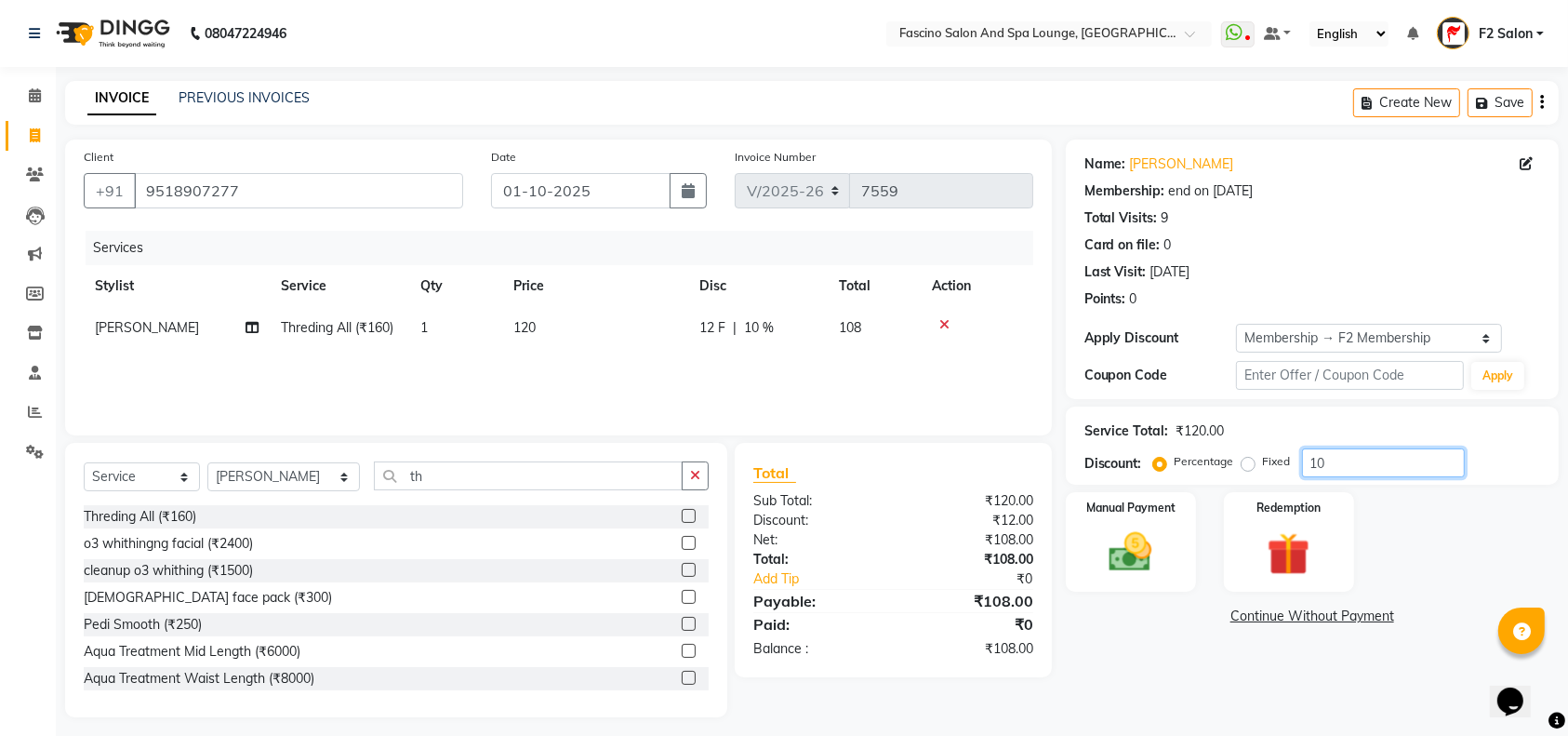
click at [1365, 465] on input "10" at bounding box center [1383, 463] width 163 height 29
type input "1"
click at [1148, 564] on img at bounding box center [1131, 552] width 73 height 51
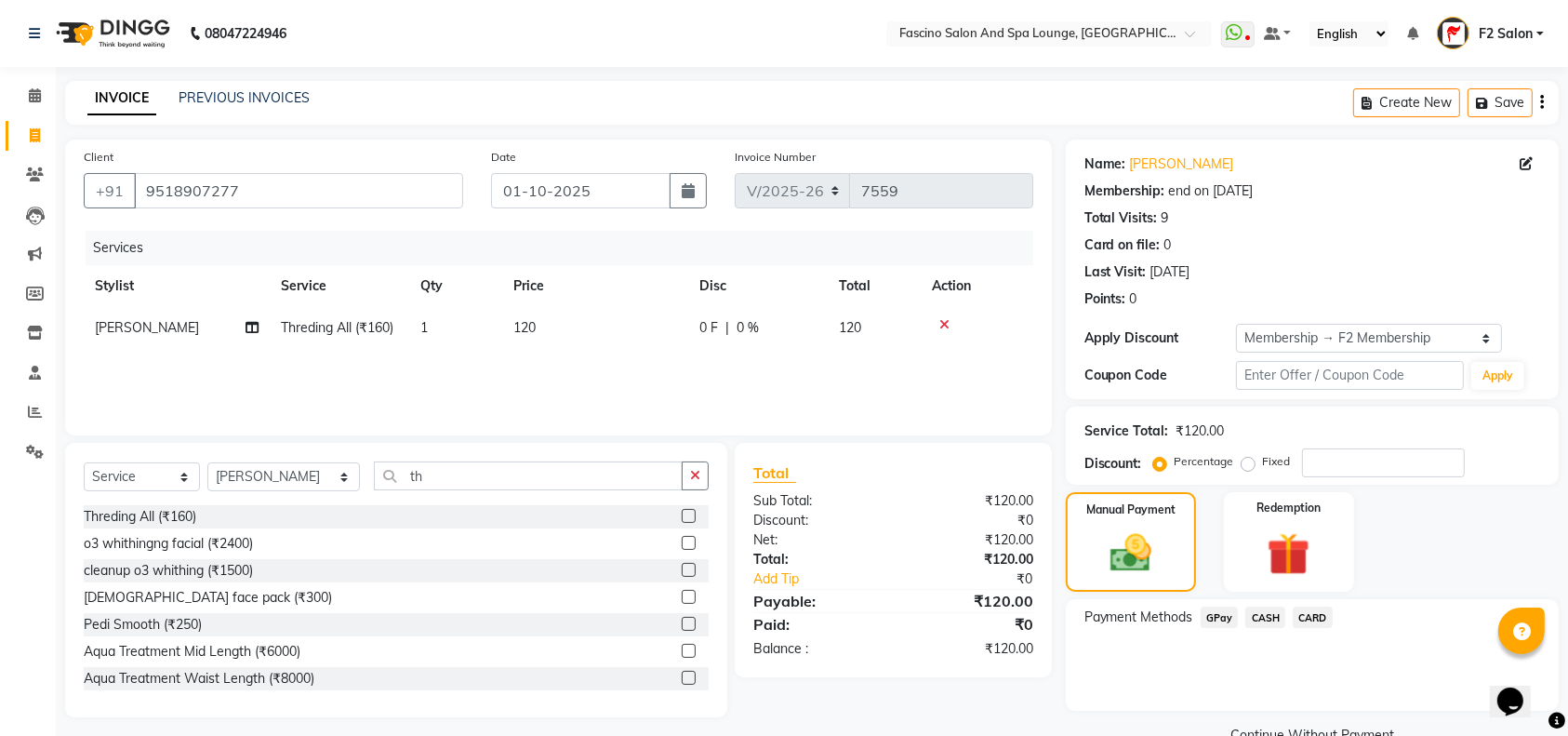
click at [1209, 616] on span "GPay" at bounding box center [1219, 617] width 38 height 21
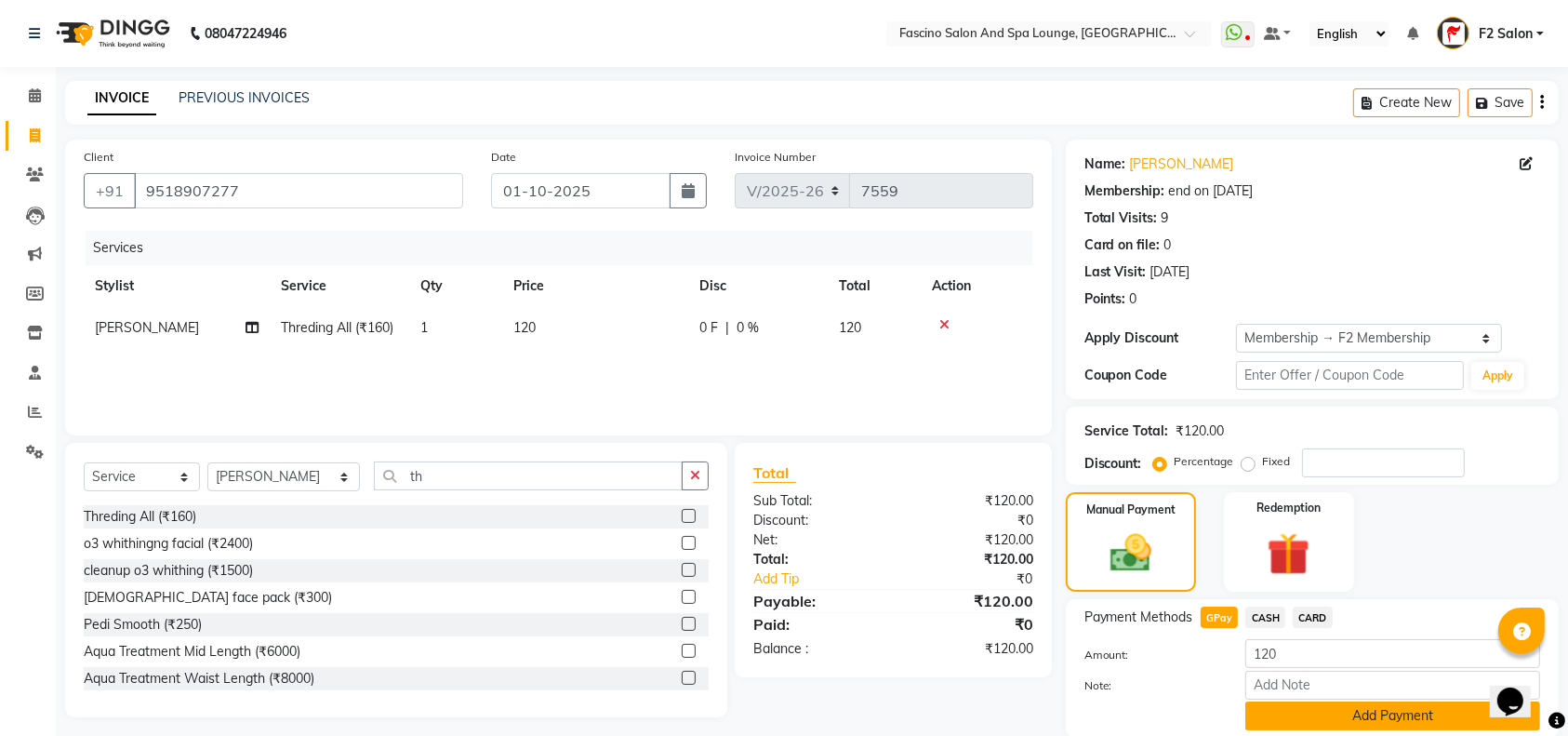
click at [1279, 721] on button "Add Payment" at bounding box center [1392, 716] width 295 height 29
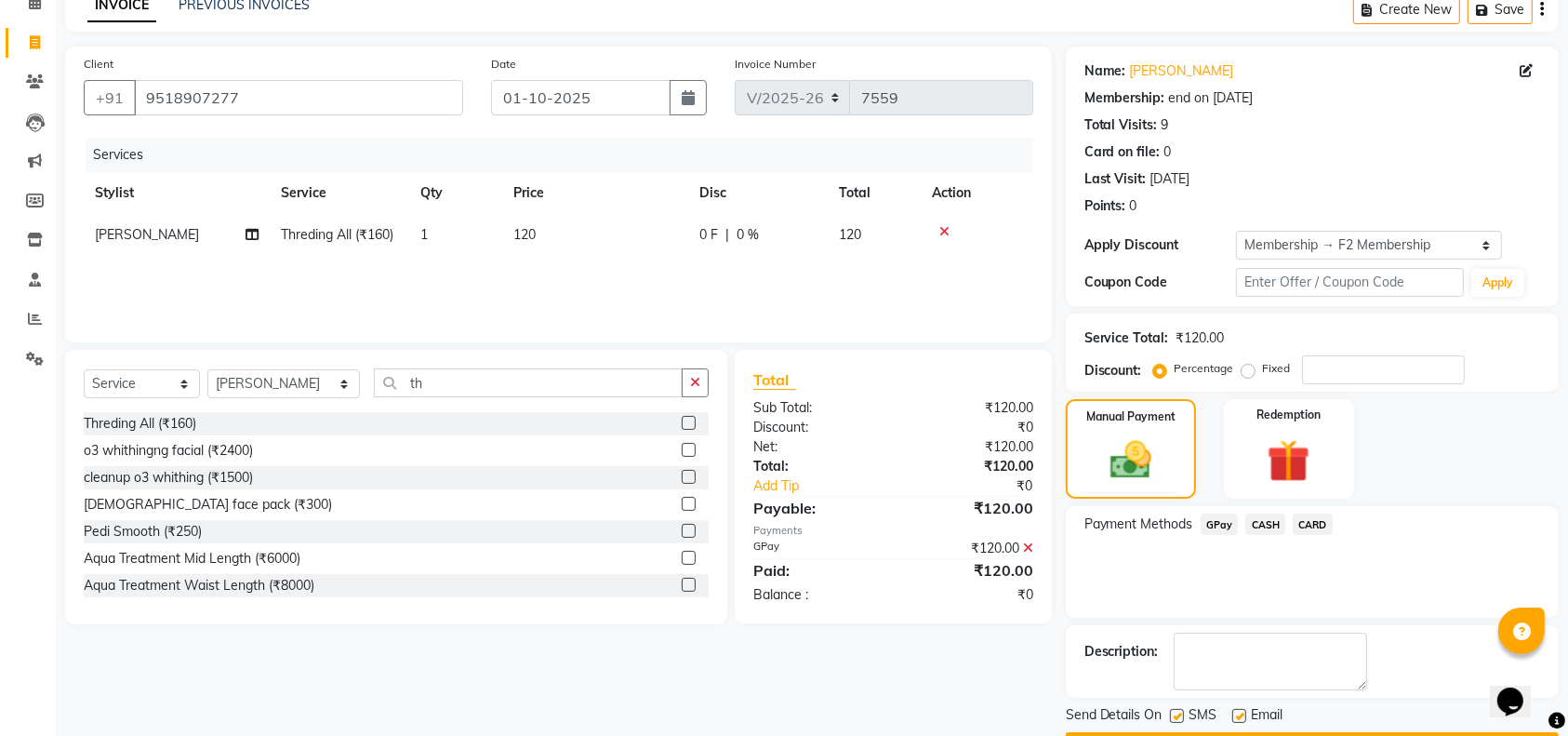
scroll to position [145, 0]
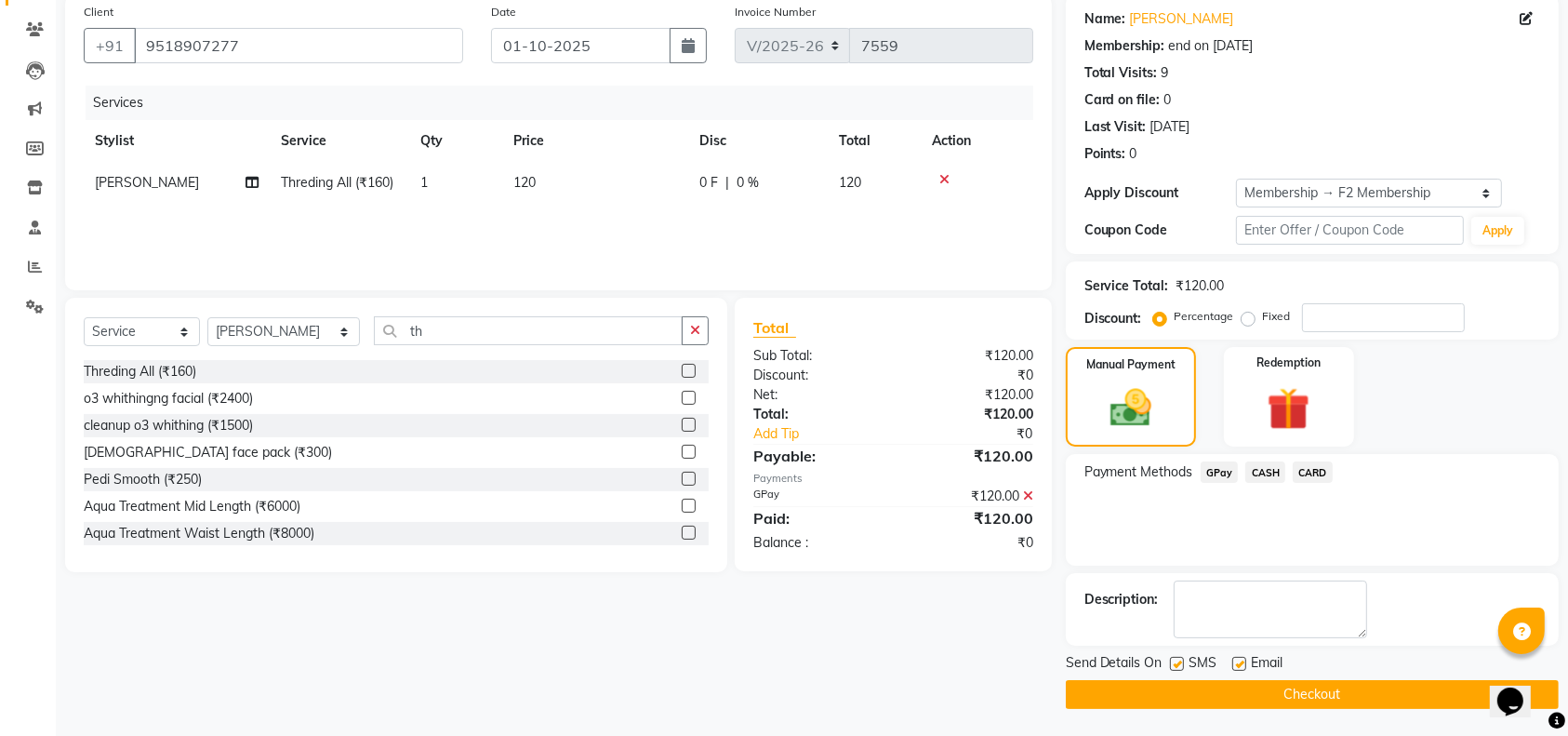
click at [1413, 692] on button "Checkout" at bounding box center [1312, 694] width 493 height 29
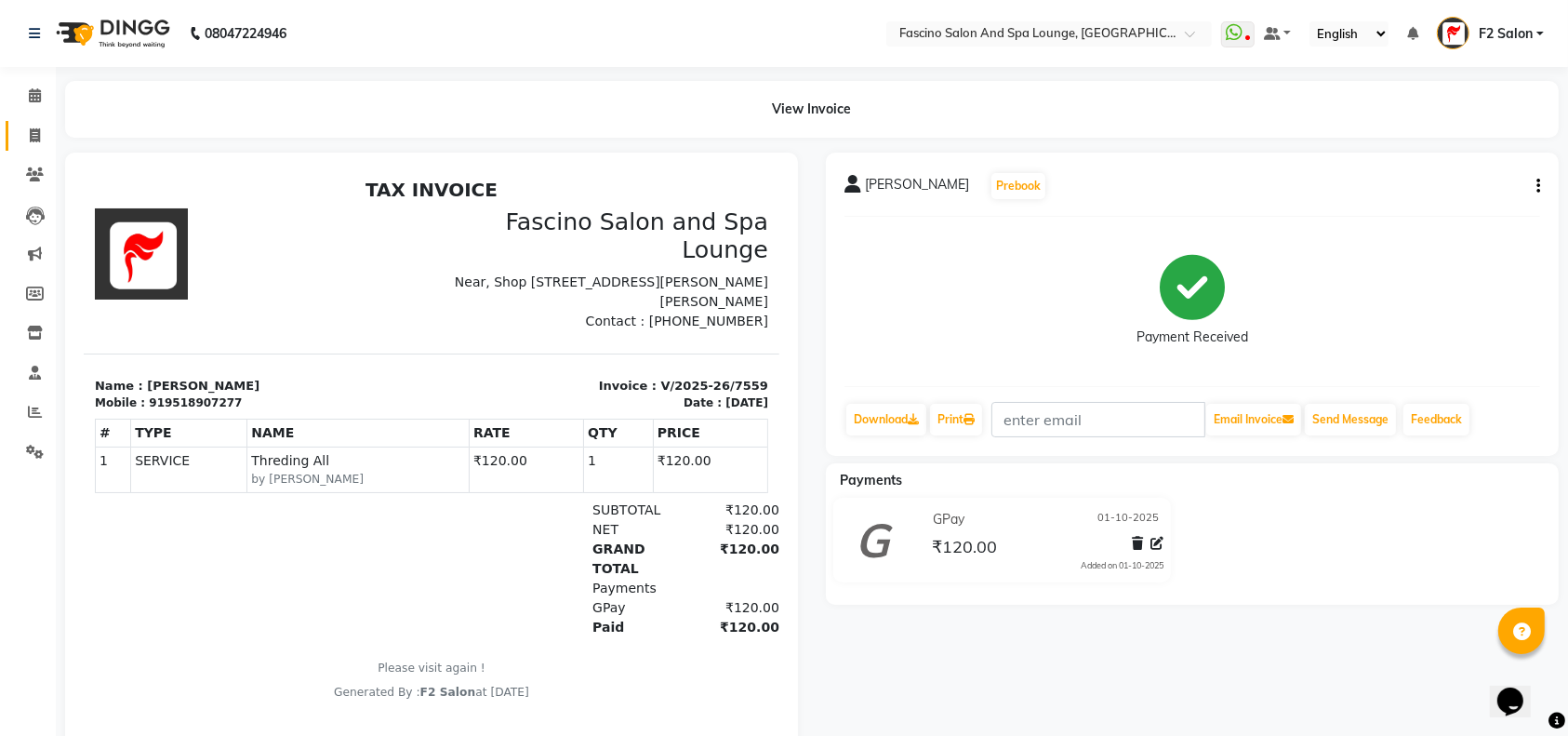
click at [36, 132] on icon at bounding box center [35, 136] width 11 height 14
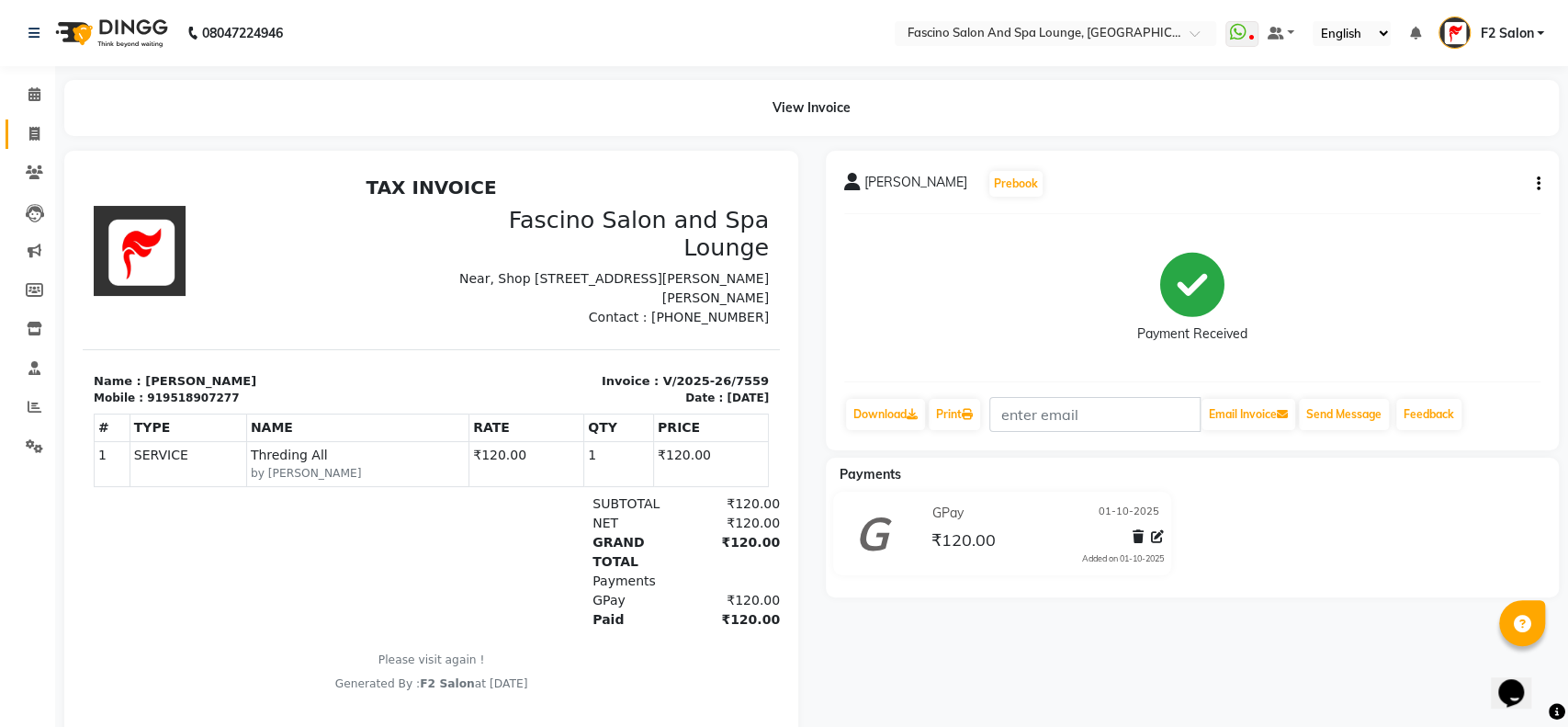
select select "service"
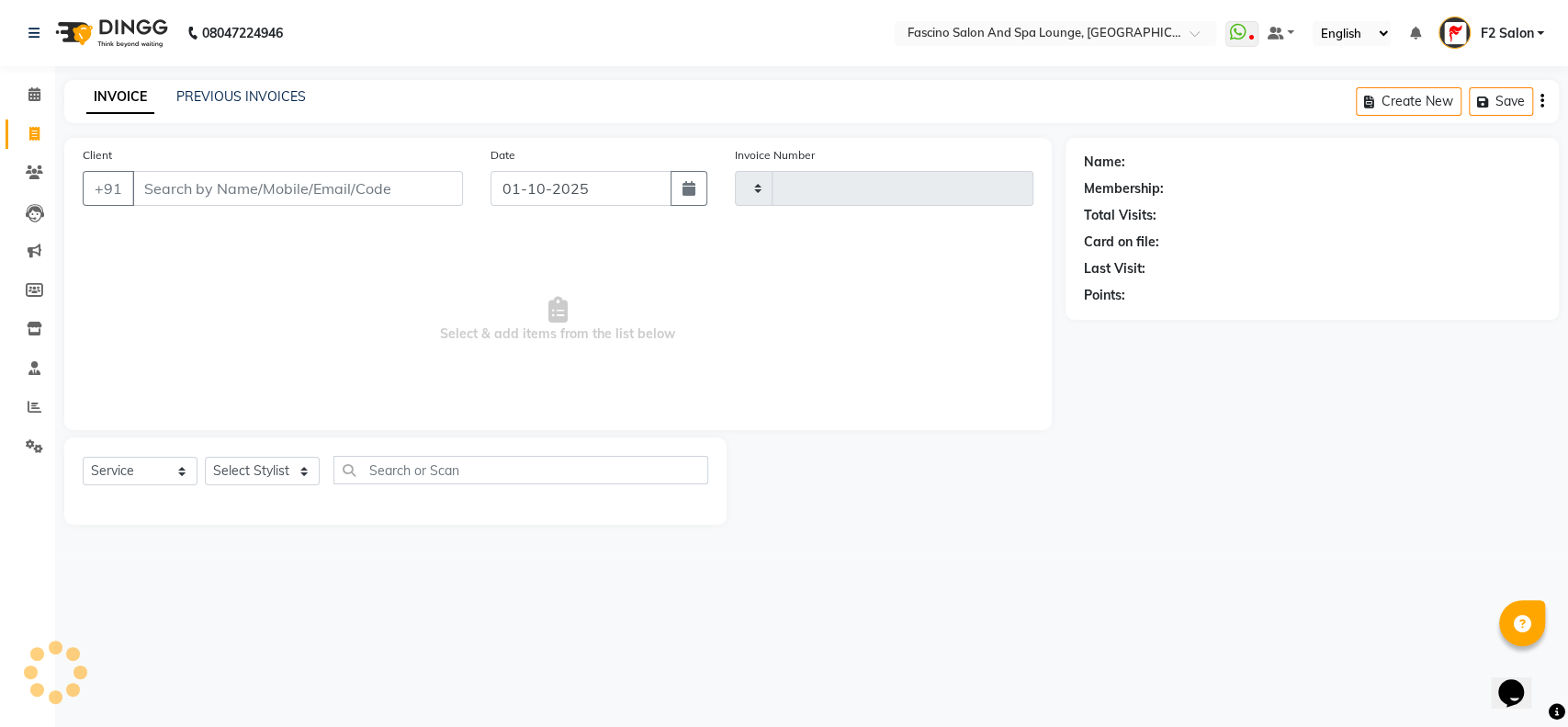
type input "7562"
select select "129"
